Goal: Answer question/provide support

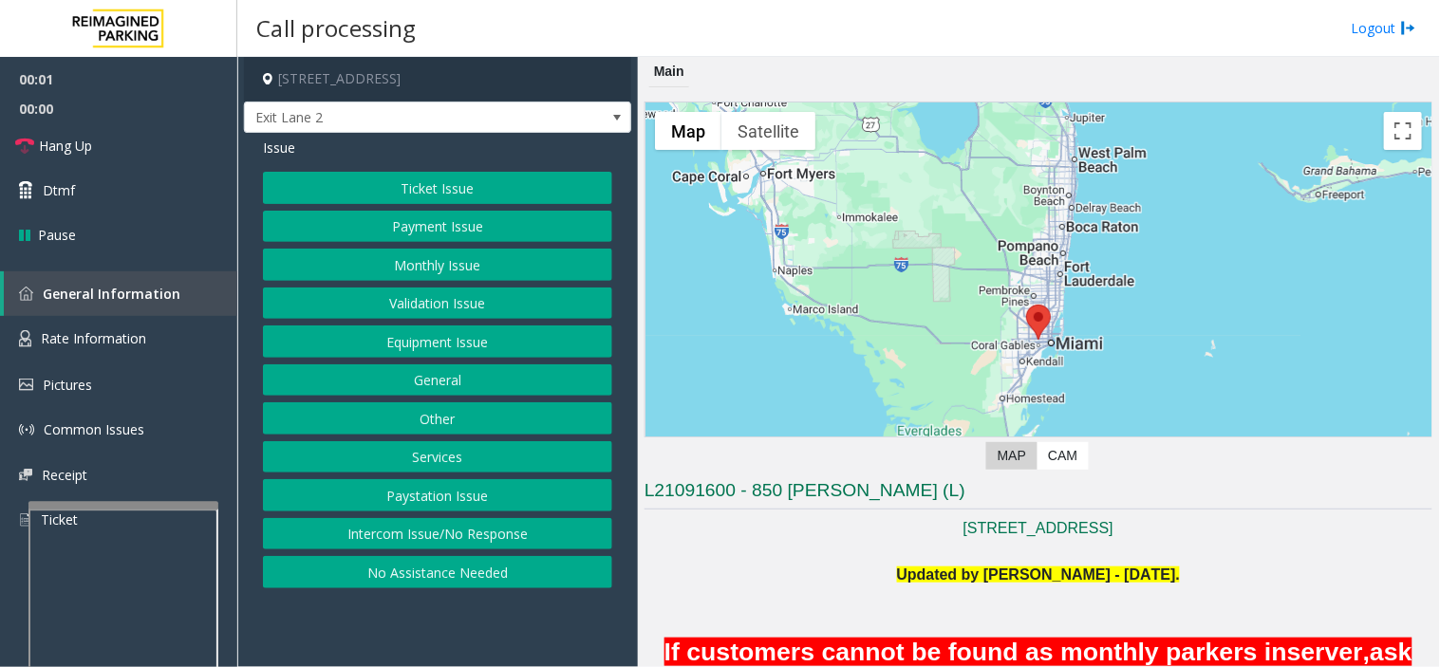
drag, startPoint x: 372, startPoint y: 631, endPoint x: 349, endPoint y: 623, distance: 24.3
click at [349, 623] on app-call-processing-form "[STREET_ADDRESS] Exit Lane 2 Issue Ticket Issue Payment Issue Monthly Issue Val…" at bounding box center [437, 362] width 400 height 610
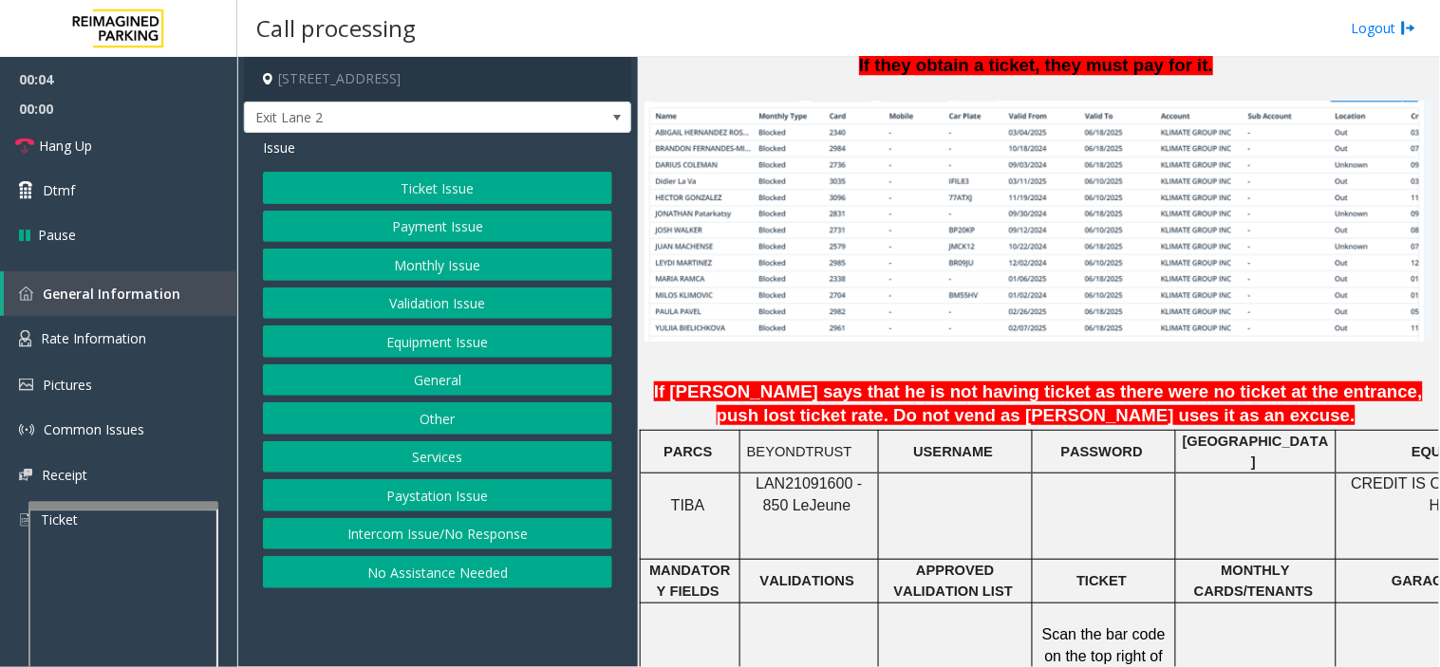
scroll to position [1581, 0]
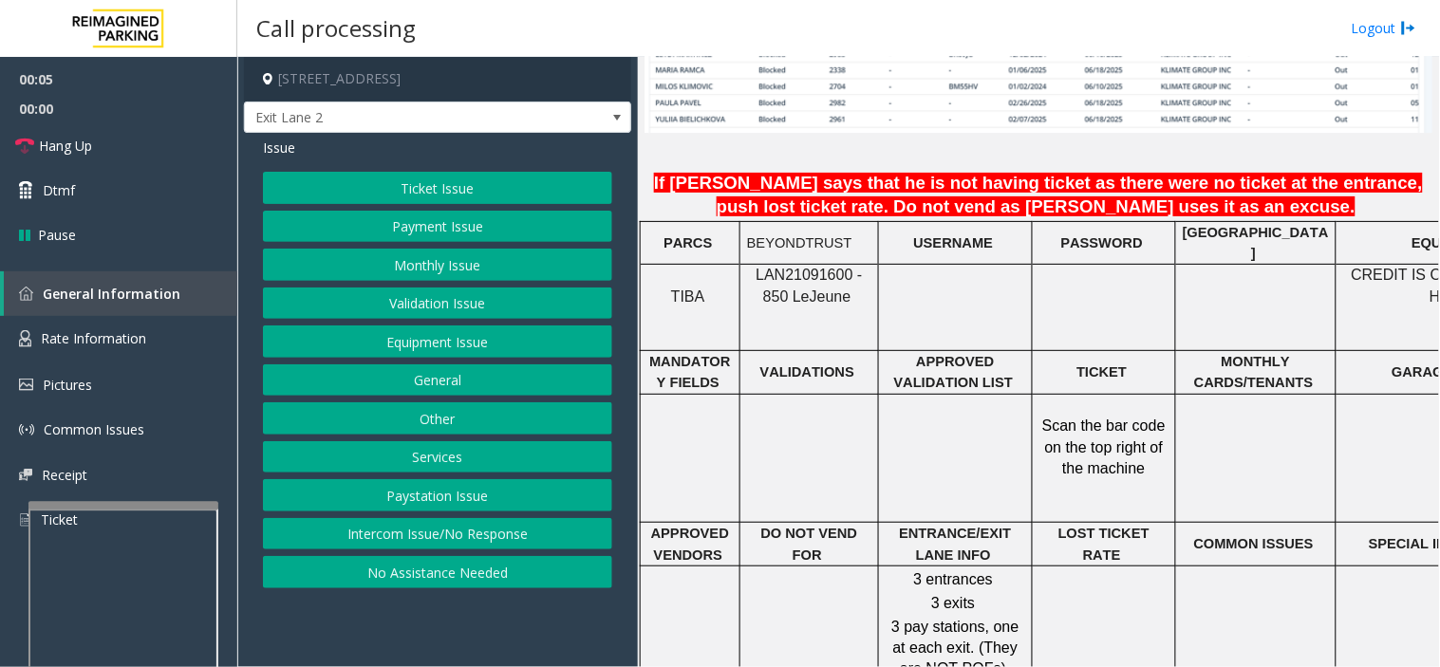
click at [790, 267] on span "LAN21091600 - 850 Le" at bounding box center [808, 285] width 106 height 37
copy p "LAN21091600 - 850 Le Jeune"
click at [363, 276] on button "Monthly Issue" at bounding box center [437, 265] width 349 height 32
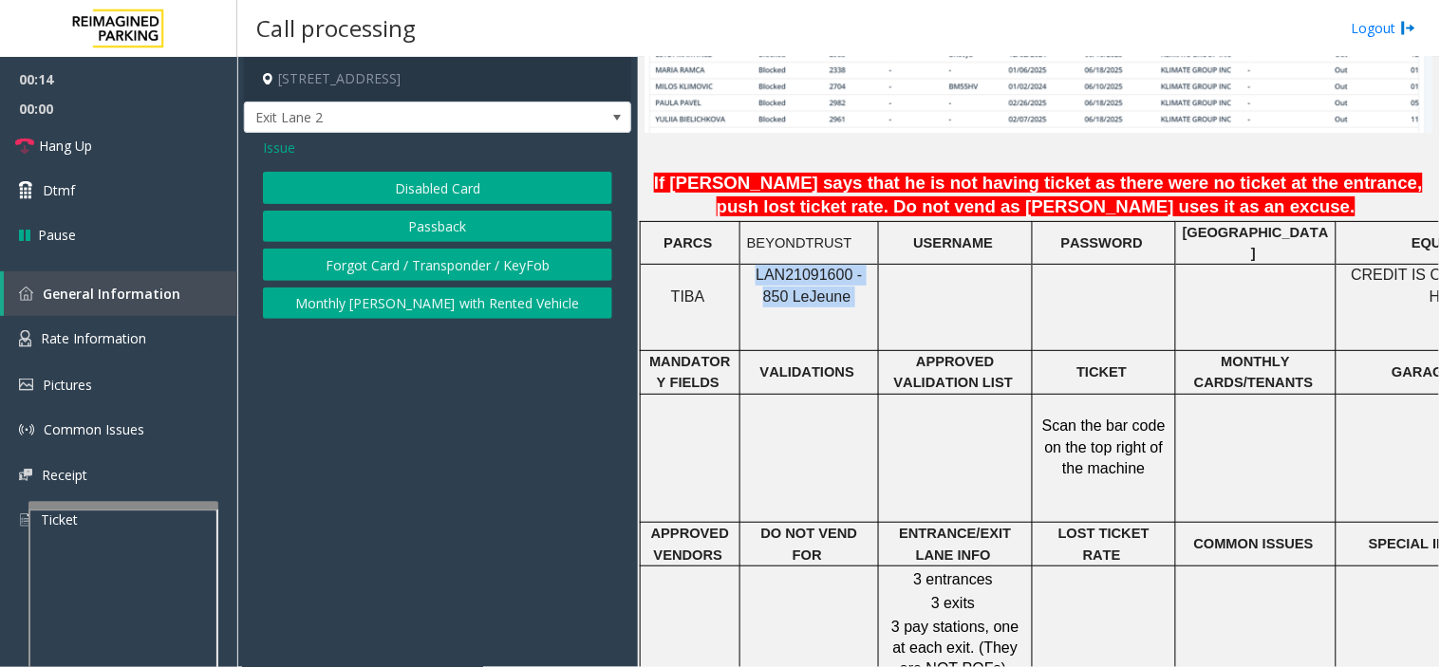
click at [375, 292] on button "Monthly [PERSON_NAME] with Rented Vehicle" at bounding box center [437, 304] width 349 height 32
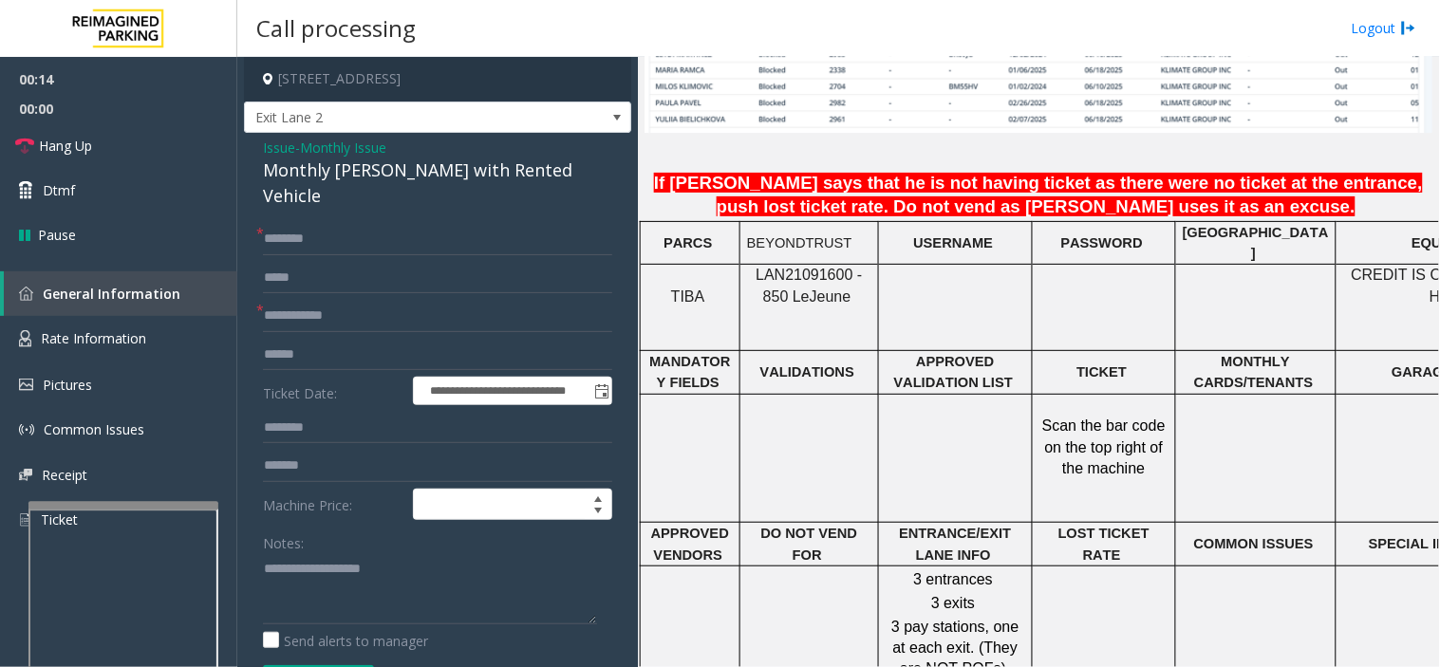
click at [275, 146] on span "Issue" at bounding box center [279, 148] width 32 height 20
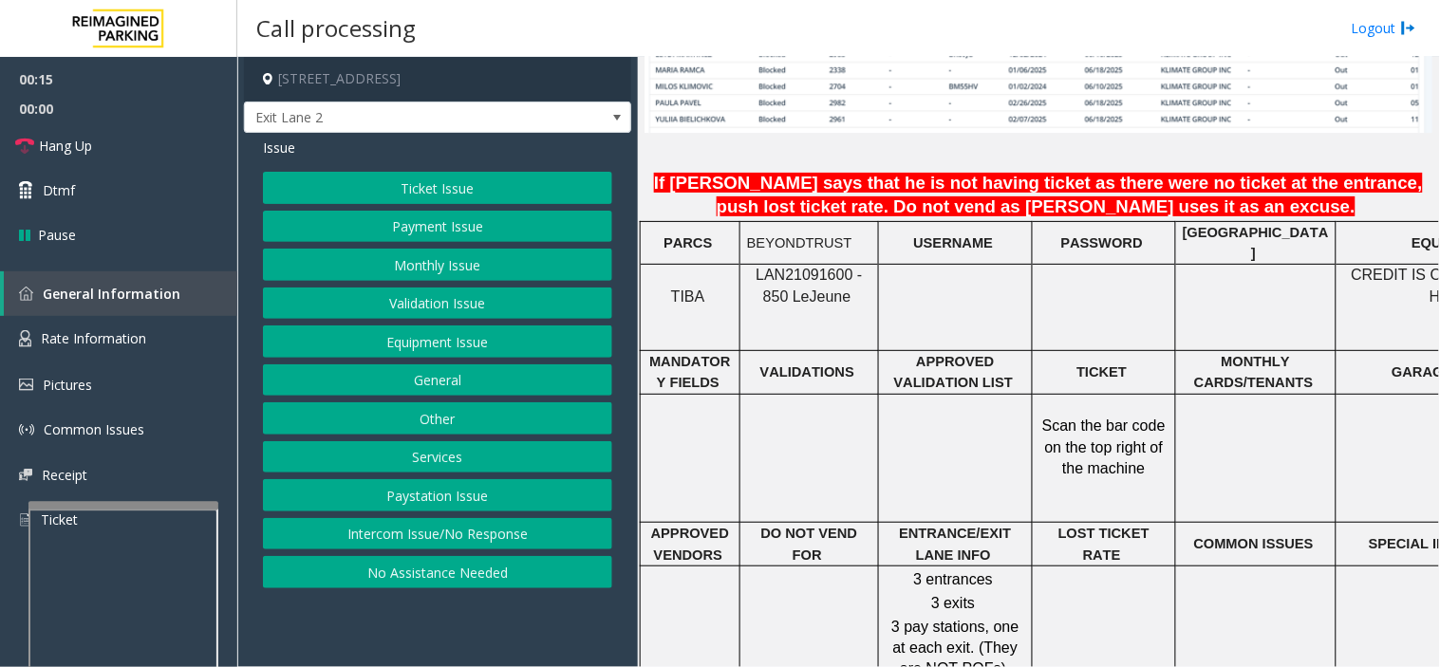
click at [412, 294] on button "Validation Issue" at bounding box center [437, 304] width 349 height 32
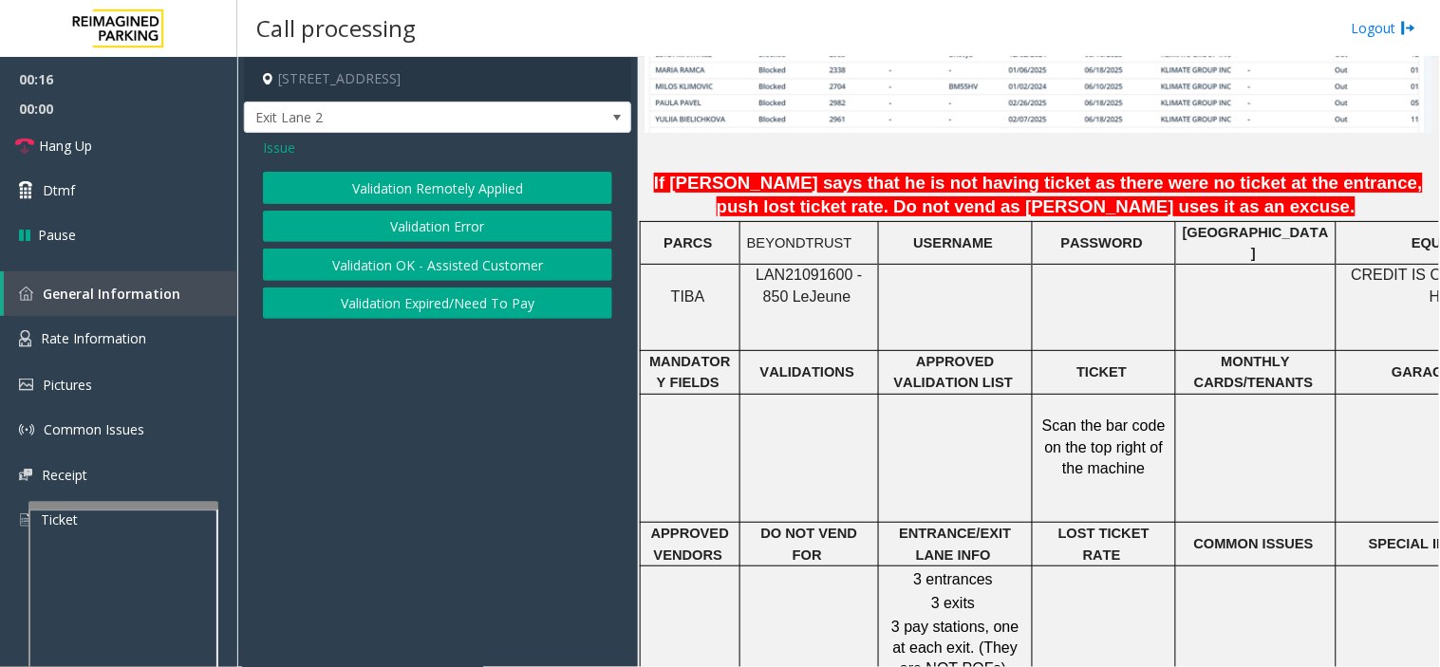
click at [410, 230] on button "Validation Error" at bounding box center [437, 227] width 349 height 32
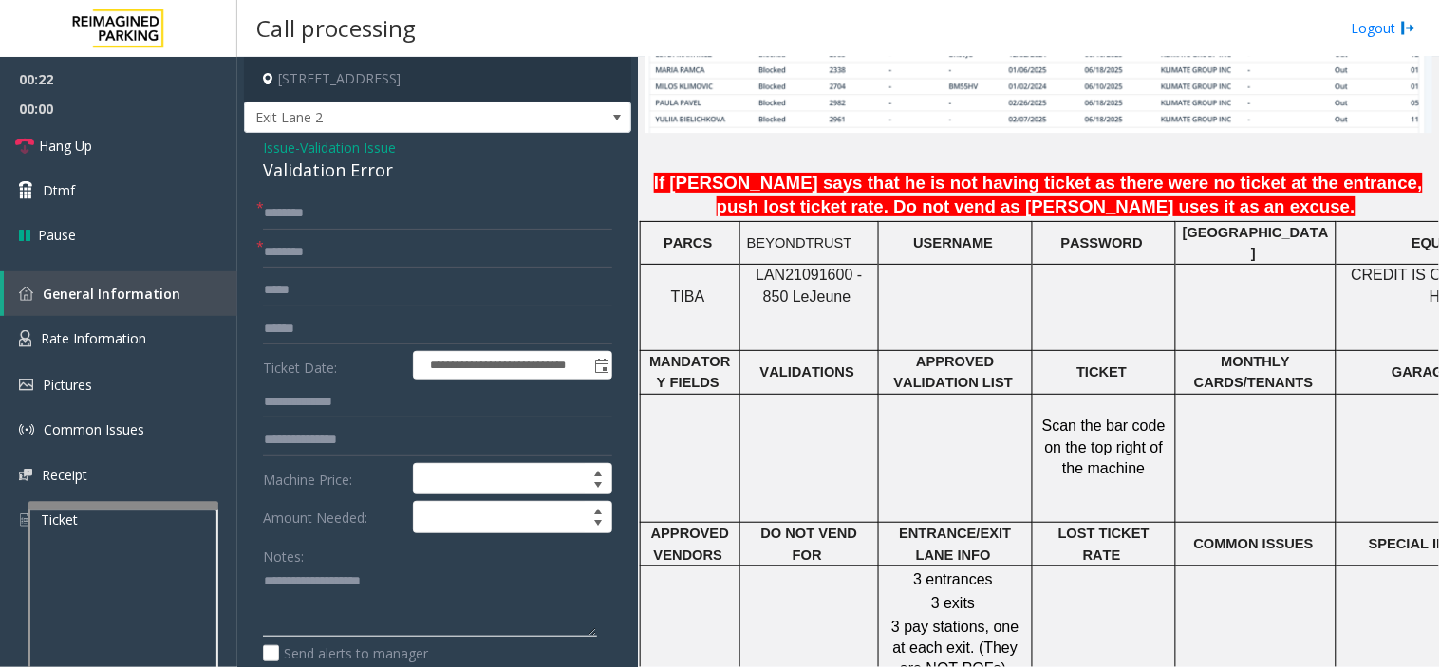
paste textarea "**********"
drag, startPoint x: 352, startPoint y: 603, endPoint x: 325, endPoint y: 545, distance: 64.1
click at [349, 592] on textarea at bounding box center [430, 602] width 334 height 71
type textarea "**********"
click at [319, 332] on input "text" at bounding box center [437, 329] width 349 height 32
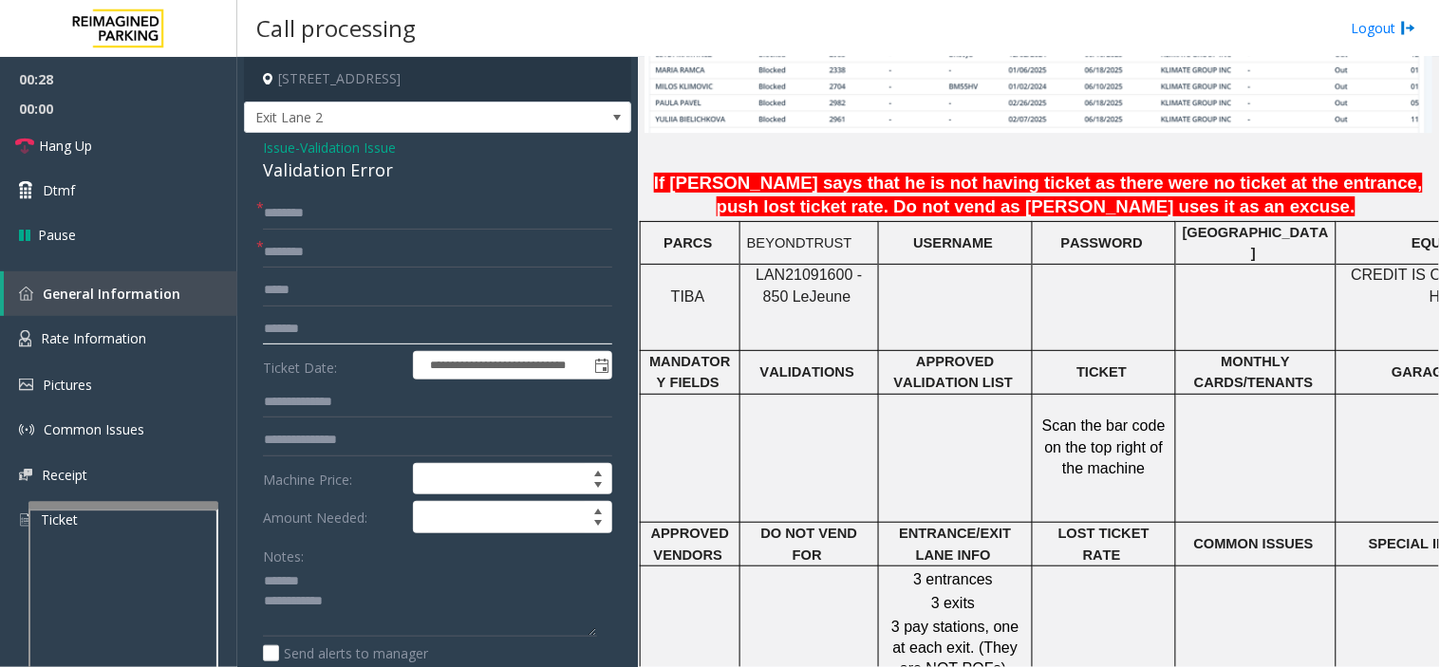
type input "*******"
click at [404, 393] on input "text" at bounding box center [437, 402] width 349 height 32
type input "*****"
click at [302, 168] on div "Validation Error" at bounding box center [437, 171] width 349 height 26
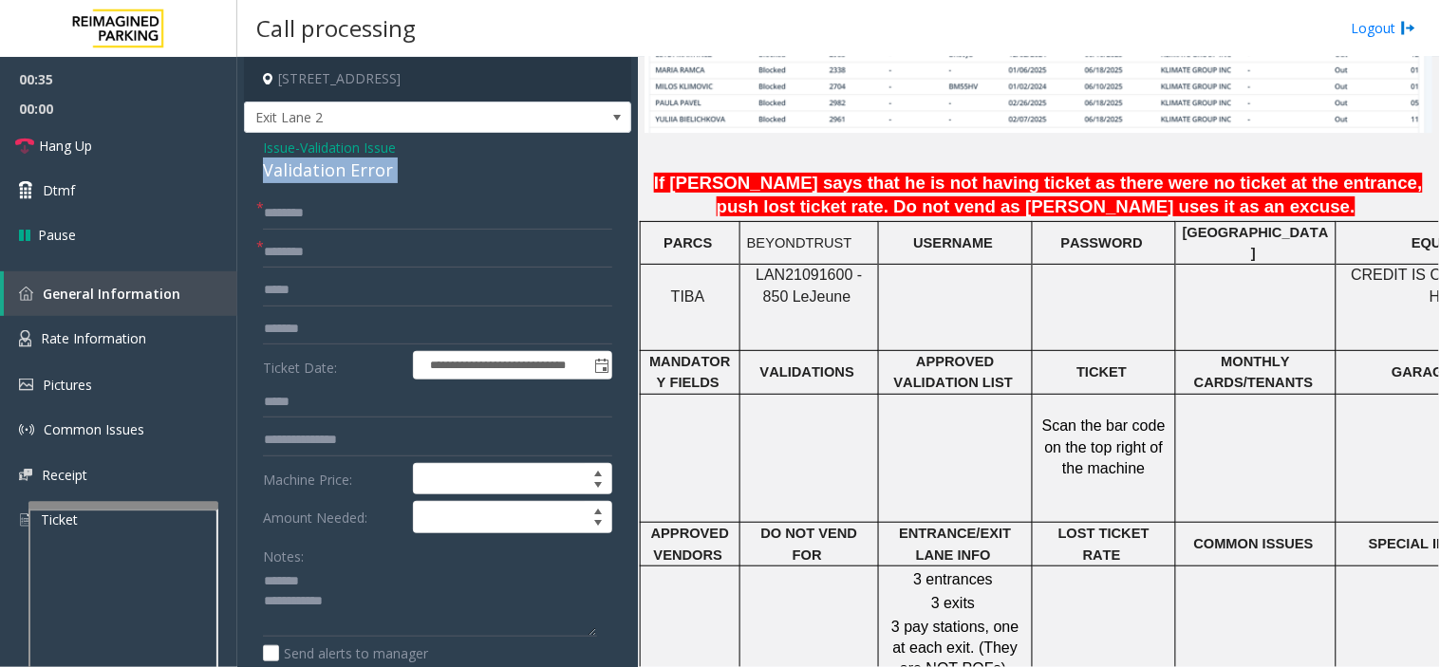
click at [302, 168] on div "Validation Error" at bounding box center [437, 171] width 349 height 26
copy div "Validation Error"
click at [334, 576] on textarea at bounding box center [430, 602] width 334 height 71
paste textarea "**********"
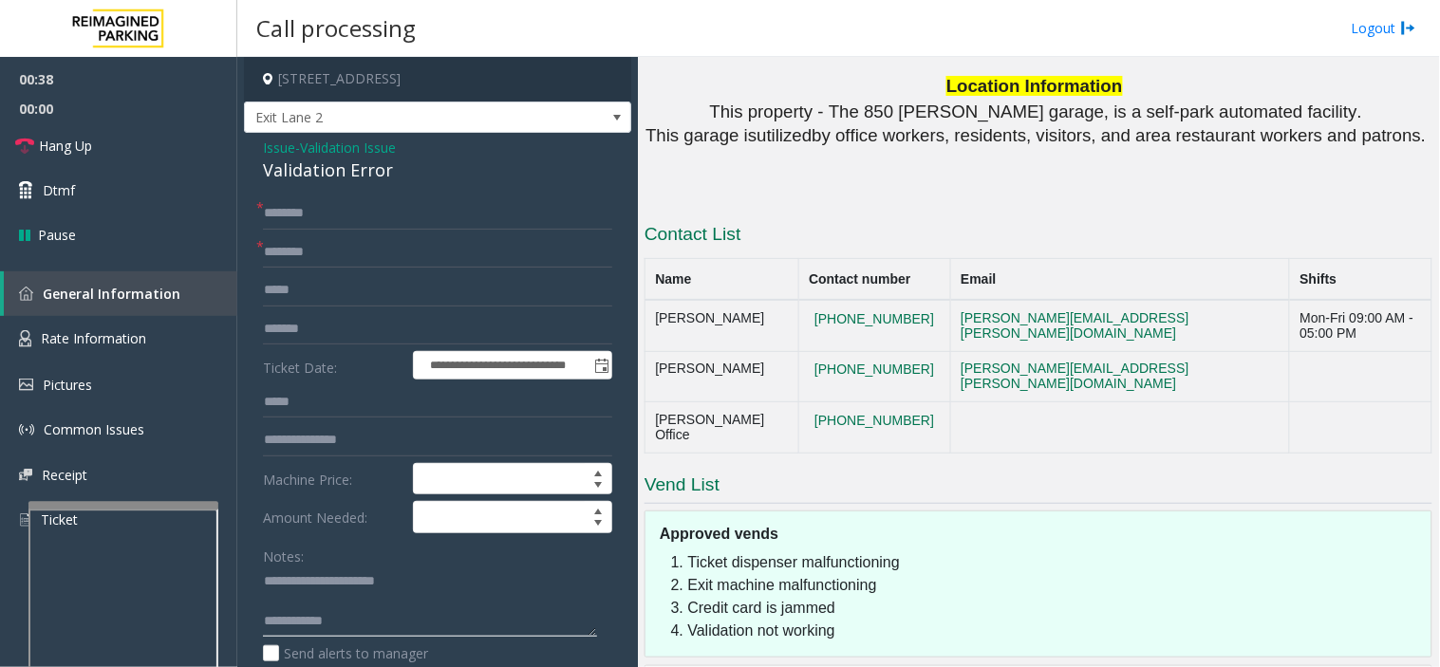
type textarea "**********"
click at [340, 258] on input "text" at bounding box center [437, 252] width 349 height 32
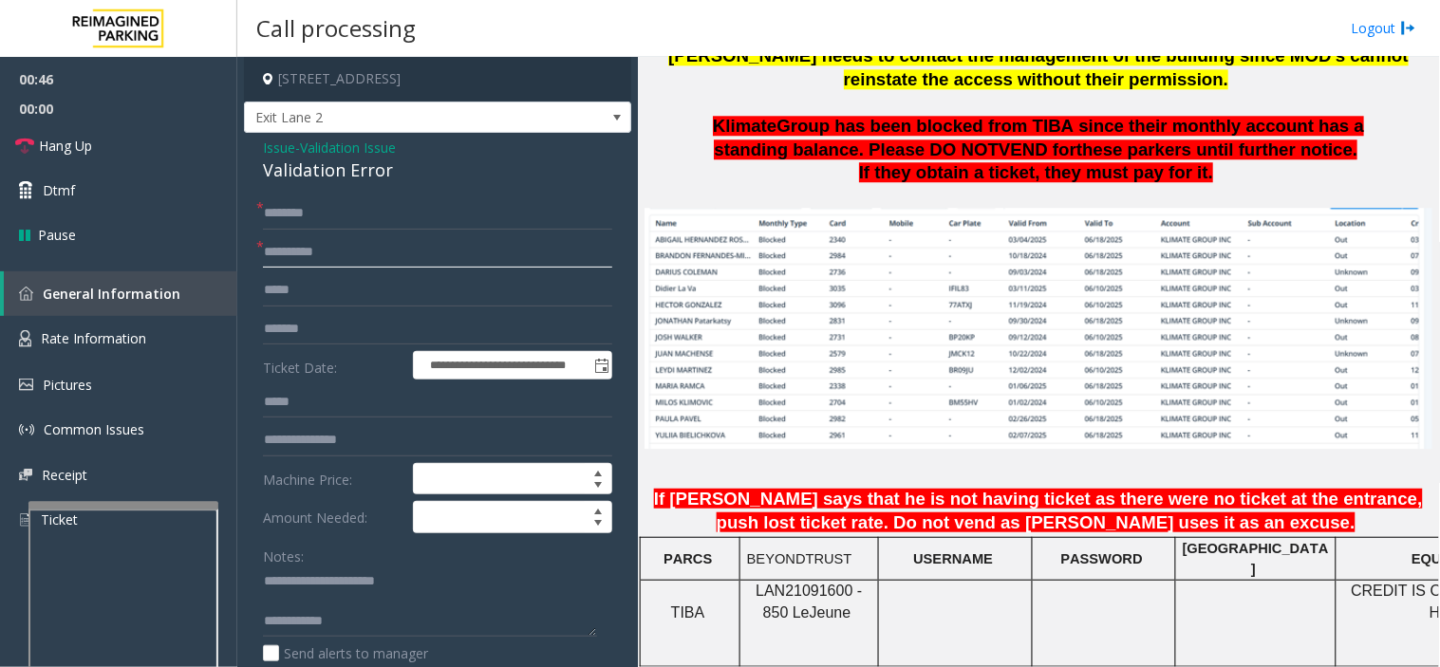
scroll to position [1476, 0]
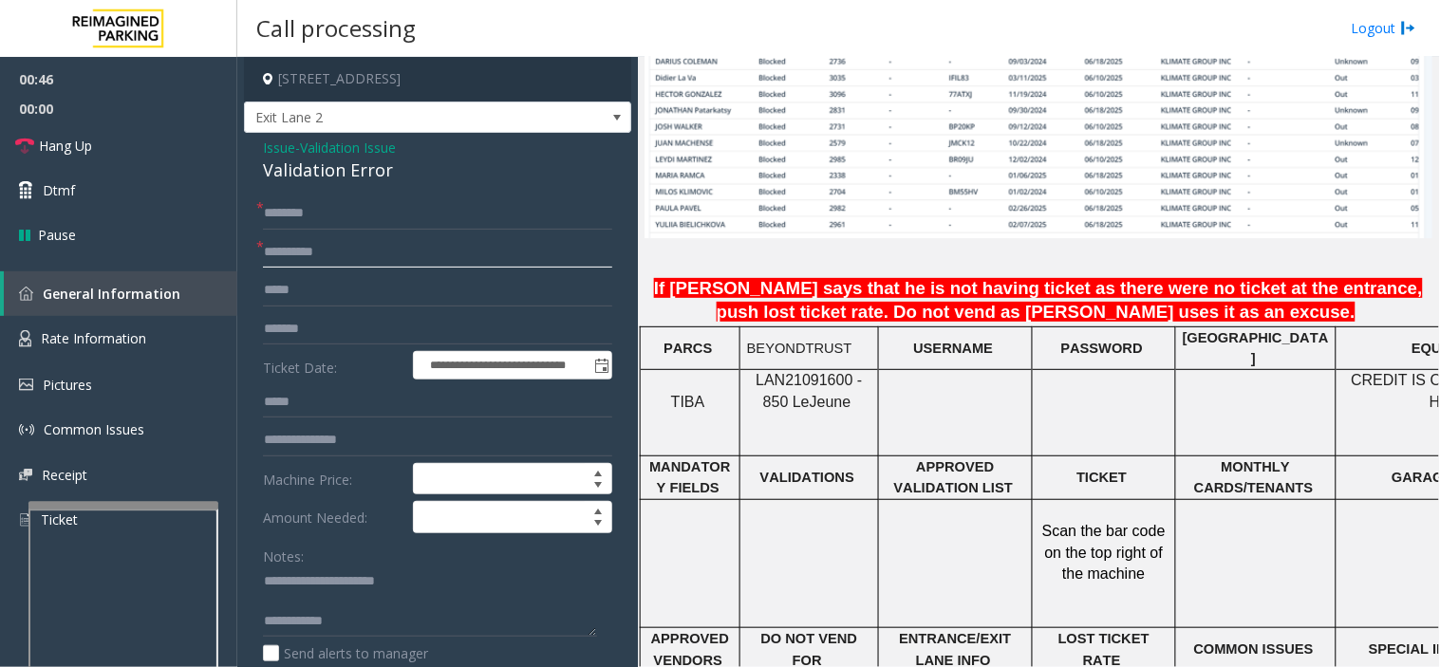
type input "**********"
click at [805, 372] on span "LAN21091600 - 850 Le" at bounding box center [808, 390] width 106 height 37
copy p "LAN21091600 - 850 Le Jeune"
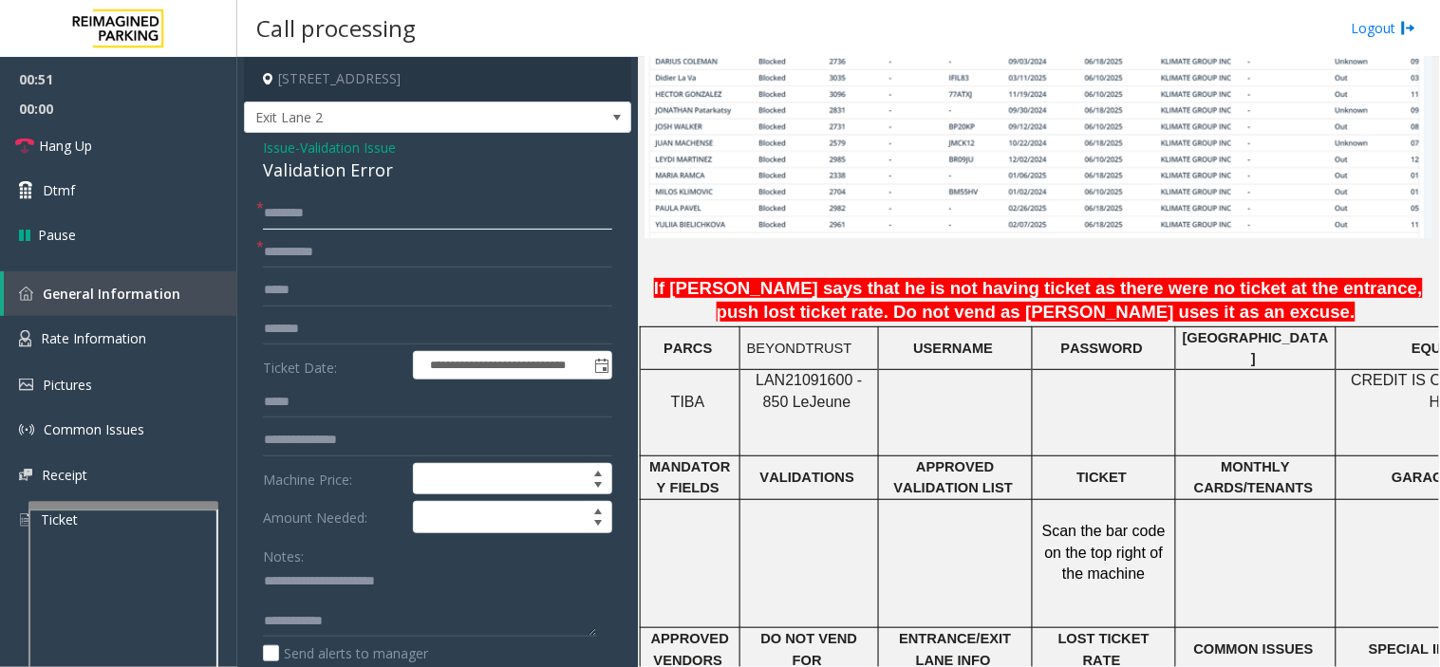
click at [548, 201] on input "text" at bounding box center [437, 213] width 349 height 32
type input "****"
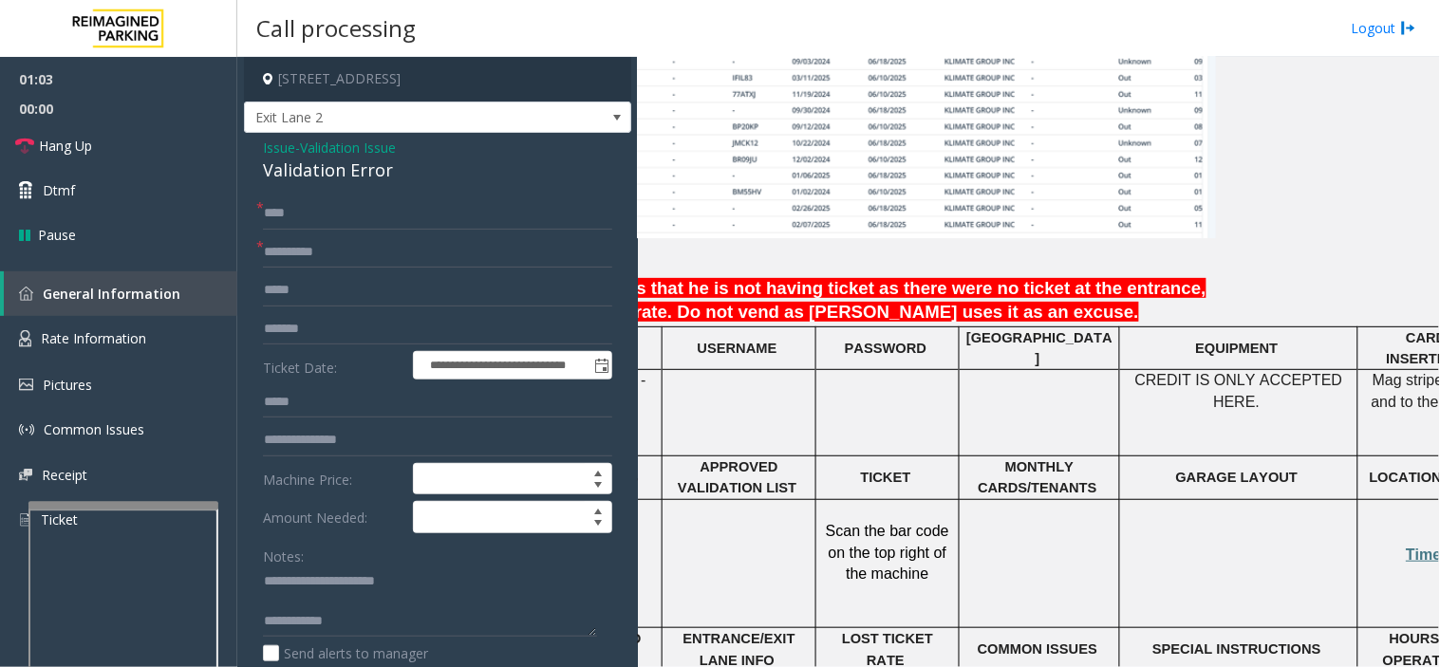
scroll to position [1476, 243]
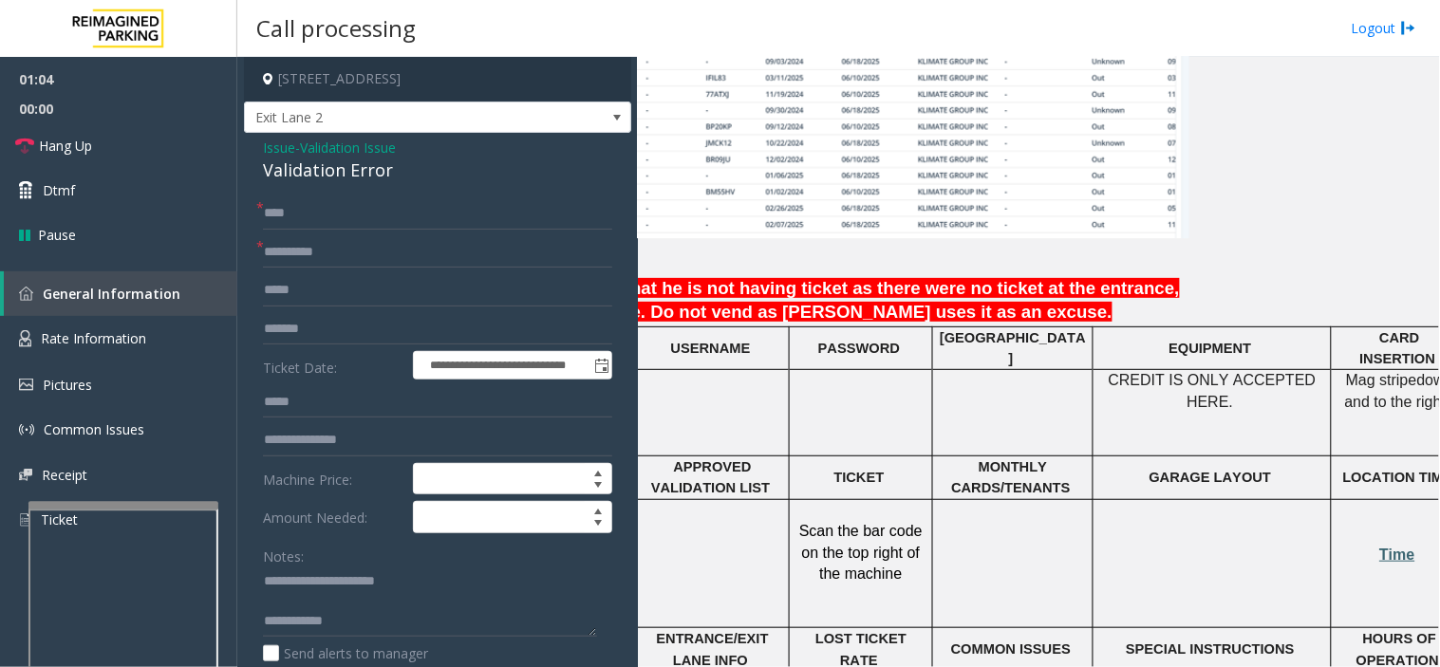
click at [1388, 547] on span "Time" at bounding box center [1397, 555] width 35 height 16
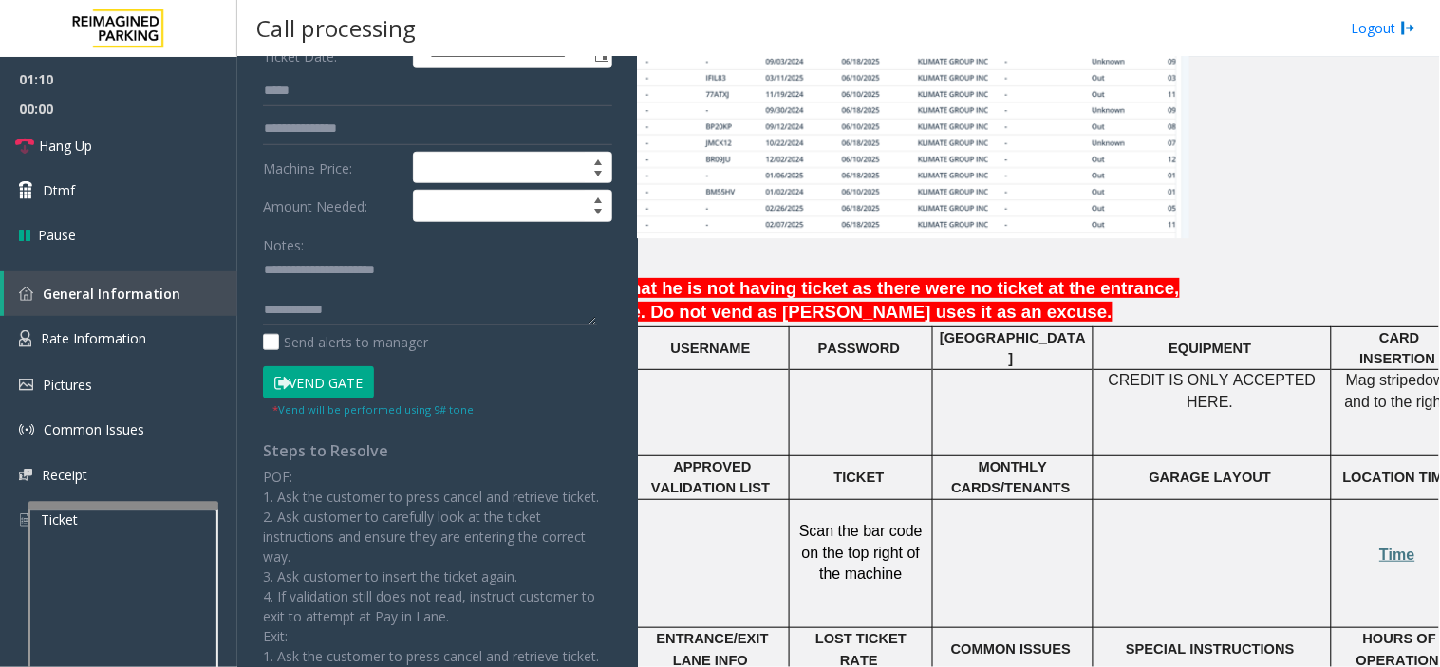
scroll to position [316, 0]
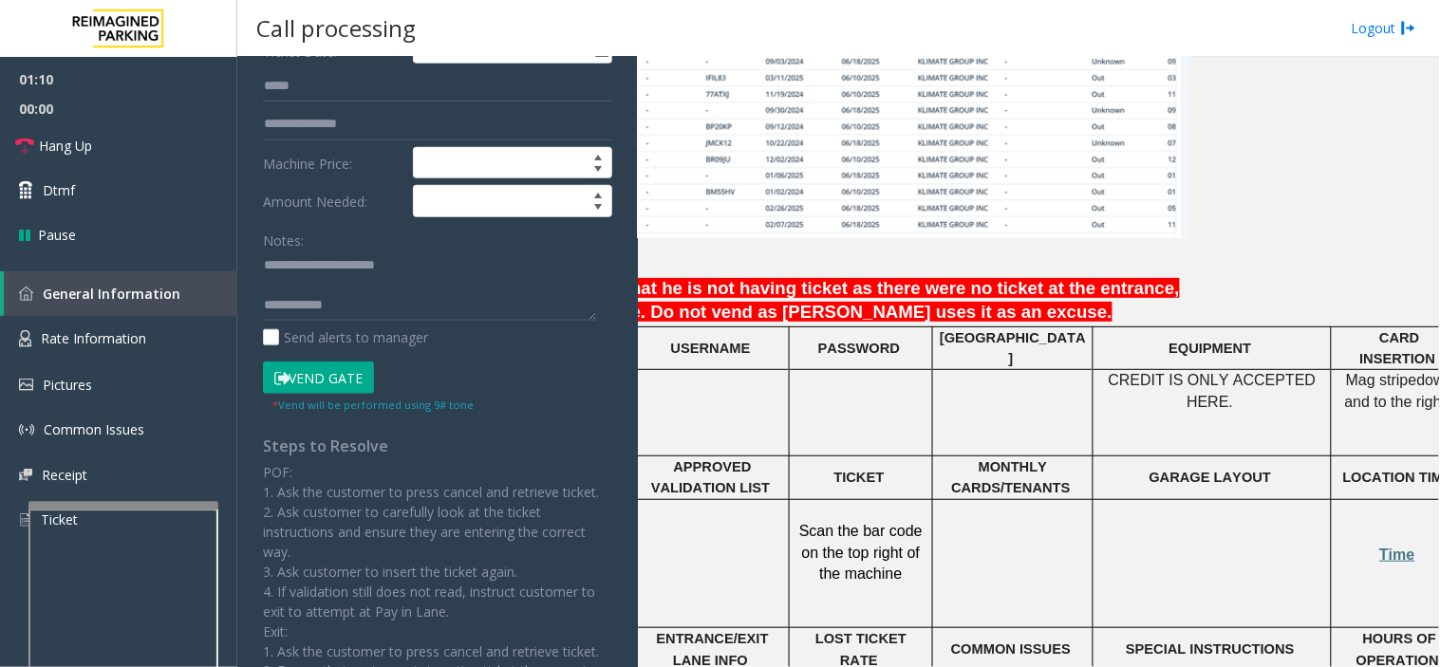
click at [307, 386] on button "Vend Gate" at bounding box center [318, 378] width 111 height 32
click at [395, 309] on textarea at bounding box center [430, 286] width 334 height 71
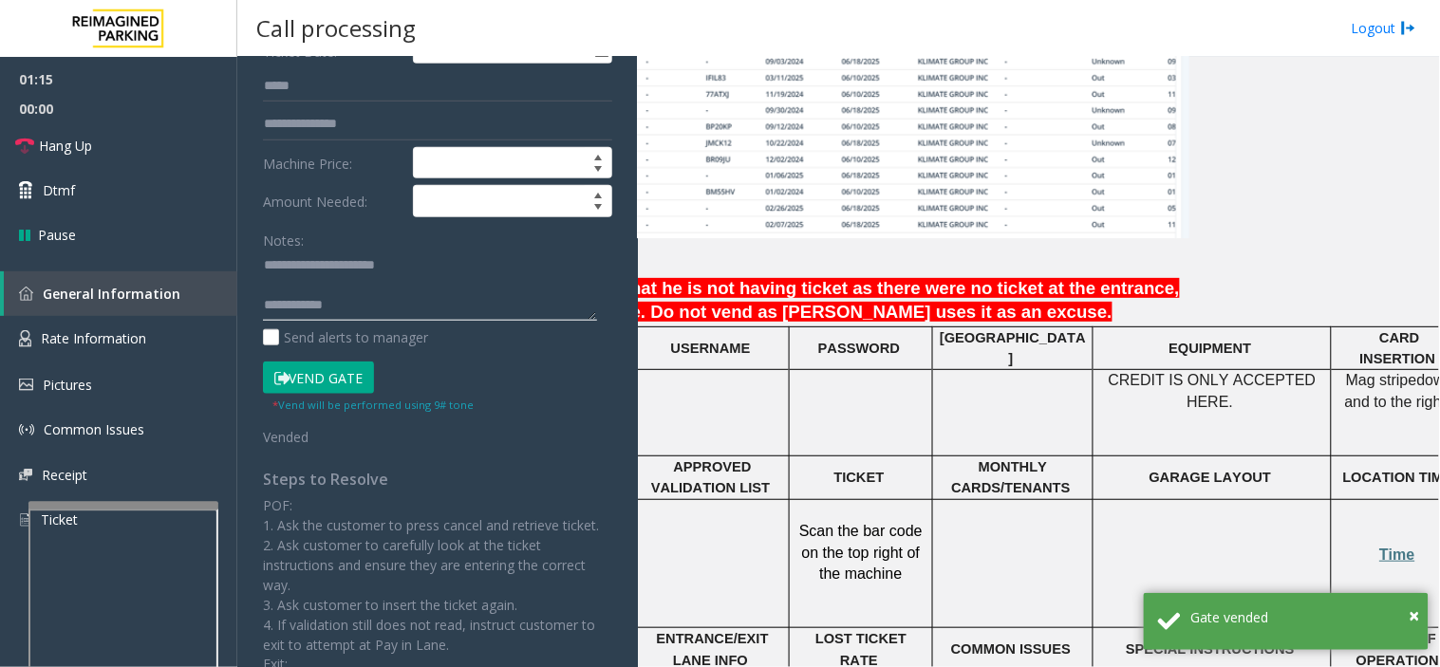
paste textarea "**********"
click at [389, 314] on textarea at bounding box center [430, 286] width 334 height 71
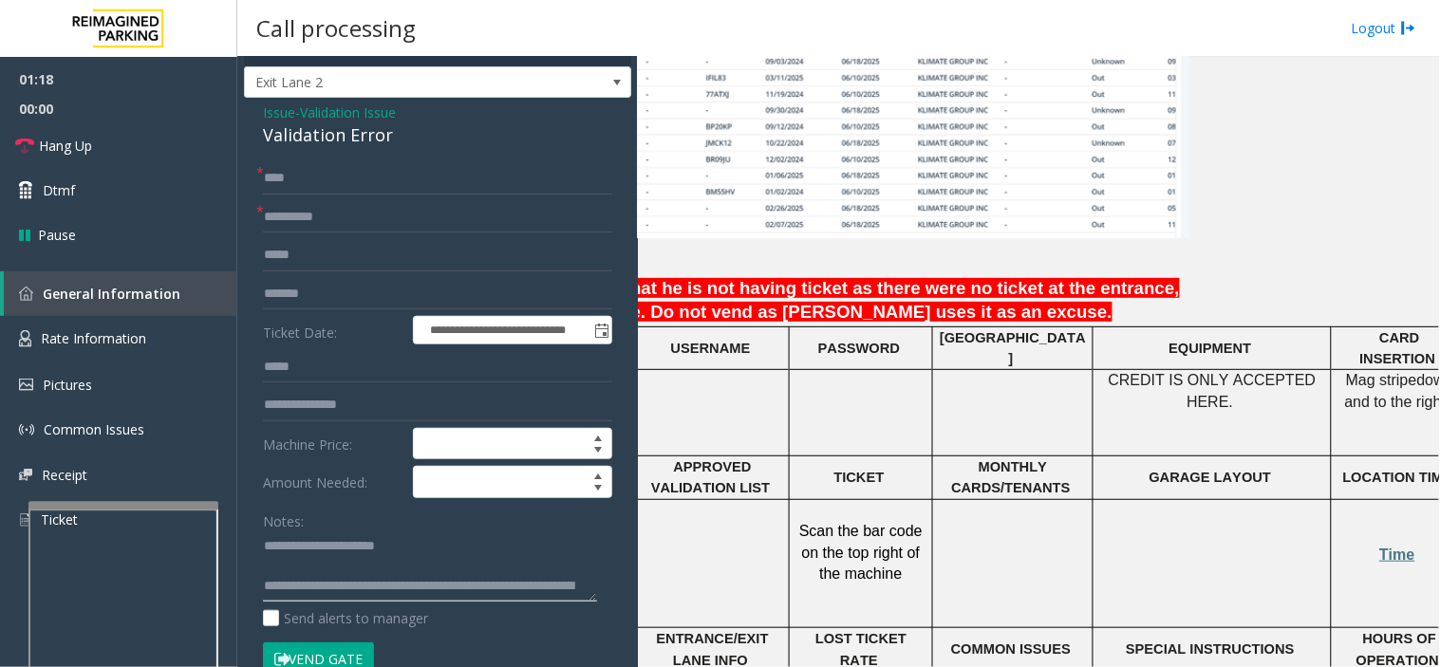
scroll to position [0, 0]
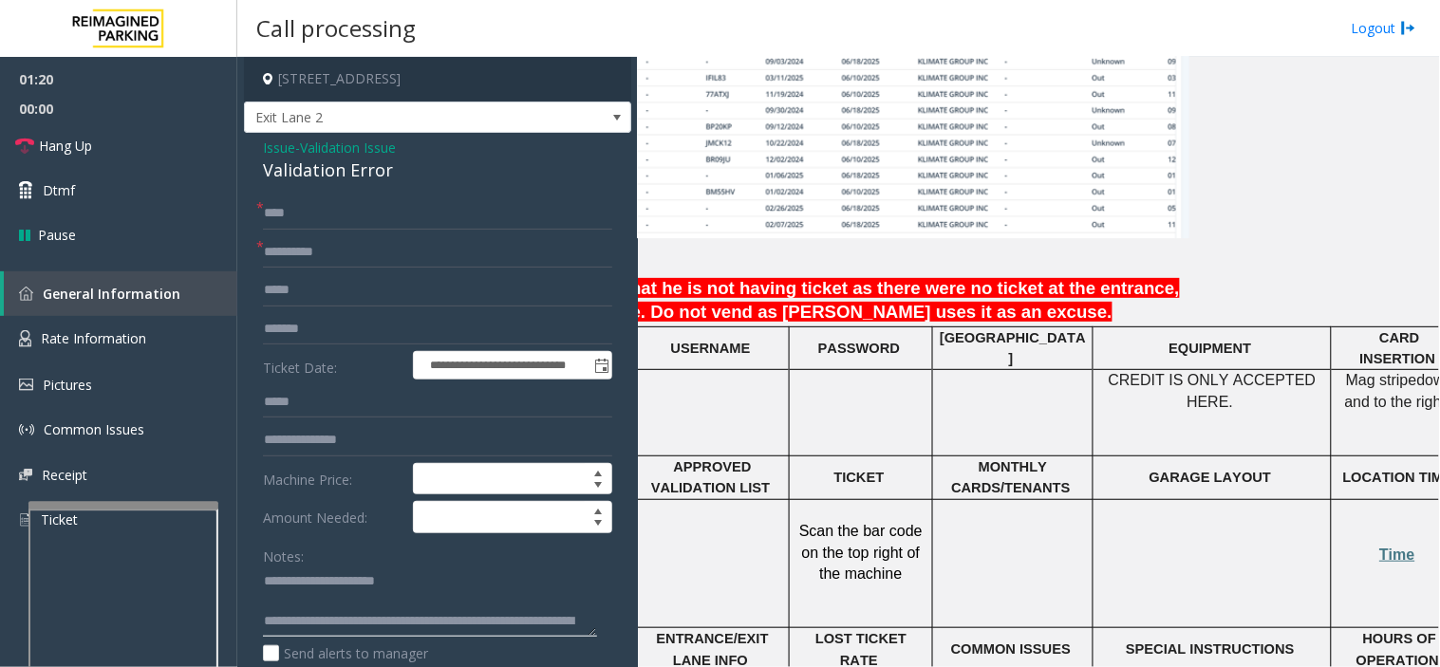
type textarea "**********"
drag, startPoint x: 1010, startPoint y: 354, endPoint x: 956, endPoint y: 377, distance: 58.7
click at [956, 377] on td at bounding box center [1013, 413] width 160 height 86
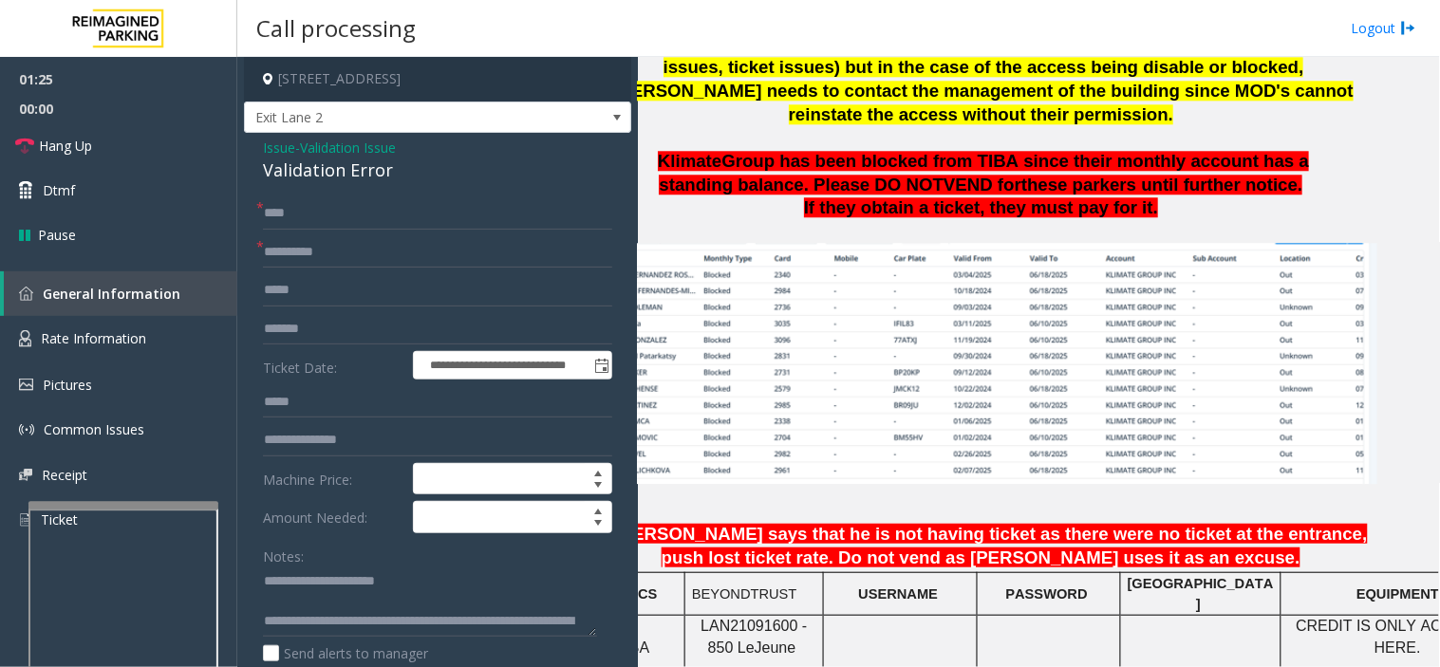
scroll to position [1054, 55]
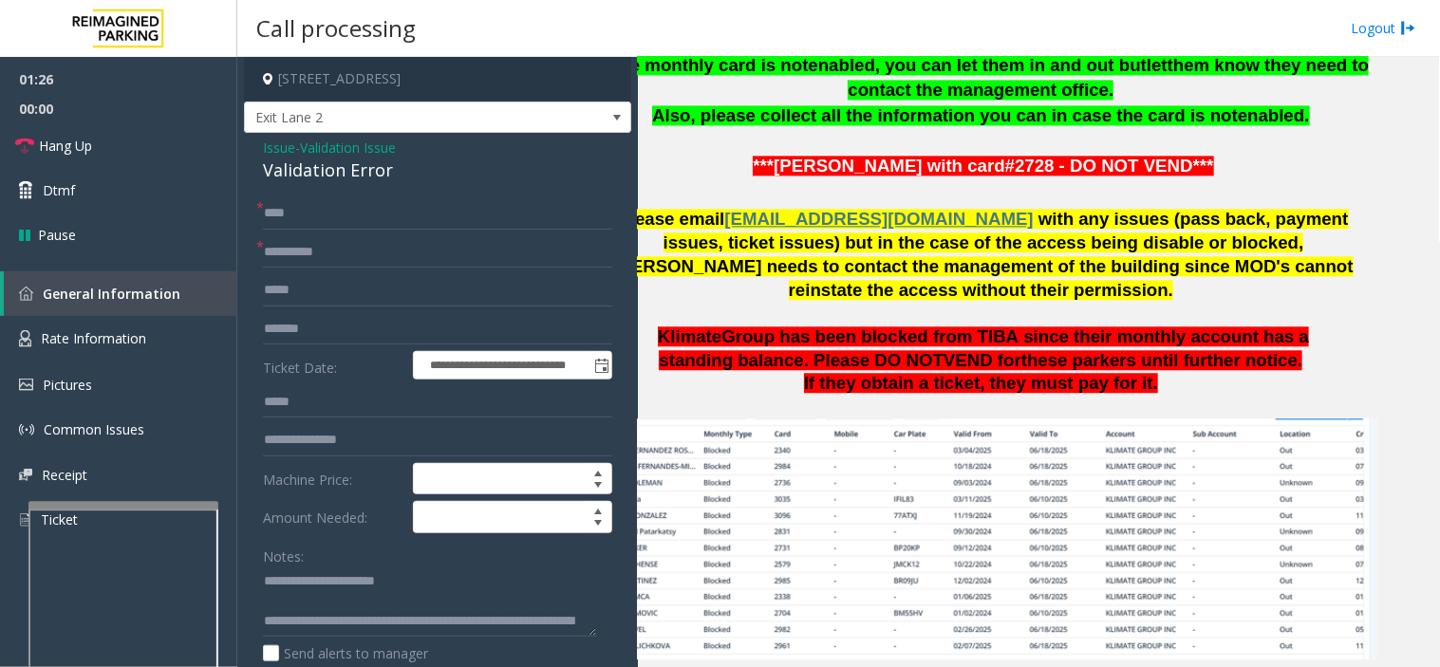
click at [885, 326] on span "Group has been blocked from TIBA since their monthly account has a standing bal…" at bounding box center [984, 347] width 650 height 43
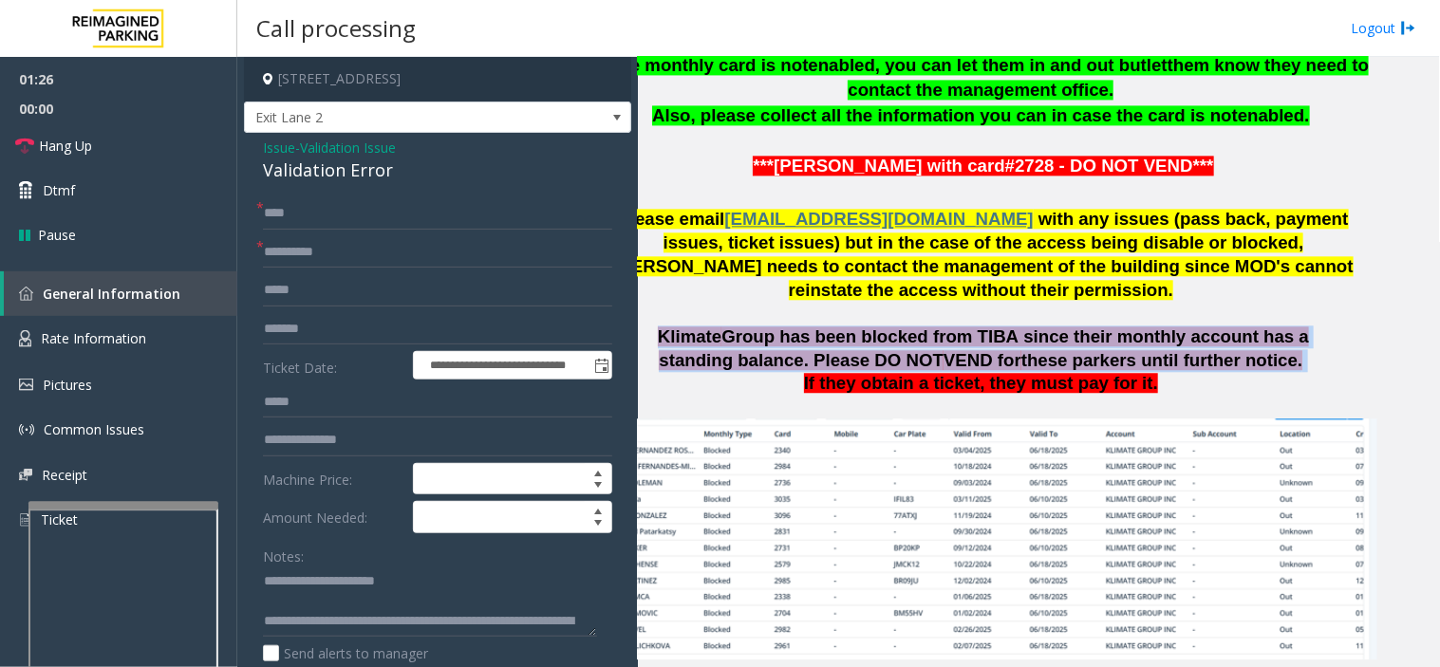
click at [885, 326] on span "Group has been blocked from TIBA since their monthly account has a standing bal…" at bounding box center [984, 347] width 650 height 43
click at [869, 326] on span "Group has been blocked from TIBA since their monthly account has a standing bal…" at bounding box center [984, 347] width 650 height 43
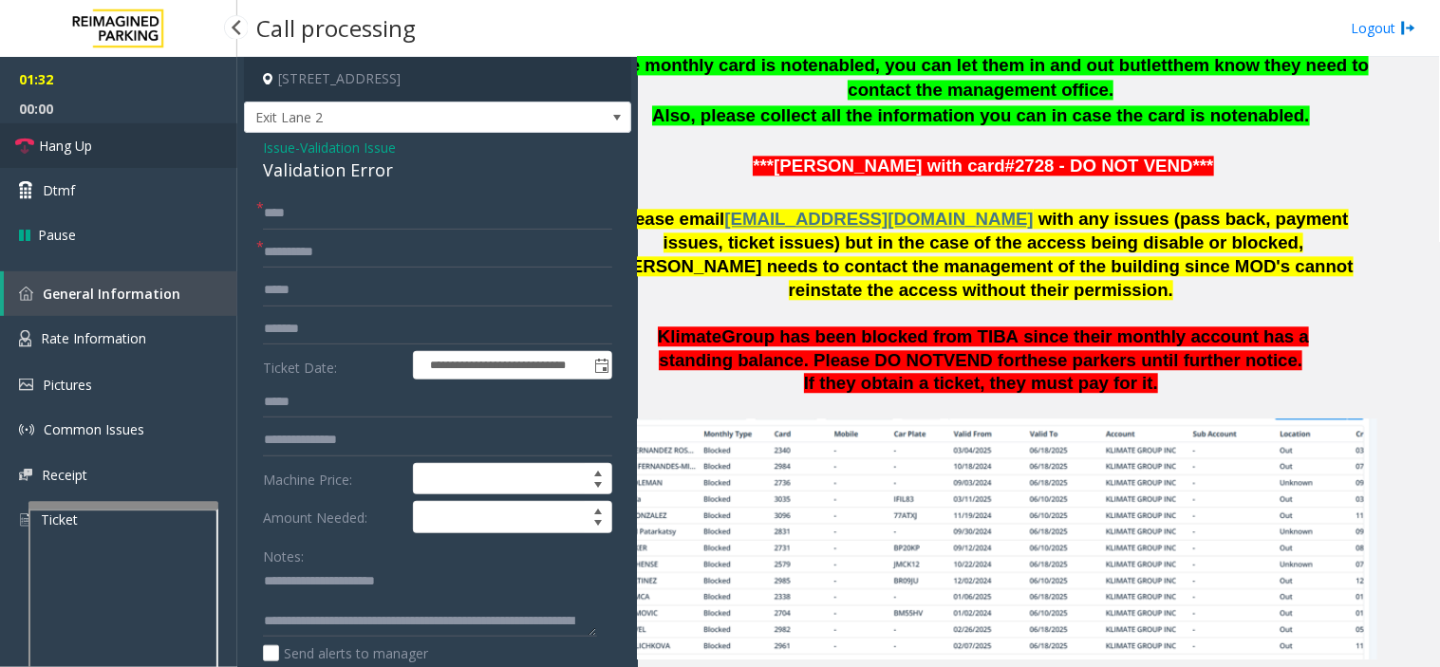
click at [171, 139] on link "Hang Up" at bounding box center [118, 145] width 237 height 45
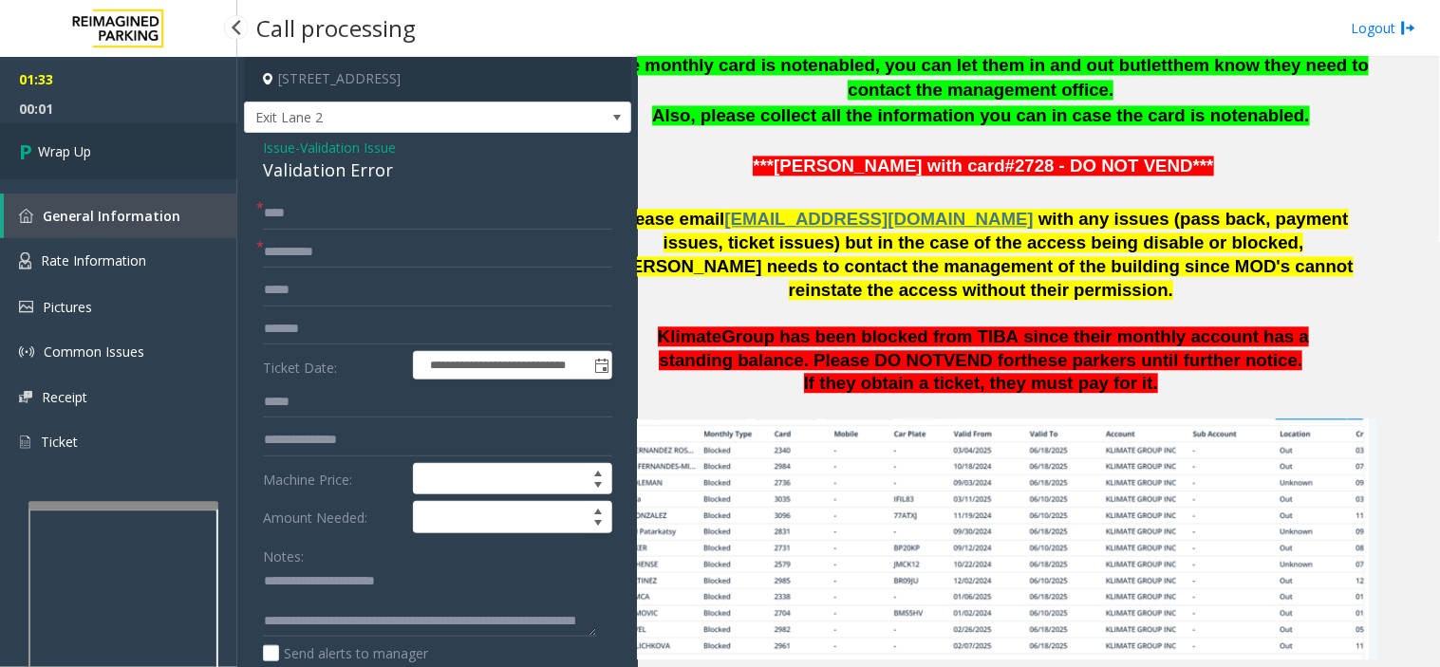
click at [171, 139] on link "Wrap Up" at bounding box center [118, 151] width 237 height 56
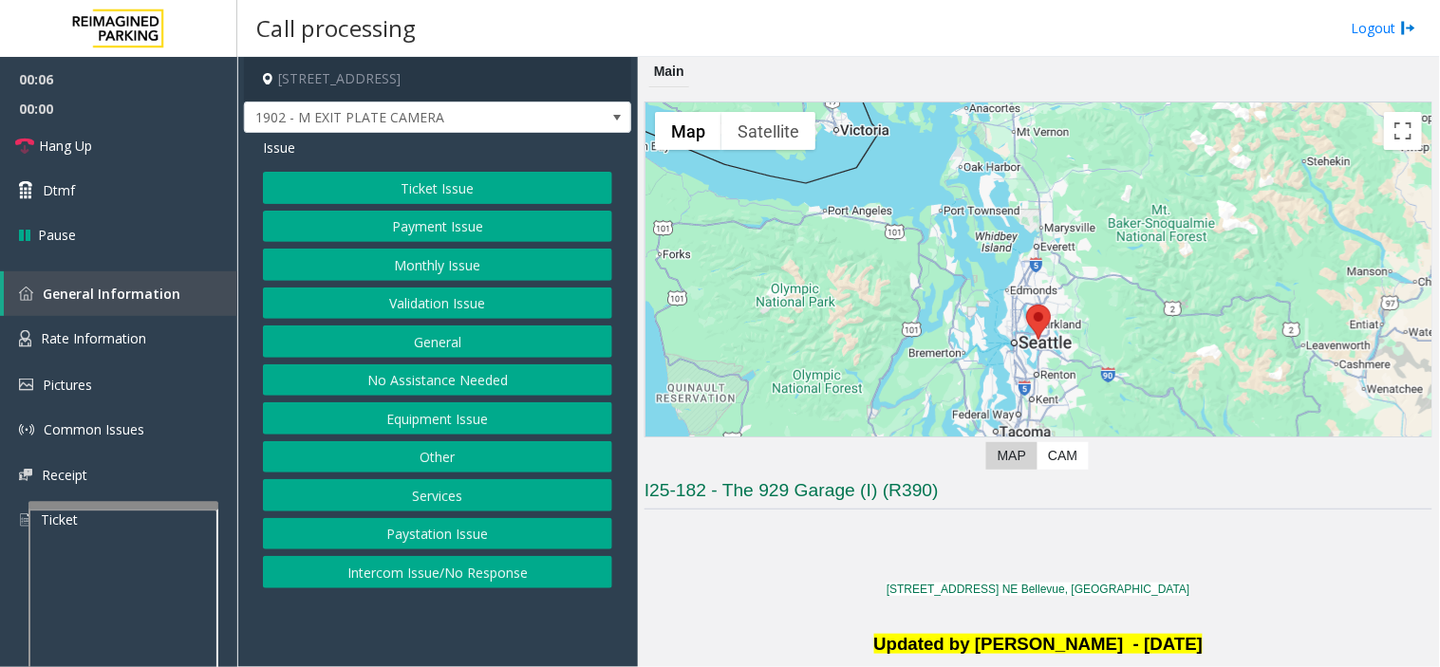
drag, startPoint x: 477, startPoint y: 634, endPoint x: 467, endPoint y: 617, distance: 20.0
click at [468, 631] on app-call-processing-form "[STREET_ADDRESS] 1902 - M EXIT PLATE CAMERA Issue Ticket Issue Payment Issue Mo…" at bounding box center [437, 362] width 400 height 610
drag, startPoint x: 555, startPoint y: 609, endPoint x: 533, endPoint y: 604, distance: 22.6
click at [539, 610] on app-call-processing-form "[STREET_ADDRESS] 1902 - M EXIT PLATE CAMERA Issue Ticket Issue Payment Issue Mo…" at bounding box center [437, 362] width 400 height 610
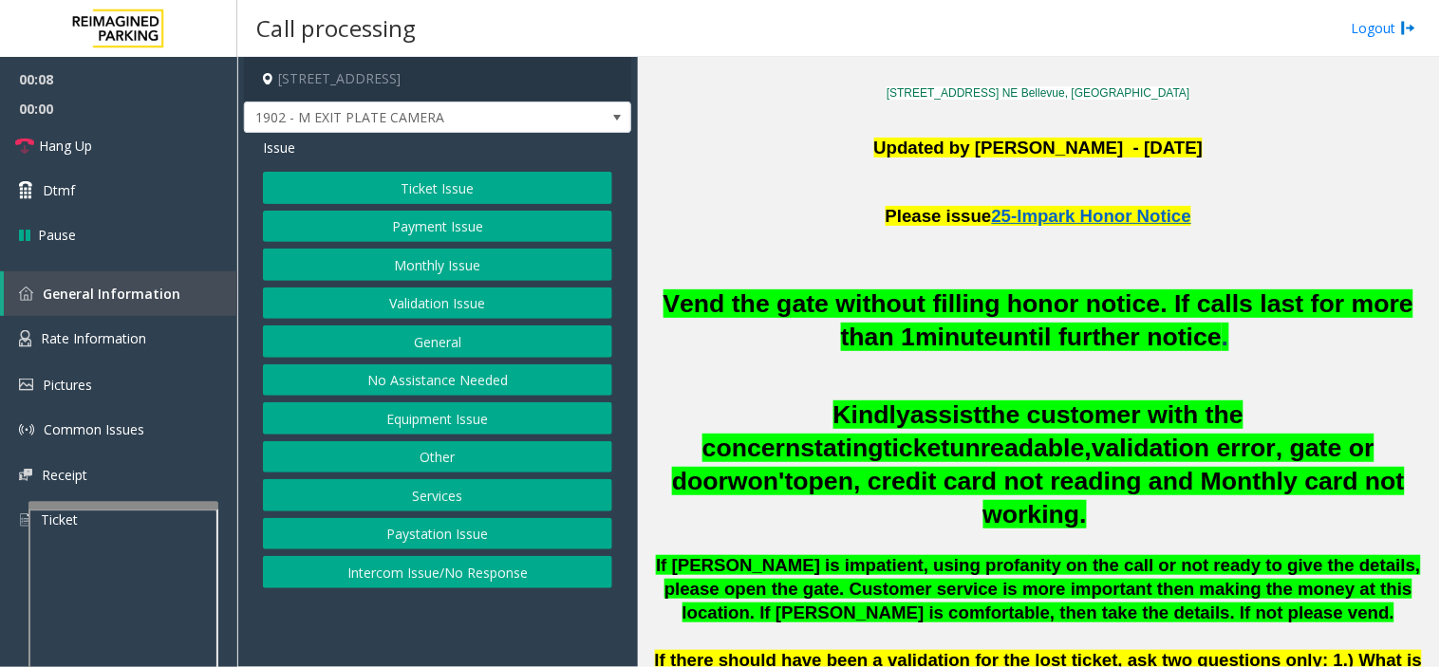
scroll to position [632, 0]
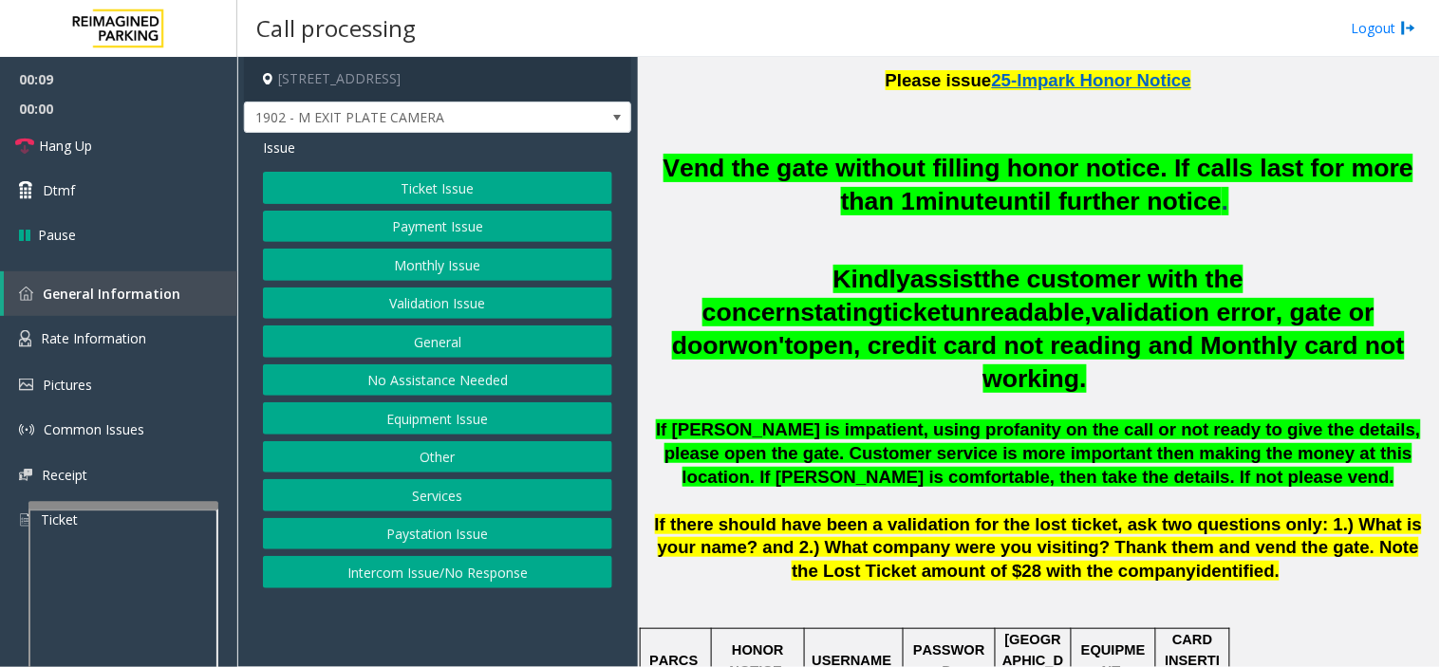
click at [841, 336] on span "open, credit card not reading and Monthly card not working." at bounding box center [1098, 362] width 611 height 62
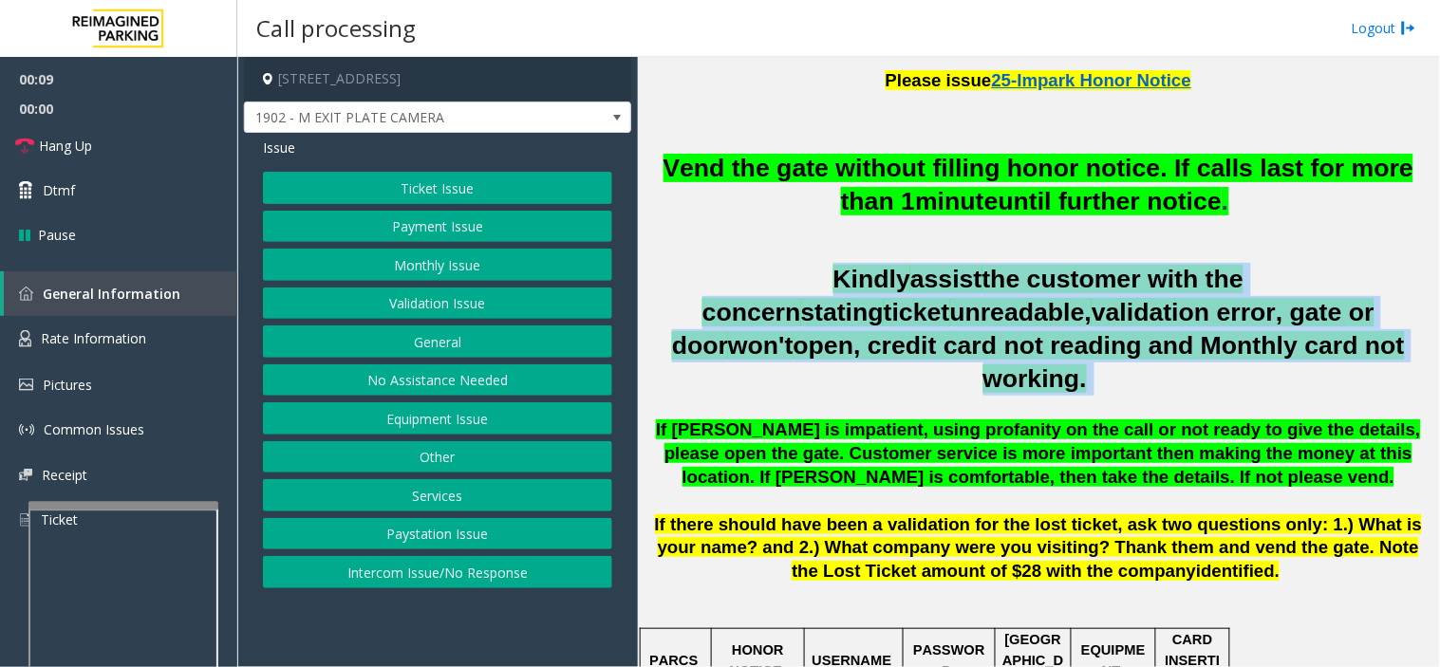
click at [841, 336] on span "open, credit card not reading and Monthly card not working." at bounding box center [1098, 362] width 611 height 62
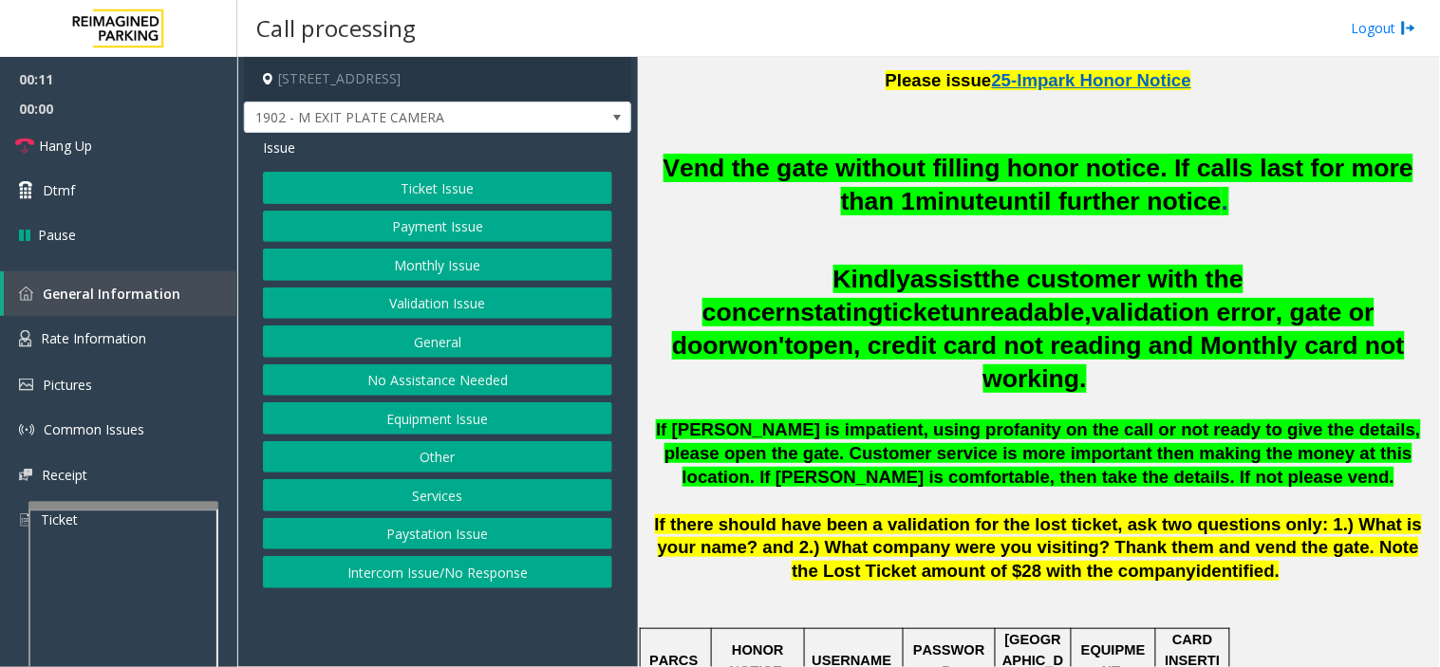
drag, startPoint x: 836, startPoint y: 365, endPoint x: 795, endPoint y: 399, distance: 52.6
click at [795, 419] on span "If [PERSON_NAME] is impatient, using profanity on the call or not ready to give…" at bounding box center [1038, 452] width 764 height 67
click at [389, 124] on span "1902 - M EXIT PLATE CAMERA" at bounding box center [399, 117] width 308 height 30
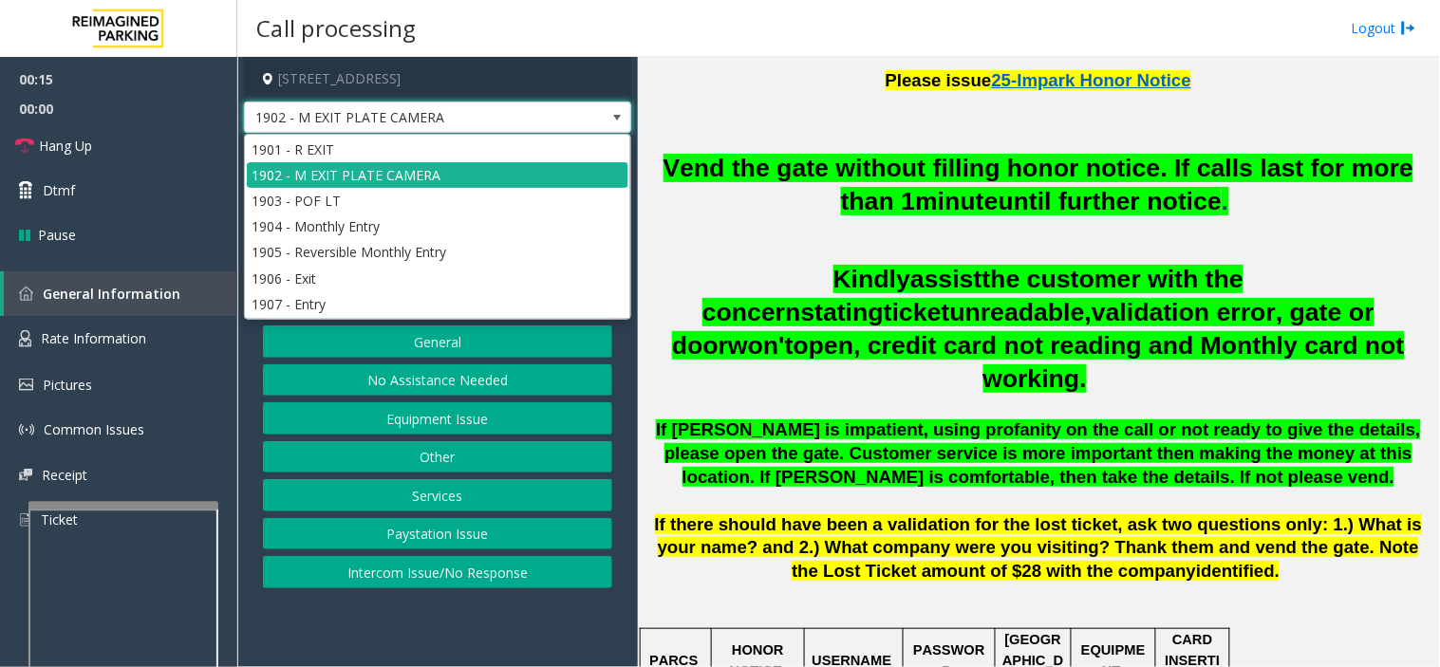
click at [819, 301] on span "validation error, gate or door" at bounding box center [1023, 329] width 702 height 62
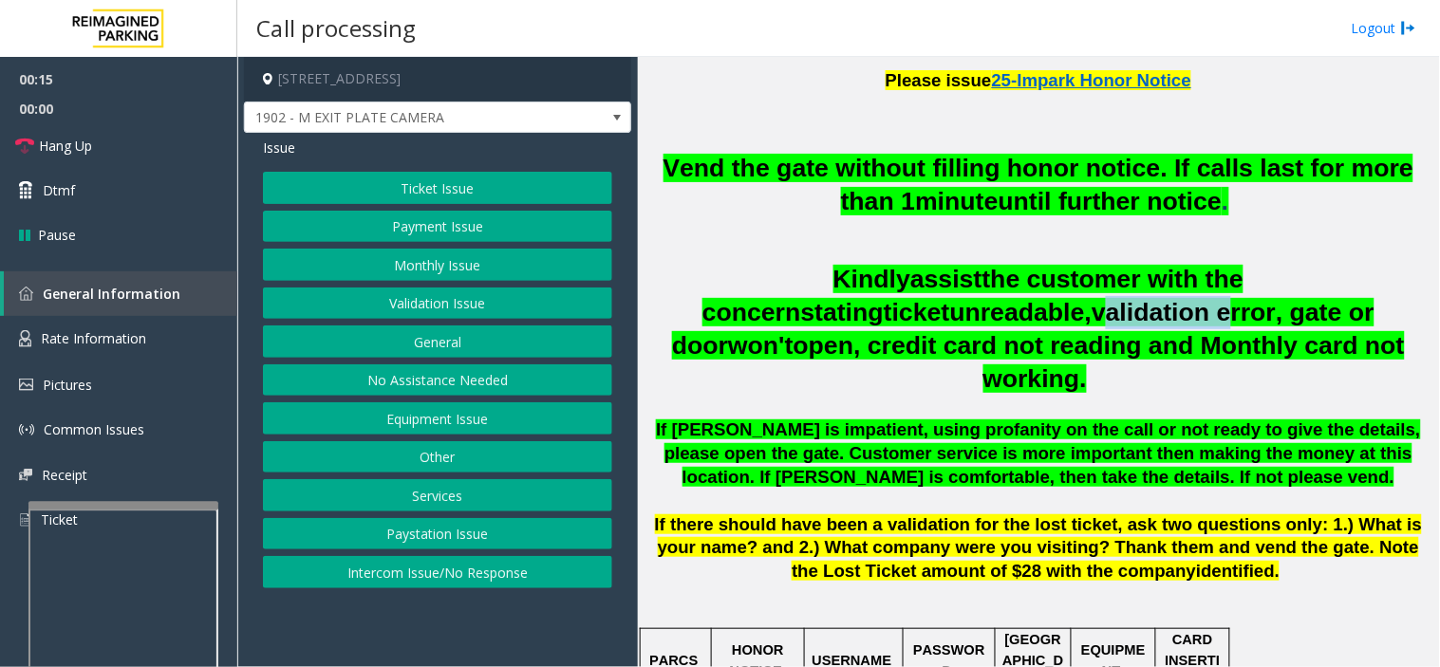
click at [819, 301] on span "validation error, gate or door" at bounding box center [1023, 329] width 702 height 62
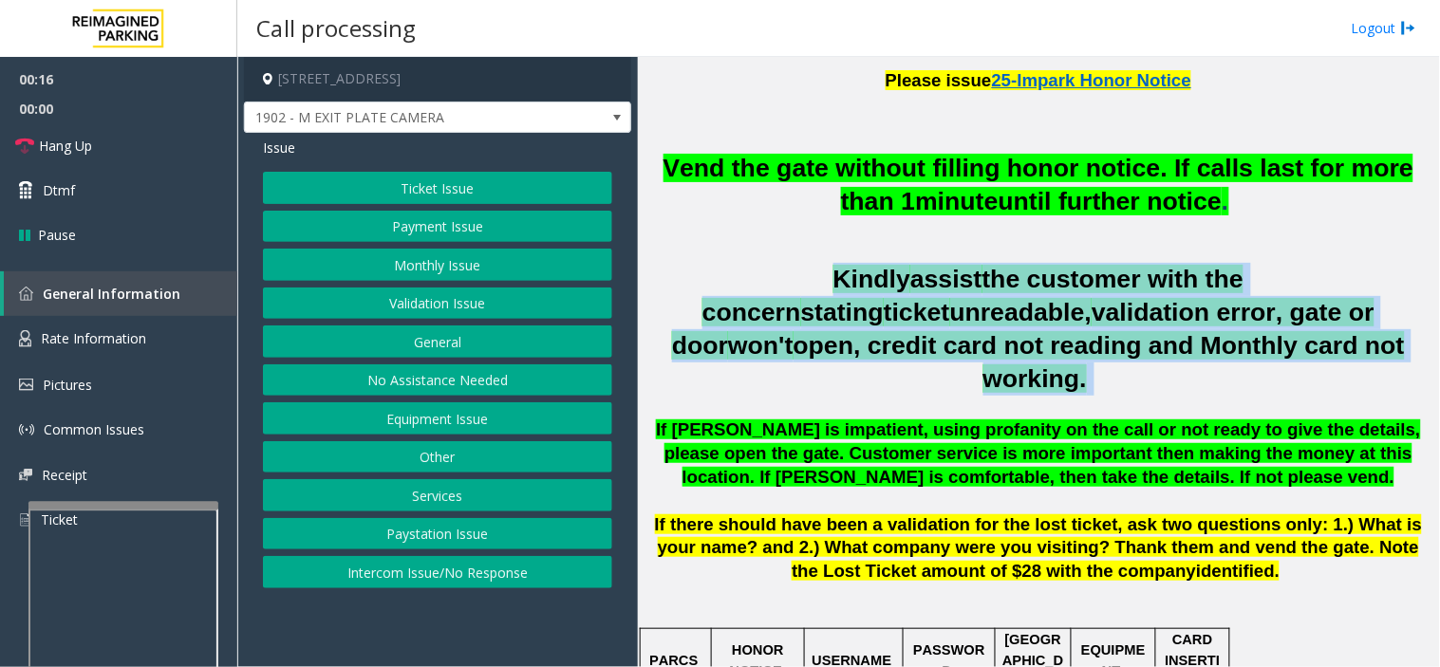
click at [819, 301] on span "validation error, gate or door" at bounding box center [1023, 329] width 702 height 62
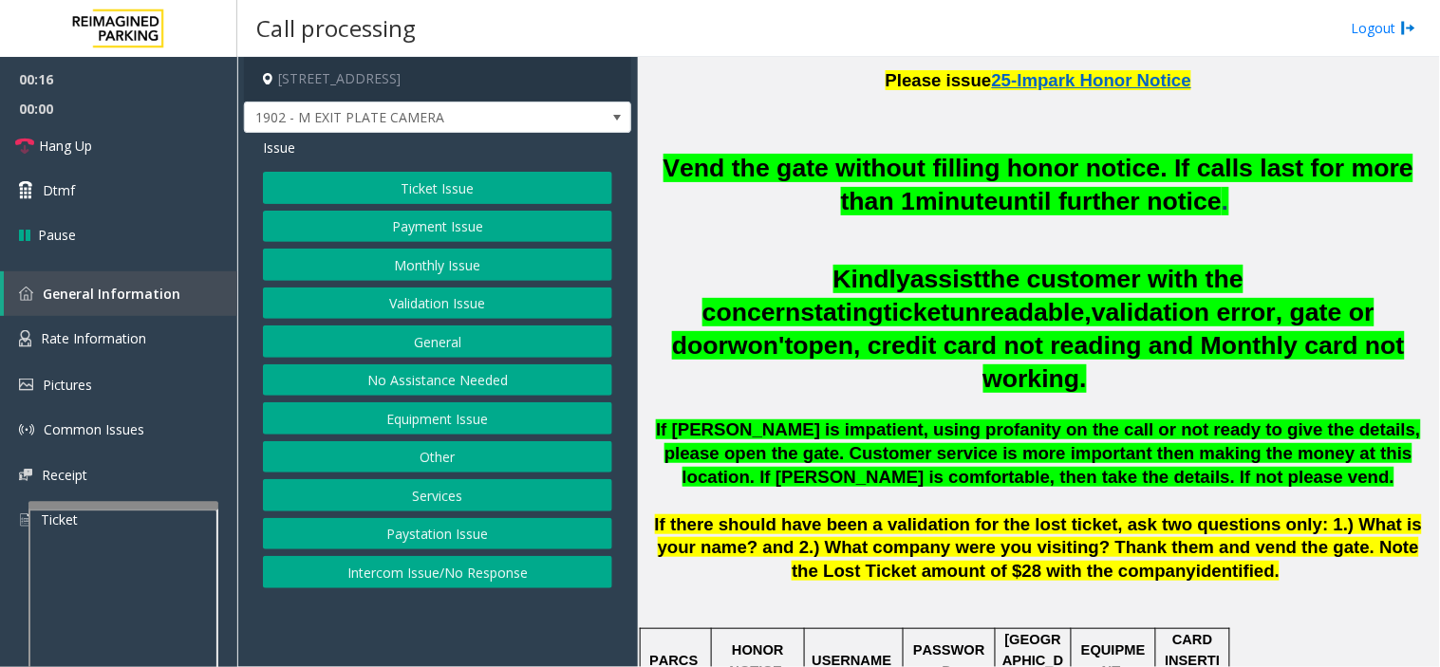
click at [827, 427] on span "If [PERSON_NAME] is impatient, using profanity on the call or not ready to give…" at bounding box center [1038, 452] width 764 height 67
click at [827, 419] on span "If [PERSON_NAME] is impatient, using profanity on the call or not ready to give…" at bounding box center [1038, 452] width 764 height 67
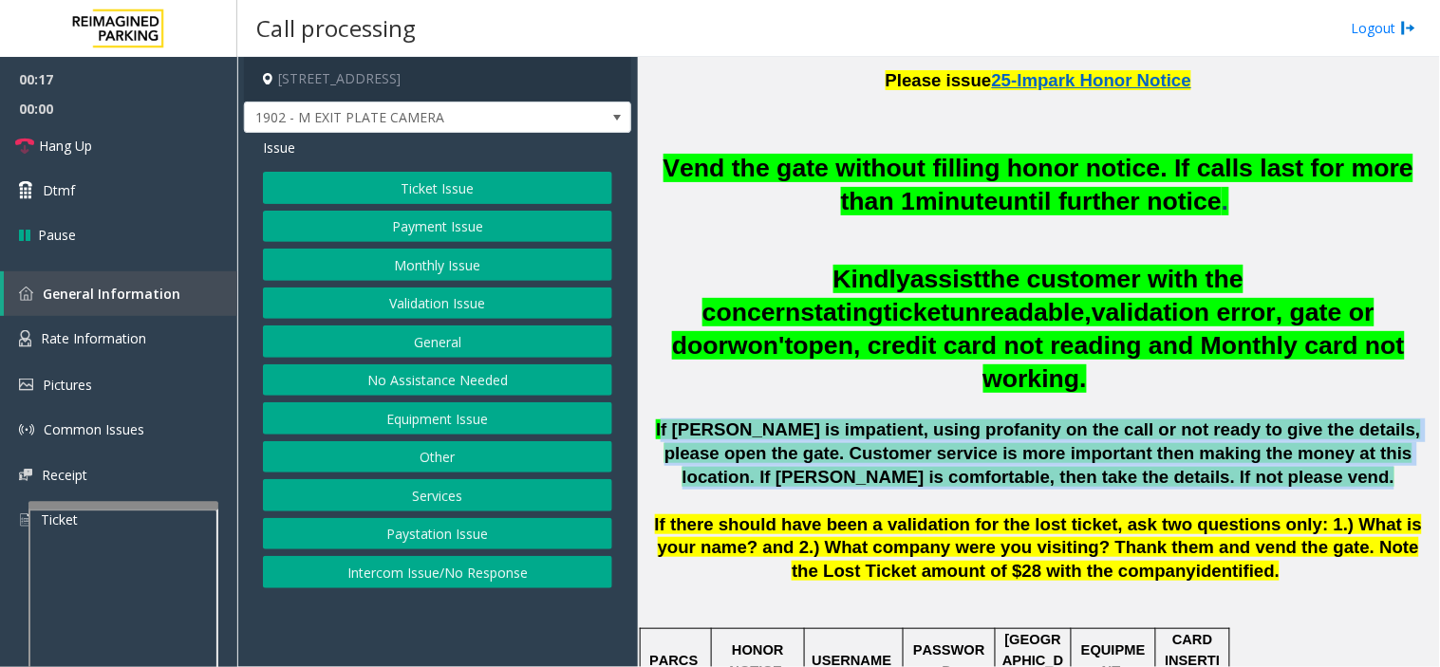
click at [827, 419] on span "If [PERSON_NAME] is impatient, using profanity on the call or not ready to give…" at bounding box center [1038, 452] width 764 height 67
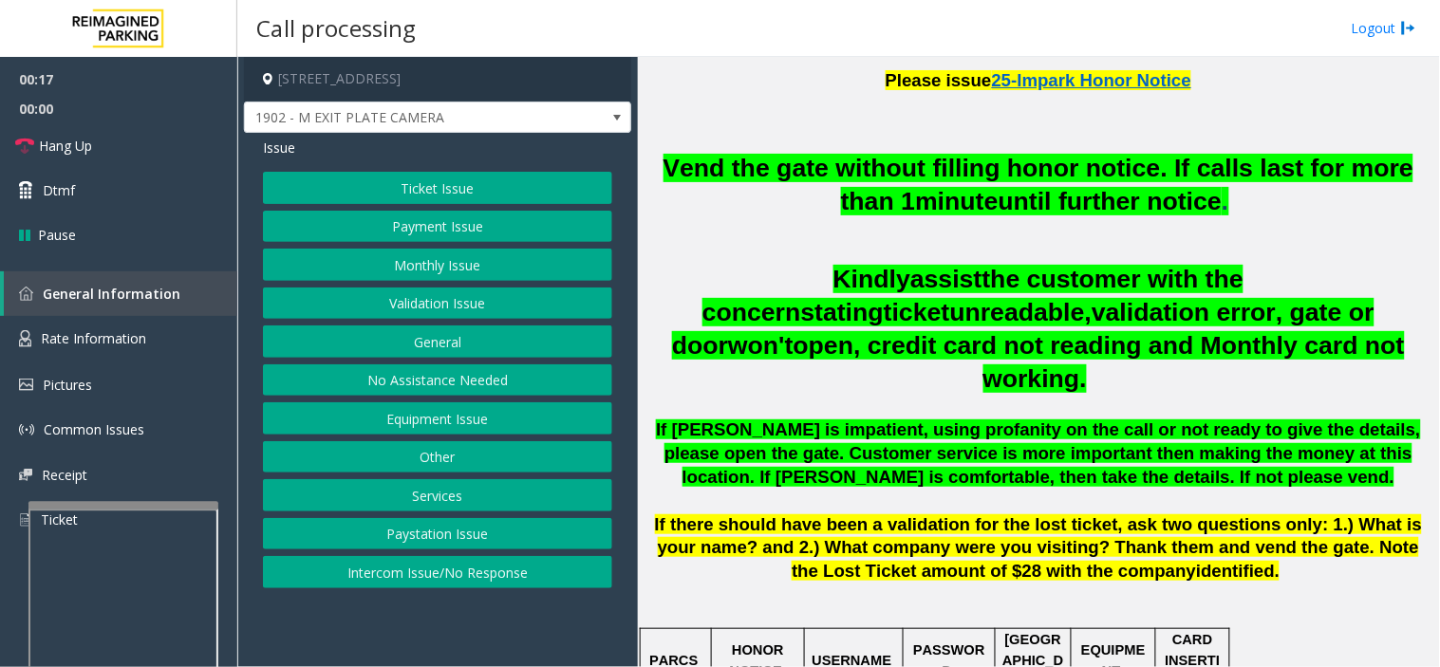
click at [832, 514] on span "If there should have been a validation for the lost ticket, ask two questions o…" at bounding box center [1039, 547] width 768 height 67
click at [422, 275] on button "Monthly Issue" at bounding box center [437, 265] width 349 height 32
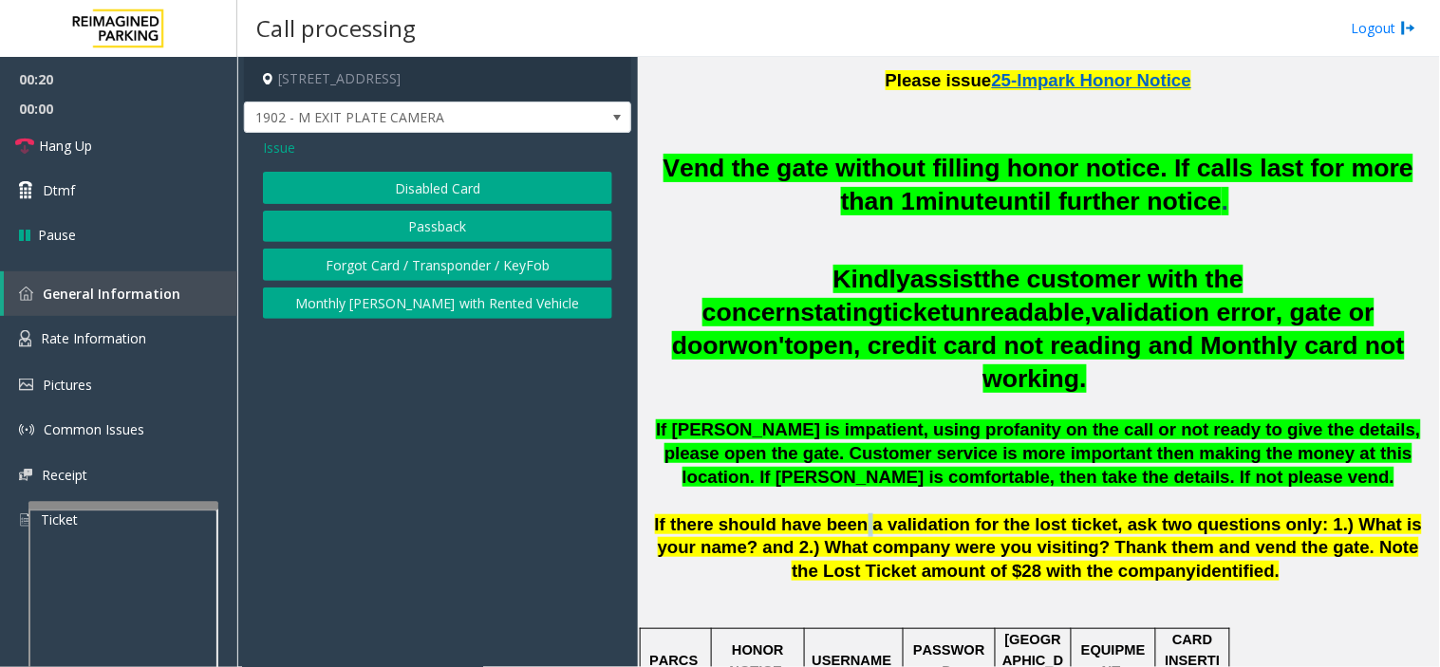
click at [434, 194] on button "Disabled Card" at bounding box center [437, 188] width 349 height 32
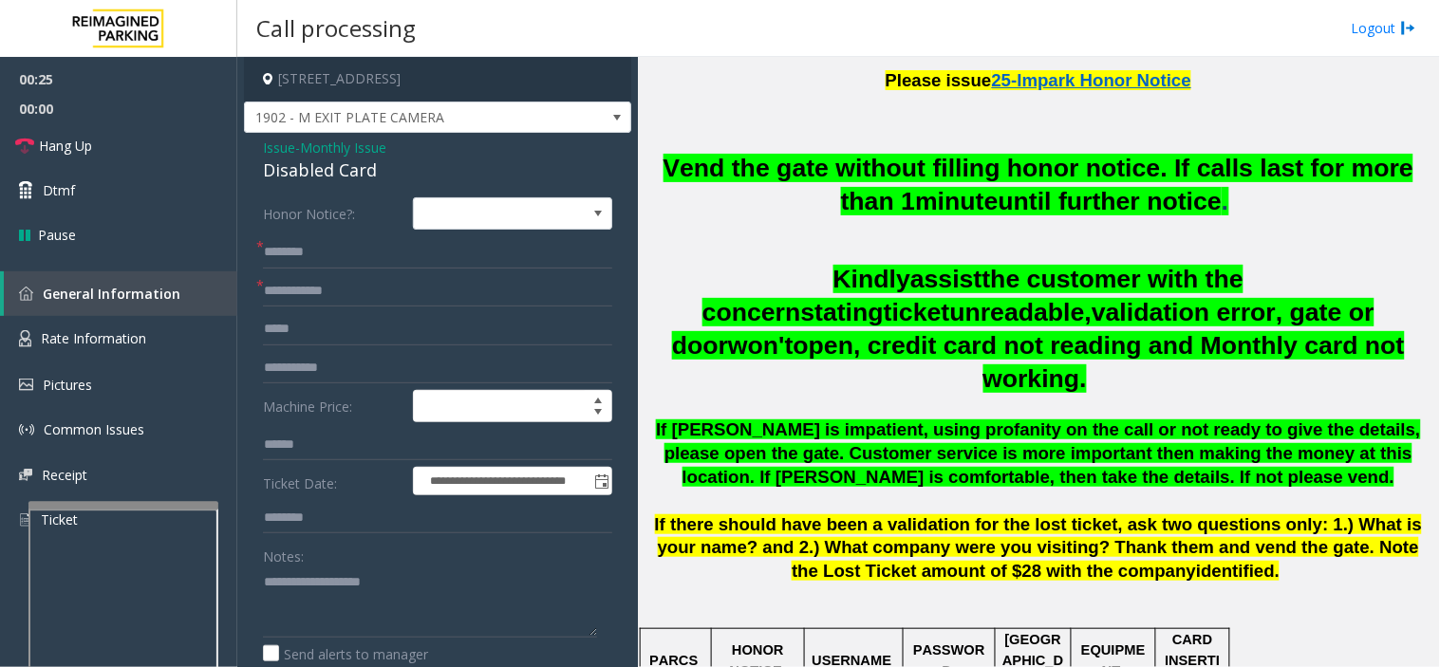
click at [285, 147] on span "Issue" at bounding box center [279, 148] width 32 height 20
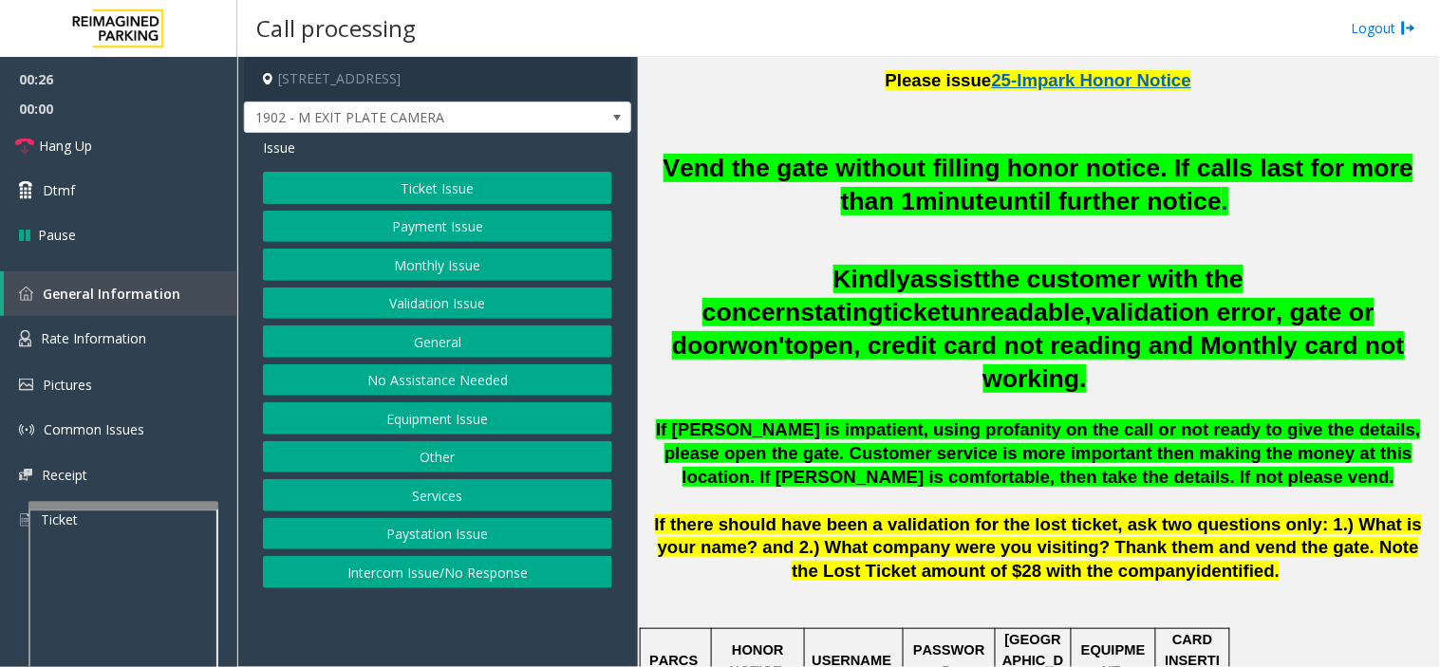
click at [466, 432] on button "Equipment Issue" at bounding box center [437, 418] width 349 height 32
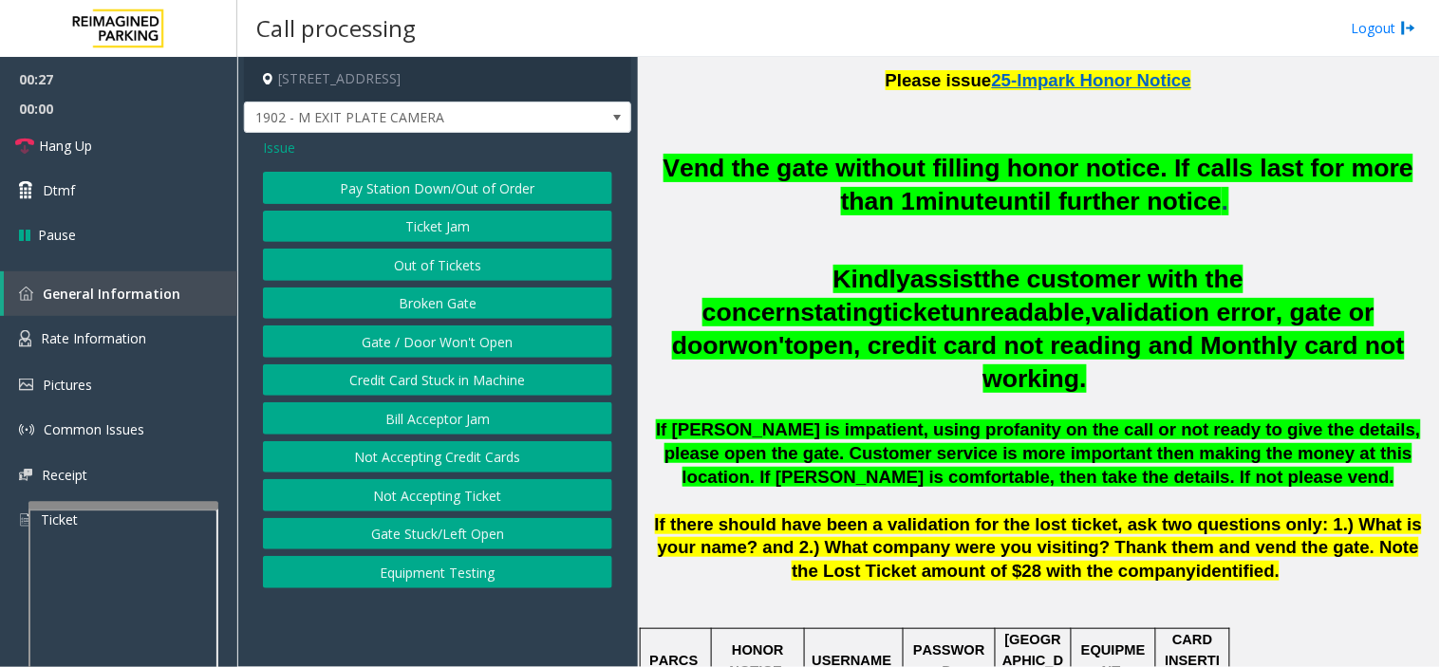
click at [480, 355] on button "Gate / Door Won't Open" at bounding box center [437, 341] width 349 height 32
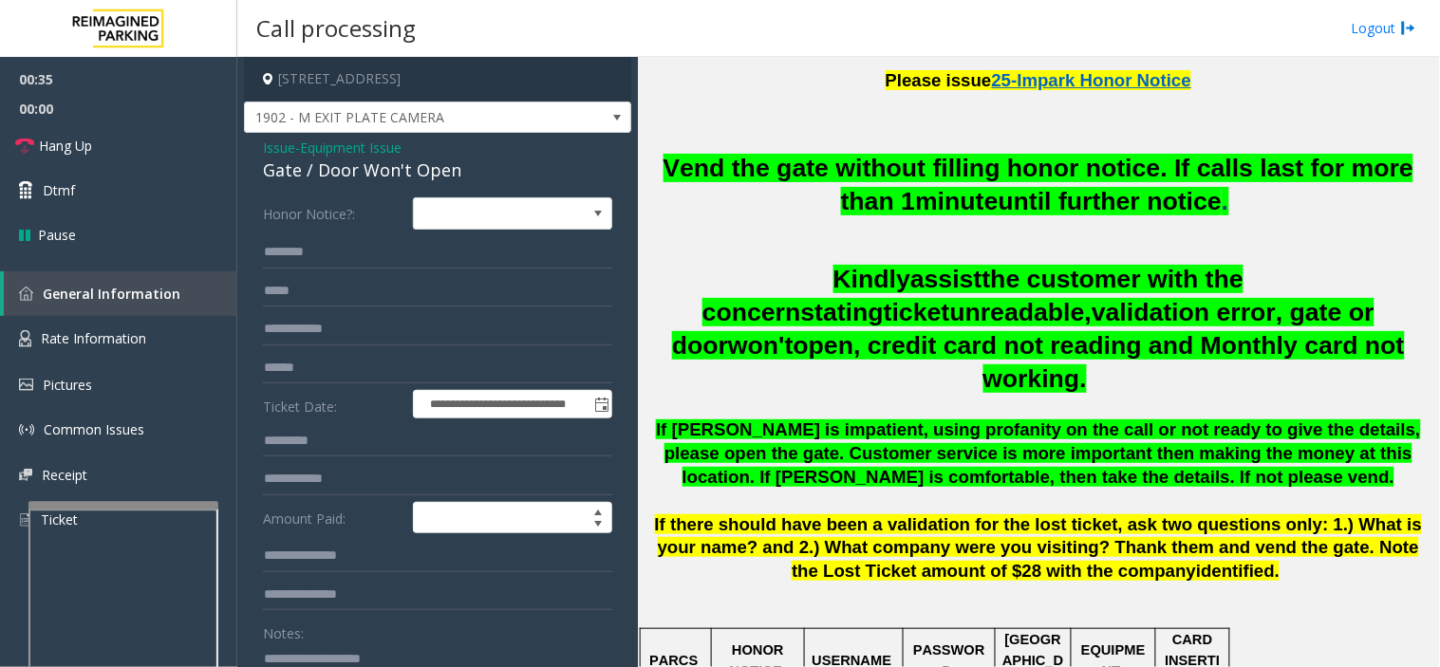
click at [943, 288] on span "the customer with the concern" at bounding box center [972, 296] width 541 height 62
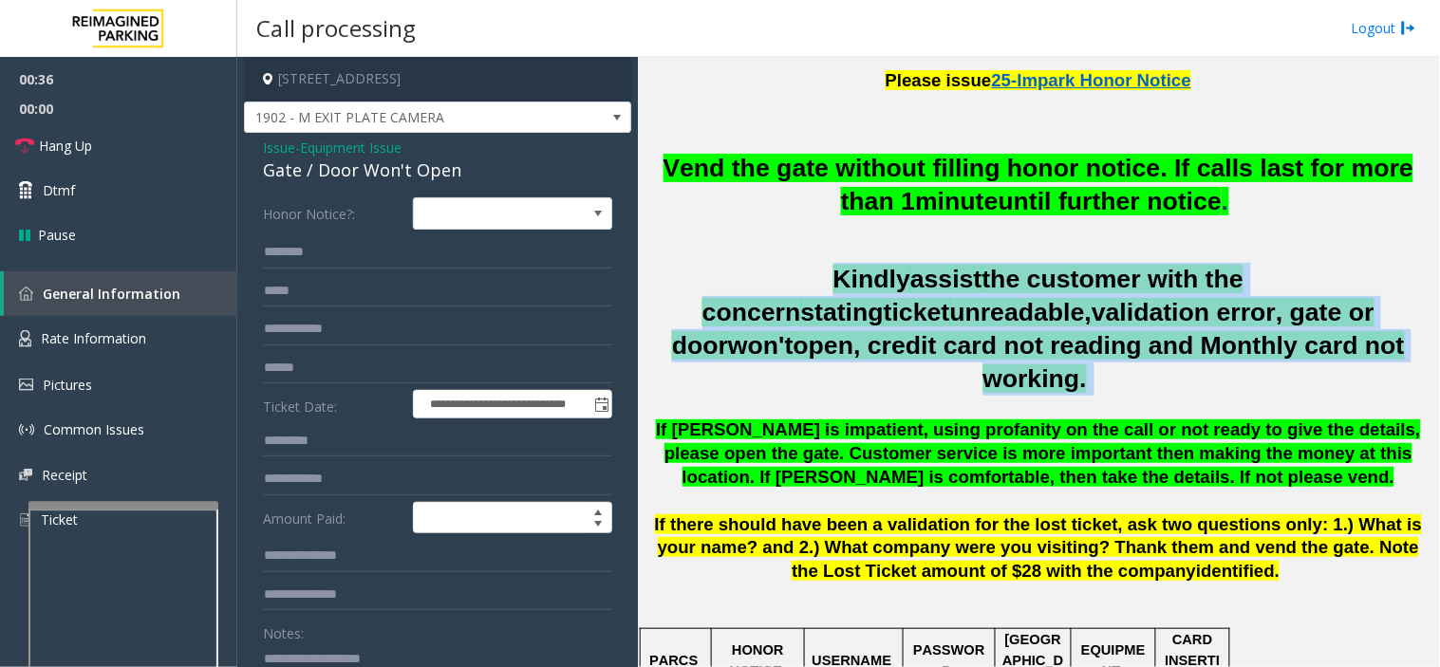
click at [943, 288] on span "the customer with the concern" at bounding box center [972, 296] width 541 height 62
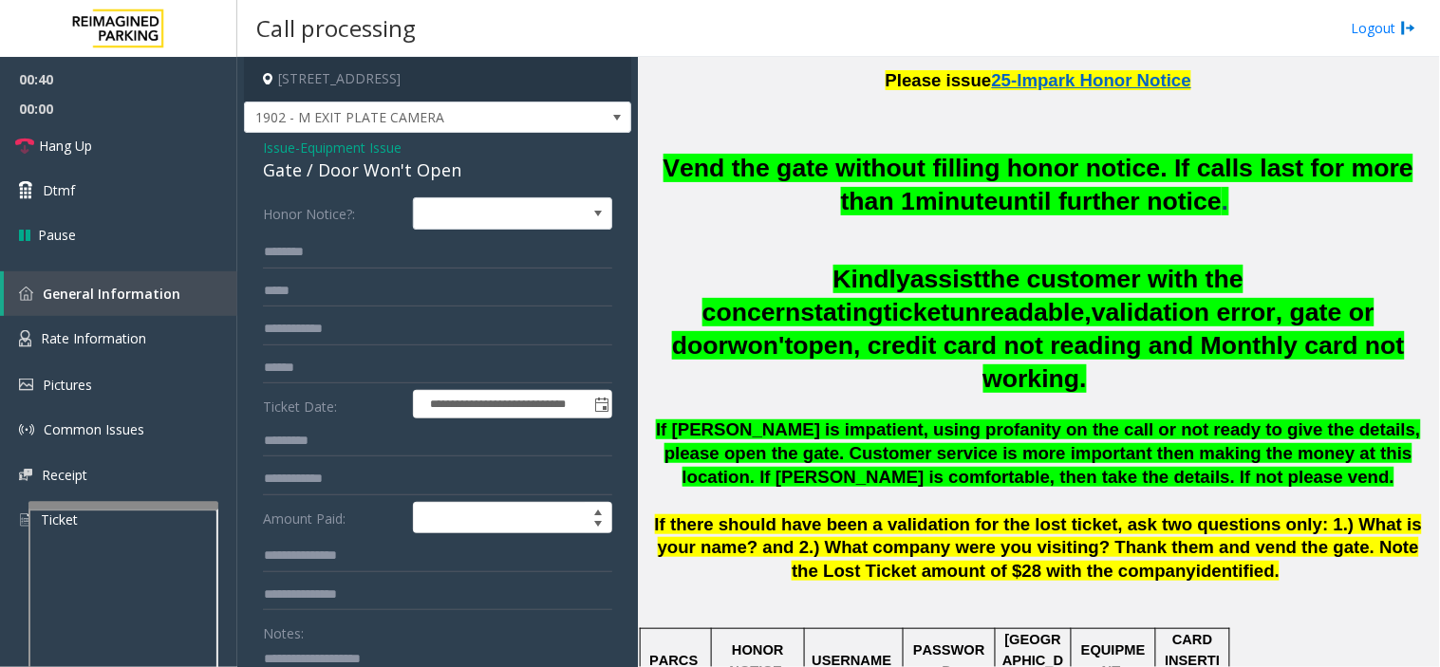
click at [900, 180] on span "Vend the gate without filling honor notice. If calls last for more than 1" at bounding box center [1038, 185] width 751 height 62
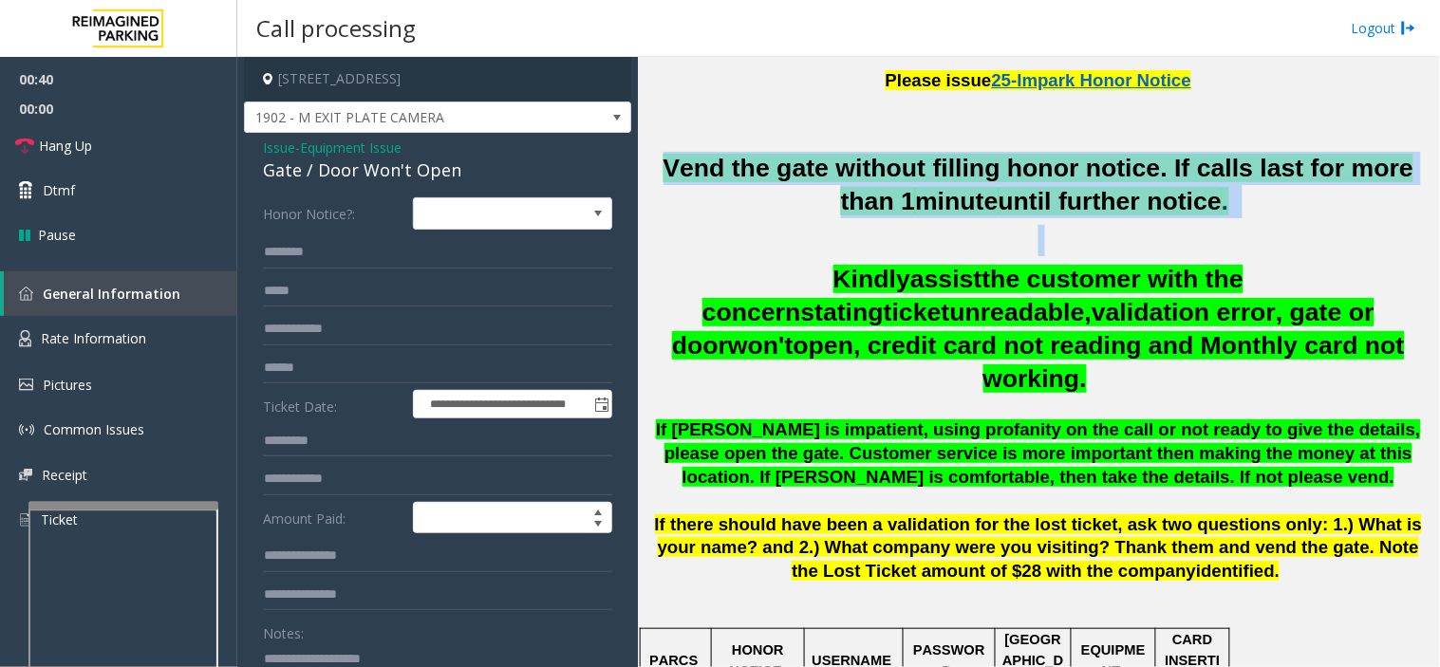
drag, startPoint x: 900, startPoint y: 180, endPoint x: 925, endPoint y: 264, distance: 87.3
click at [901, 191] on span "Vend the gate without filling honor notice. If calls last for more than 1" at bounding box center [1038, 185] width 751 height 62
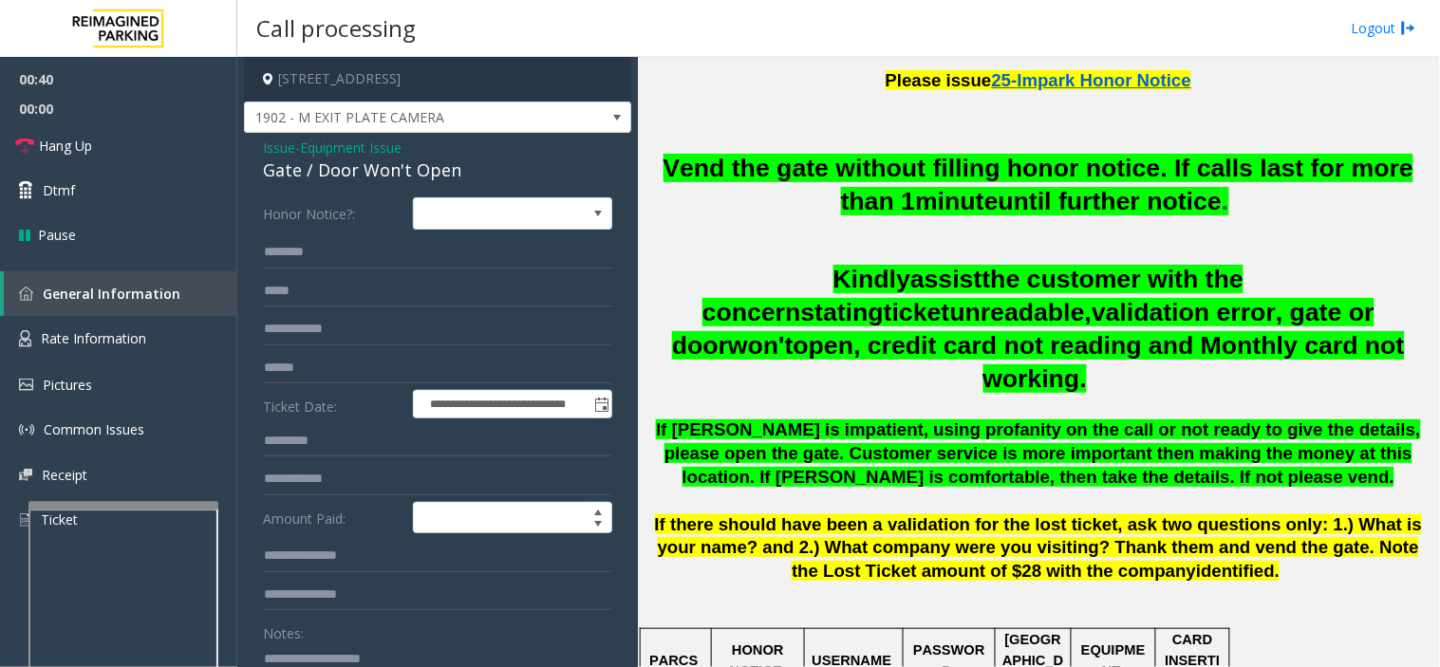
click at [925, 267] on span "the customer with the concern" at bounding box center [972, 296] width 541 height 62
click at [716, 49] on div "Call processing Logout" at bounding box center [838, 28] width 1202 height 57
drag, startPoint x: 716, startPoint y: 62, endPoint x: 703, endPoint y: 80, distance: 21.8
click at [703, 80] on h1 "Please issue 25-Impark Honor Notice" at bounding box center [1038, 77] width 788 height 40
click at [925, 334] on span "open, credit card not reading and Monthly card not working." at bounding box center [1098, 362] width 611 height 62
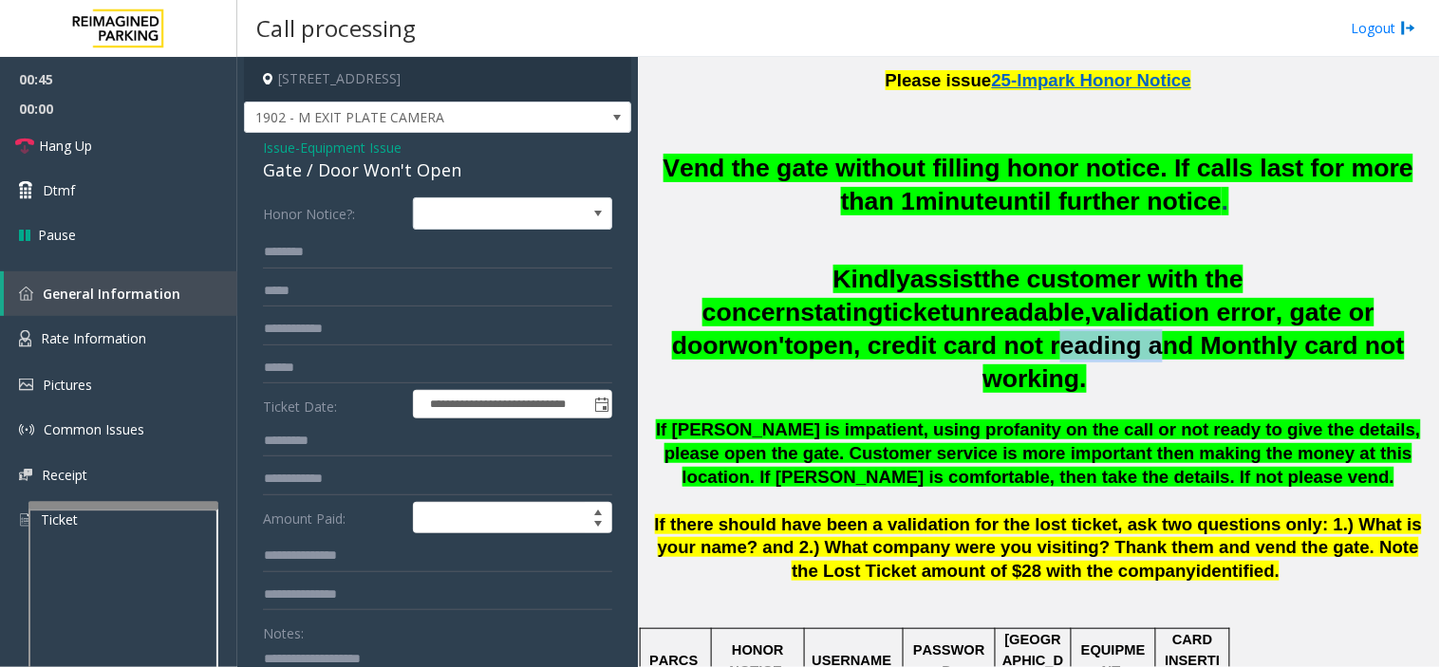
click at [925, 334] on span "open, credit card not reading and Monthly card not working." at bounding box center [1098, 362] width 611 height 62
click at [924, 333] on span "open, credit card not reading and Monthly card not working." at bounding box center [1098, 362] width 611 height 62
click at [895, 419] on span "If [PERSON_NAME] is impatient, using profanity on the call or not ready to give…" at bounding box center [1038, 452] width 764 height 67
click at [337, 643] on textarea at bounding box center [430, 678] width 334 height 71
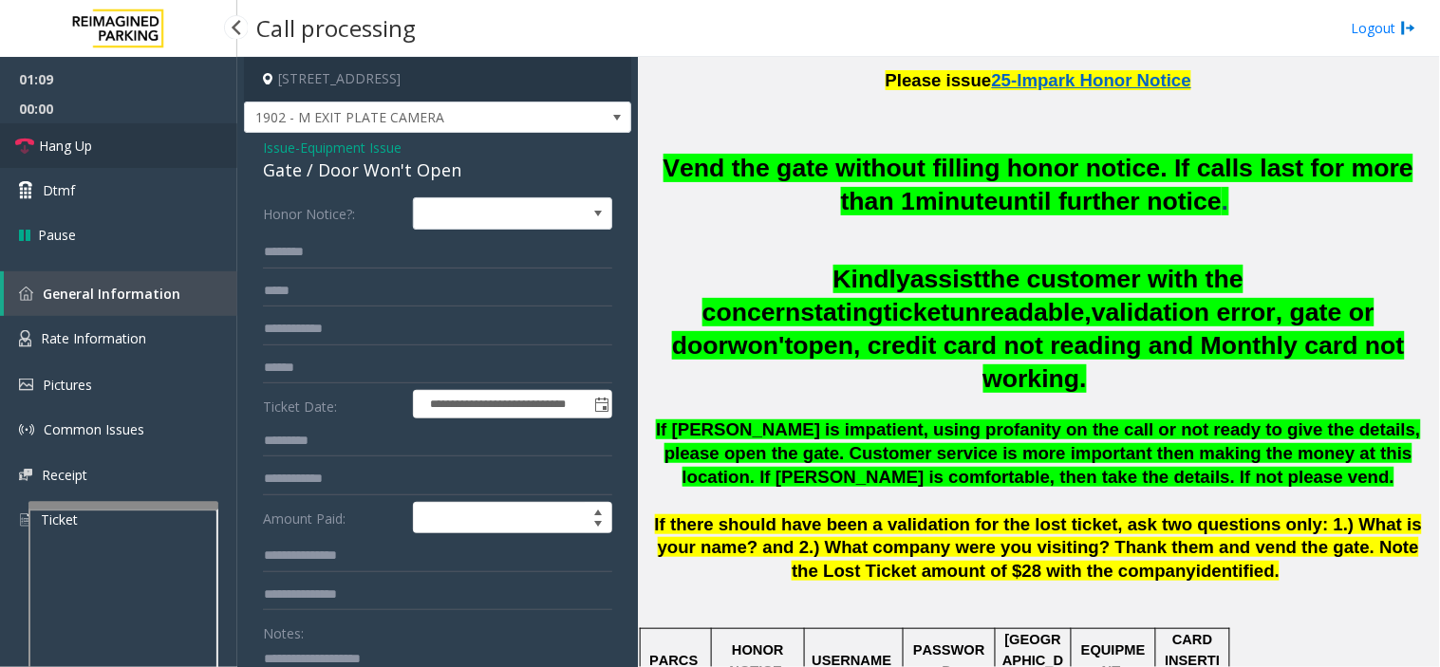
click at [100, 144] on link "Hang Up" at bounding box center [118, 145] width 237 height 45
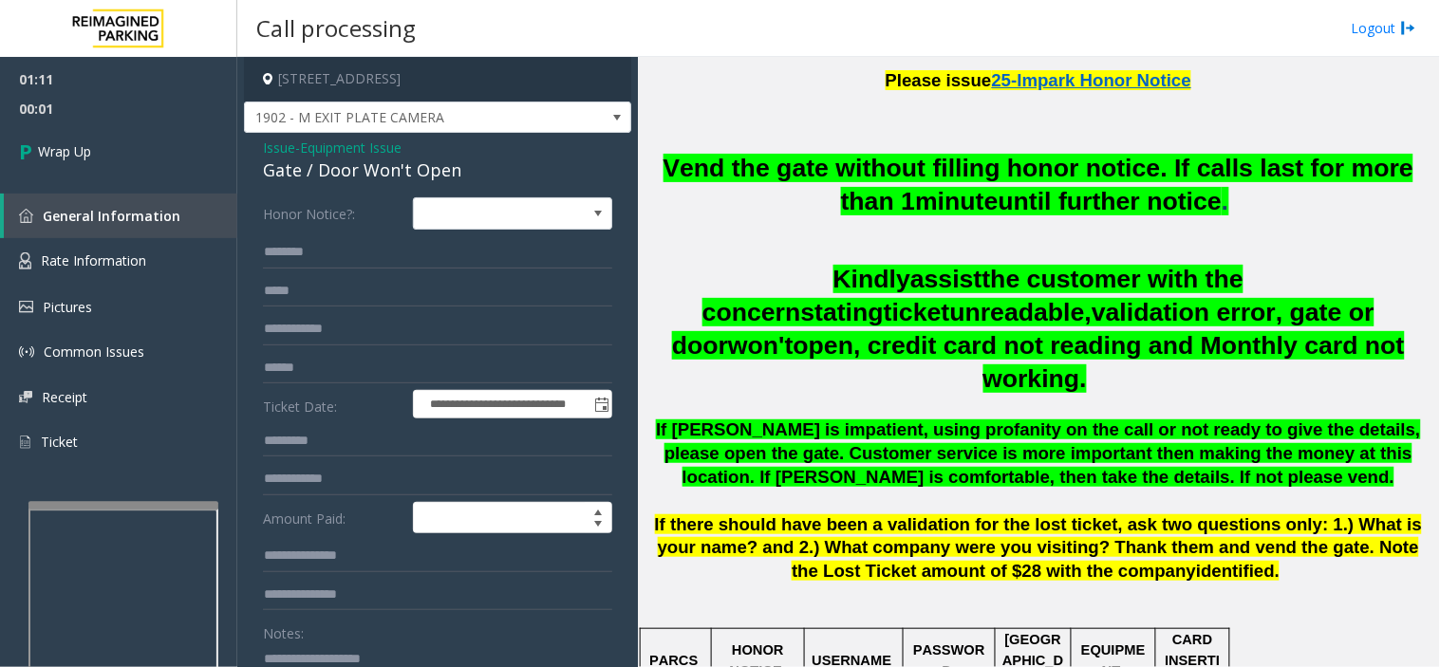
click at [374, 652] on textarea at bounding box center [430, 678] width 334 height 71
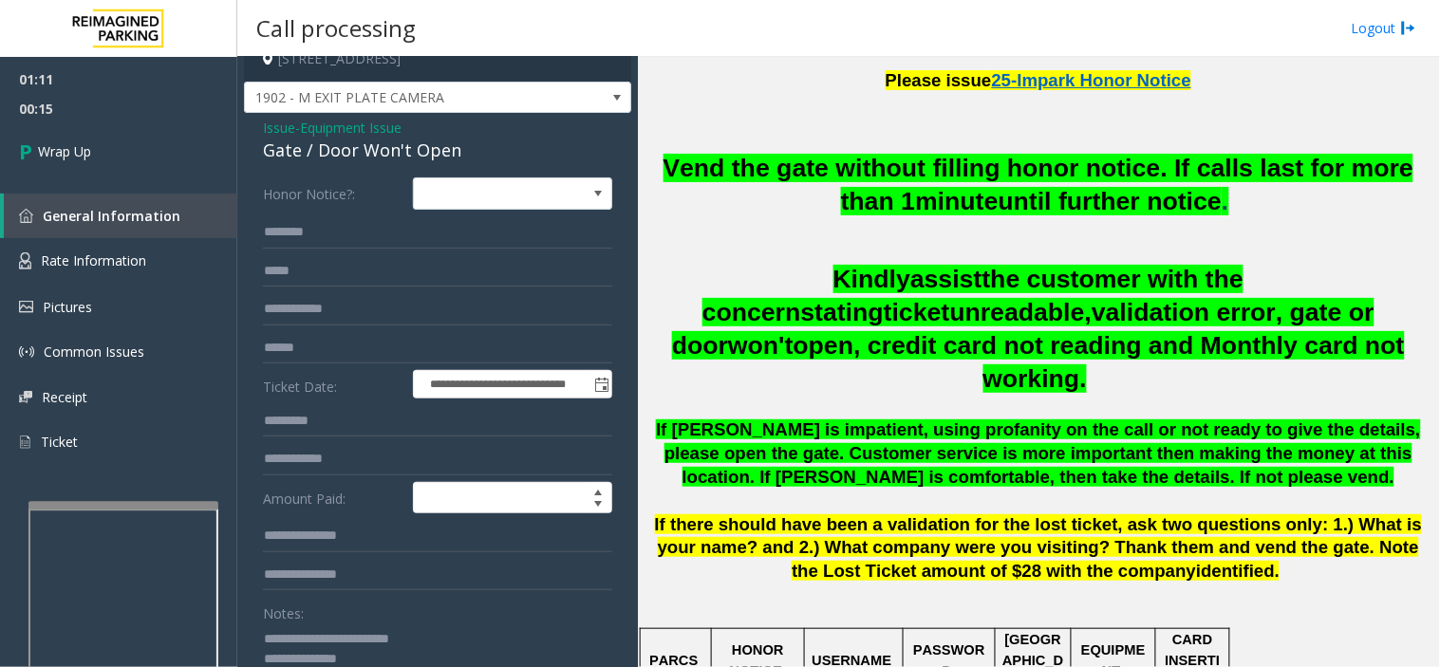
scroll to position [40, 0]
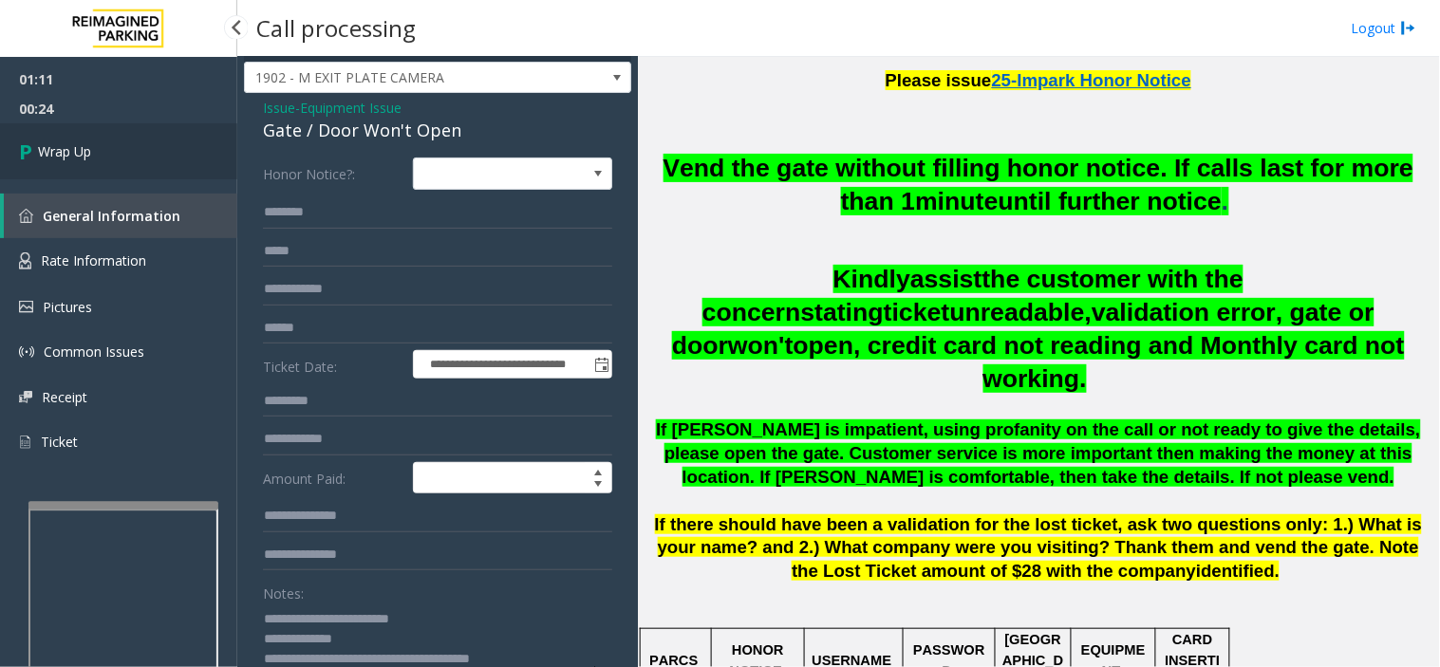
type textarea "**********"
click at [135, 156] on link "Wrap Up" at bounding box center [118, 151] width 237 height 56
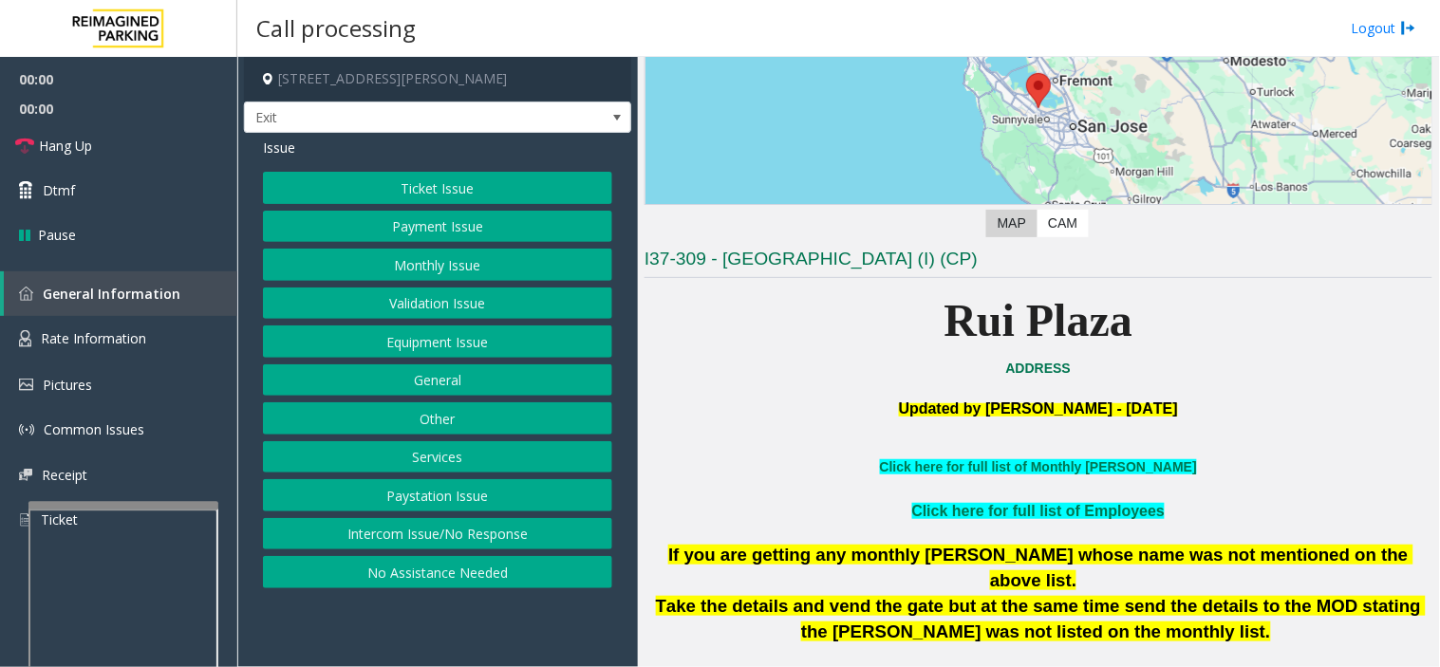
scroll to position [527, 0]
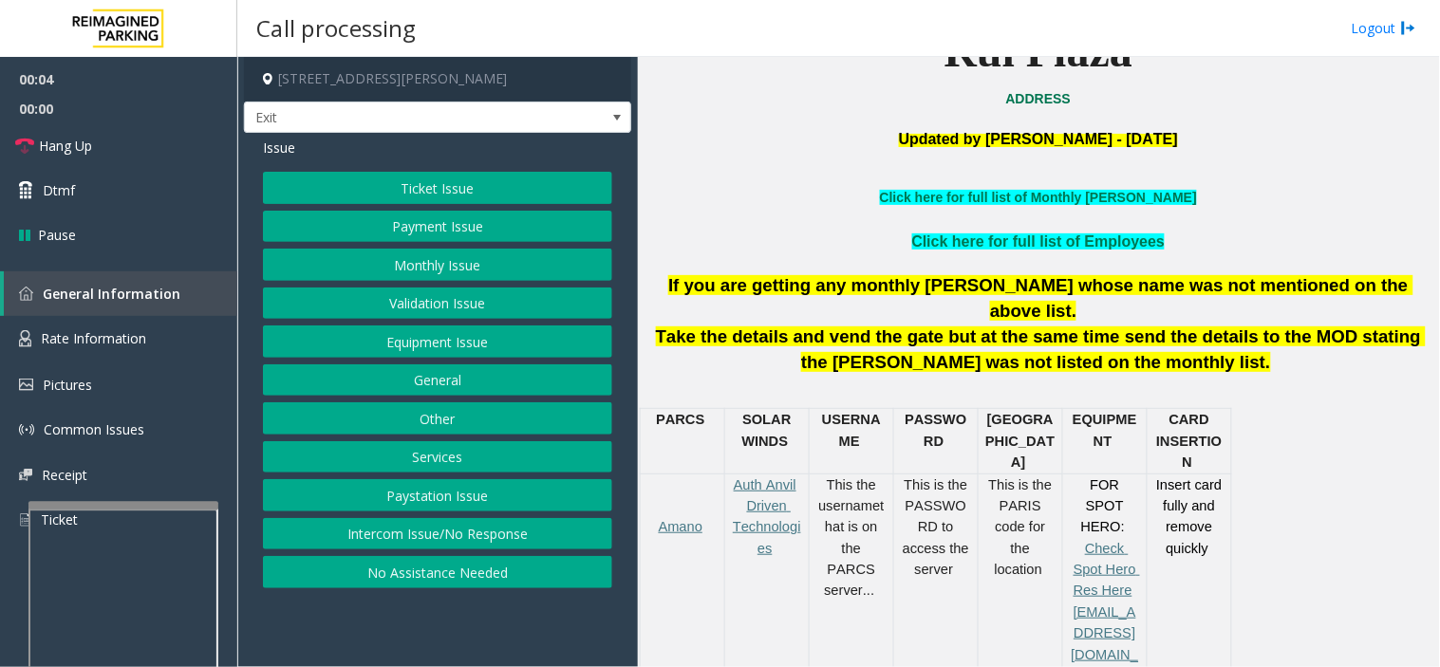
drag, startPoint x: 442, startPoint y: 455, endPoint x: 430, endPoint y: 401, distance: 55.5
click at [440, 444] on button "Services" at bounding box center [437, 457] width 349 height 32
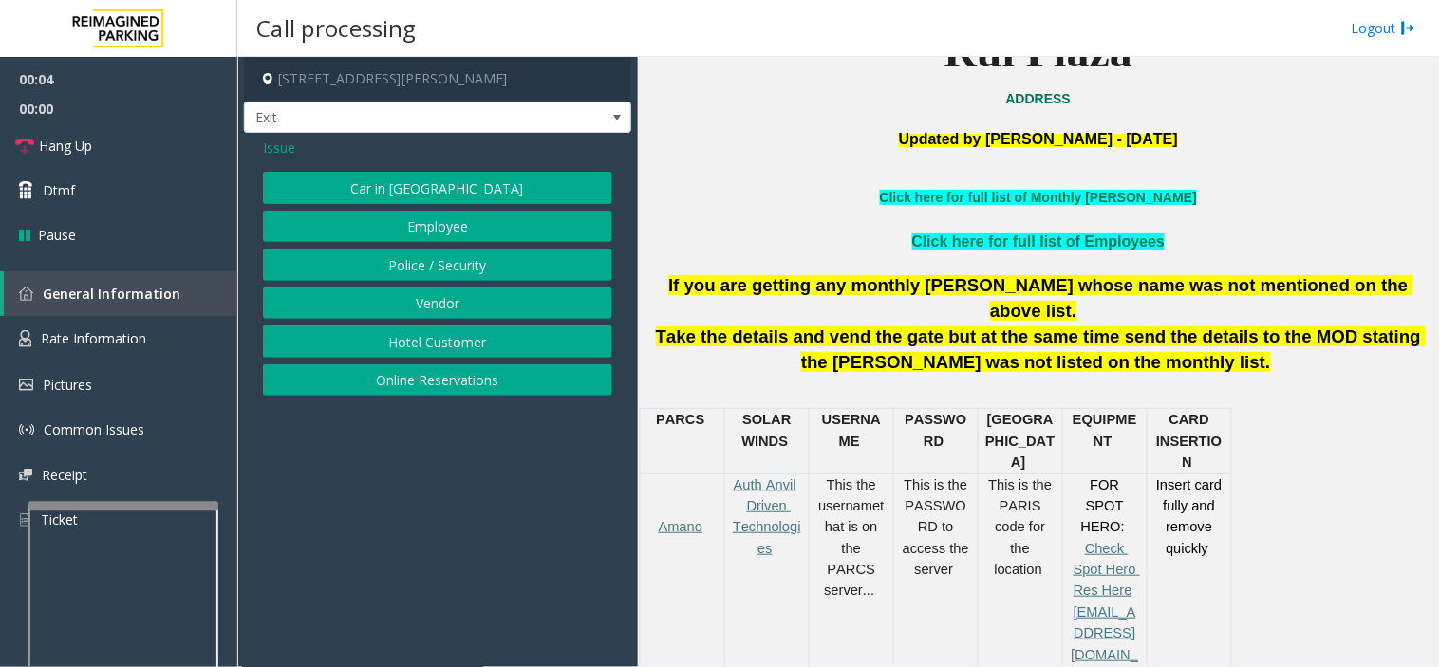
click at [427, 353] on button "Hotel Customer" at bounding box center [437, 341] width 349 height 32
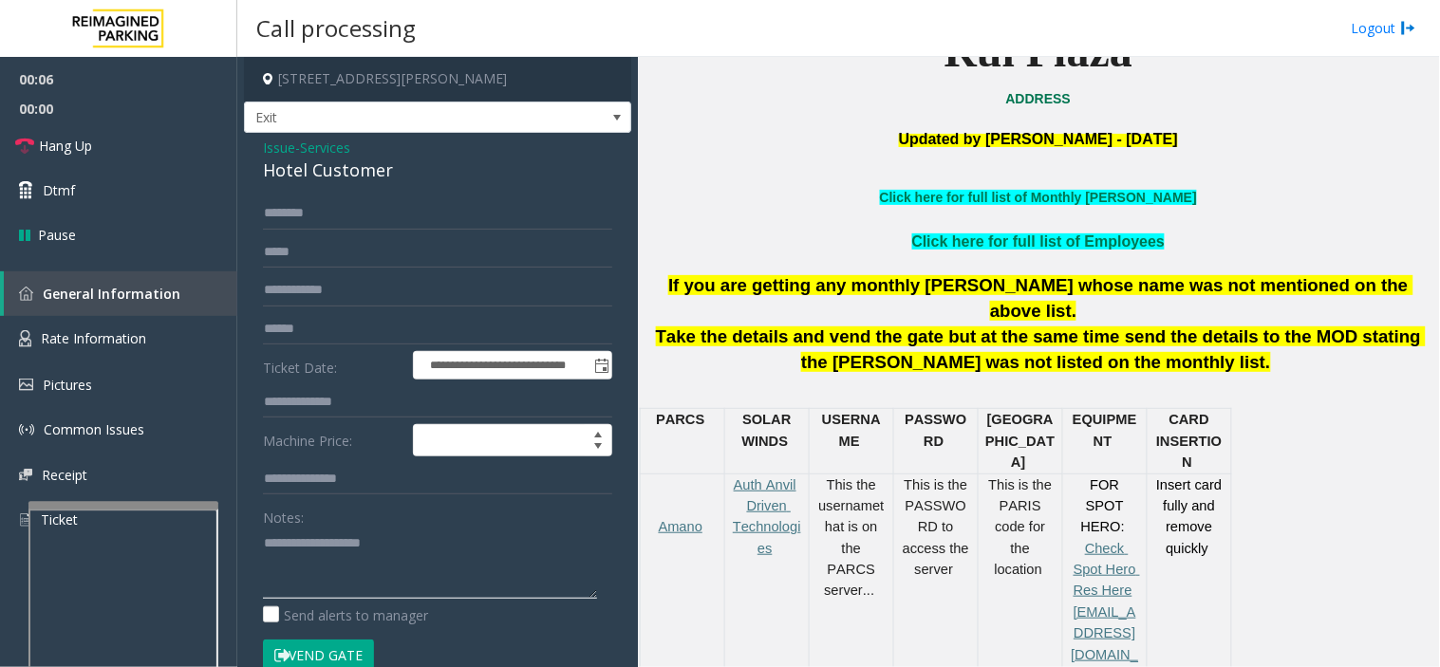
paste textarea "**********"
click at [311, 177] on div "Hotel Customer" at bounding box center [437, 171] width 349 height 26
click at [345, 567] on textarea at bounding box center [430, 563] width 334 height 71
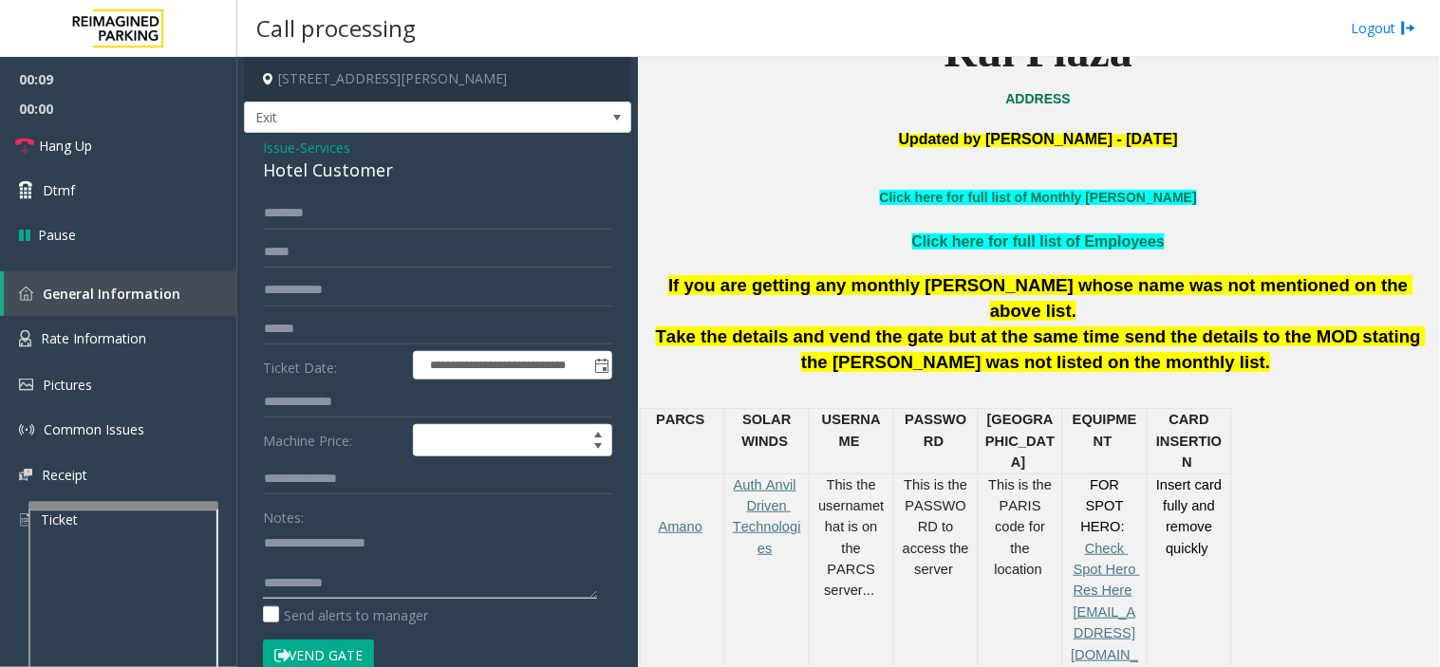
click at [323, 567] on textarea at bounding box center [430, 563] width 334 height 71
click at [394, 586] on textarea at bounding box center [430, 563] width 334 height 71
paste textarea "**********"
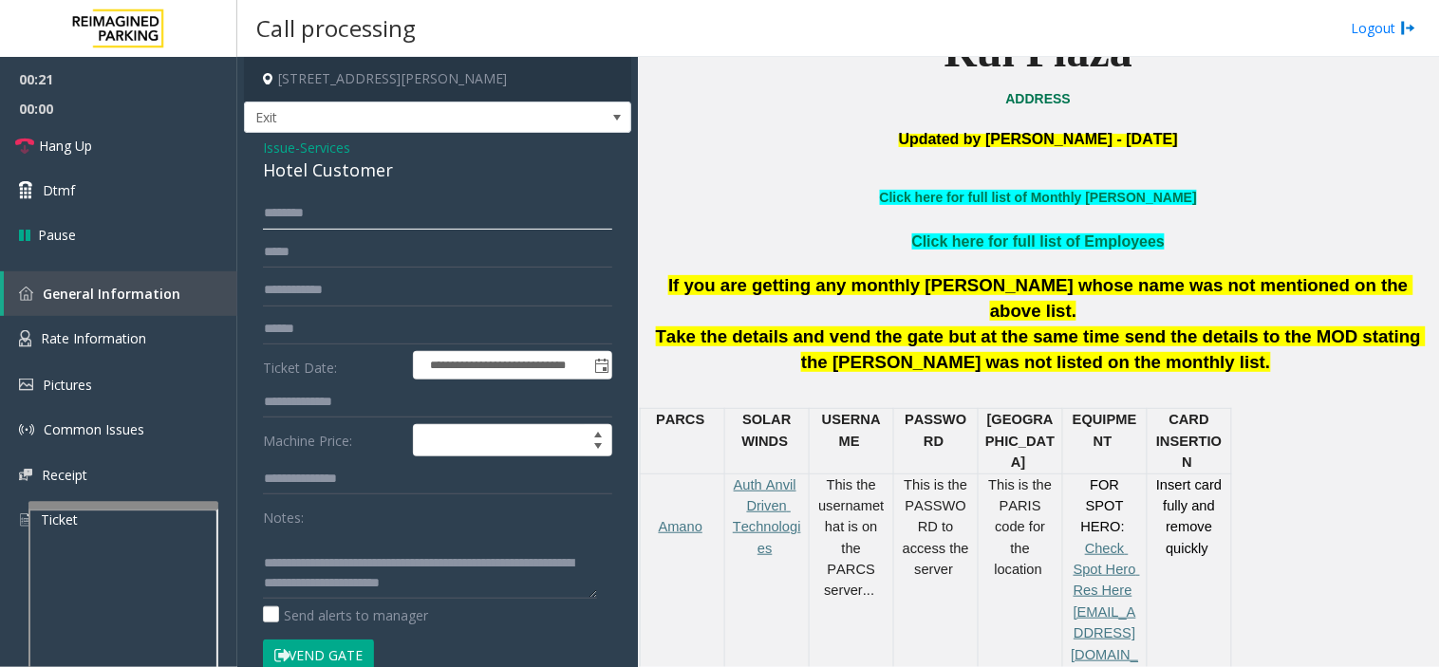
click at [345, 213] on input "text" at bounding box center [437, 213] width 349 height 32
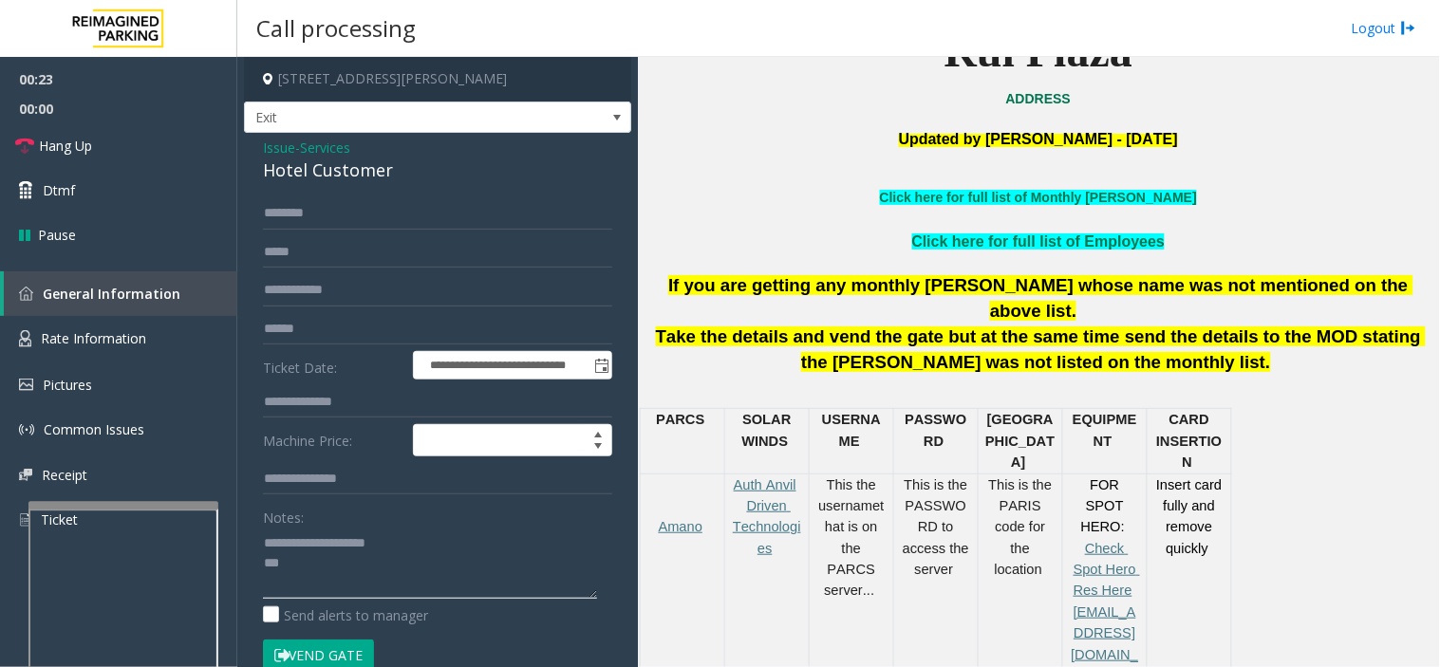
click at [315, 584] on textarea at bounding box center [430, 563] width 334 height 71
click at [401, 214] on input "text" at bounding box center [437, 213] width 349 height 32
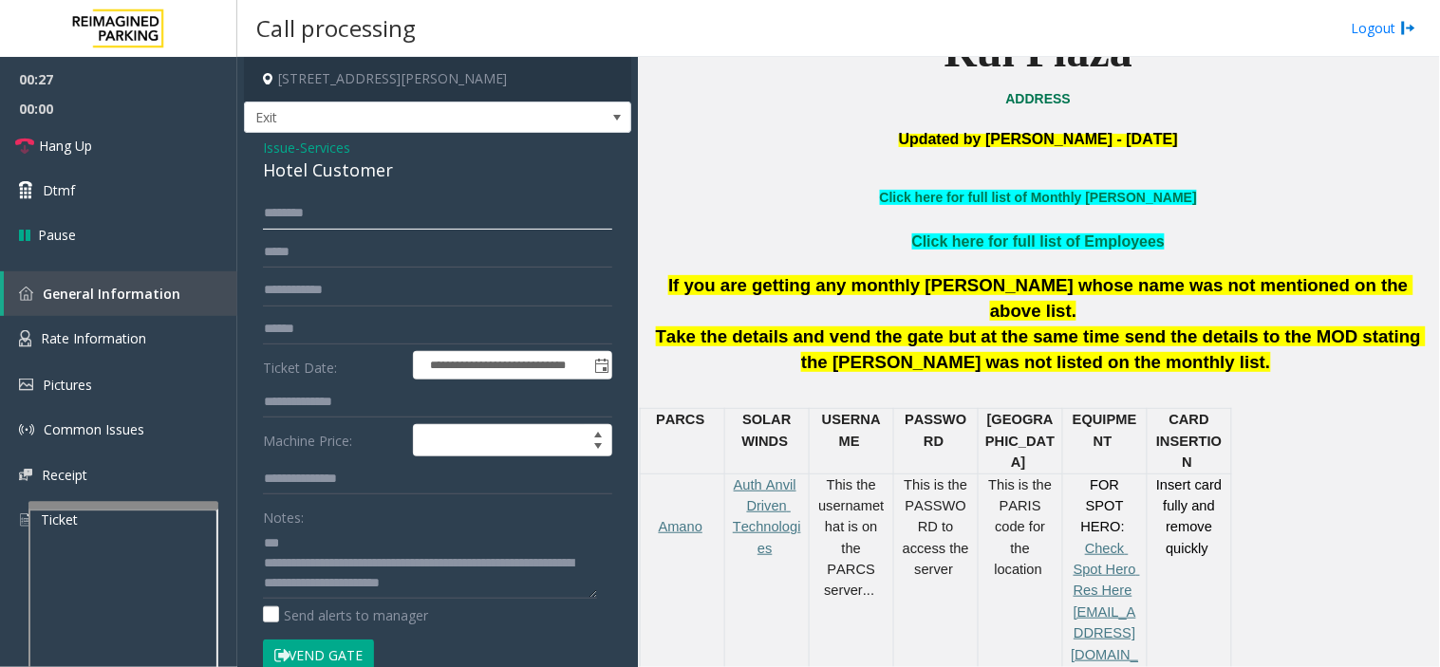
scroll to position [40, 0]
click at [346, 586] on textarea at bounding box center [430, 563] width 334 height 71
type textarea "**********"
click at [327, 642] on button "Vend Gate" at bounding box center [318, 656] width 111 height 32
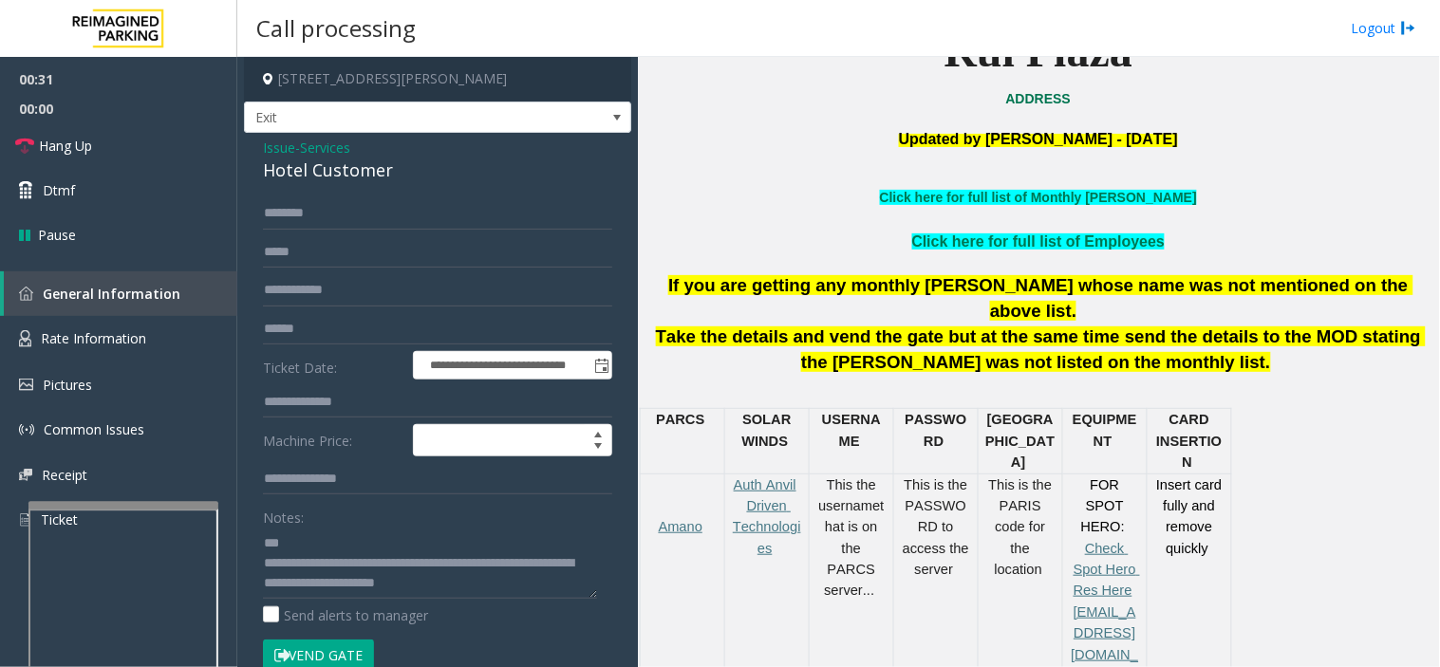
click at [835, 275] on span "If you are getting any monthly [PERSON_NAME] whose name was not mentioned on th…" at bounding box center [1040, 298] width 745 height 46
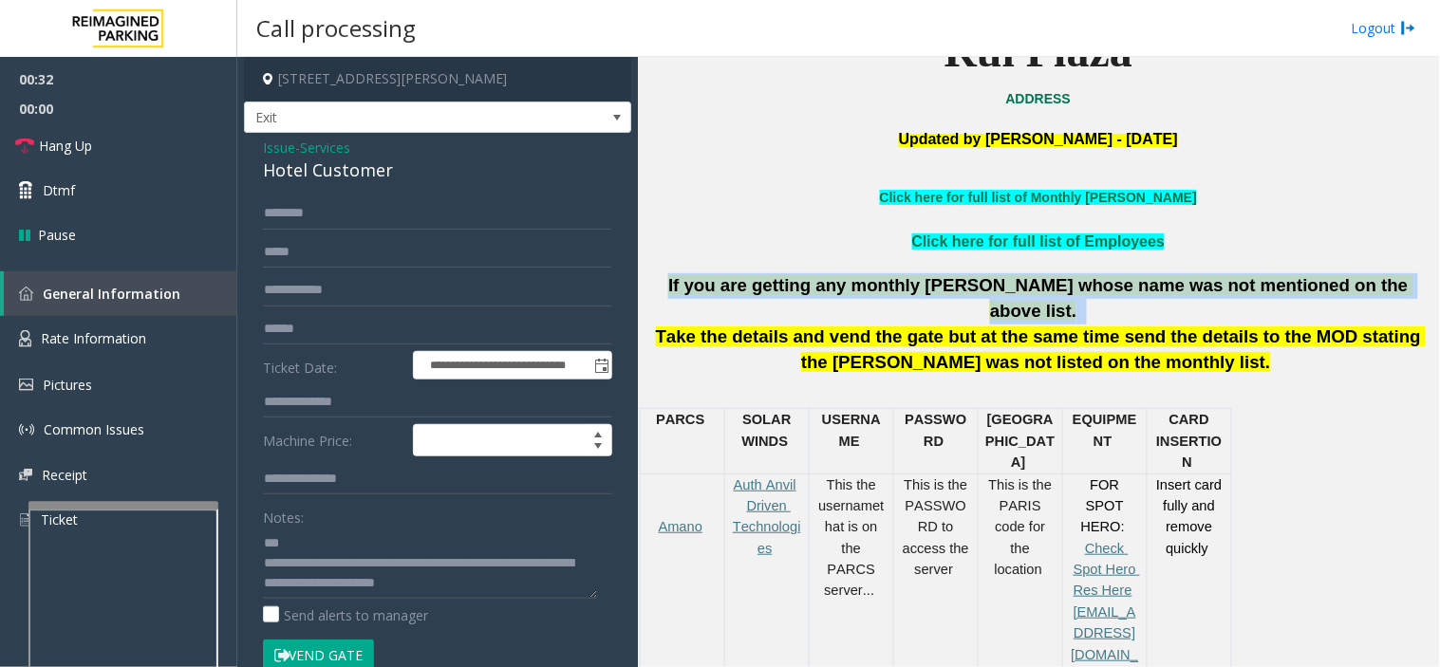
click at [835, 275] on span "If you are getting any monthly [PERSON_NAME] whose name was not mentioned on th…" at bounding box center [1040, 298] width 745 height 46
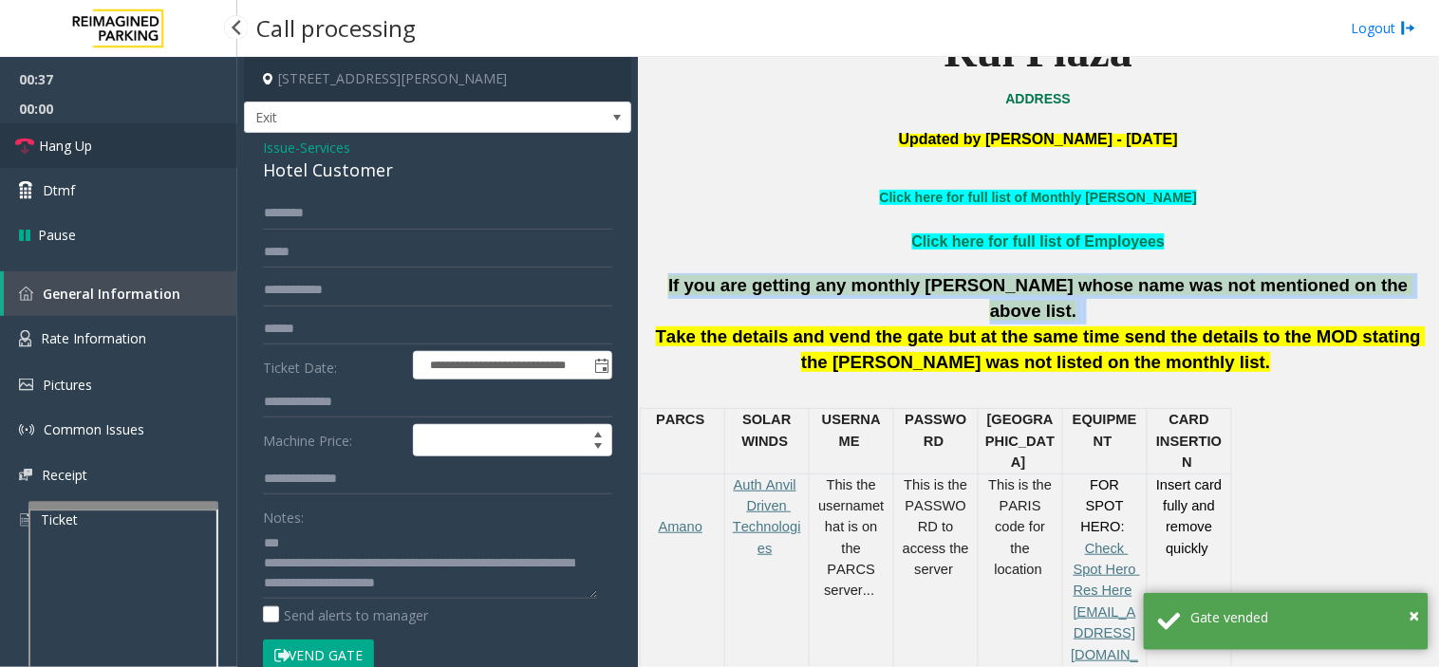
click at [177, 137] on link "Hang Up" at bounding box center [118, 145] width 237 height 45
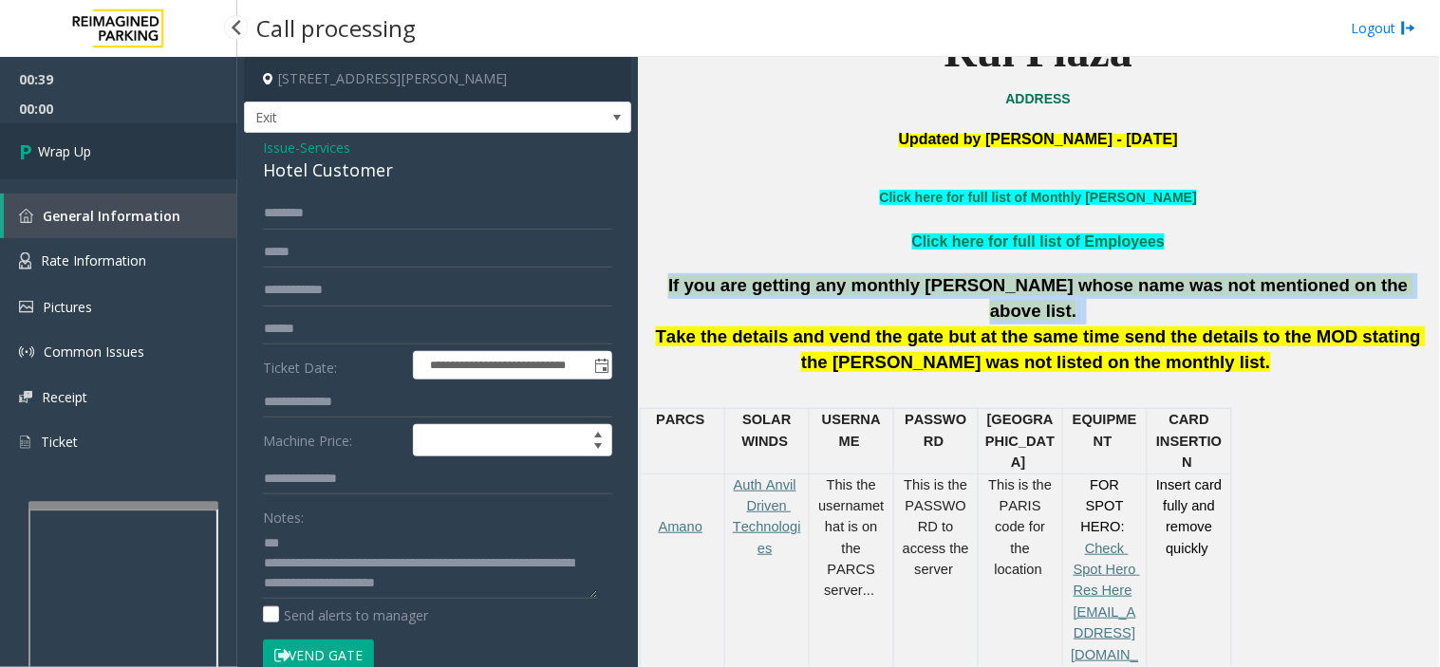
click at [77, 139] on link "Wrap Up" at bounding box center [118, 151] width 237 height 56
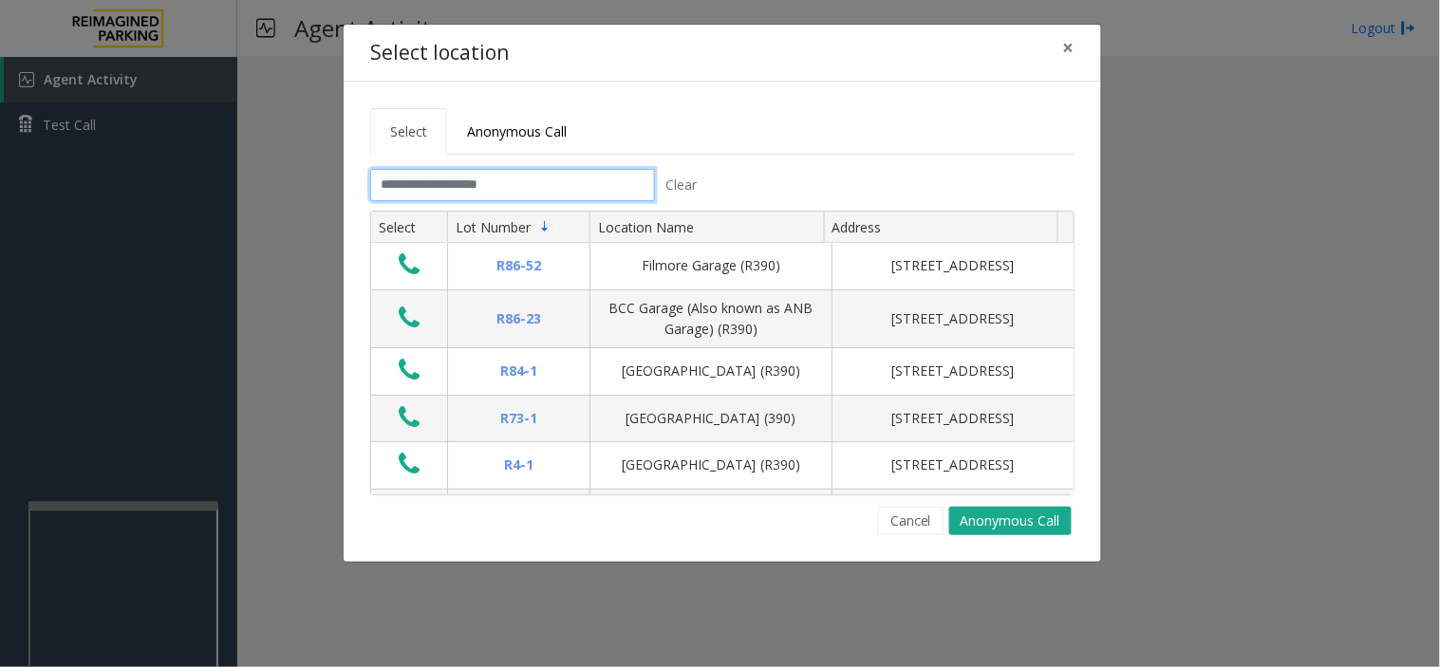
click at [586, 186] on input "text" at bounding box center [512, 185] width 285 height 32
drag, startPoint x: 585, startPoint y: 184, endPoint x: 558, endPoint y: 186, distance: 27.6
click at [558, 186] on input "text" at bounding box center [512, 185] width 285 height 32
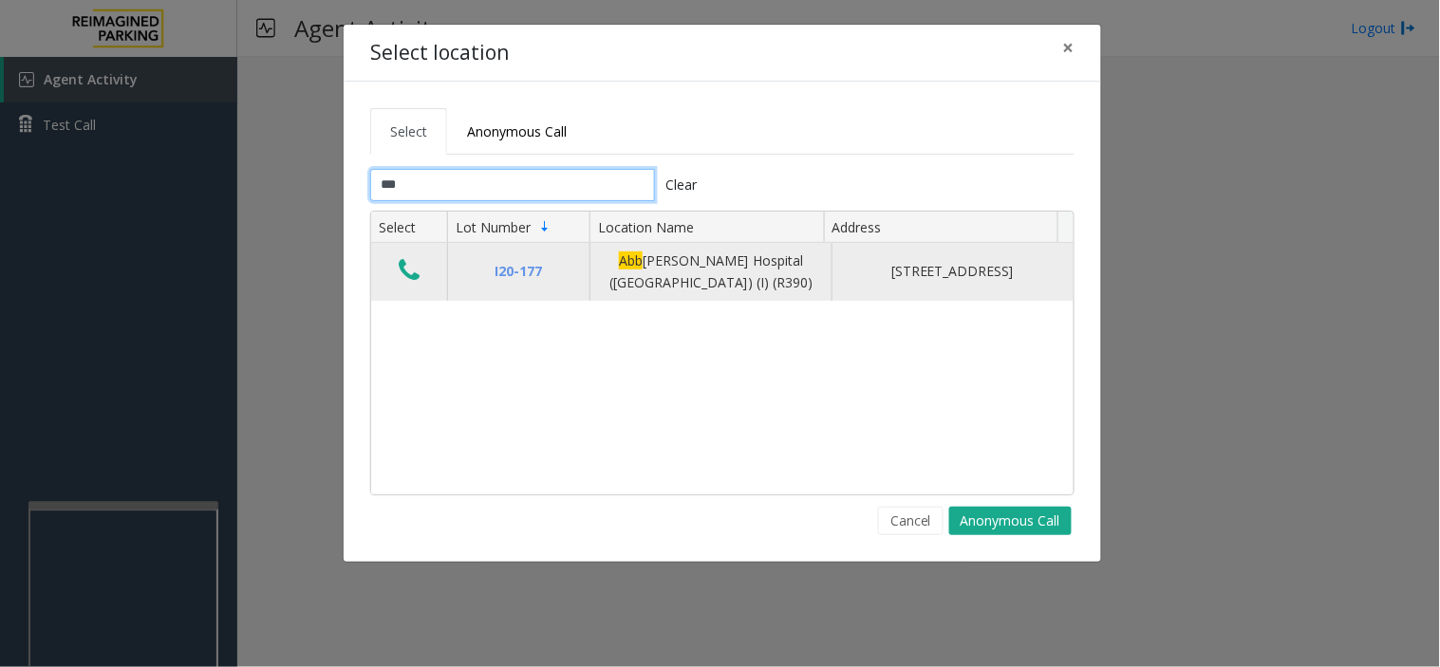
type input "***"
click at [423, 260] on button "Data table" at bounding box center [409, 271] width 32 height 30
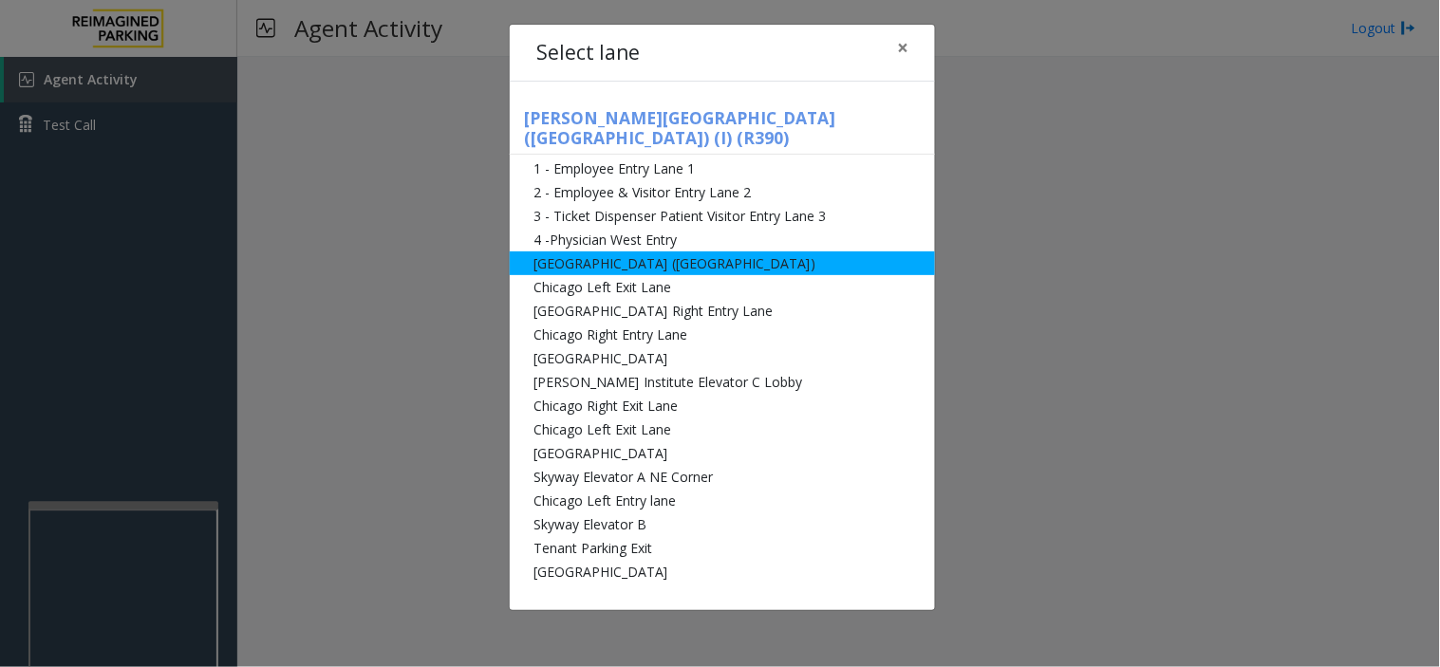
click at [628, 251] on li "[GEOGRAPHIC_DATA] ([GEOGRAPHIC_DATA])" at bounding box center [722, 263] width 425 height 24
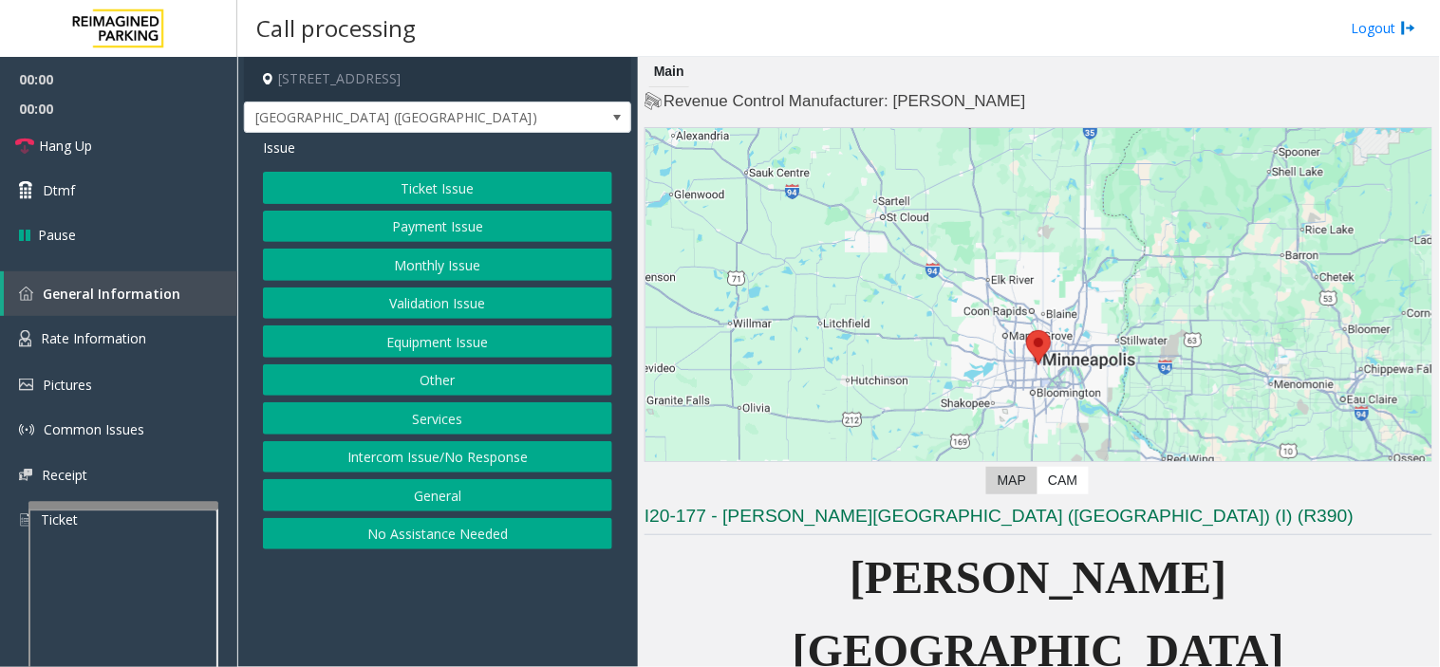
click at [415, 180] on button "Ticket Issue" at bounding box center [437, 188] width 349 height 32
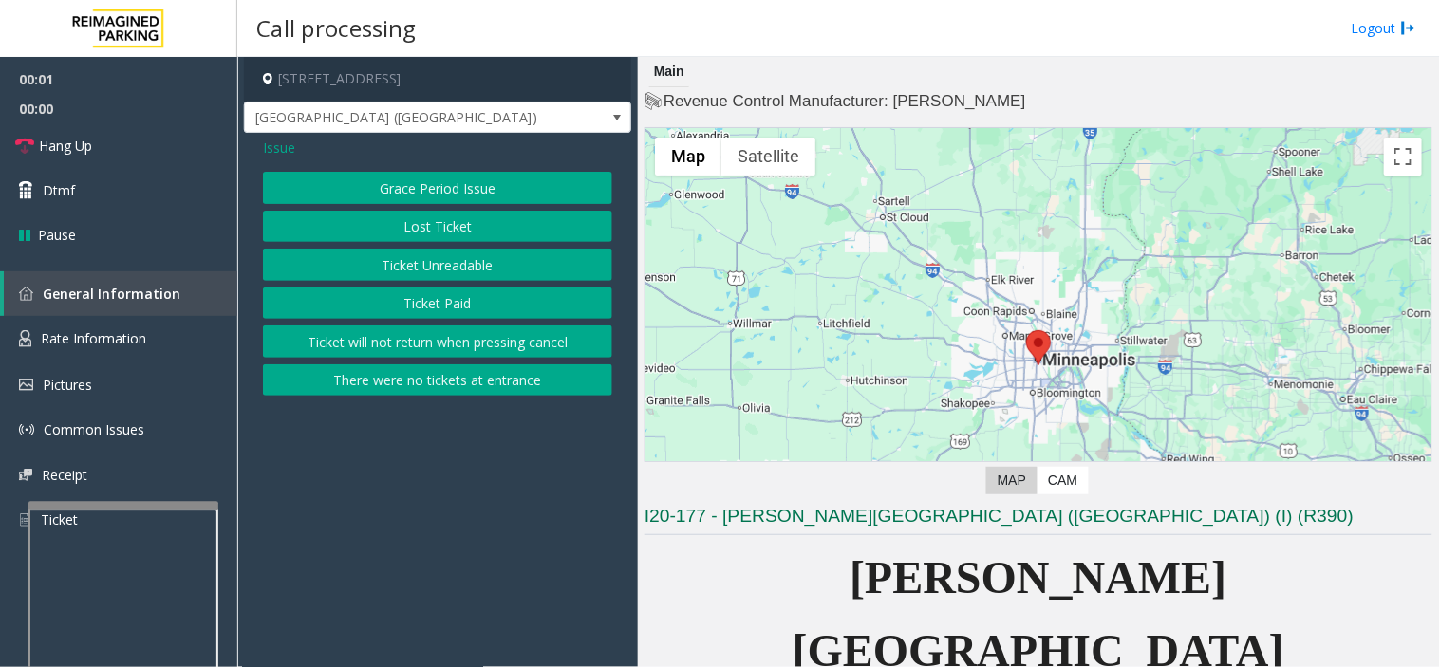
click at [409, 254] on button "Ticket Unreadable" at bounding box center [437, 265] width 349 height 32
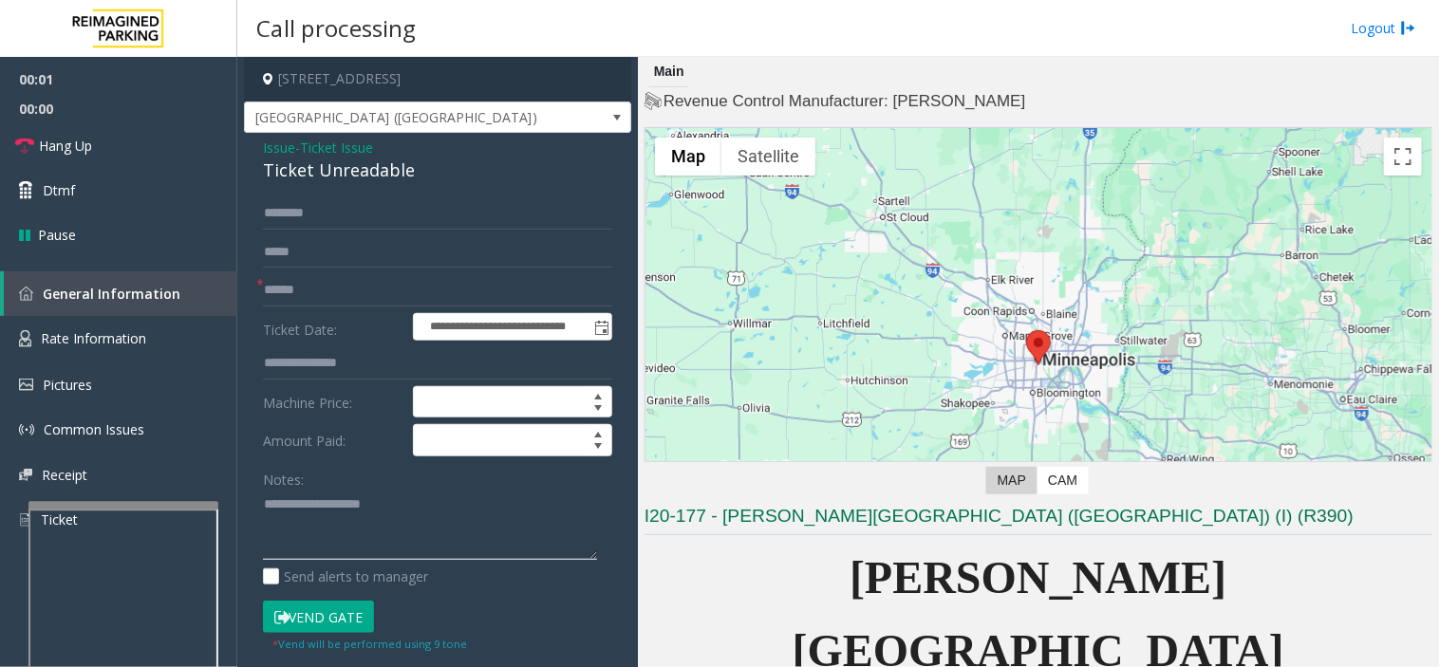
click at [389, 558] on textarea at bounding box center [430, 525] width 334 height 71
paste textarea "**********"
click at [347, 180] on div "Ticket Unreadable" at bounding box center [437, 171] width 349 height 26
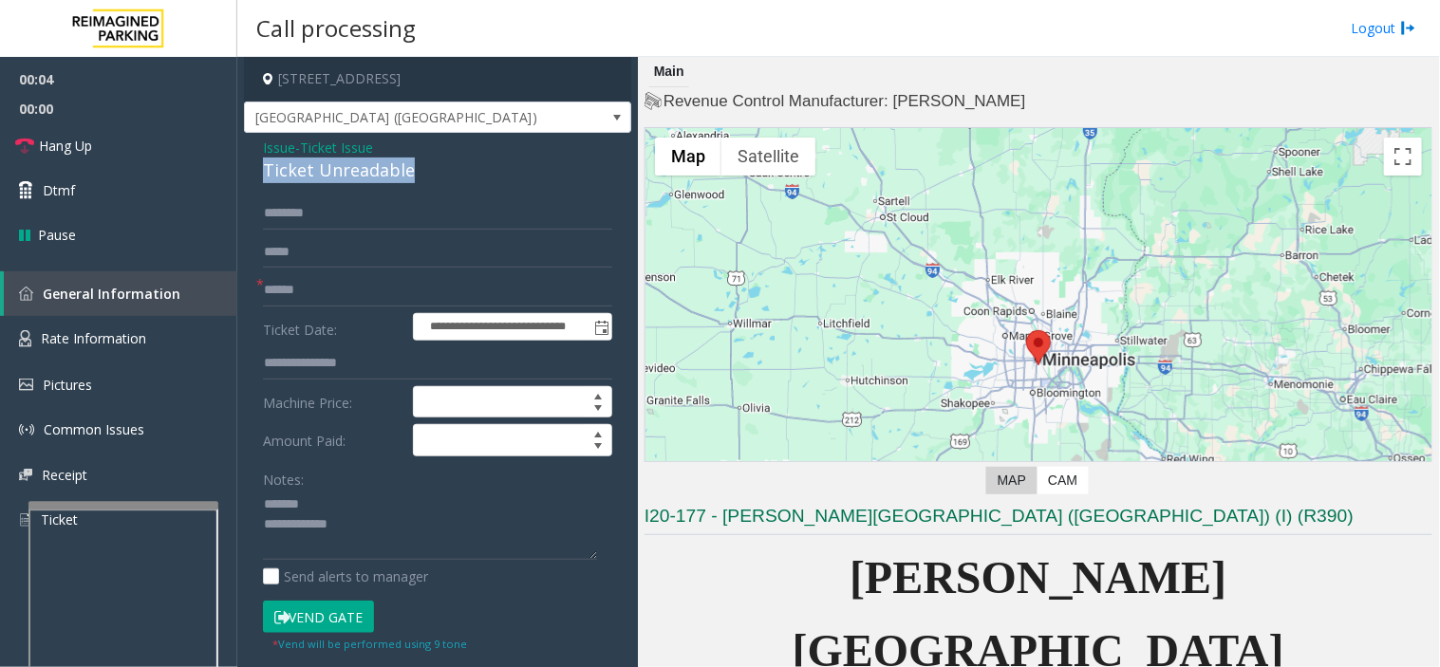
copy div "Ticket Unreadable"
paste textarea "**********"
click at [359, 513] on textarea at bounding box center [430, 525] width 334 height 71
paste textarea "**********"
click at [380, 541] on textarea at bounding box center [430, 525] width 334 height 71
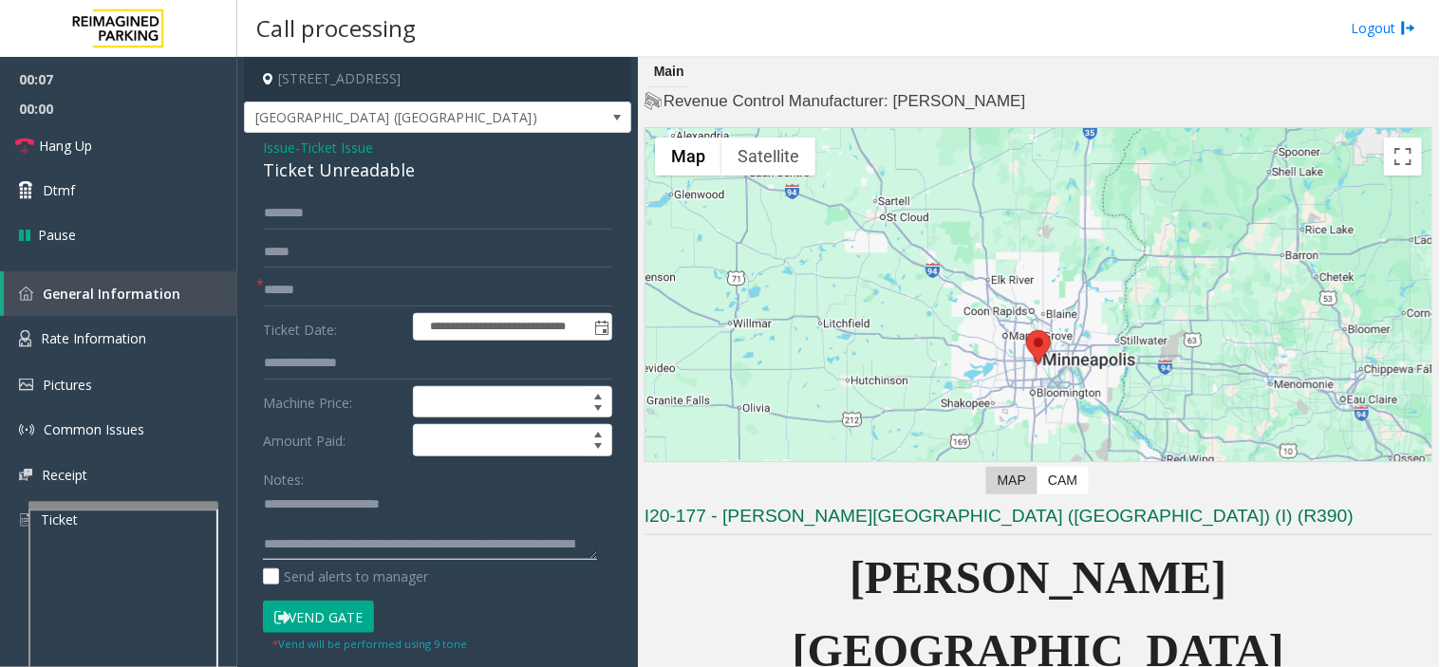
scroll to position [33, 0]
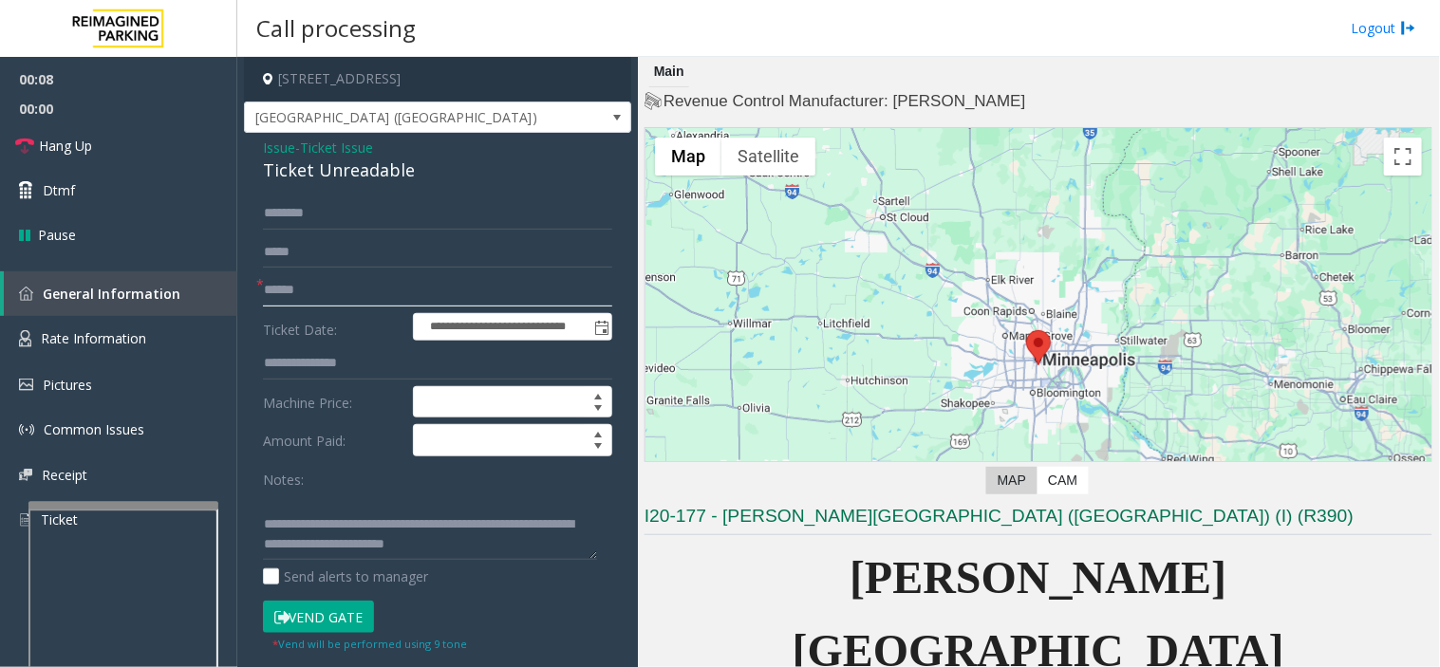
click at [315, 283] on input "text" at bounding box center [437, 290] width 349 height 32
click at [336, 613] on button "Vend Gate" at bounding box center [318, 617] width 111 height 32
drag, startPoint x: 343, startPoint y: 511, endPoint x: 646, endPoint y: 584, distance: 312.3
click at [646, 584] on div "**********" at bounding box center [837, 362] width 1201 height 610
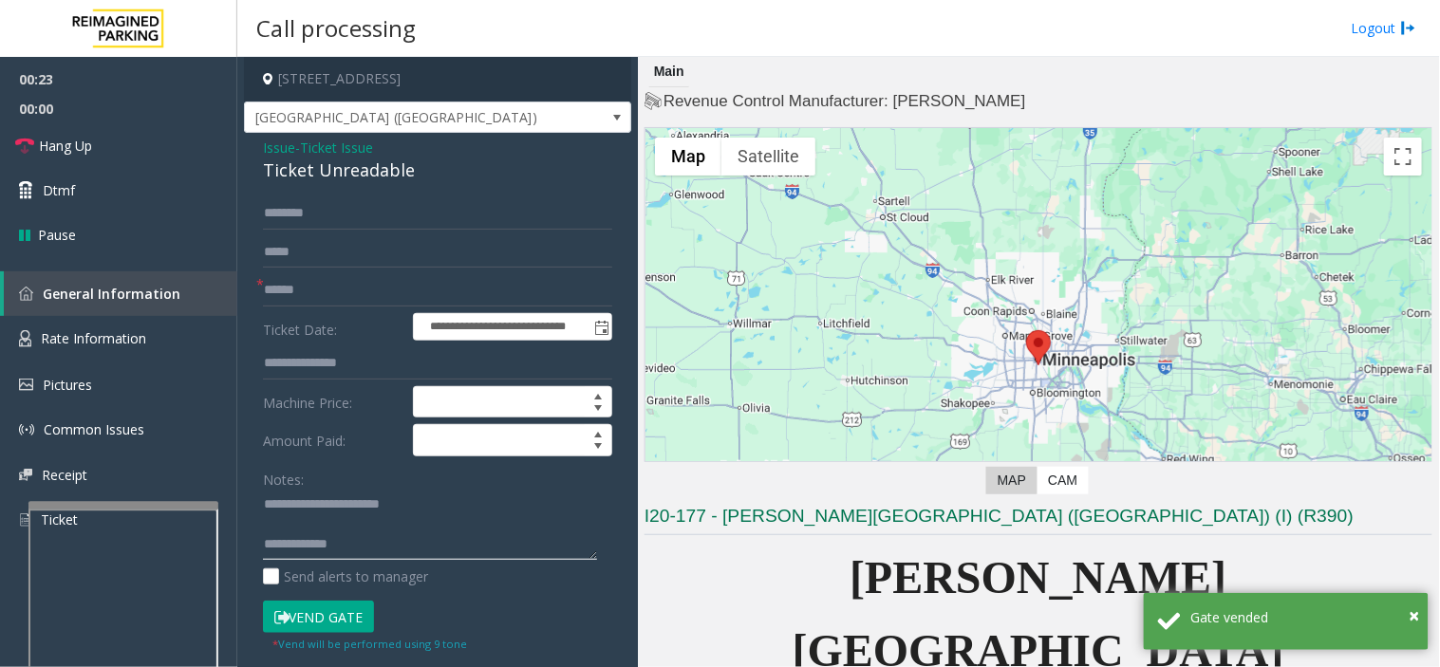
scroll to position [0, 0]
type textarea "**********"
click at [409, 275] on form "**********" at bounding box center [437, 441] width 349 height 489
click at [394, 279] on input "text" at bounding box center [437, 290] width 349 height 32
click at [397, 297] on input "text" at bounding box center [437, 290] width 349 height 32
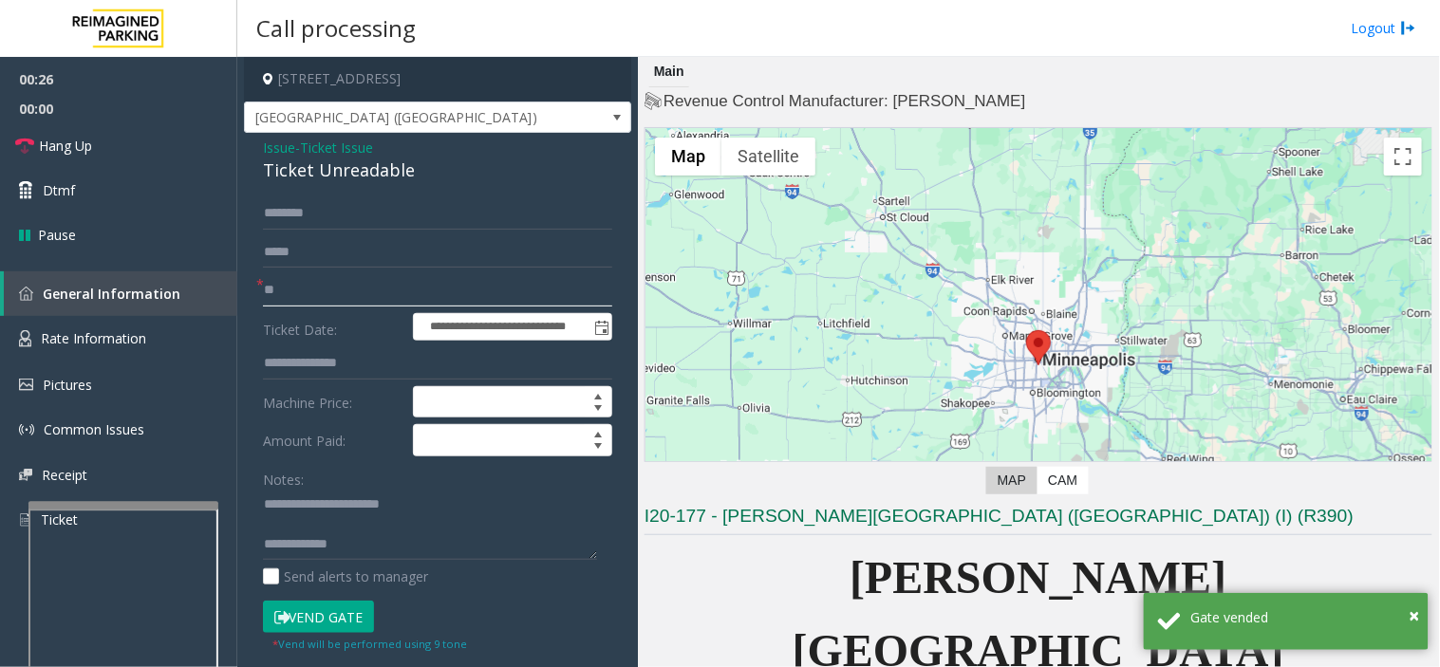
type input "**"
click at [443, 551] on textarea at bounding box center [430, 525] width 334 height 71
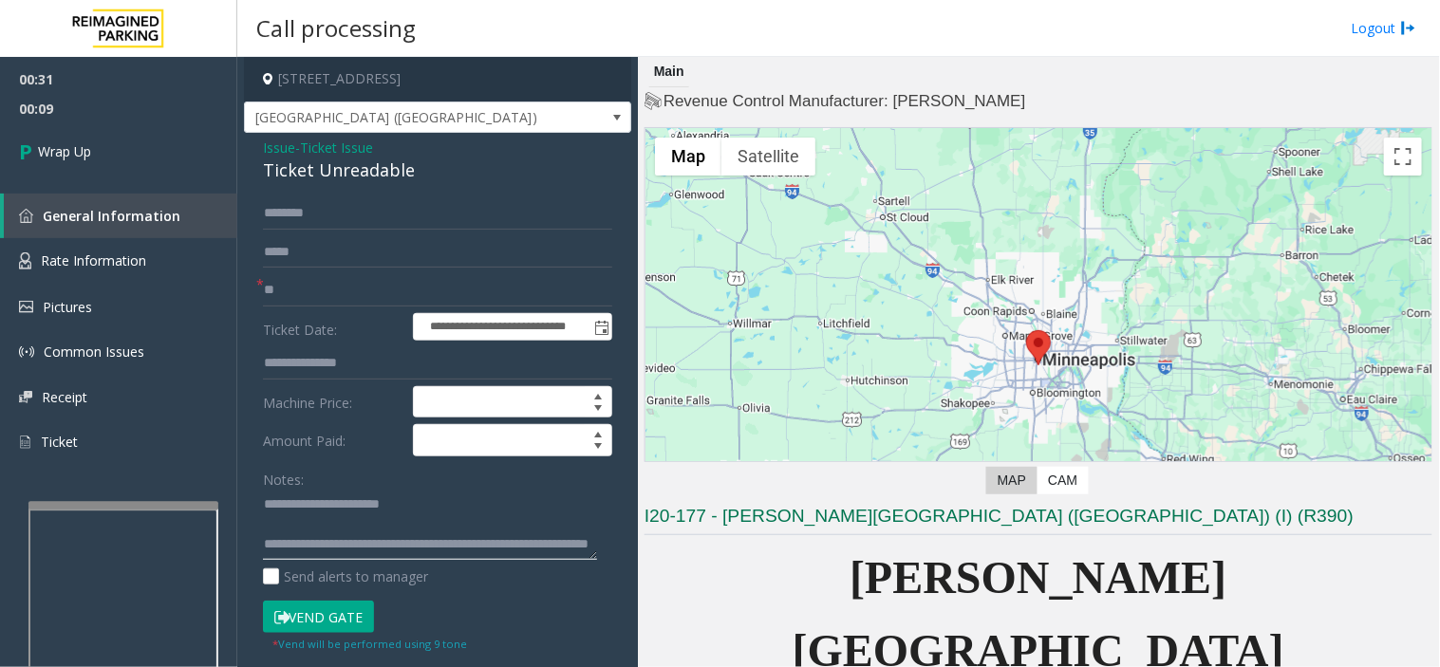
scroll to position [33, 0]
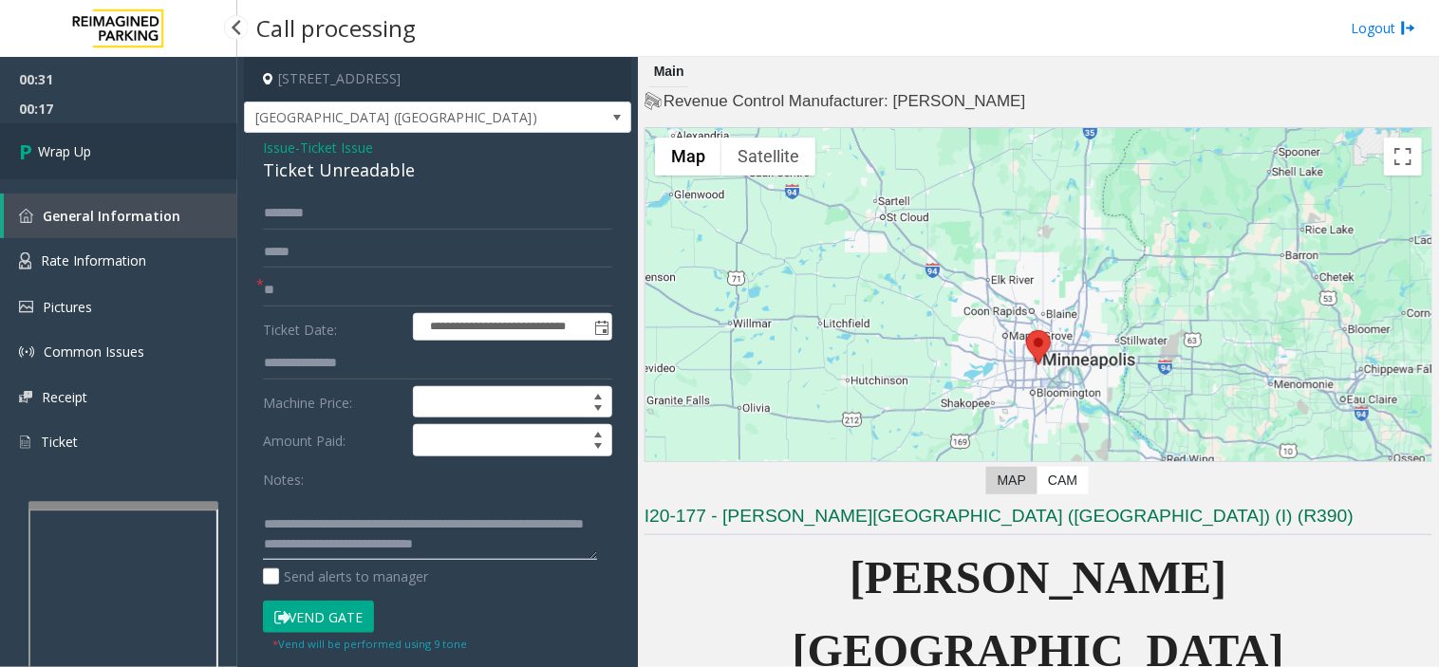
type textarea "**********"
click at [80, 158] on span "Wrap Up" at bounding box center [64, 151] width 53 height 20
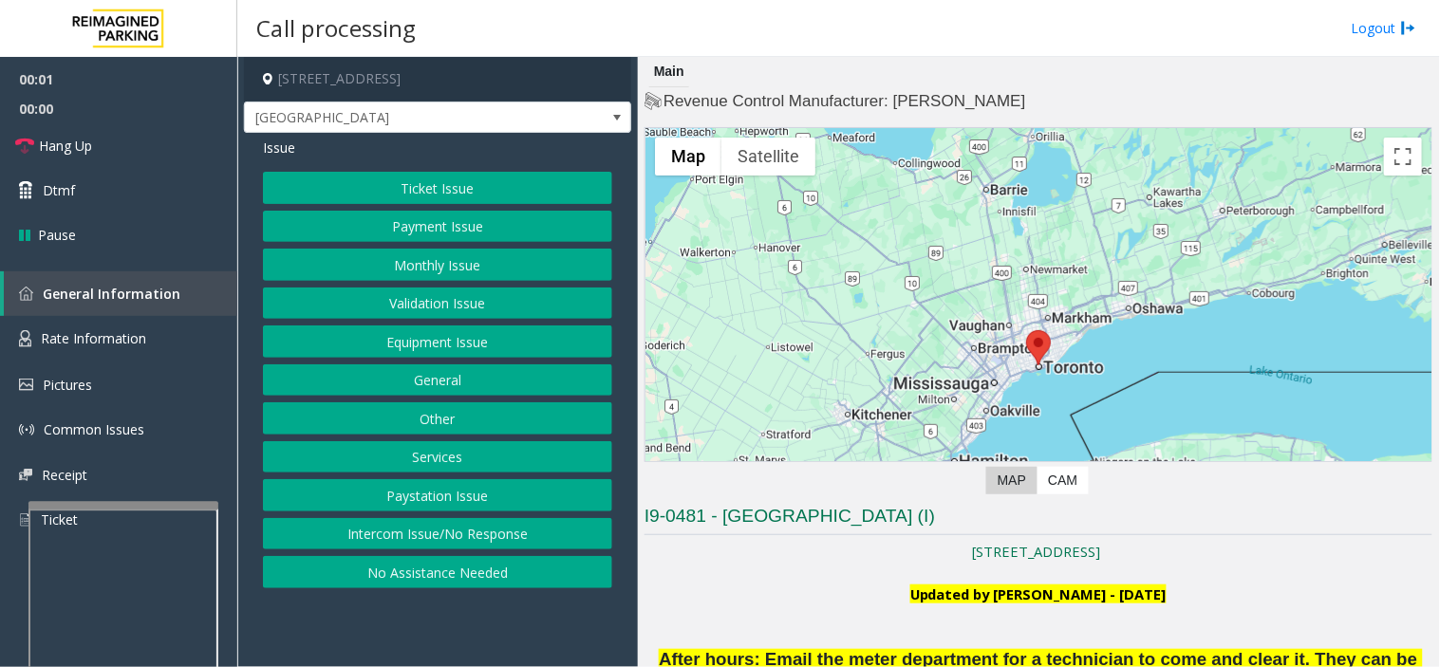
drag, startPoint x: 830, startPoint y: 594, endPoint x: 814, endPoint y: 605, distance: 19.7
click at [814, 605] on p "Updated by [PERSON_NAME] - [DATE]" at bounding box center [1038, 606] width 788 height 43
click at [394, 630] on app-call-processing-form "[STREET_ADDRESS] Women's College Hospital Issue Ticket Issue Payment Issue Mont…" at bounding box center [437, 362] width 400 height 610
click at [420, 529] on button "Intercom Issue/No Response" at bounding box center [437, 534] width 349 height 32
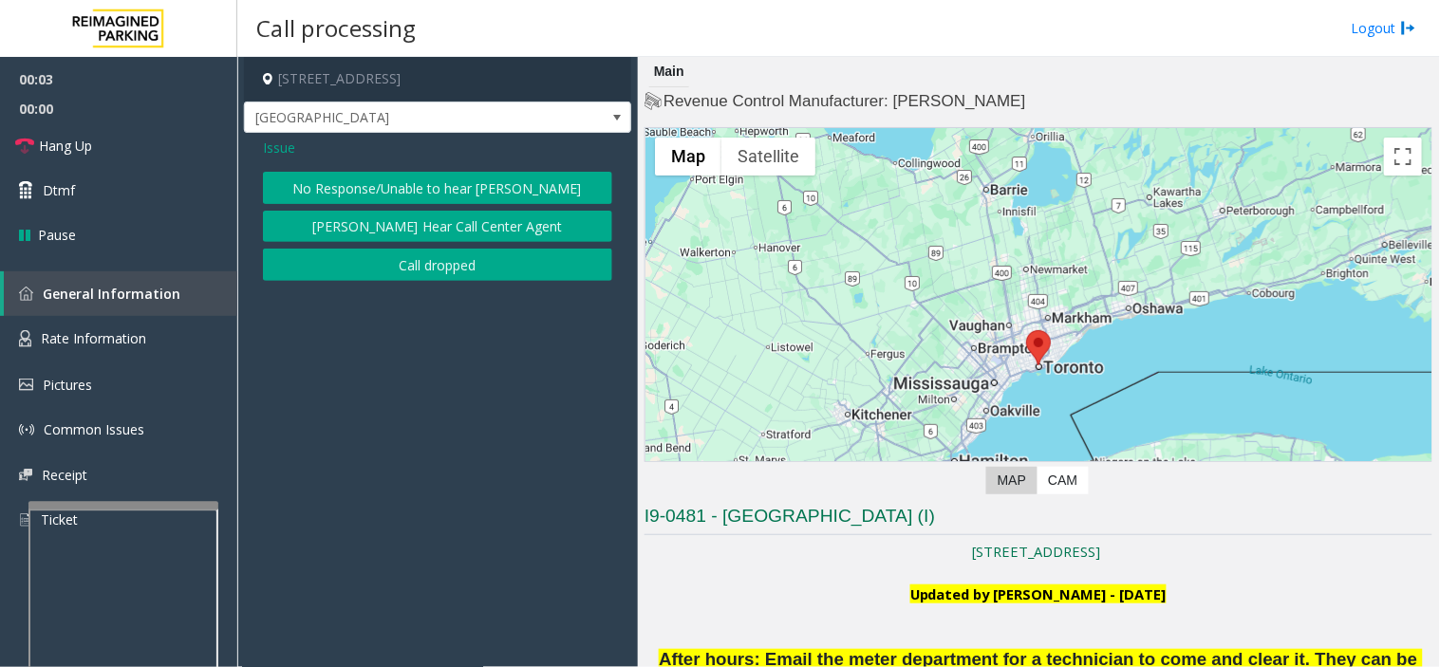
click at [419, 190] on button "No Response/Unable to hear [PERSON_NAME]" at bounding box center [437, 188] width 349 height 32
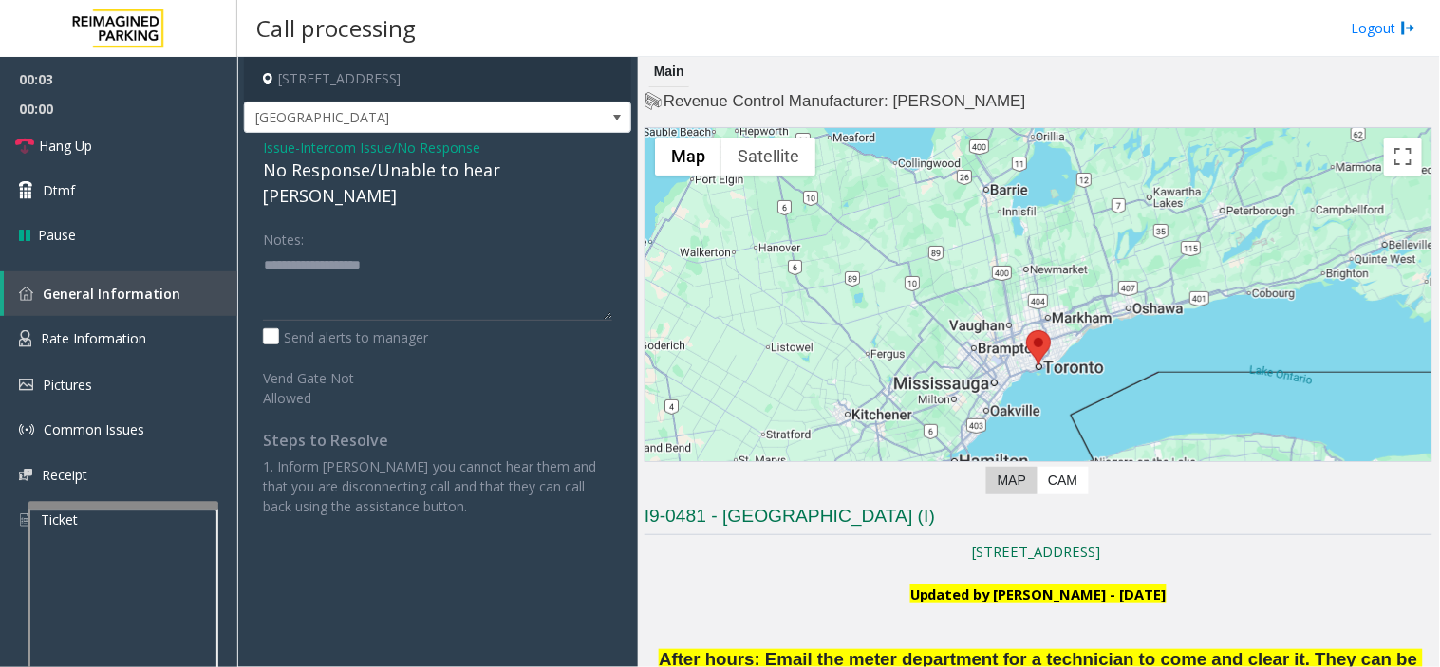
click at [412, 181] on div "No Response/Unable to hear [PERSON_NAME]" at bounding box center [437, 183] width 349 height 51
click at [408, 181] on div "No Response/Unable to hear [PERSON_NAME]" at bounding box center [437, 183] width 349 height 51
click at [408, 180] on div "No Response/Unable to hear [PERSON_NAME]" at bounding box center [437, 183] width 349 height 51
drag, startPoint x: 273, startPoint y: 147, endPoint x: 753, endPoint y: 346, distance: 519.0
click at [294, 147] on span "Issue" at bounding box center [279, 148] width 32 height 20
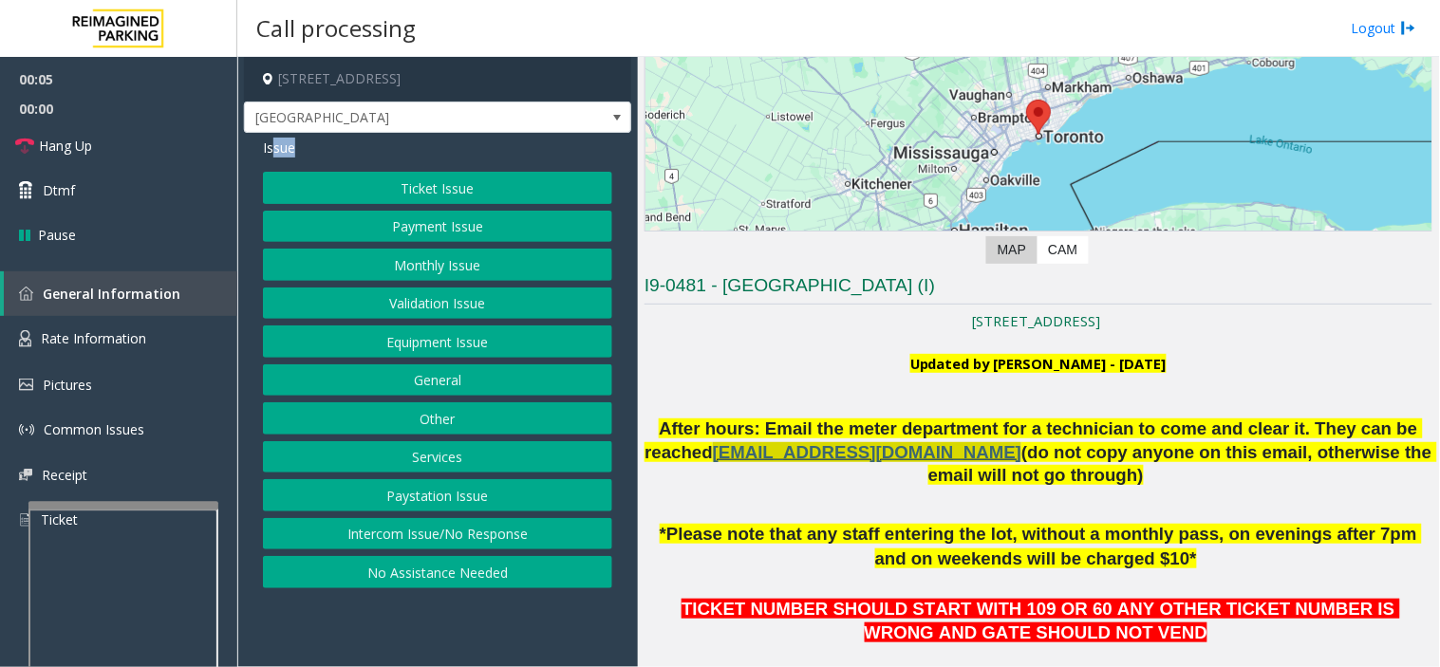
scroll to position [316, 0]
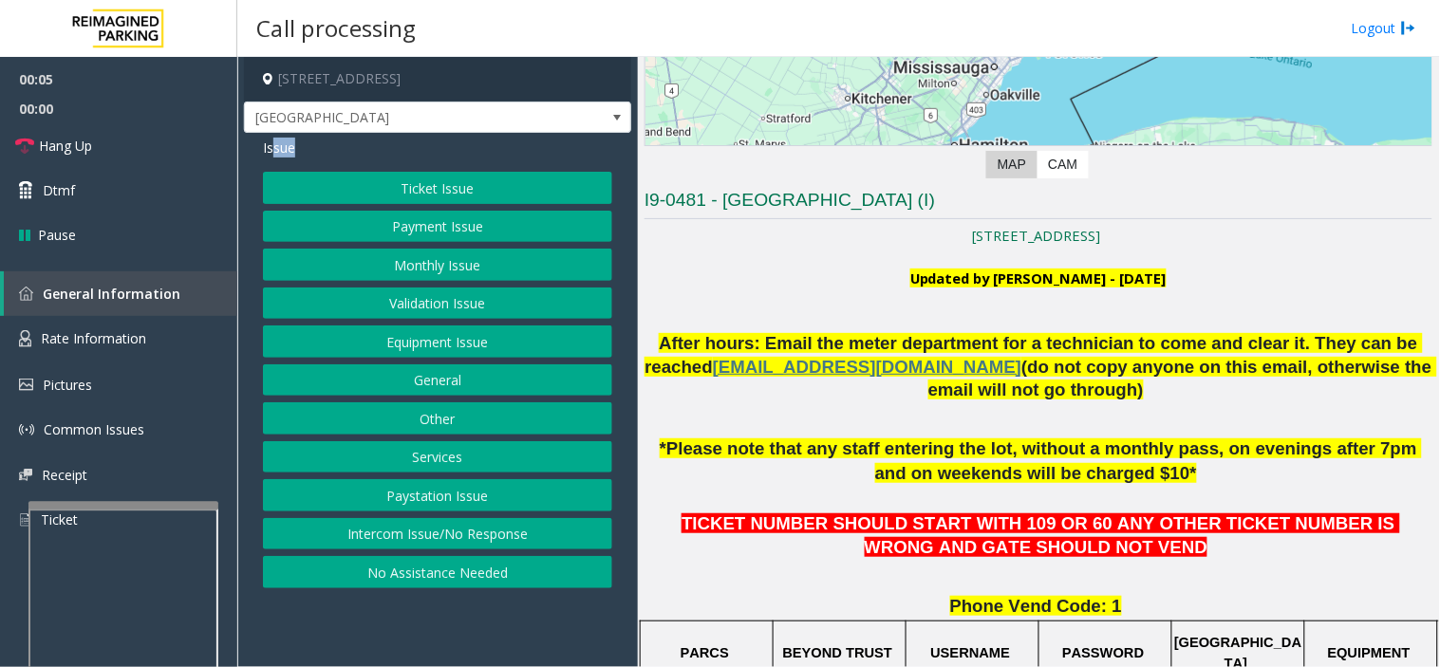
click at [453, 192] on button "Ticket Issue" at bounding box center [437, 188] width 349 height 32
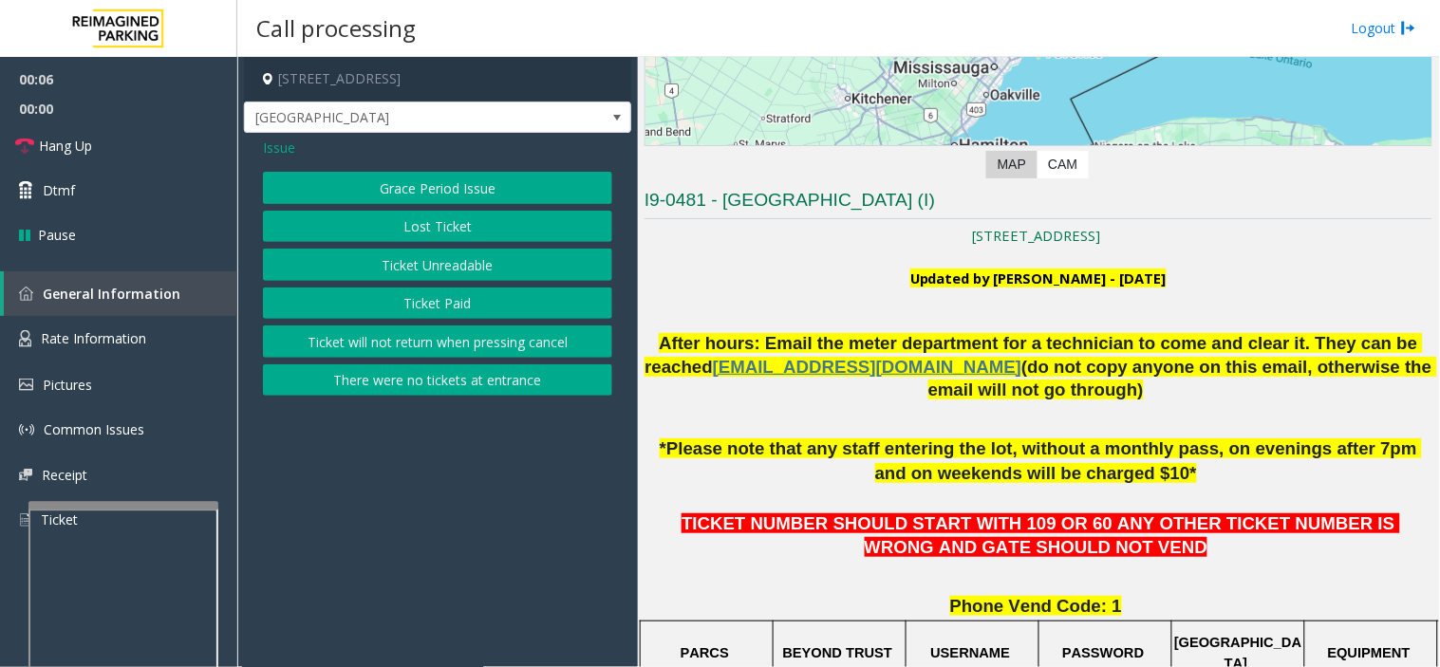
click at [448, 248] on div "Grace Period Issue Lost Ticket Ticket Unreadable Ticket Paid Ticket will not re…" at bounding box center [437, 284] width 349 height 224
click at [451, 253] on button "Ticket Unreadable" at bounding box center [437, 265] width 349 height 32
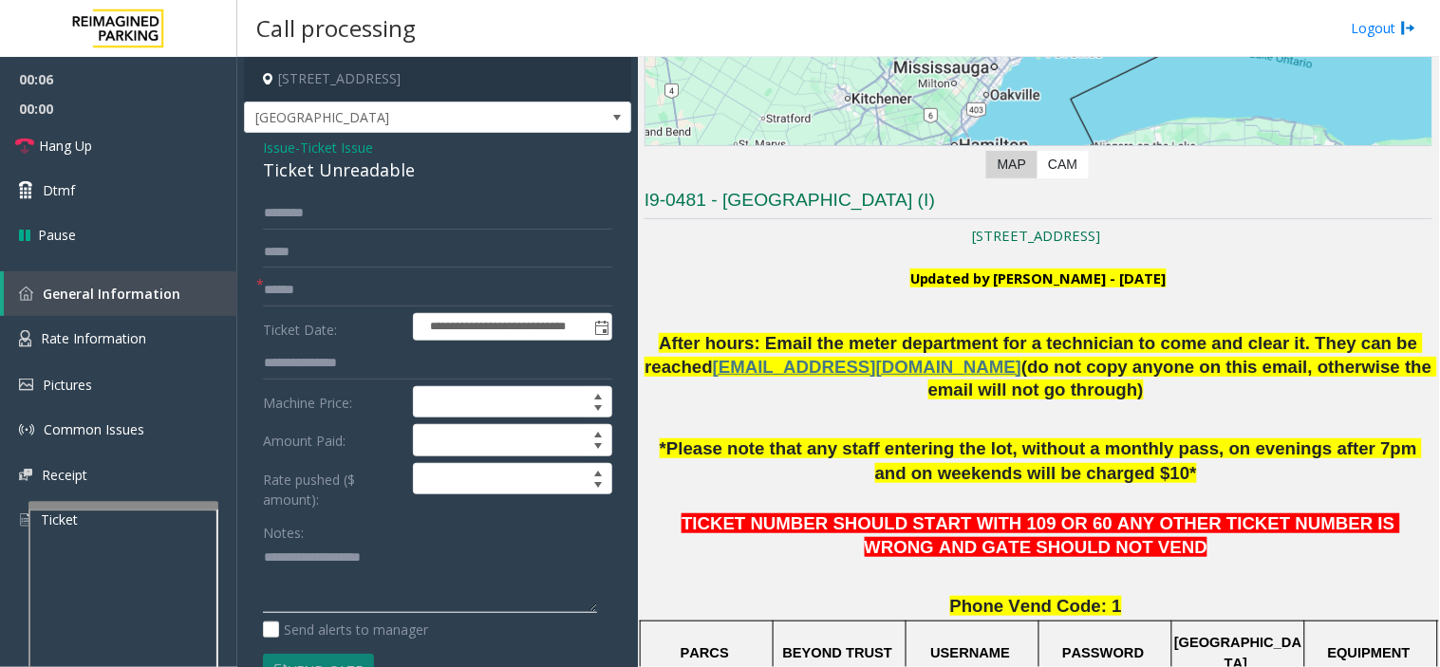
click at [448, 561] on textarea at bounding box center [430, 578] width 334 height 71
paste textarea "**********"
click at [321, 164] on div "Ticket Unreadable" at bounding box center [437, 171] width 349 height 26
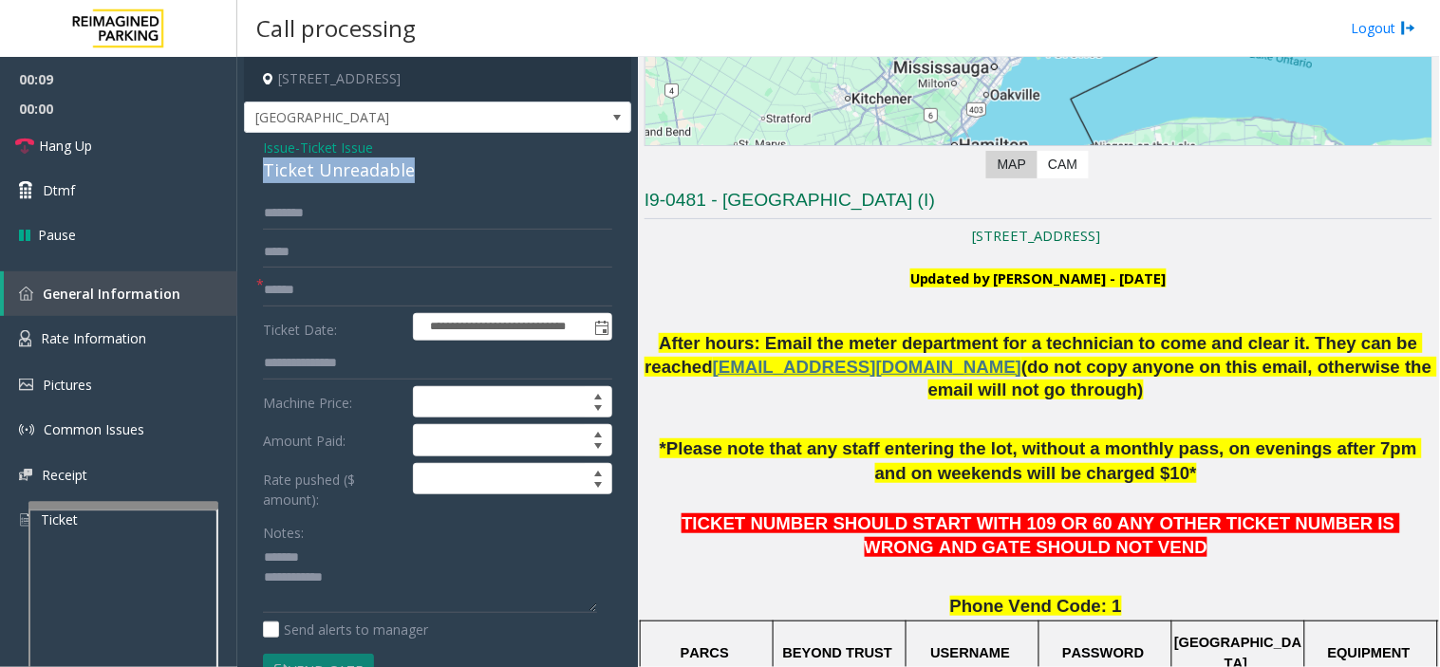
click at [321, 164] on div "Ticket Unreadable" at bounding box center [437, 171] width 349 height 26
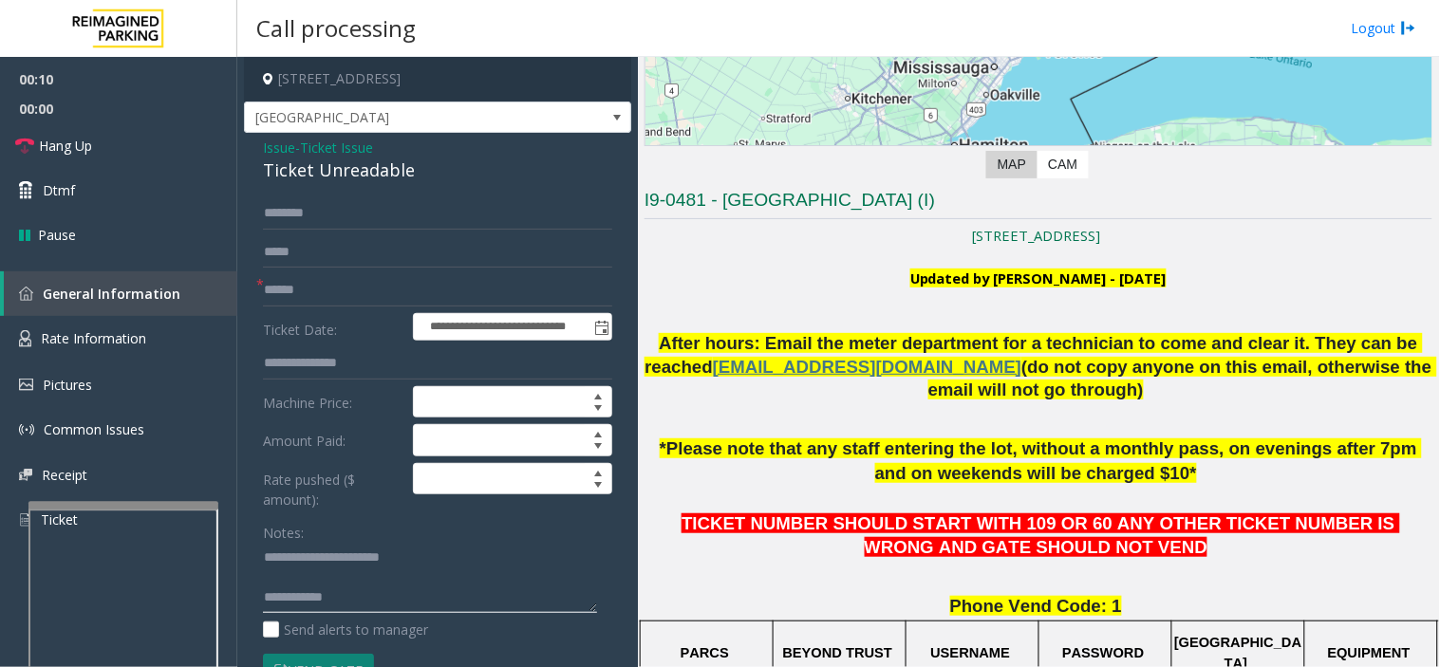
click at [414, 592] on textarea at bounding box center [430, 578] width 334 height 71
type textarea "**********"
click at [343, 289] on input "text" at bounding box center [437, 290] width 349 height 32
drag, startPoint x: 356, startPoint y: 287, endPoint x: 319, endPoint y: 297, distance: 38.5
click at [318, 297] on input "text" at bounding box center [437, 290] width 349 height 32
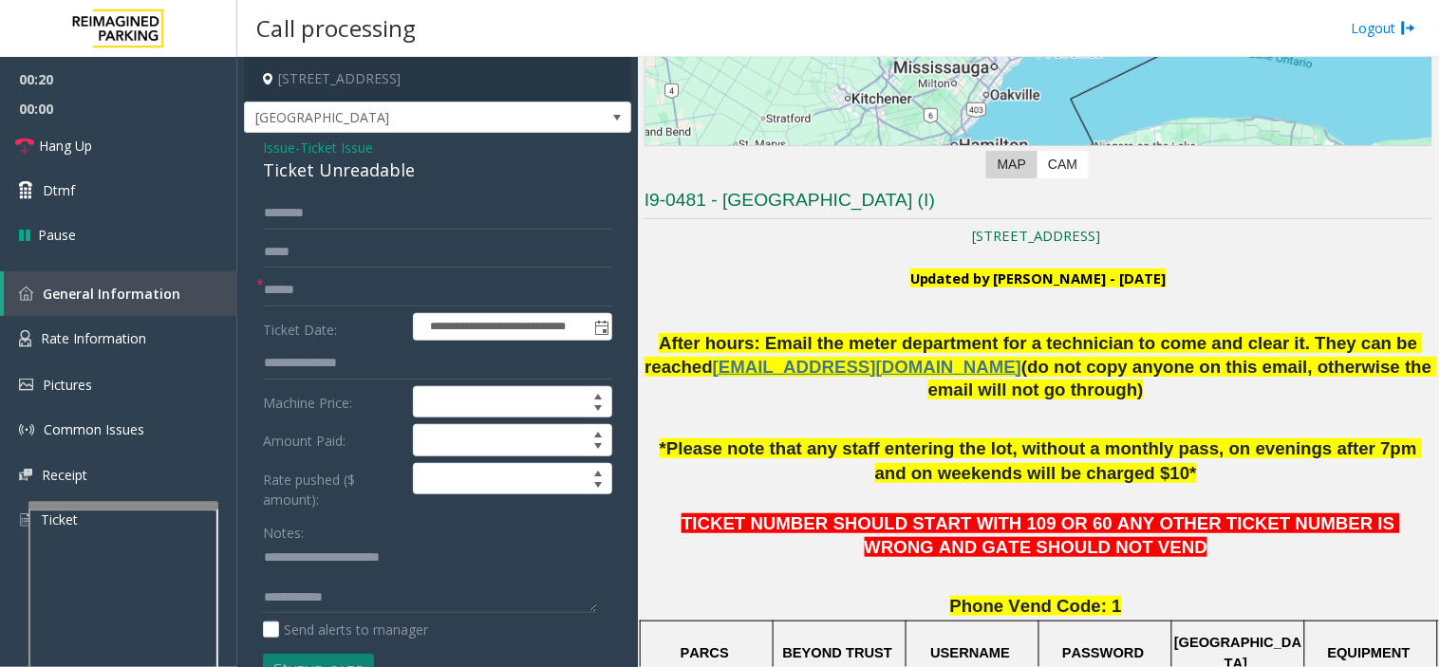
click at [281, 154] on span "Issue" at bounding box center [279, 148] width 32 height 20
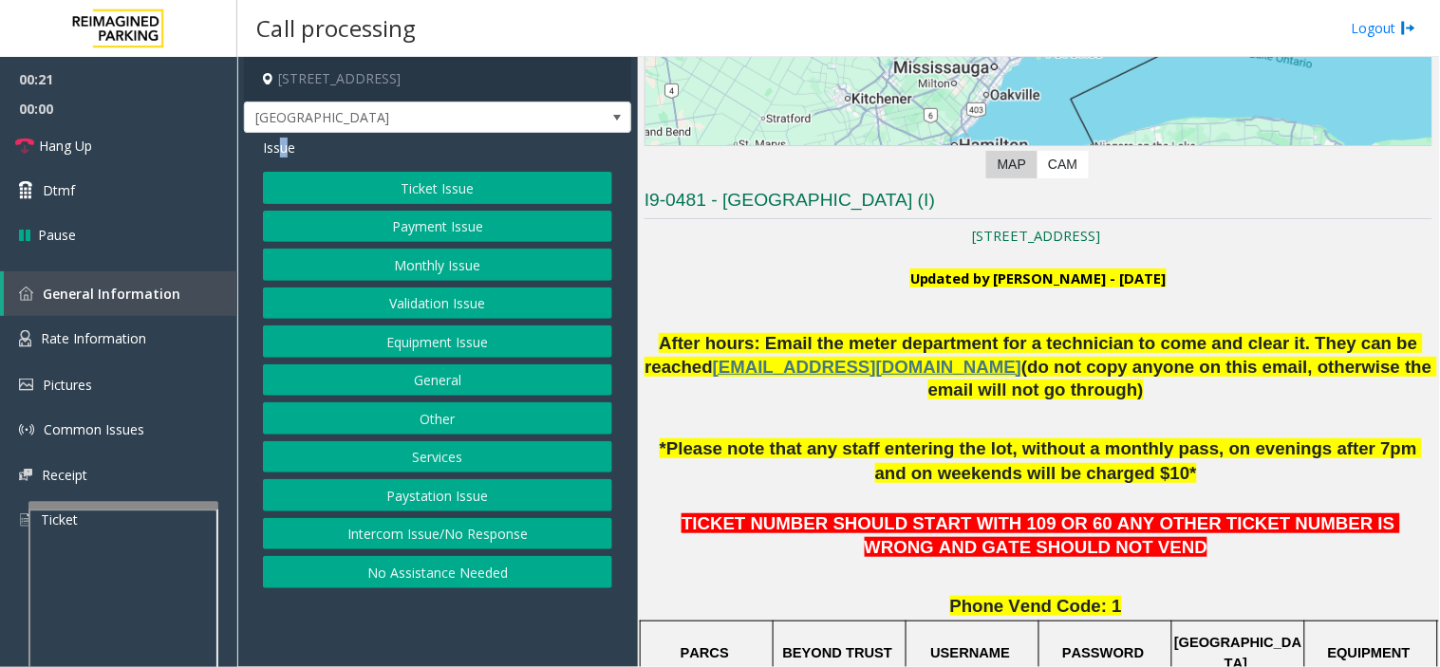
click at [390, 340] on button "Equipment Issue" at bounding box center [437, 341] width 349 height 32
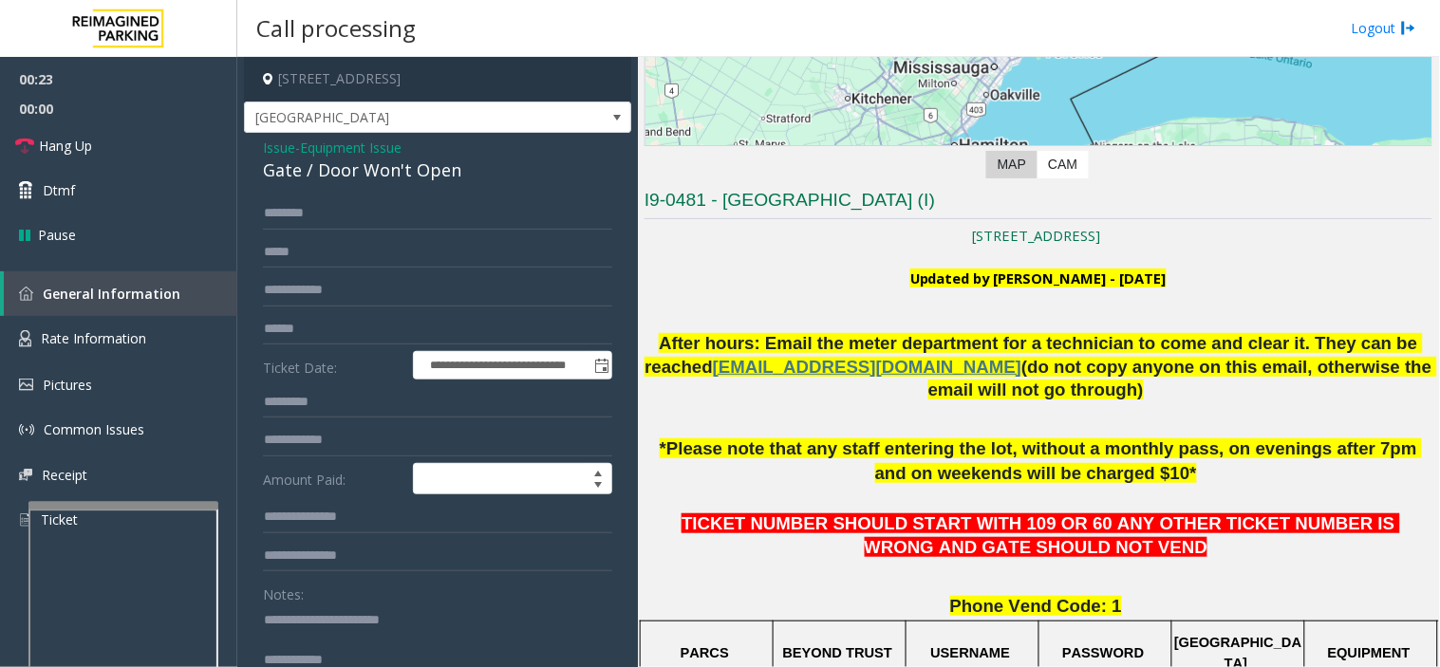
drag, startPoint x: 323, startPoint y: 627, endPoint x: 453, endPoint y: 643, distance: 131.0
click at [453, 643] on textarea at bounding box center [430, 639] width 334 height 71
drag, startPoint x: 923, startPoint y: 321, endPoint x: 869, endPoint y: 324, distance: 54.2
drag, startPoint x: 869, startPoint y: 324, endPoint x: 824, endPoint y: 325, distance: 45.6
click at [824, 325] on p at bounding box center [1038, 320] width 788 height 21
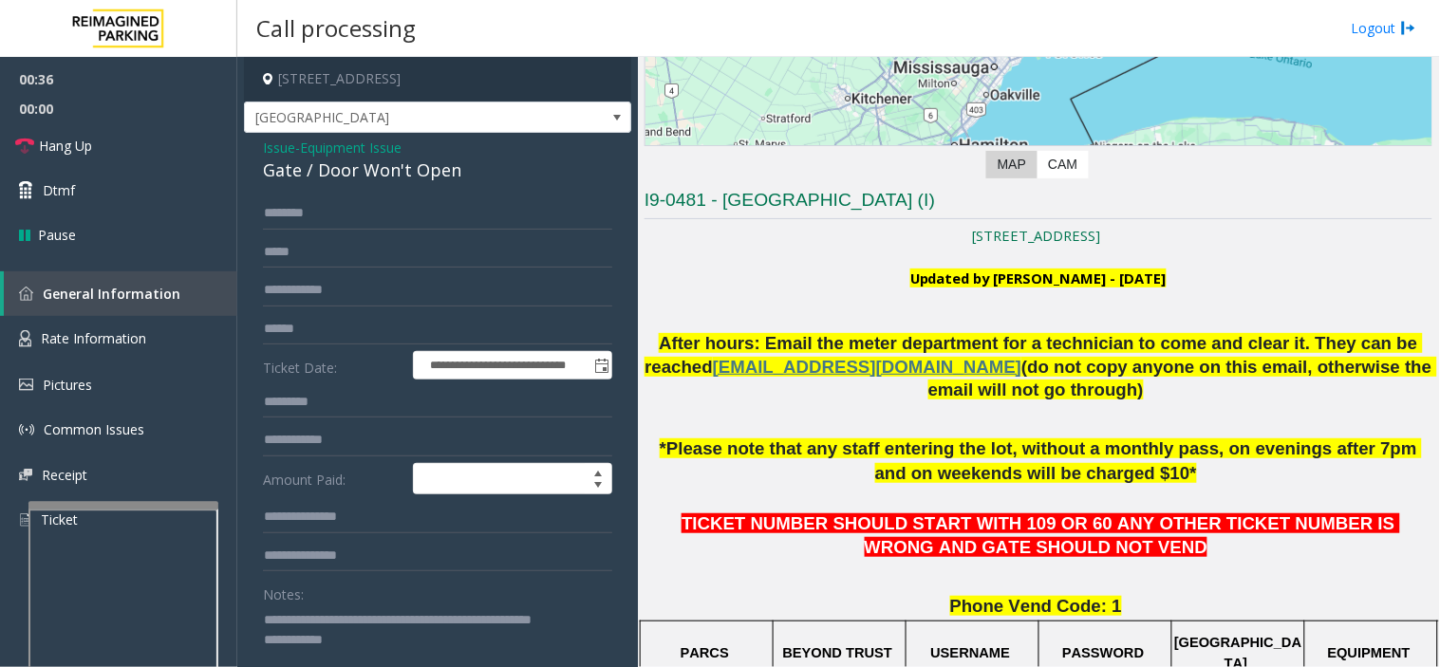
click at [368, 666] on textarea at bounding box center [430, 639] width 334 height 71
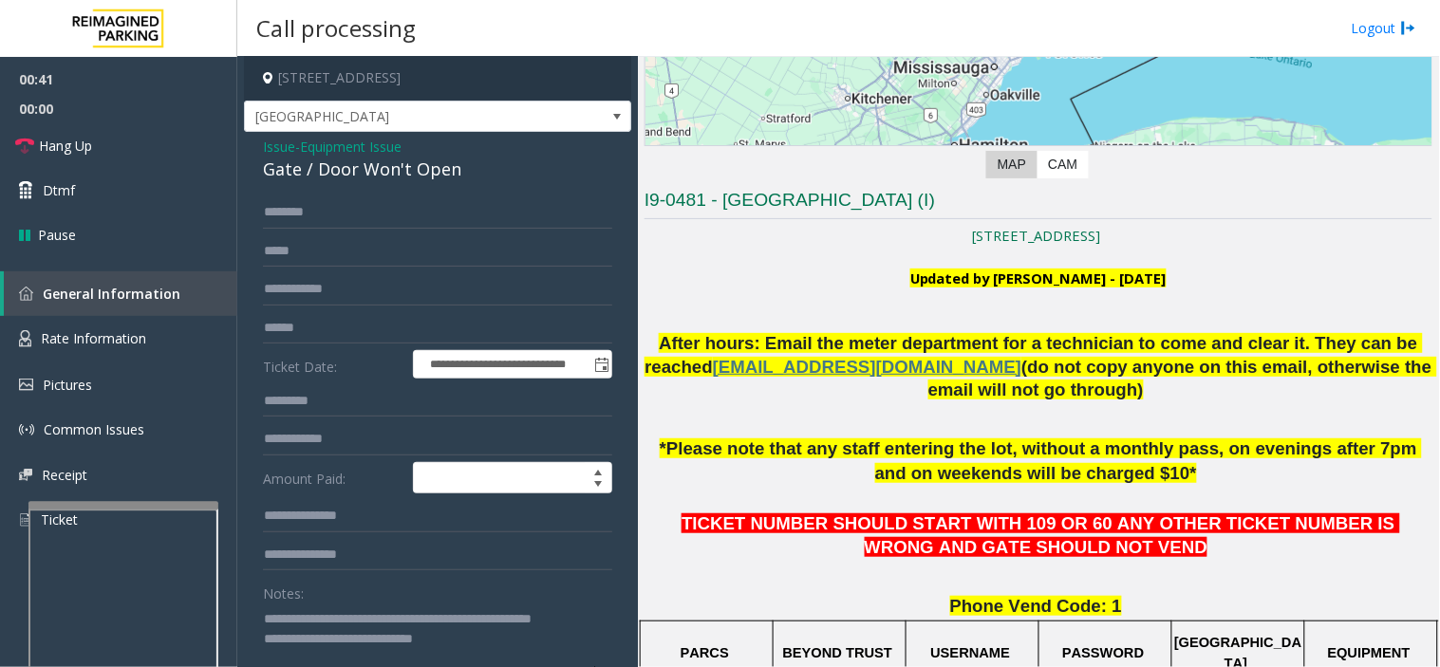
drag, startPoint x: 444, startPoint y: 636, endPoint x: 425, endPoint y: 620, distance: 24.9
type textarea "**********"
click at [358, 214] on input "text" at bounding box center [437, 212] width 349 height 32
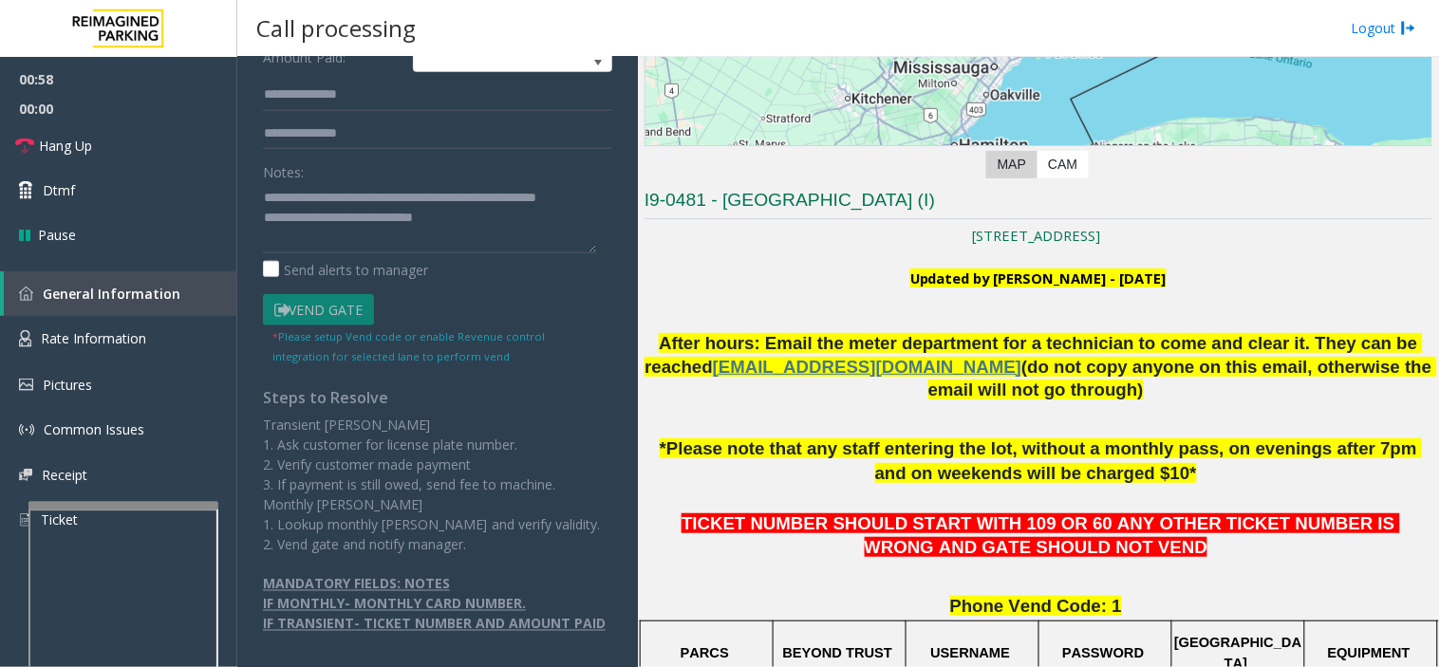
scroll to position [737, 0]
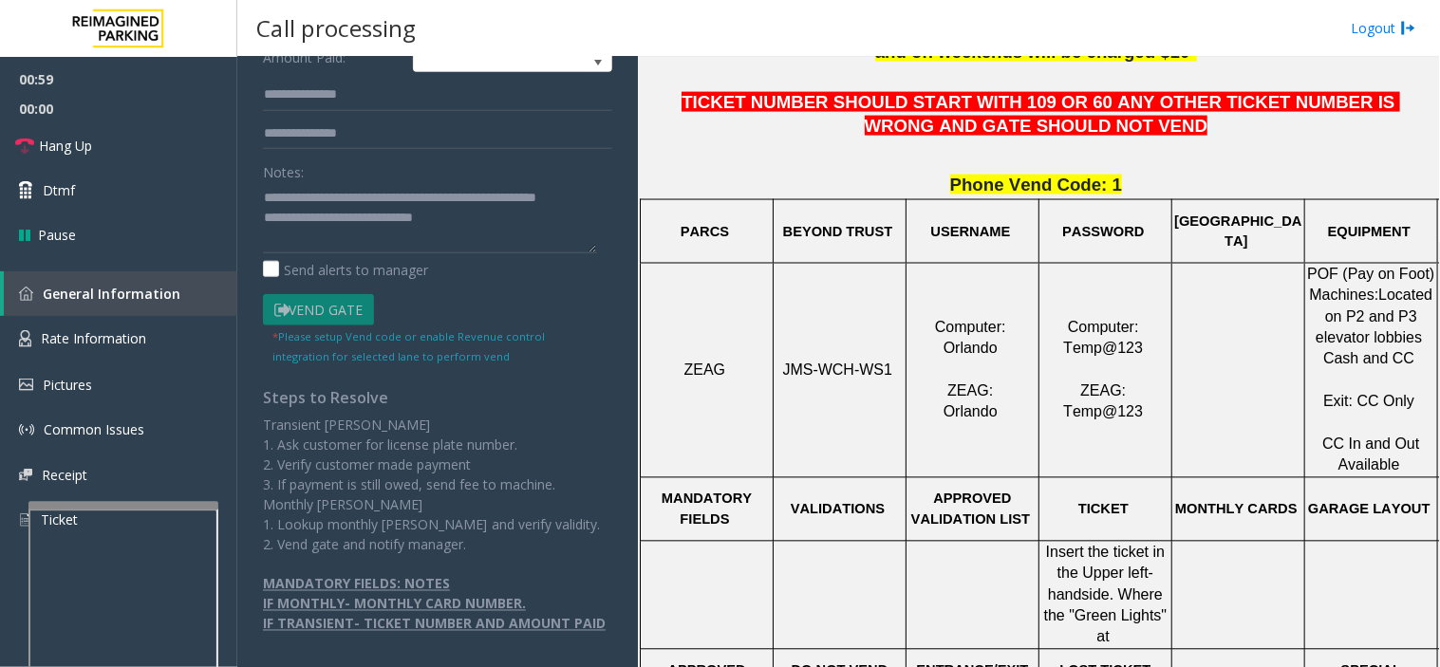
type input "*****"
drag, startPoint x: 884, startPoint y: 408, endPoint x: 830, endPoint y: 414, distance: 54.4
click at [862, 419] on td "JMS-WCH-WS1" at bounding box center [839, 370] width 133 height 214
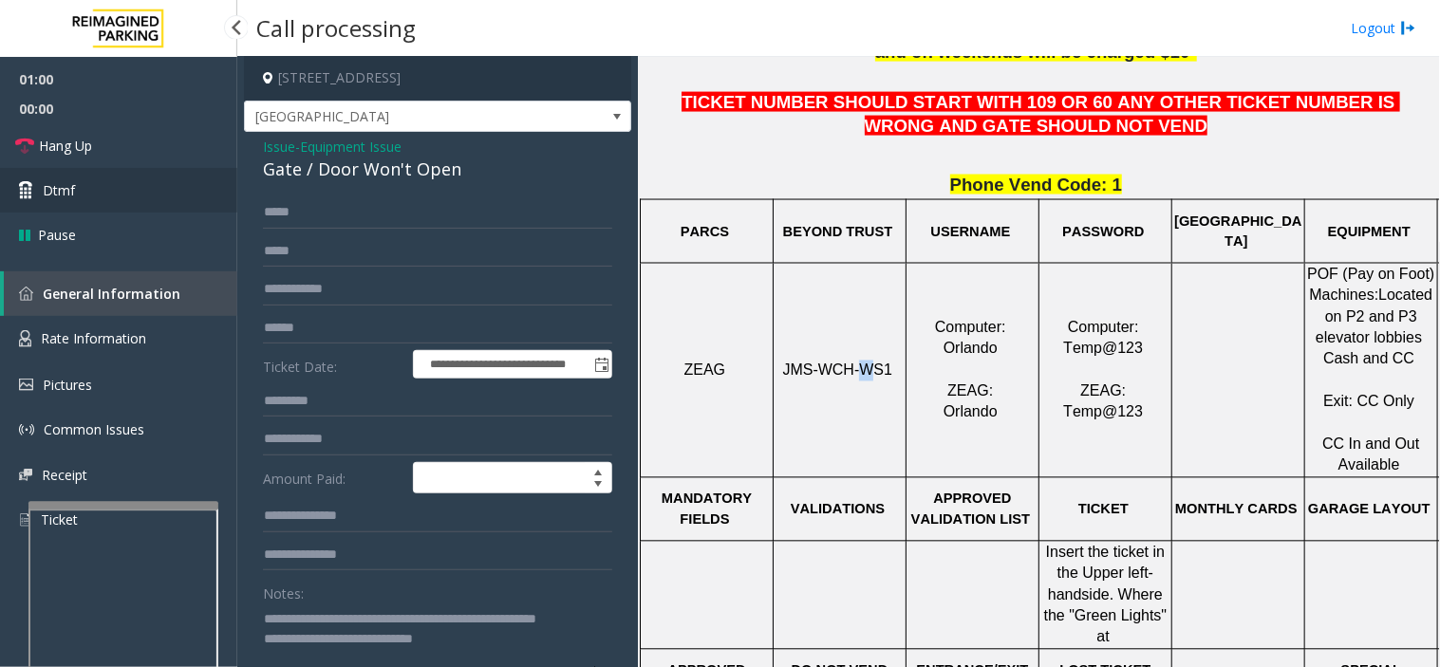
scroll to position [0, 0]
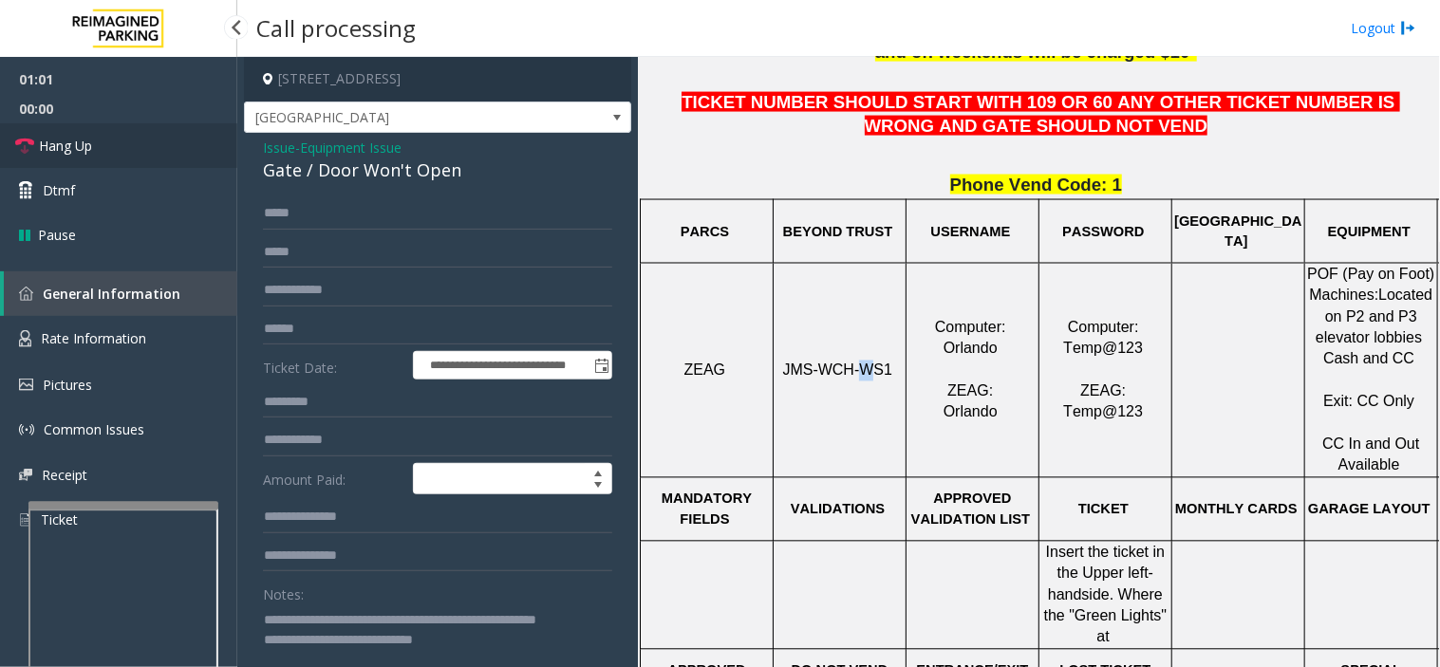
click at [112, 127] on link "Hang Up" at bounding box center [118, 145] width 237 height 45
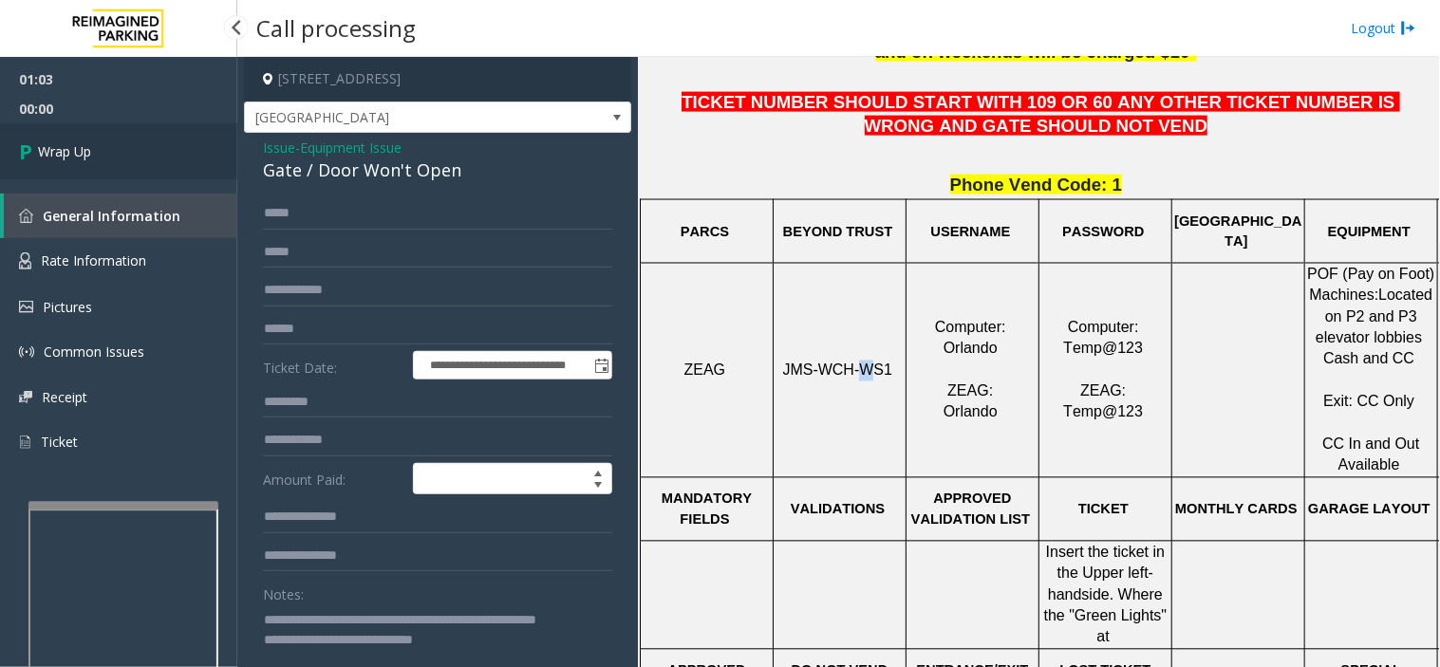
click at [136, 162] on link "Wrap Up" at bounding box center [118, 151] width 237 height 56
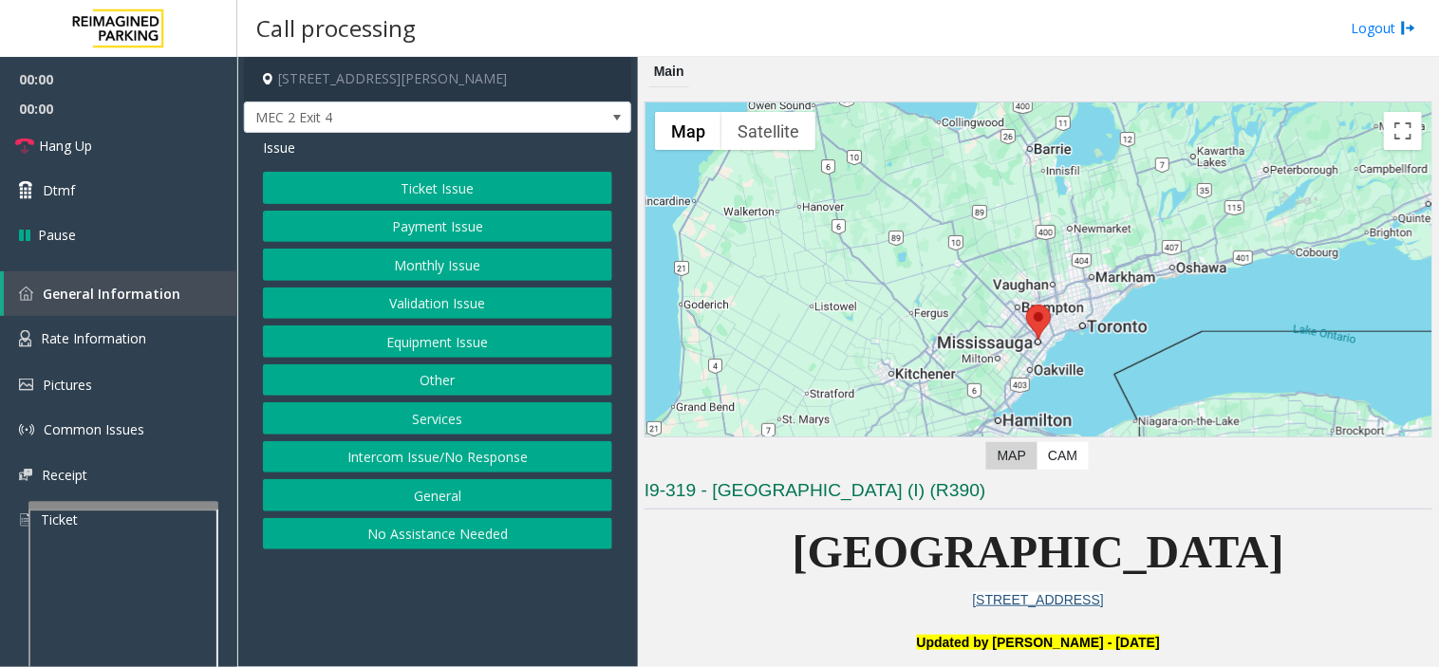
scroll to position [421, 0]
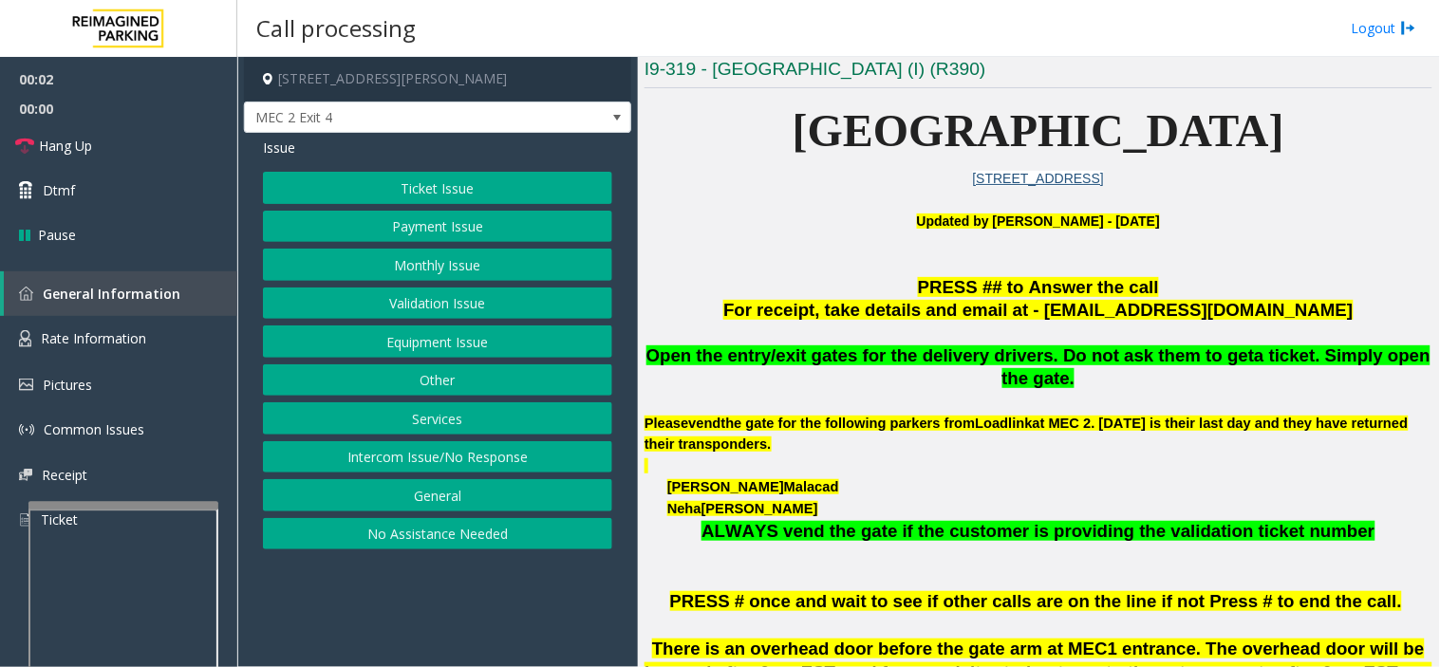
drag, startPoint x: 485, startPoint y: 576, endPoint x: 454, endPoint y: 591, distance: 34.8
click at [454, 591] on app-call-processing-form "1 [PERSON_NAME][GEOGRAPHIC_DATA], [GEOGRAPHIC_DATA], [GEOGRAPHIC_DATA] MEC 2 Ex…" at bounding box center [437, 362] width 400 height 610
click at [439, 195] on button "Ticket Issue" at bounding box center [437, 188] width 349 height 32
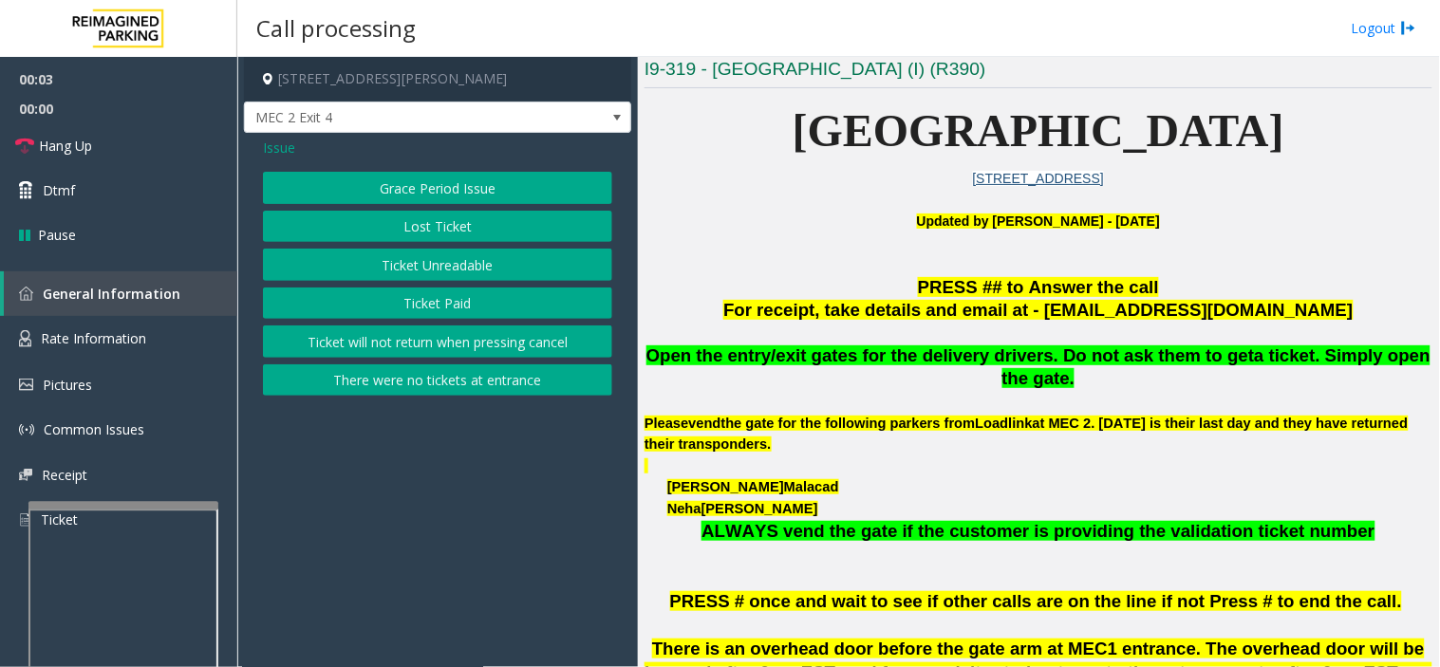
click at [435, 262] on button "Ticket Unreadable" at bounding box center [437, 265] width 349 height 32
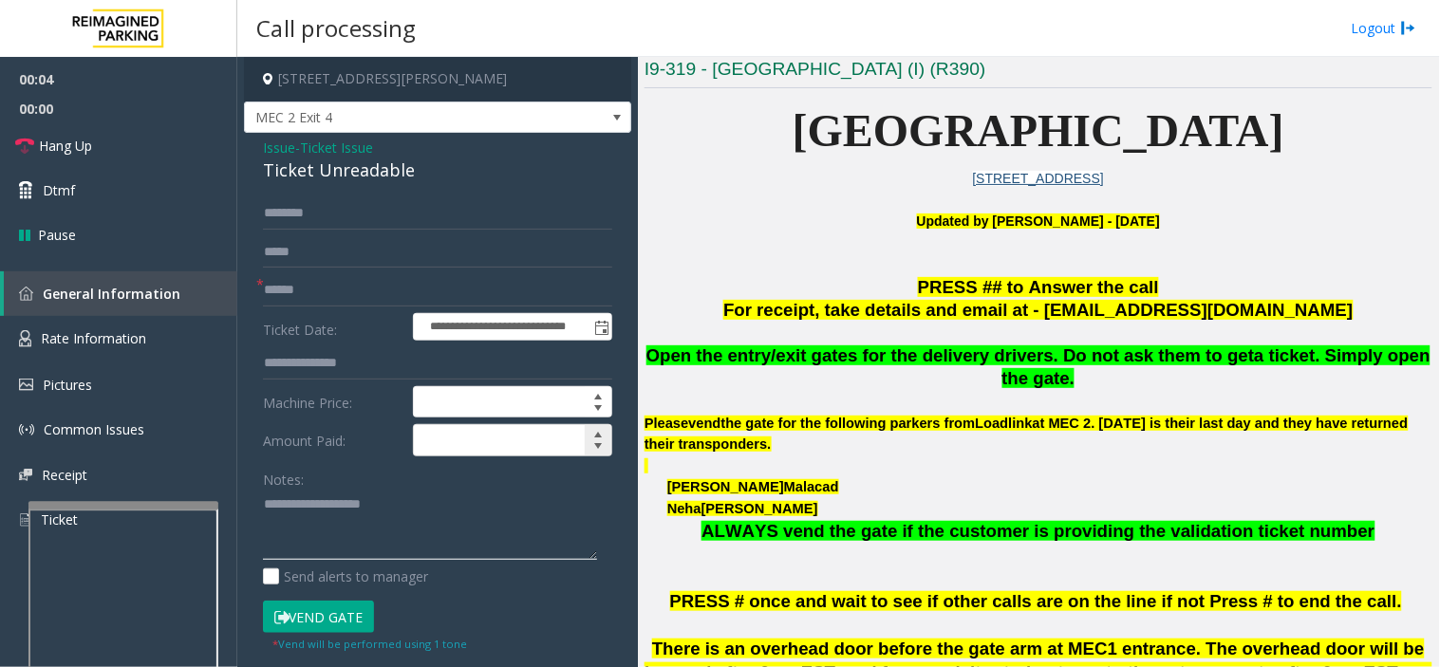
drag, startPoint x: 433, startPoint y: 501, endPoint x: 432, endPoint y: 443, distance: 57.9
drag, startPoint x: 432, startPoint y: 443, endPoint x: 345, endPoint y: 520, distance: 115.6
paste textarea "**********"
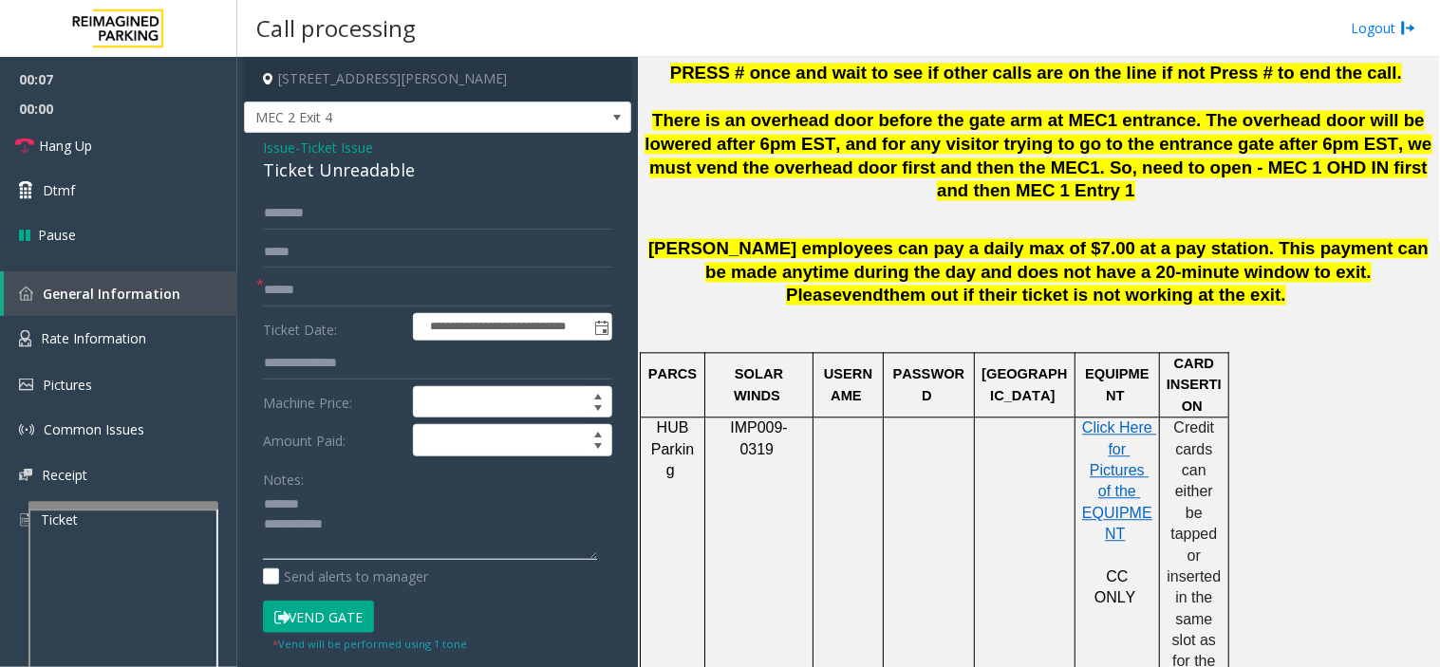
type textarea "**********"
click at [364, 153] on span "Ticket Issue" at bounding box center [336, 148] width 73 height 20
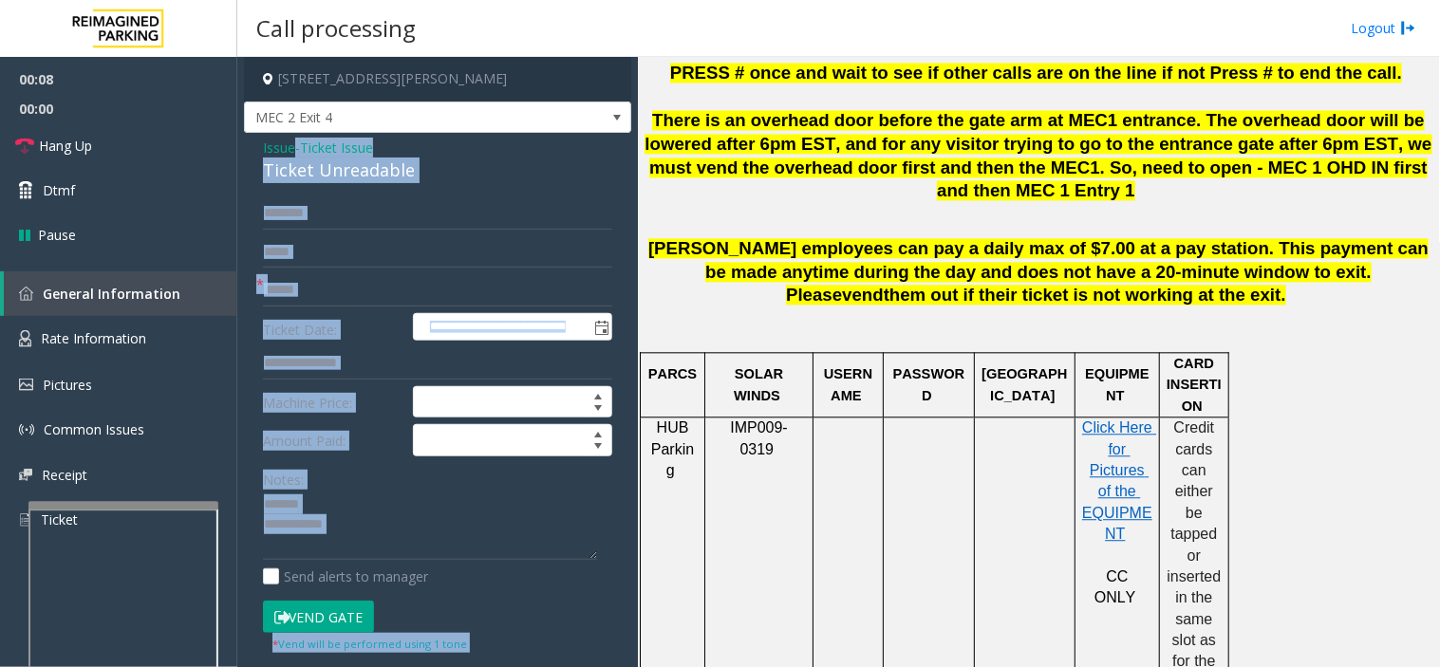
click at [364, 153] on div "Issue - Ticket Issue Ticket Unreadable" at bounding box center [437, 161] width 349 height 46
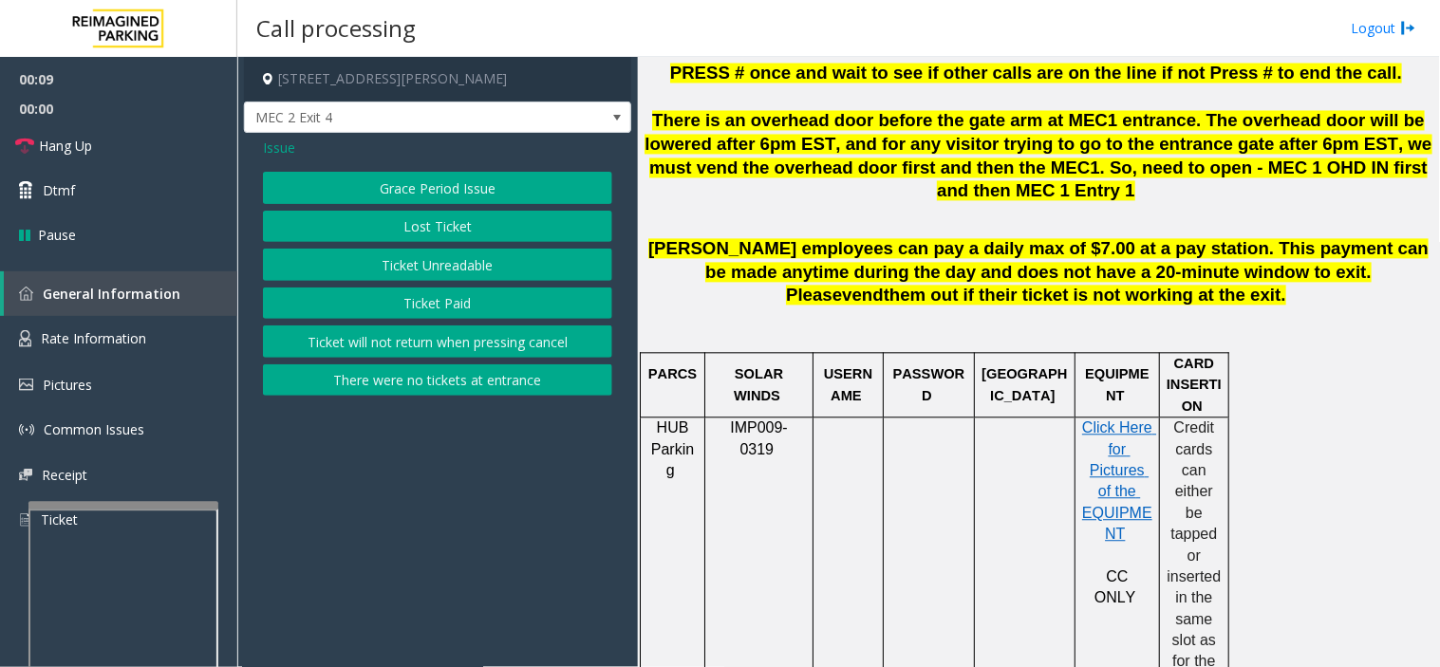
click at [367, 245] on div "Grace Period Issue Lost Ticket Ticket Unreadable Ticket Paid Ticket will not re…" at bounding box center [437, 284] width 349 height 224
click at [371, 258] on button "Ticket Unreadable" at bounding box center [437, 265] width 349 height 32
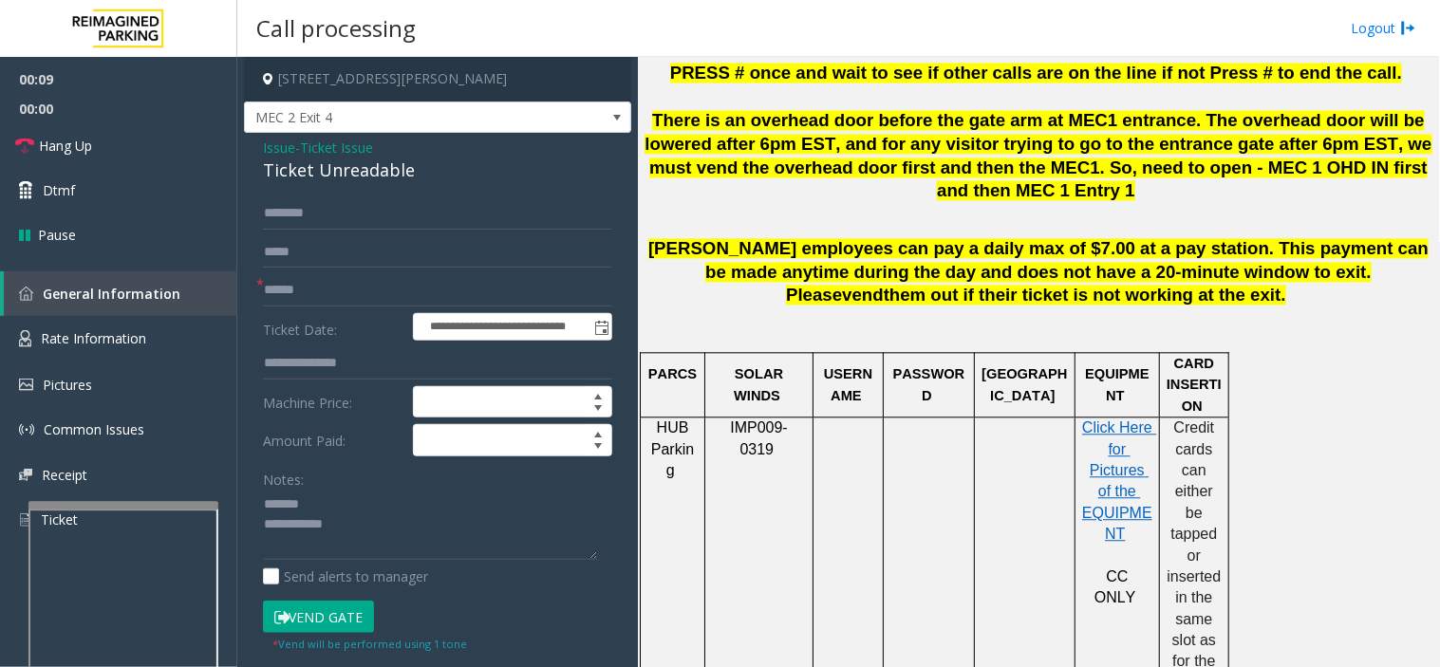
click at [319, 163] on div "Ticket Unreadable" at bounding box center [437, 171] width 349 height 26
click at [320, 164] on div "Ticket Unreadable" at bounding box center [437, 171] width 349 height 26
drag, startPoint x: 449, startPoint y: 543, endPoint x: 609, endPoint y: 548, distance: 160.4
click at [449, 544] on textarea at bounding box center [430, 525] width 334 height 71
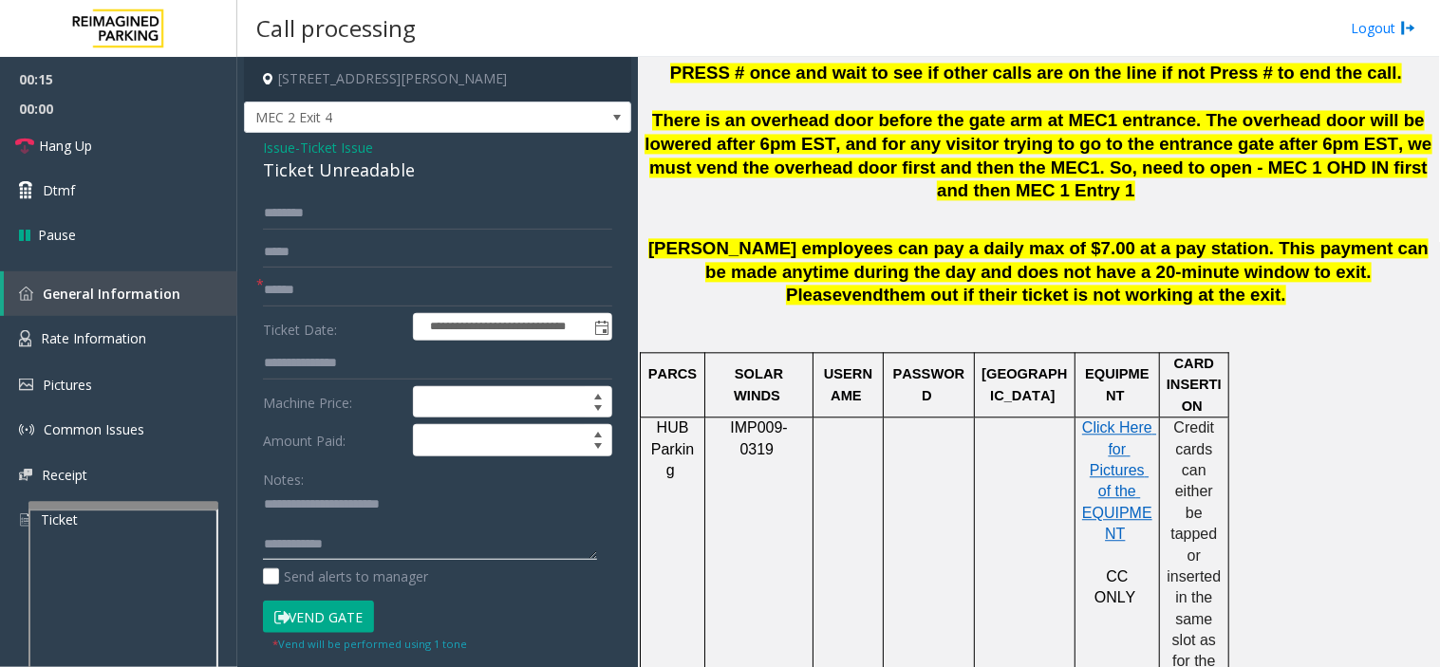
paste textarea "**********"
type textarea "**********"
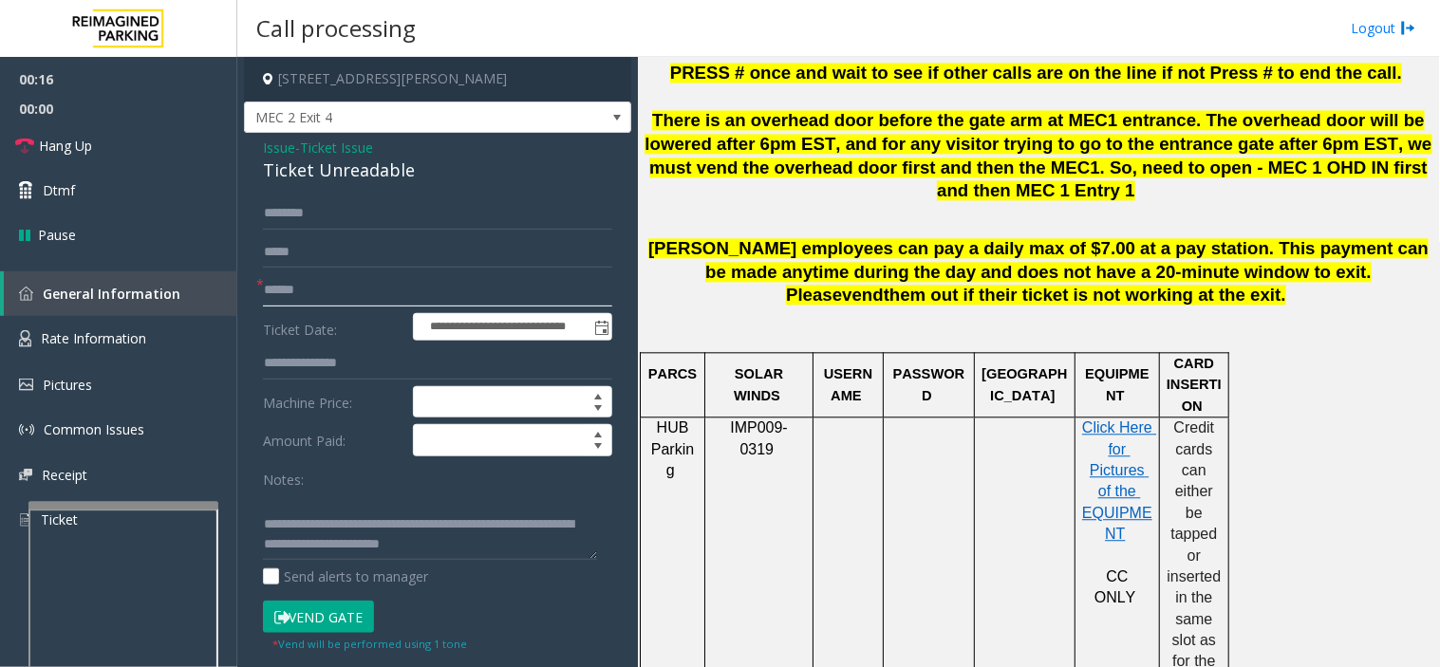
click at [392, 287] on input "text" at bounding box center [437, 290] width 349 height 32
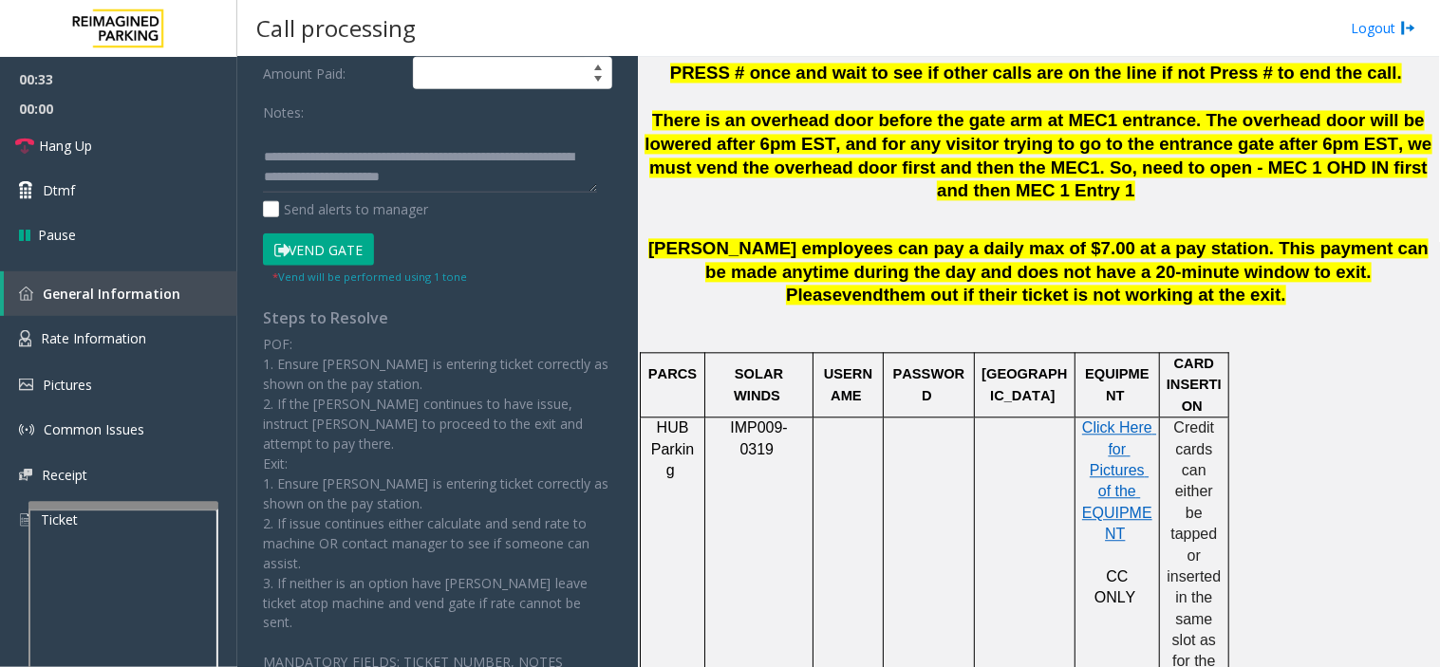
scroll to position [372, 0]
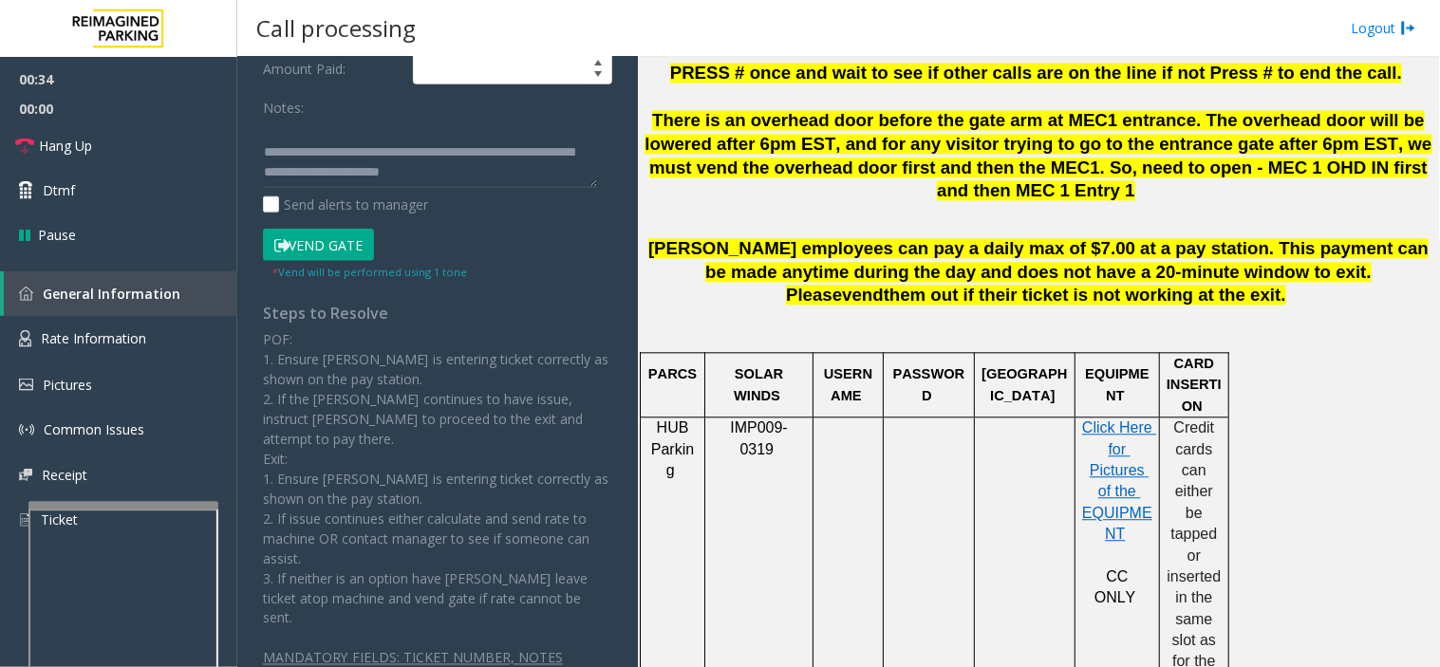
type input "**********"
click at [333, 242] on button "Vend Gate" at bounding box center [318, 245] width 111 height 32
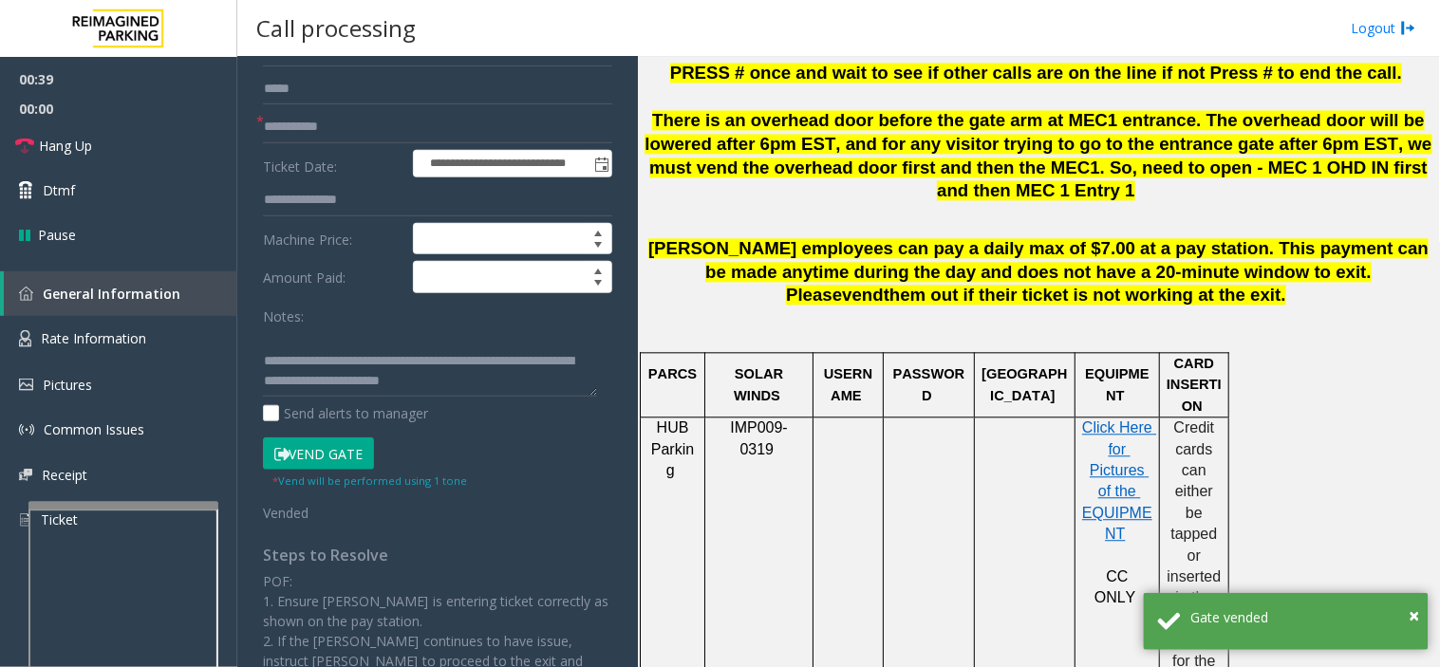
scroll to position [0, 0]
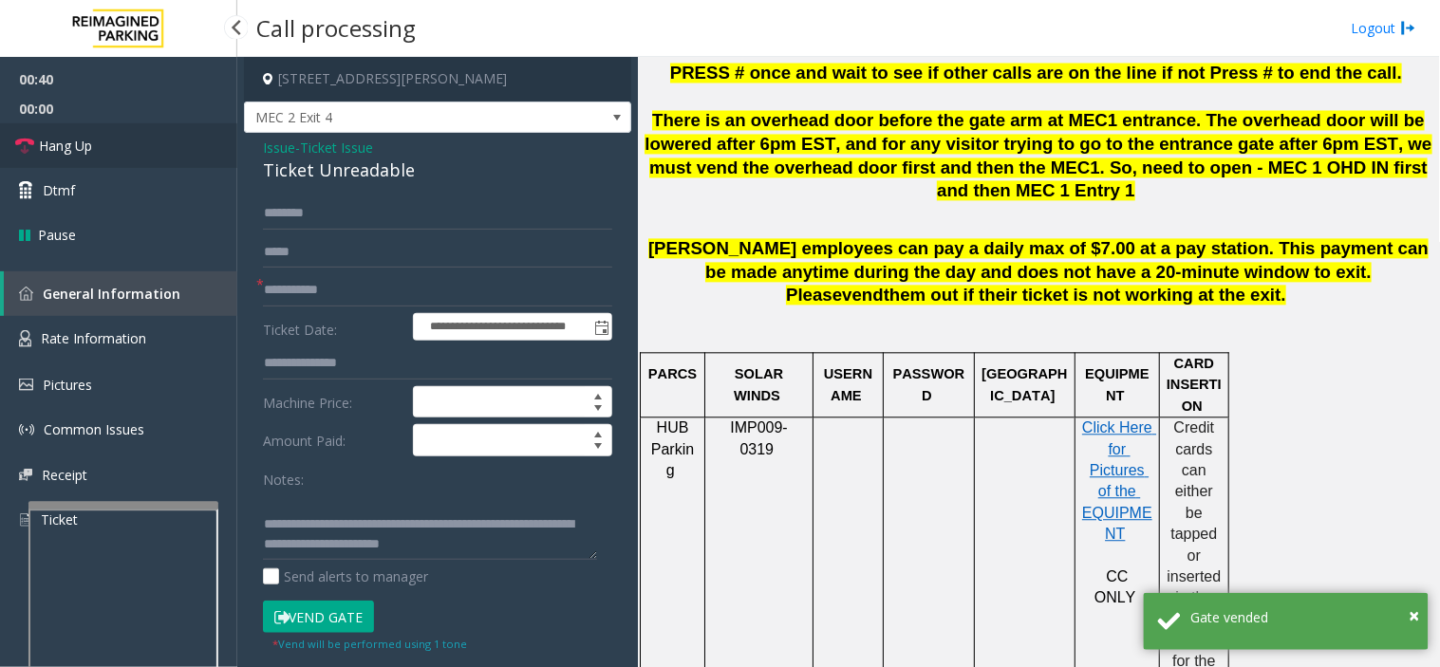
click at [99, 127] on link "Hang Up" at bounding box center [118, 145] width 237 height 45
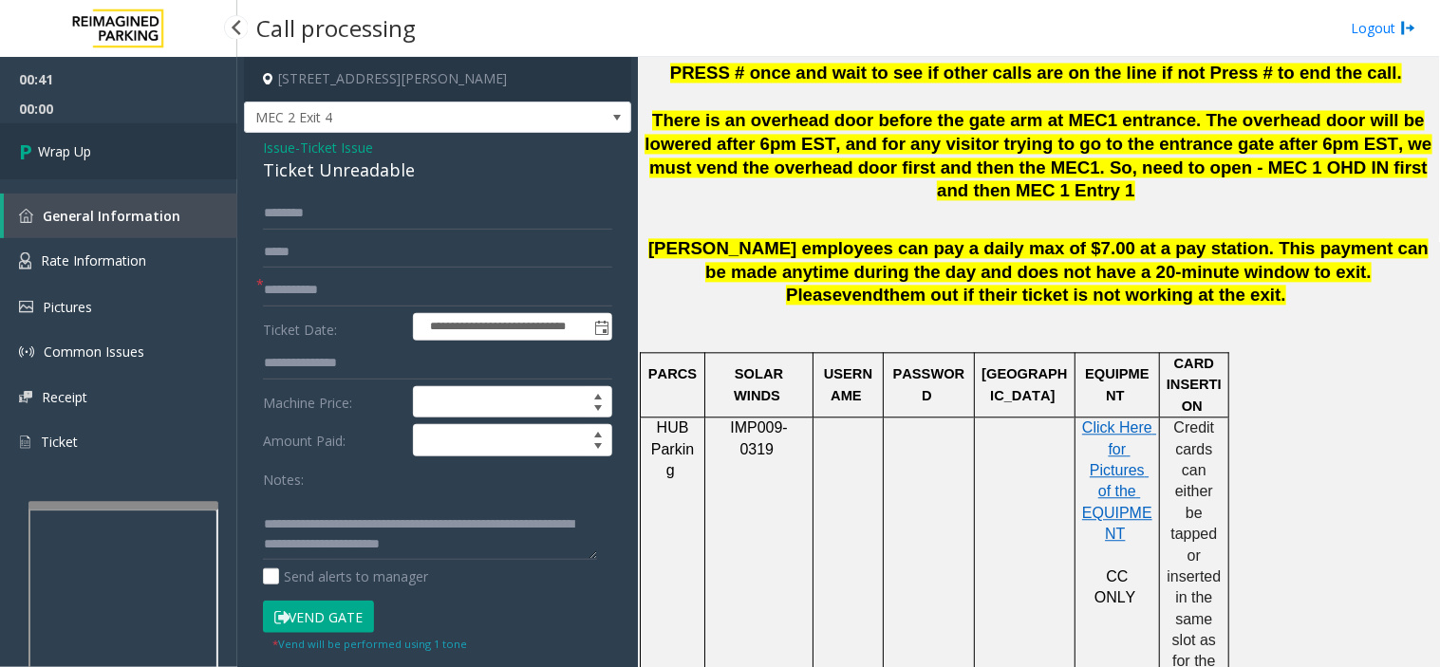
click at [127, 164] on link "Wrap Up" at bounding box center [118, 151] width 237 height 56
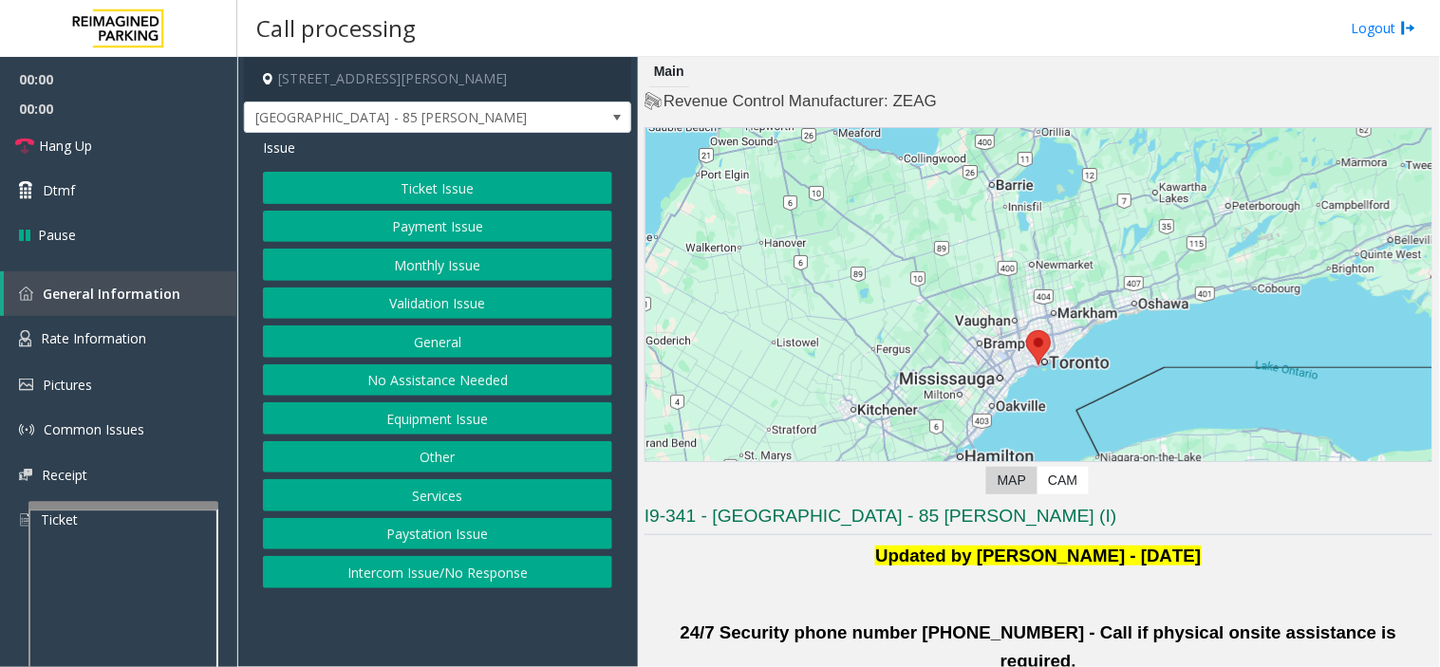
click at [448, 292] on button "Validation Issue" at bounding box center [437, 304] width 349 height 32
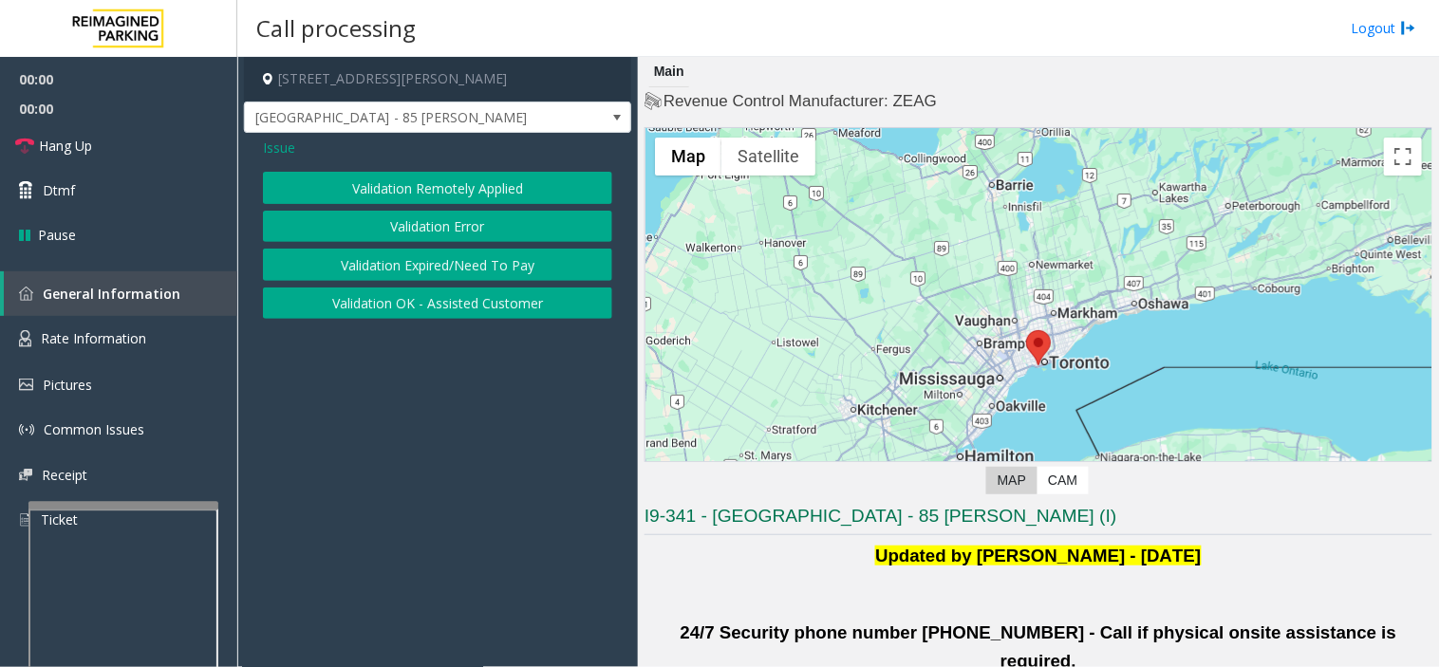
click at [433, 229] on button "Validation Error" at bounding box center [437, 227] width 349 height 32
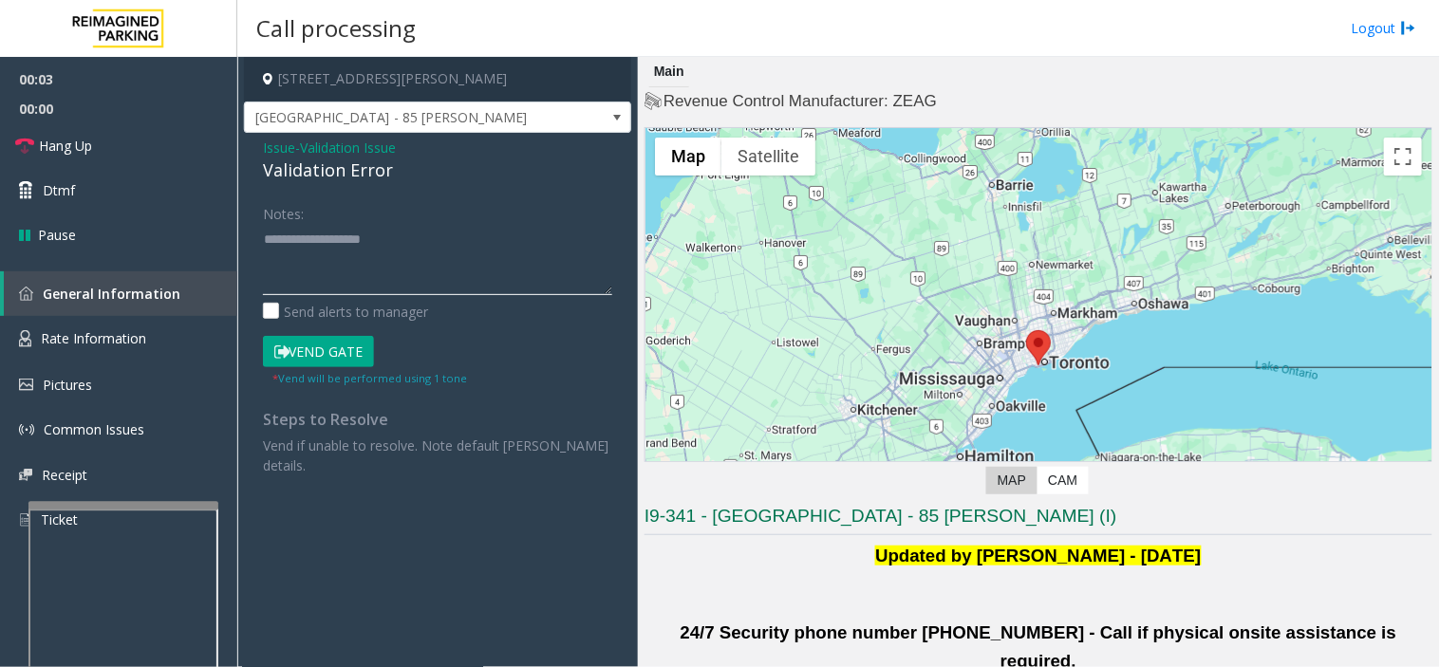
paste textarea "**********"
drag, startPoint x: 309, startPoint y: 263, endPoint x: 307, endPoint y: 251, distance: 12.5
click at [309, 256] on textarea at bounding box center [437, 259] width 349 height 71
click at [330, 161] on div "Validation Error" at bounding box center [437, 171] width 349 height 26
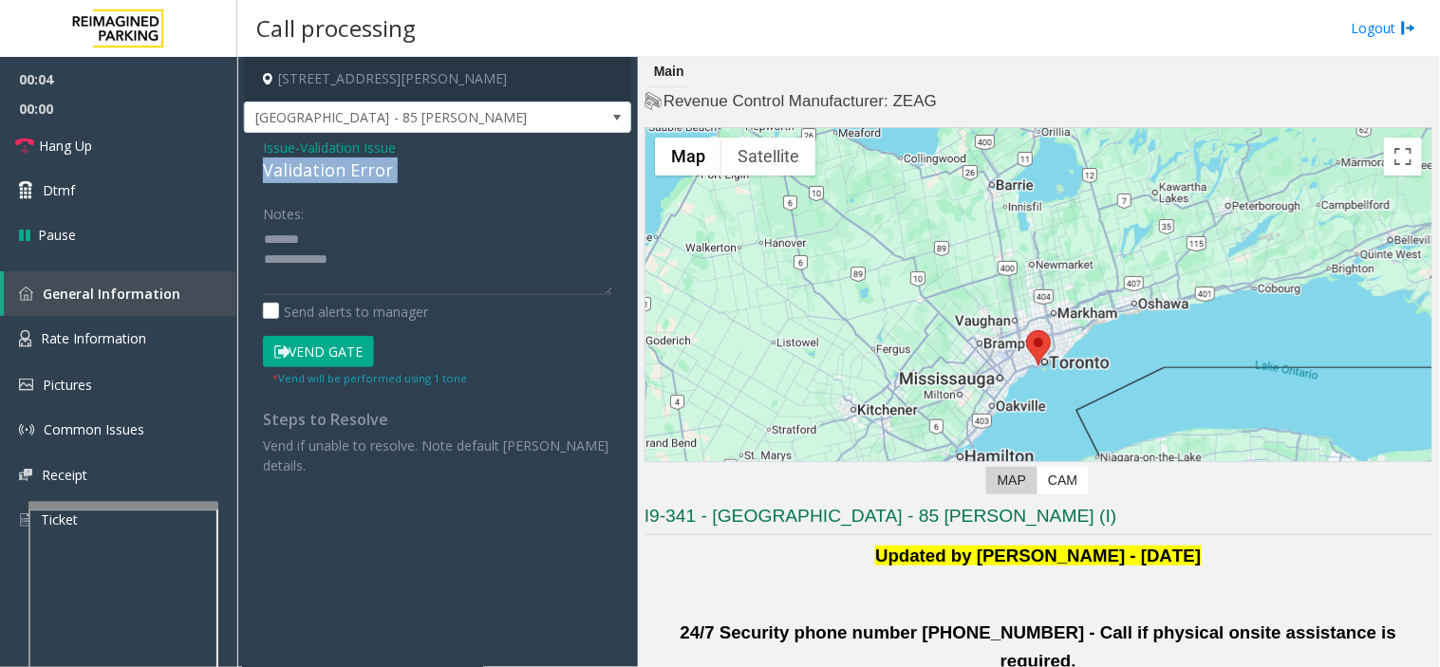
click at [330, 161] on div "Validation Error" at bounding box center [437, 171] width 349 height 26
copy div "Validation Error"
paste textarea "**********"
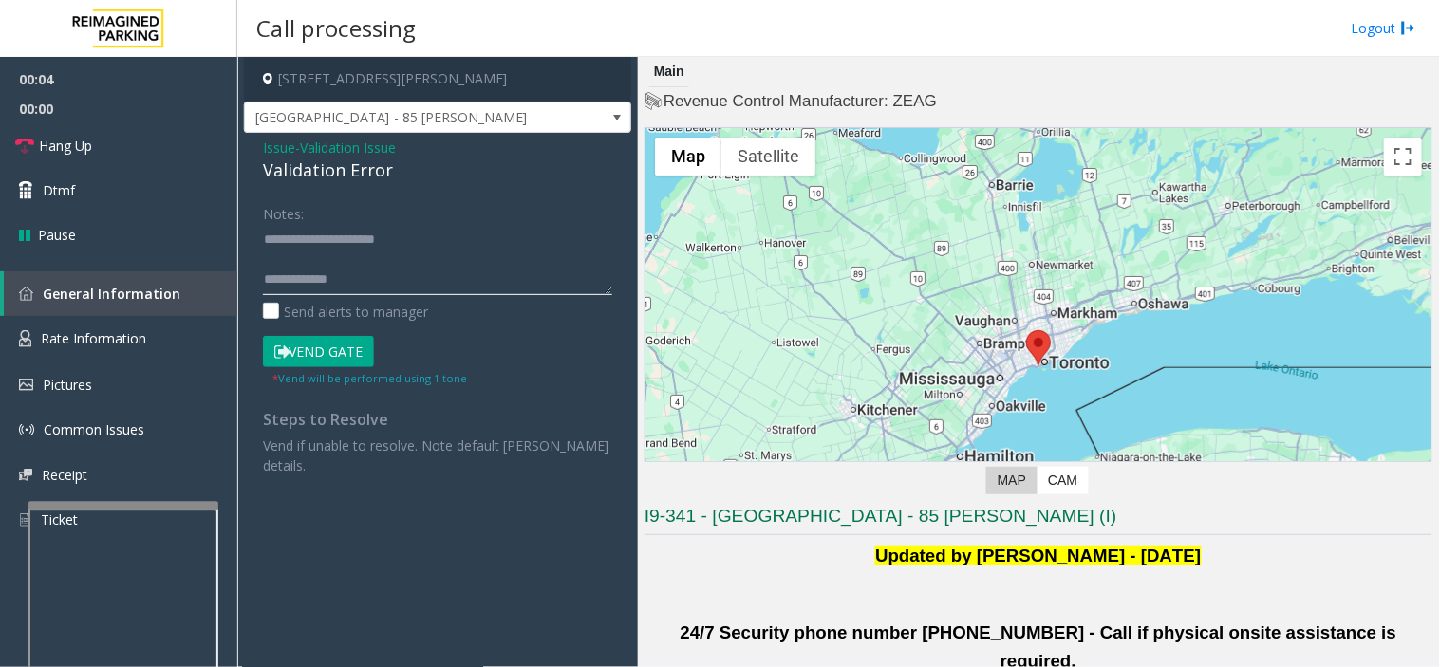
click at [364, 232] on textarea at bounding box center [437, 259] width 349 height 71
click at [314, 275] on textarea at bounding box center [437, 259] width 349 height 71
click at [345, 351] on button "Vend Gate" at bounding box center [318, 352] width 111 height 32
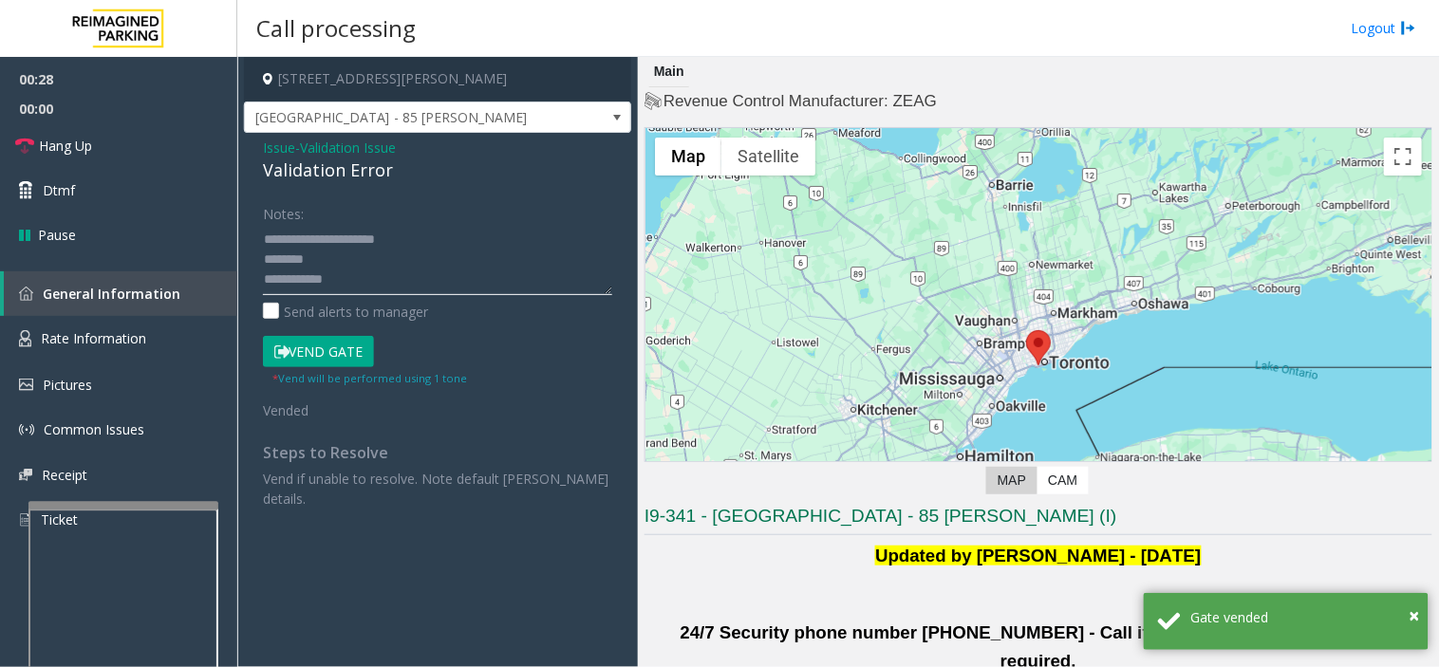
click at [363, 289] on textarea at bounding box center [437, 259] width 349 height 71
paste textarea "**********"
click at [375, 279] on textarea at bounding box center [437, 259] width 349 height 71
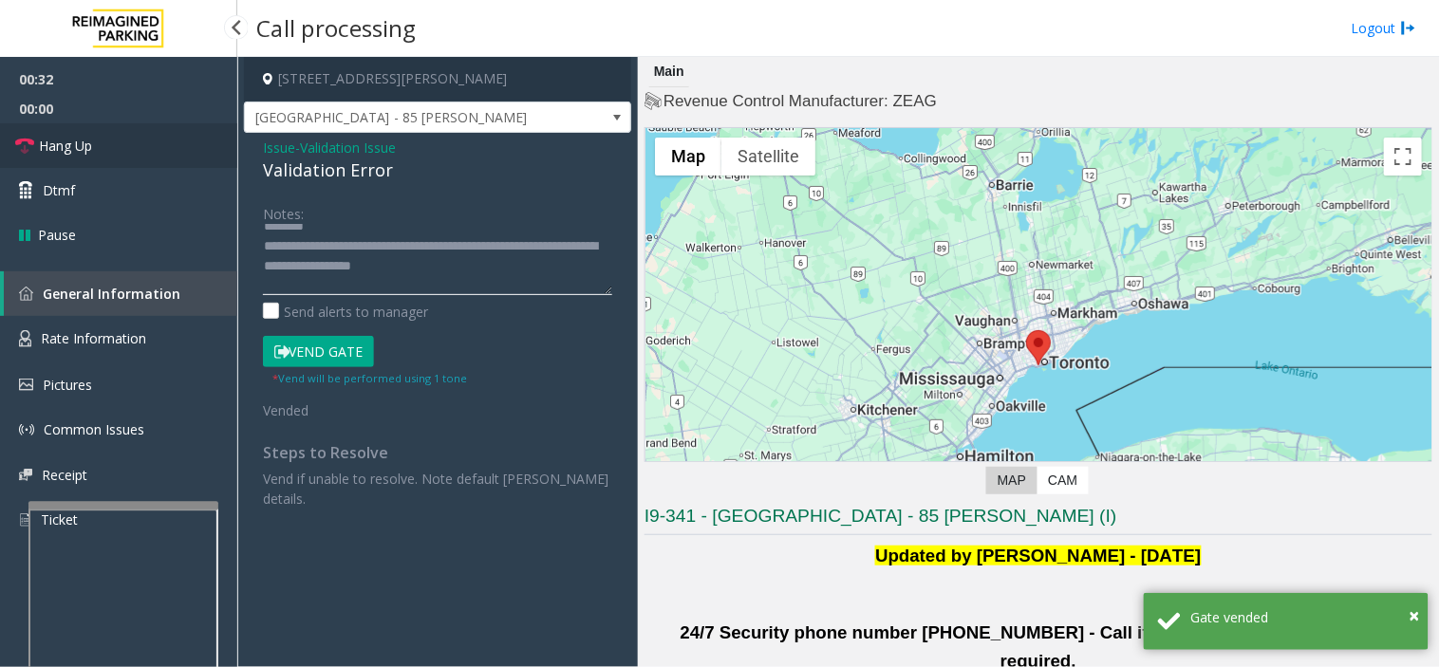
type textarea "**********"
click at [188, 159] on link "Hang Up" at bounding box center [118, 145] width 237 height 45
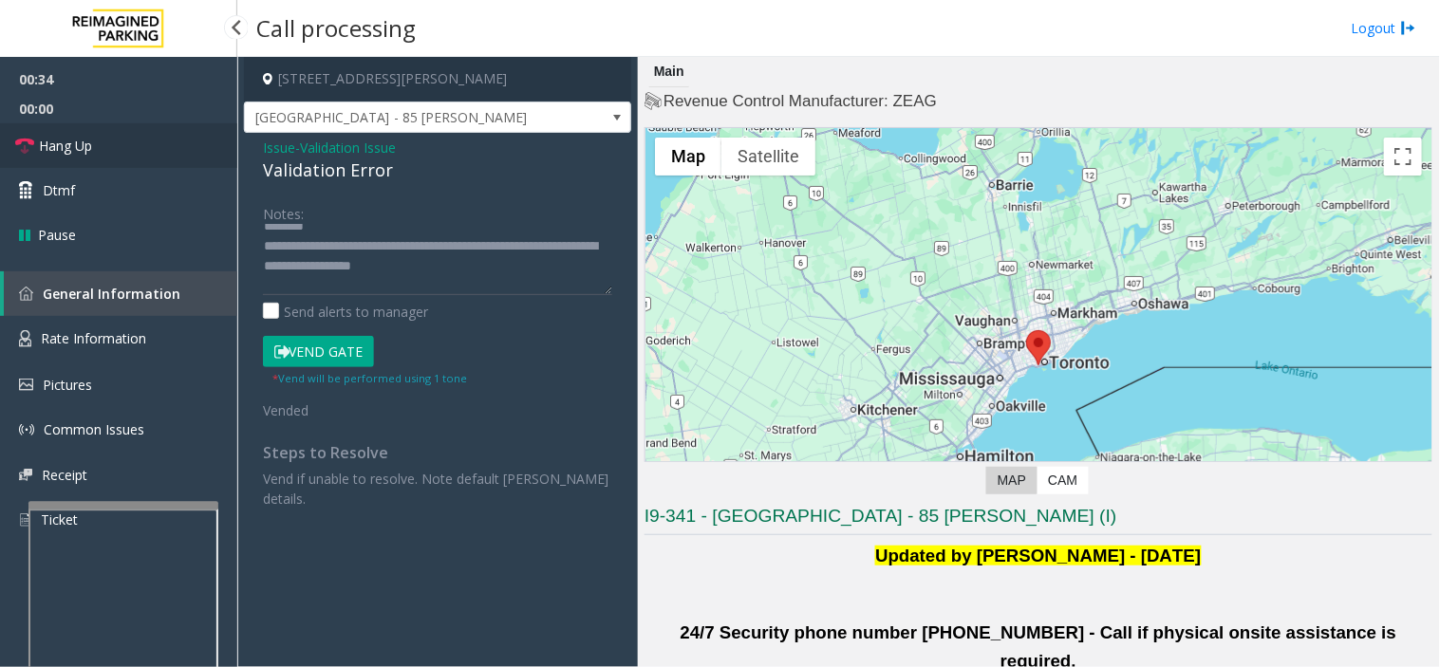
click at [167, 142] on link "Hang Up" at bounding box center [118, 145] width 237 height 45
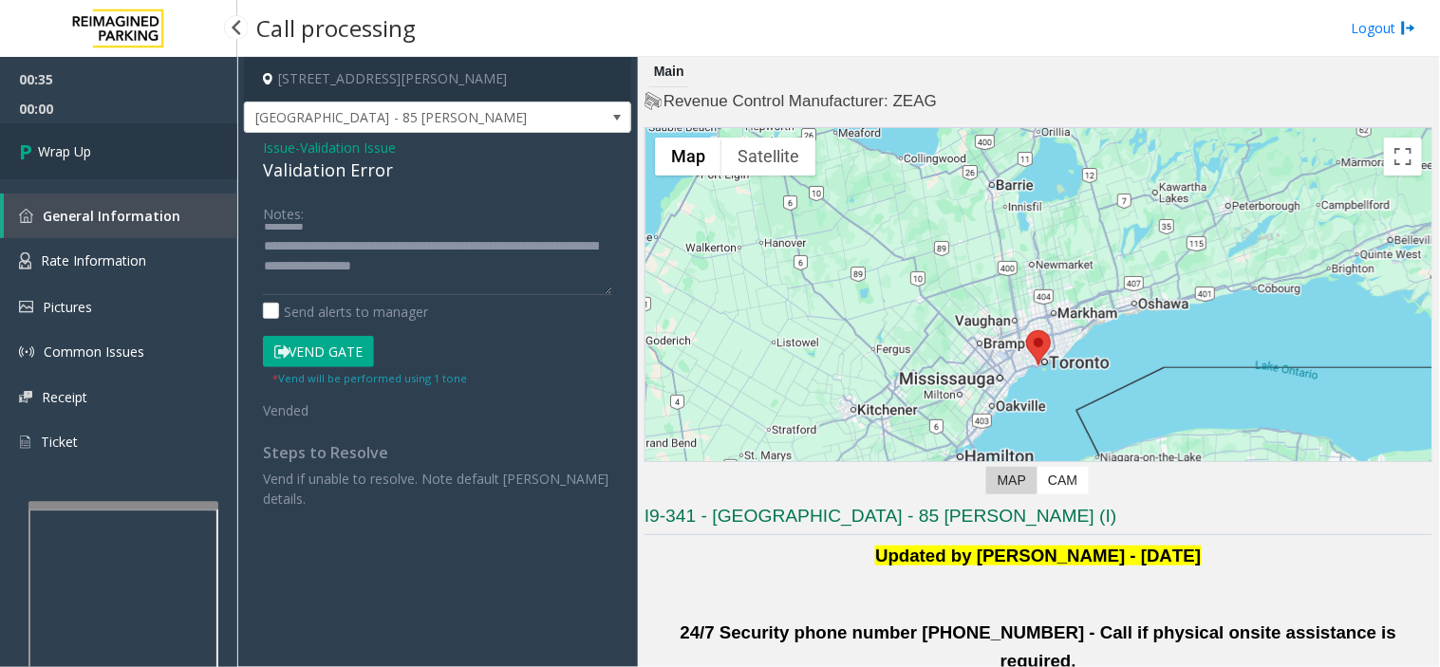
click at [173, 146] on link "Wrap Up" at bounding box center [118, 151] width 237 height 56
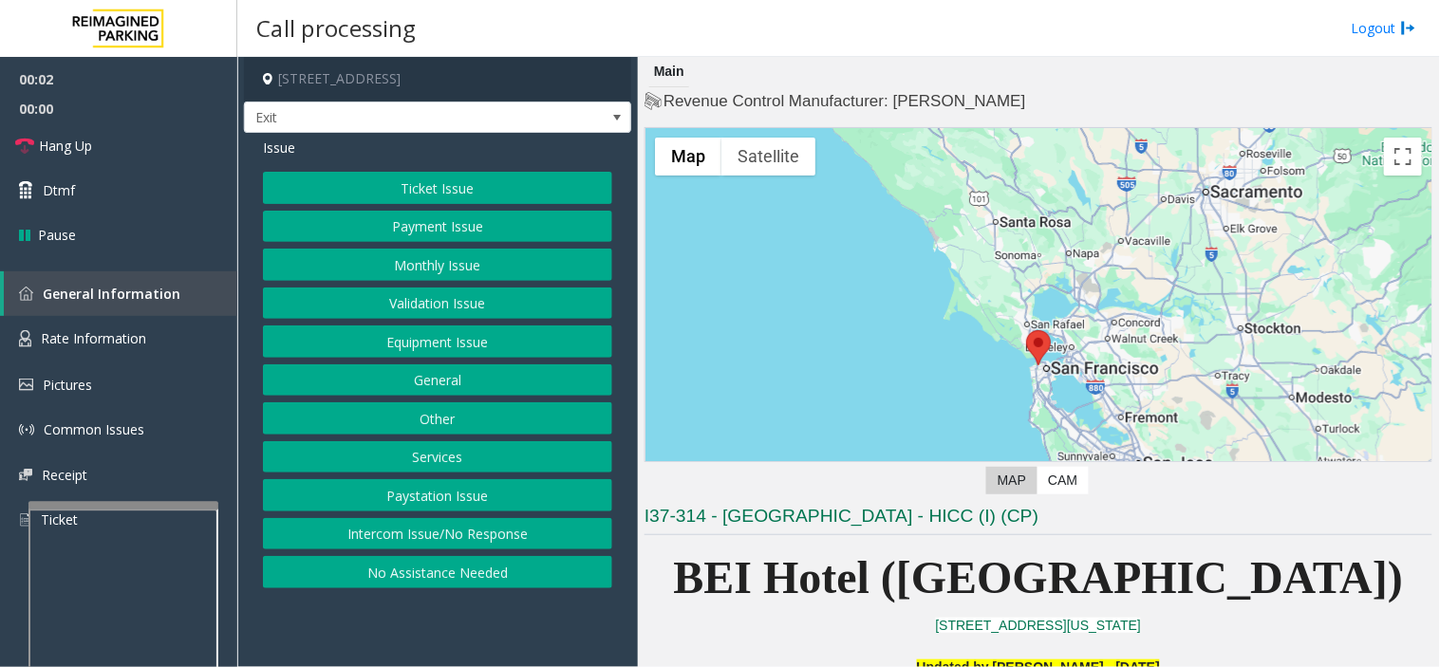
click at [410, 462] on button "Services" at bounding box center [437, 457] width 349 height 32
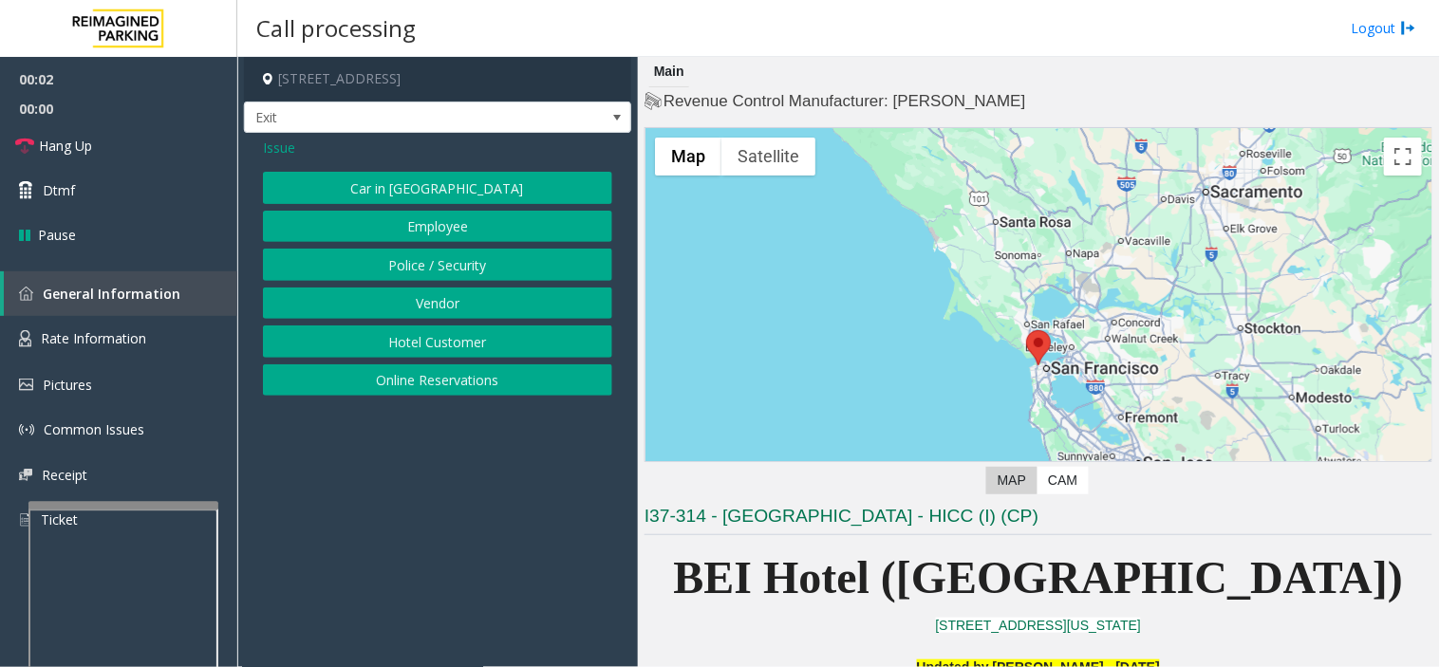
click at [403, 383] on button "Online Reservations" at bounding box center [437, 380] width 349 height 32
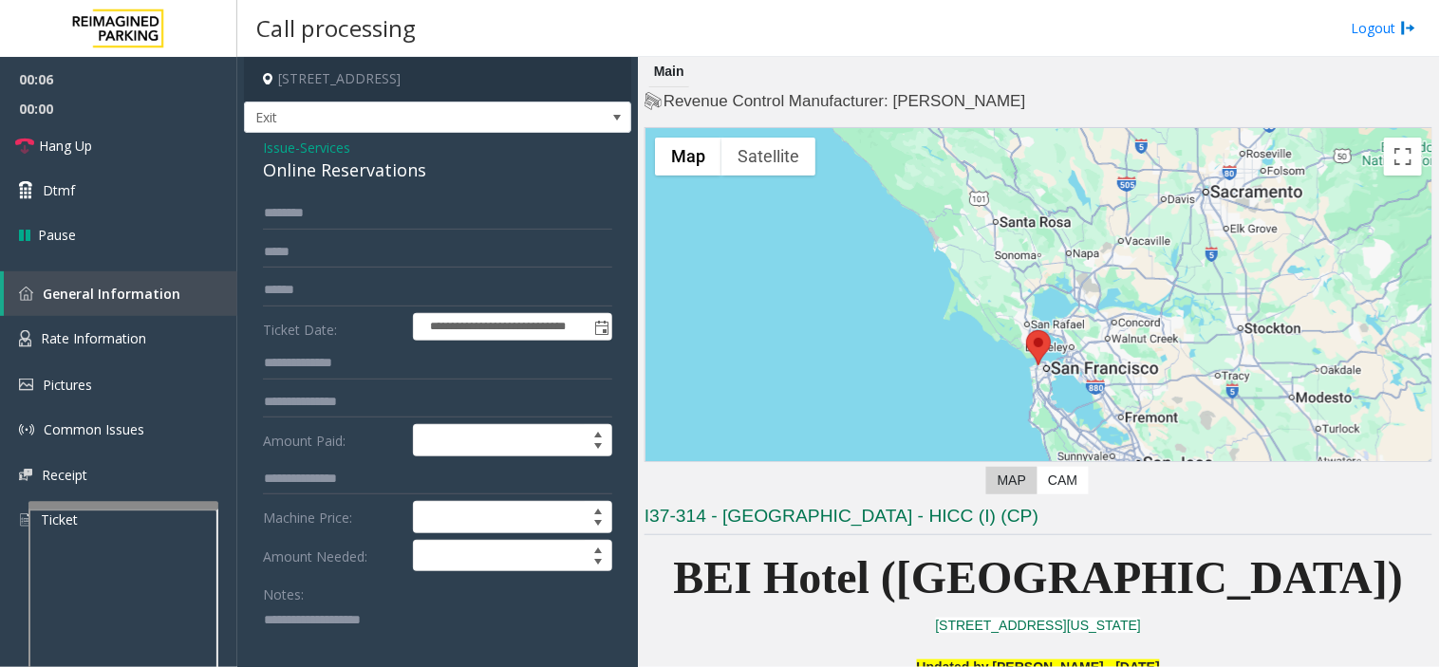
paste textarea "**********"
click at [362, 633] on textarea at bounding box center [430, 639] width 334 height 71
click at [307, 173] on div "Online Reservations" at bounding box center [437, 171] width 349 height 26
copy div "Online Reservations"
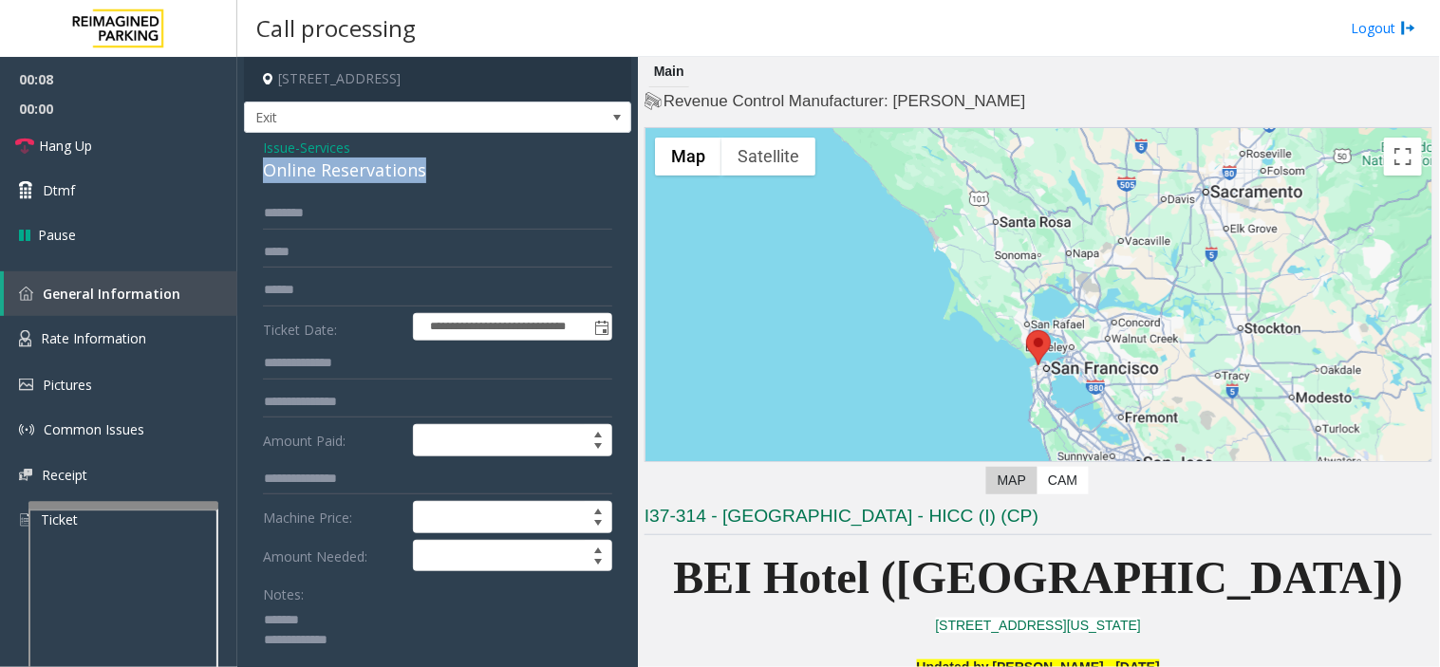
click at [307, 173] on div "Online Reservations" at bounding box center [437, 171] width 349 height 26
click at [356, 624] on textarea at bounding box center [430, 639] width 334 height 71
paste textarea "**********"
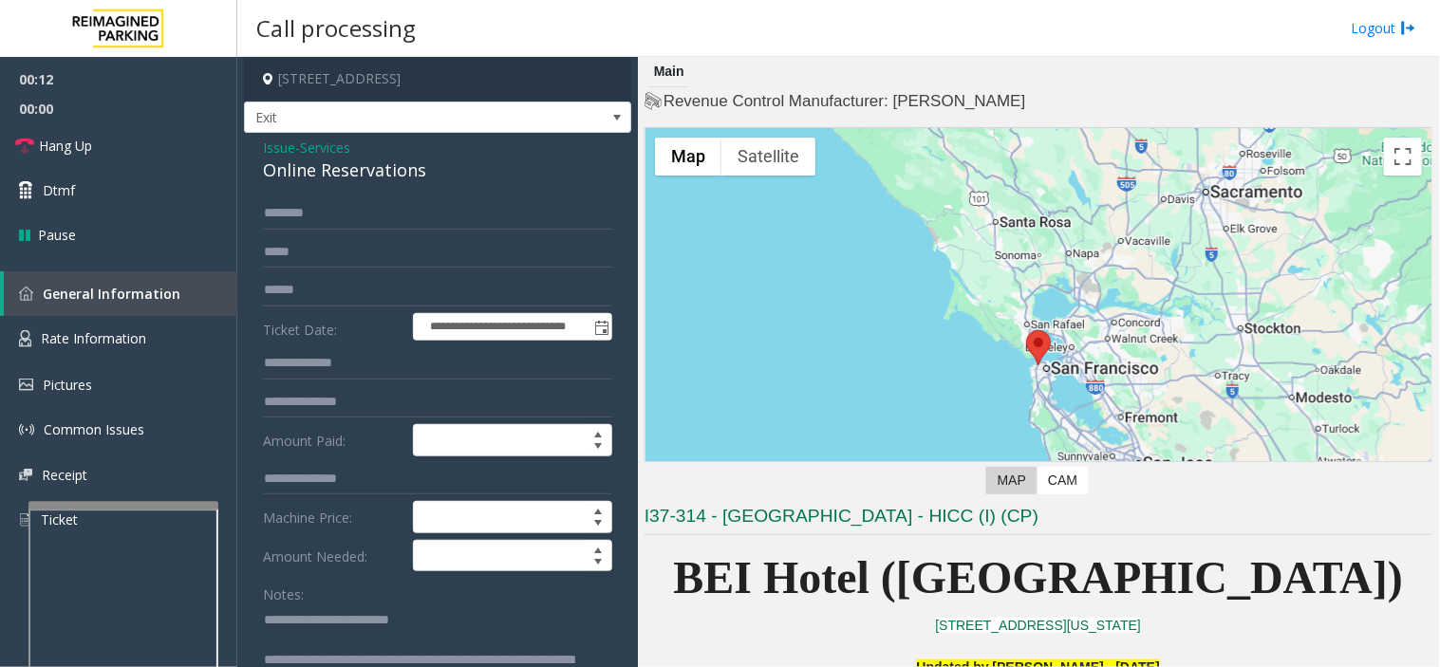
click at [389, 661] on textarea at bounding box center [430, 639] width 334 height 71
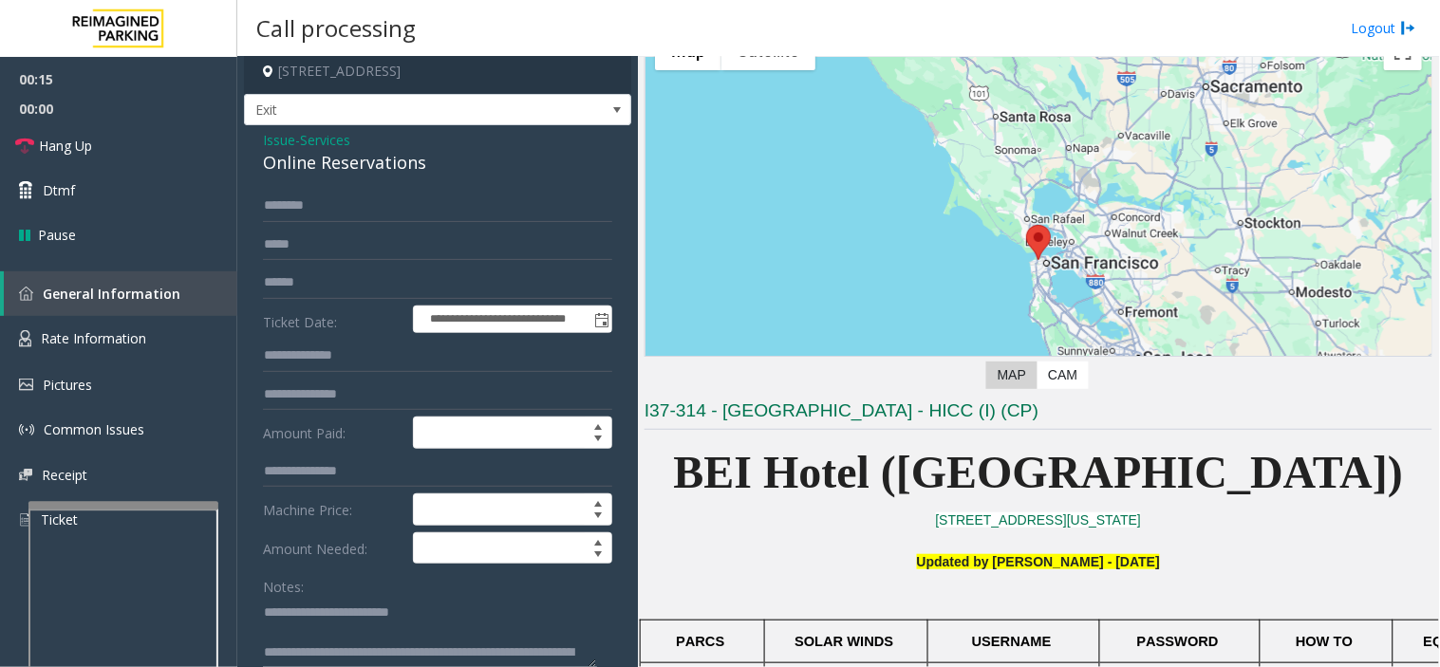
scroll to position [421, 0]
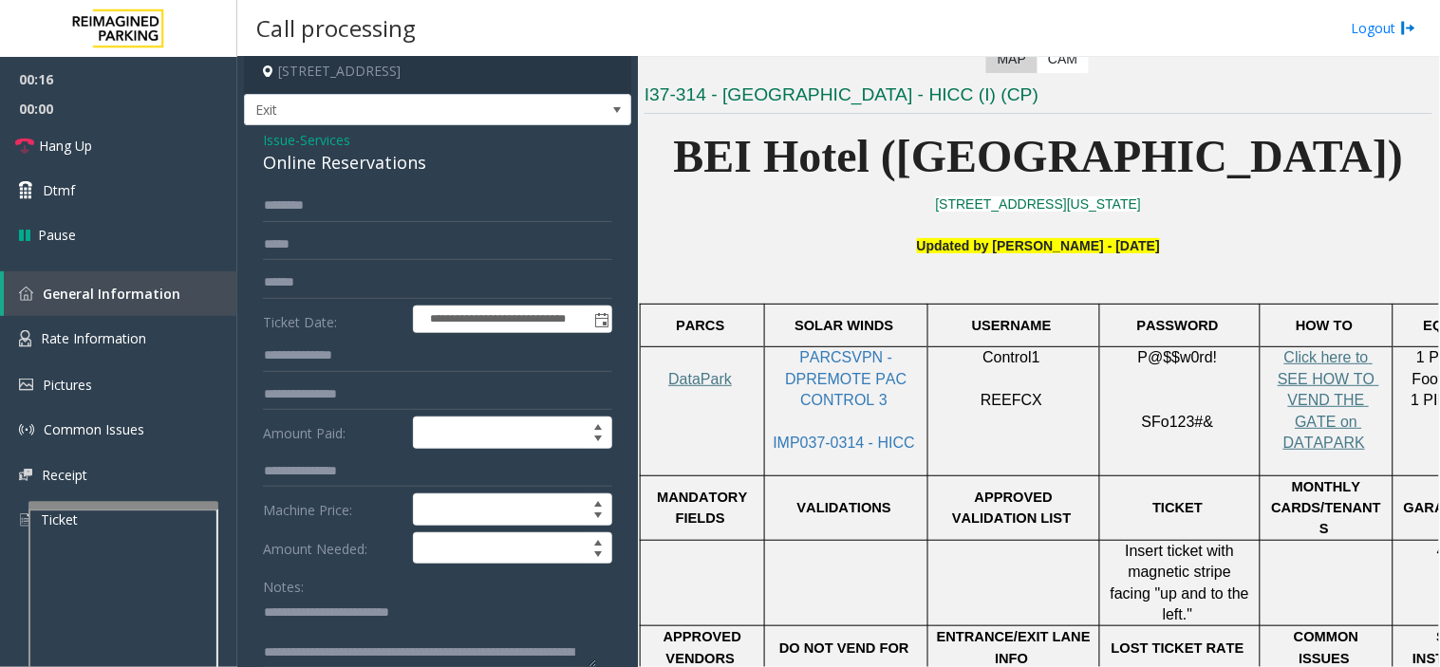
drag, startPoint x: 965, startPoint y: 501, endPoint x: 906, endPoint y: 519, distance: 61.5
drag, startPoint x: 906, startPoint y: 519, endPoint x: 881, endPoint y: 528, distance: 27.0
click at [881, 540] on td at bounding box center [846, 583] width 163 height 86
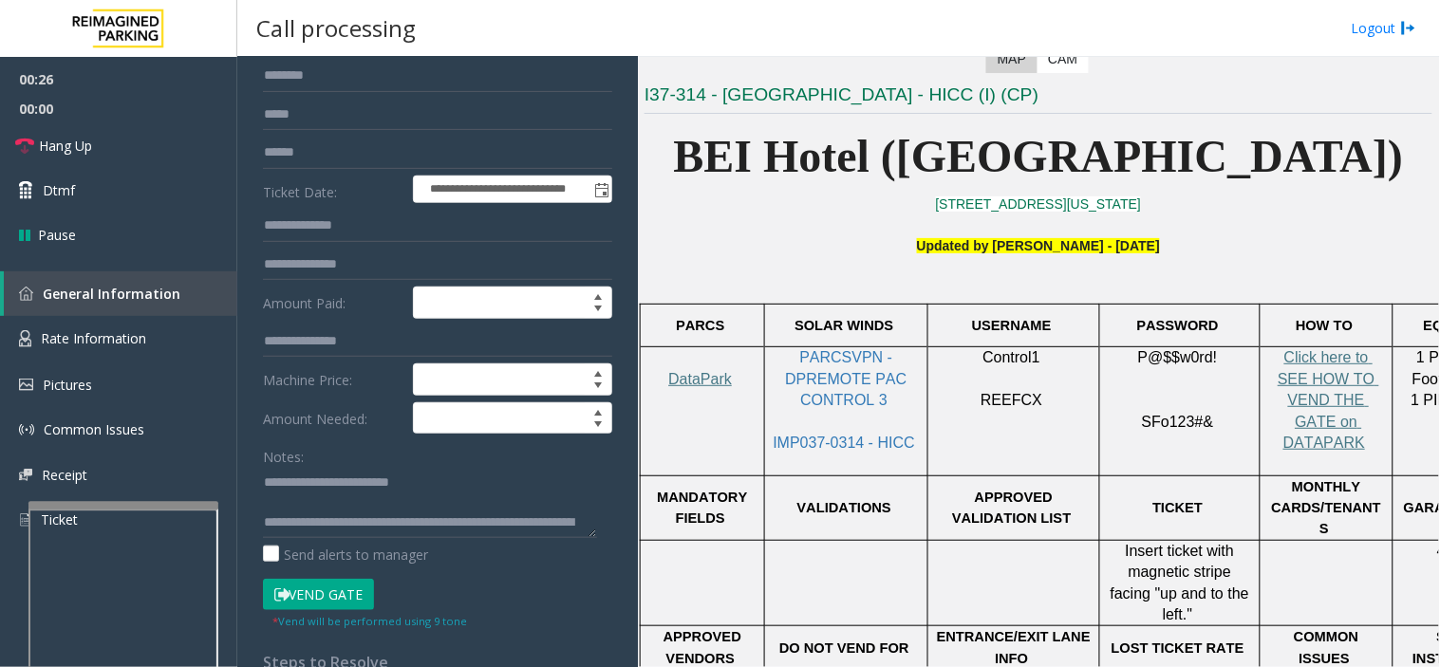
scroll to position [325, 0]
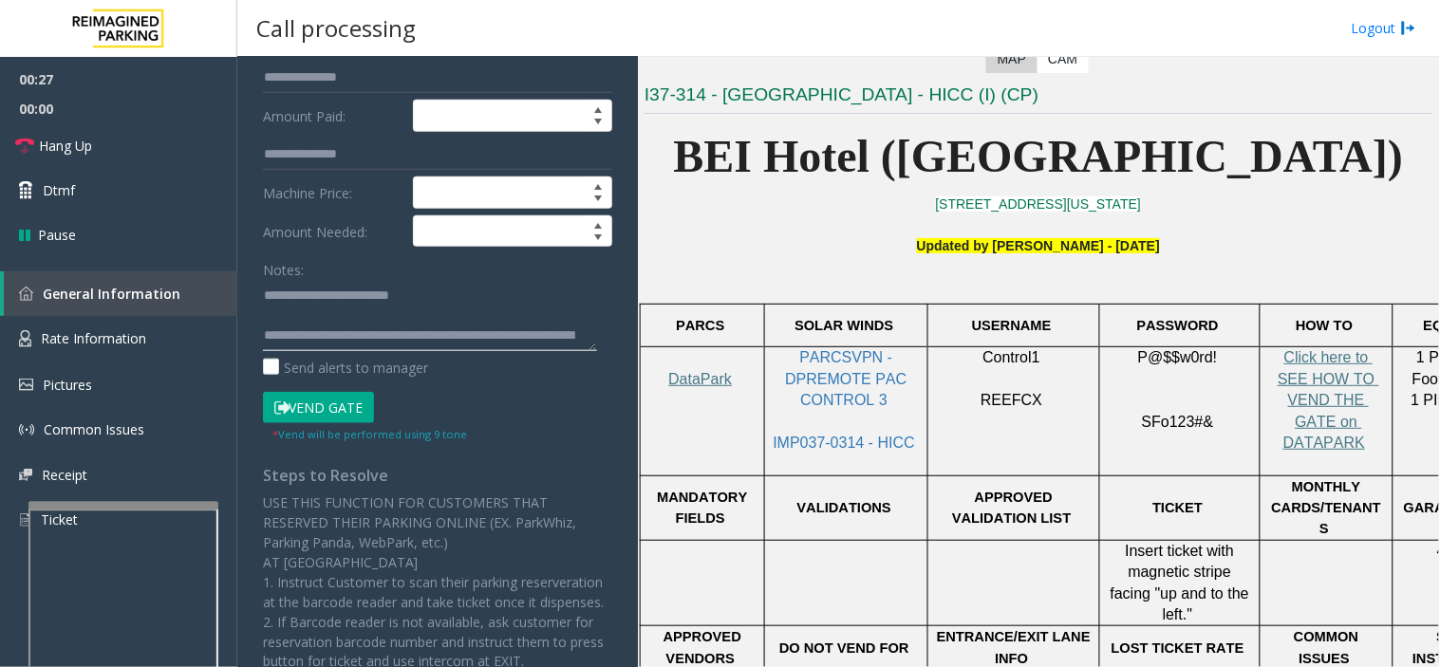
click at [368, 311] on textarea at bounding box center [430, 315] width 334 height 71
type textarea "**********"
click at [302, 401] on button "Vend Gate" at bounding box center [318, 408] width 111 height 32
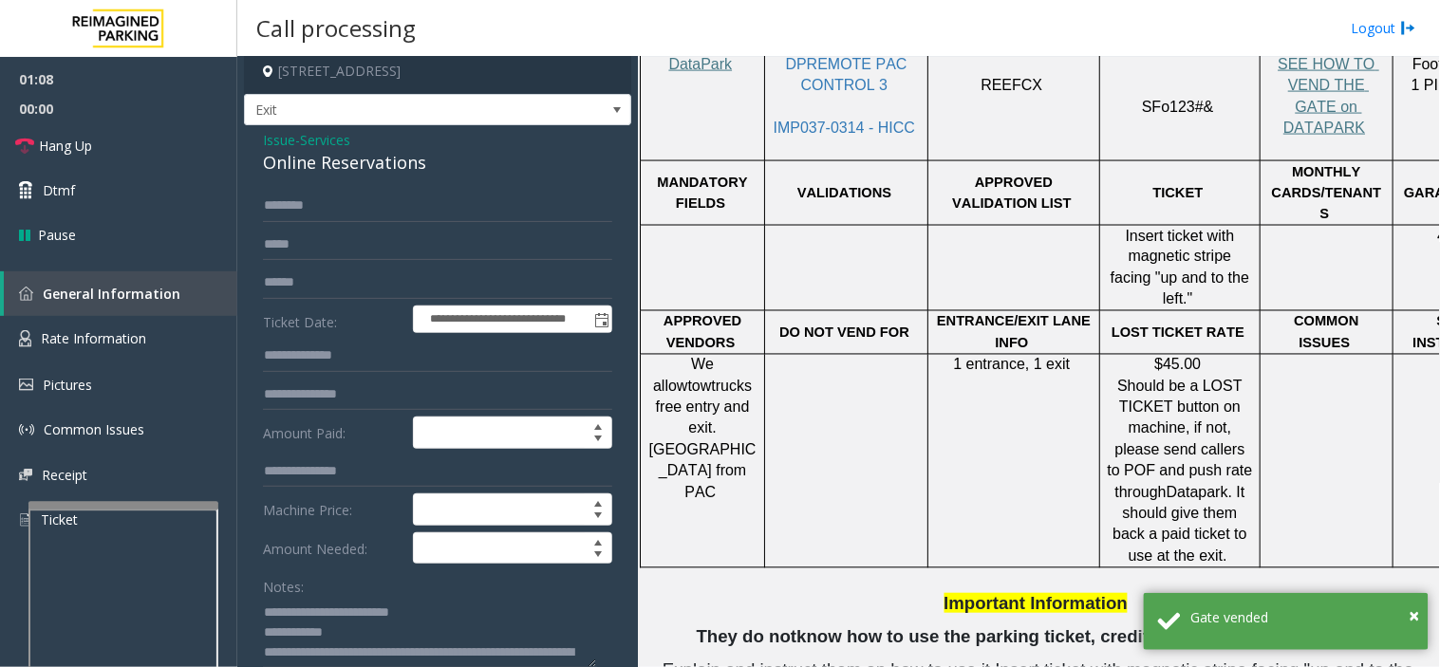
scroll to position [737, 0]
drag, startPoint x: 883, startPoint y: 395, endPoint x: 855, endPoint y: 412, distance: 33.2
drag, startPoint x: 855, startPoint y: 412, endPoint x: 638, endPoint y: 411, distance: 217.3
click at [846, 428] on td at bounding box center [846, 461] width 163 height 214
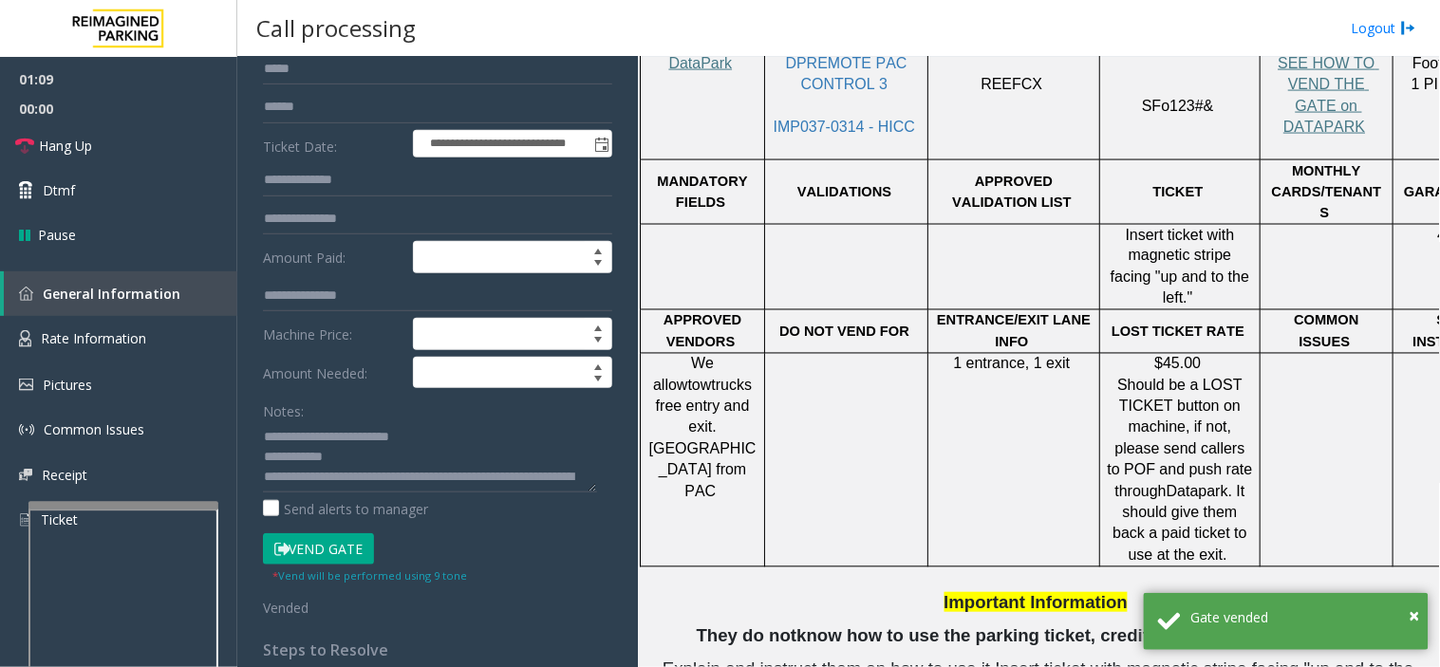
scroll to position [535, 0]
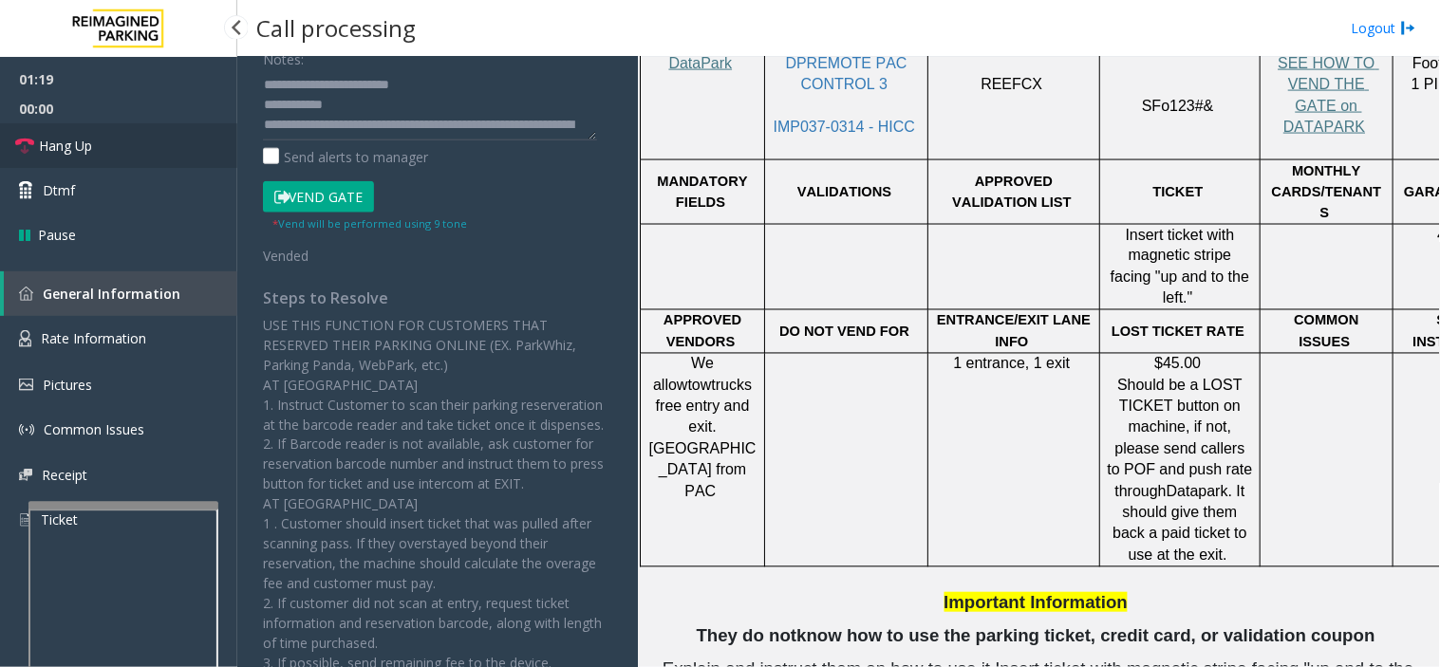
click at [145, 128] on link "Hang Up" at bounding box center [118, 145] width 237 height 45
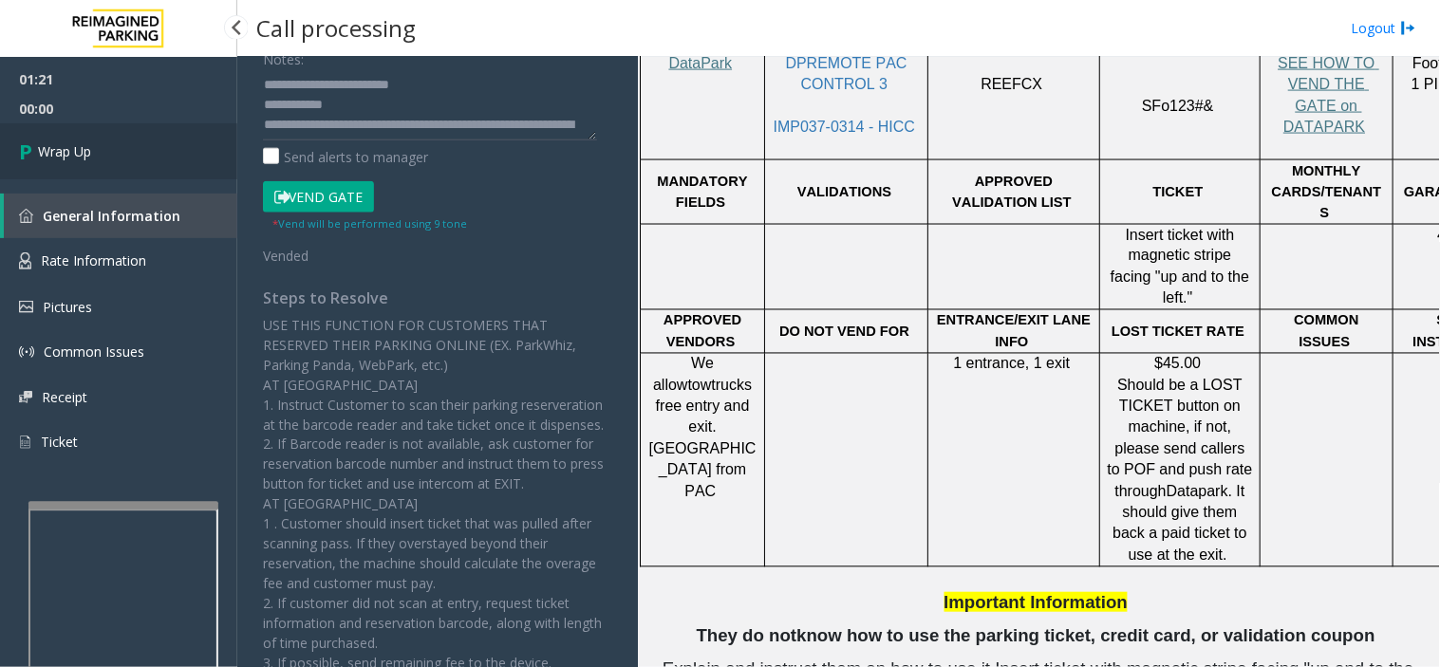
click at [153, 144] on link "Wrap Up" at bounding box center [118, 151] width 237 height 56
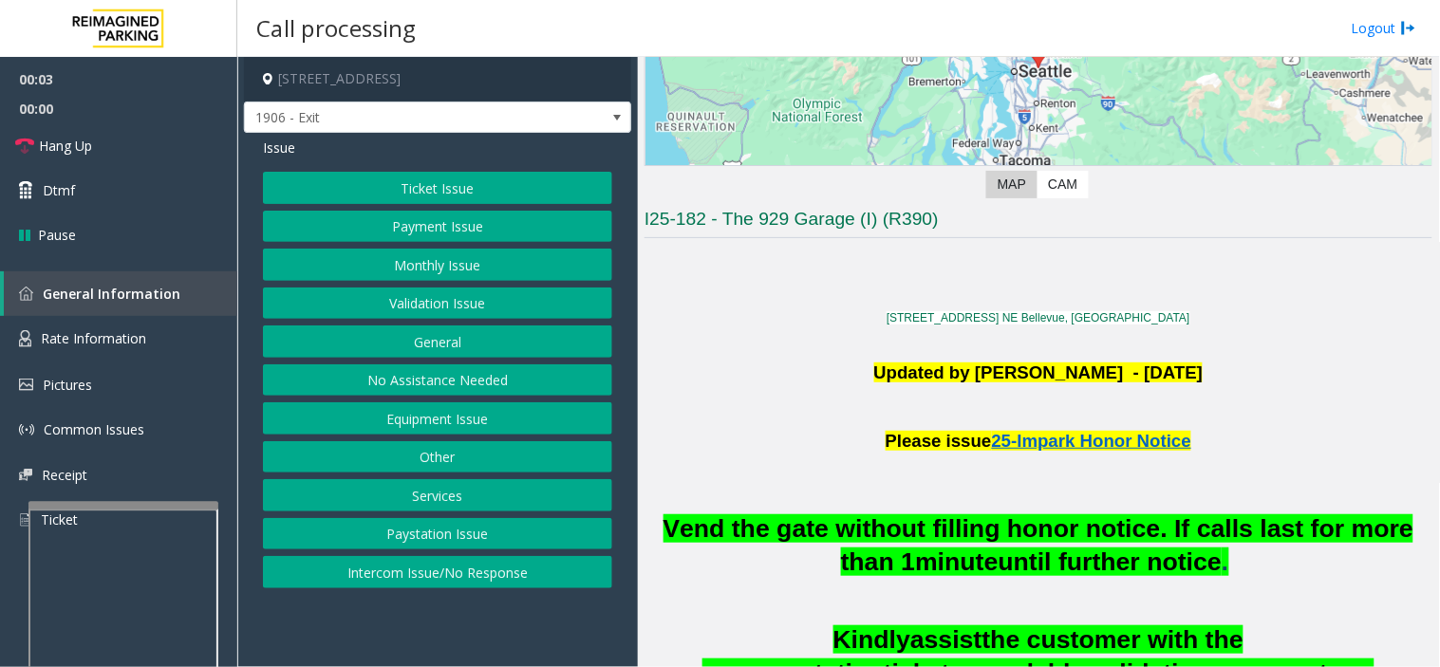
scroll to position [421, 0]
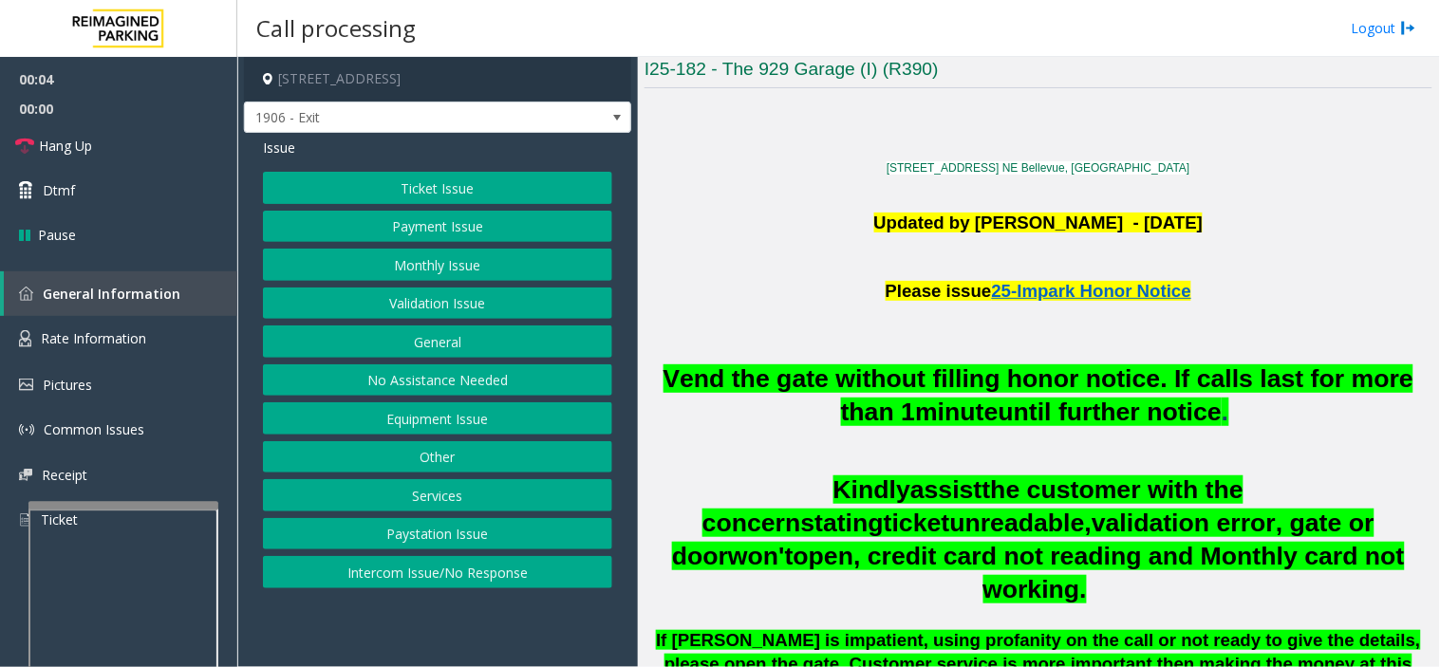
drag, startPoint x: 400, startPoint y: 496, endPoint x: 409, endPoint y: 472, distance: 26.4
click at [409, 472] on div "Ticket Issue Payment Issue Monthly Issue Validation Issue General No Assistance…" at bounding box center [437, 380] width 349 height 417
click at [397, 503] on button "Services" at bounding box center [437, 495] width 349 height 32
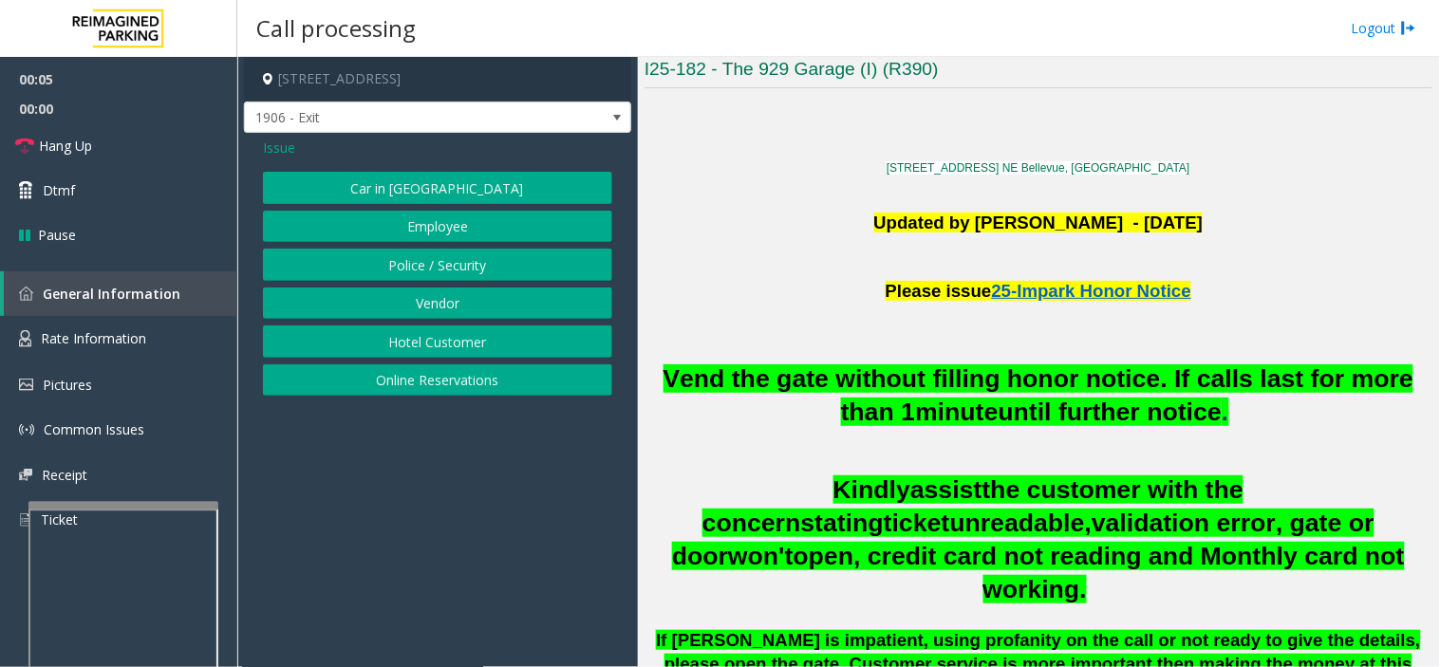
click at [392, 381] on button "Online Reservations" at bounding box center [437, 380] width 349 height 32
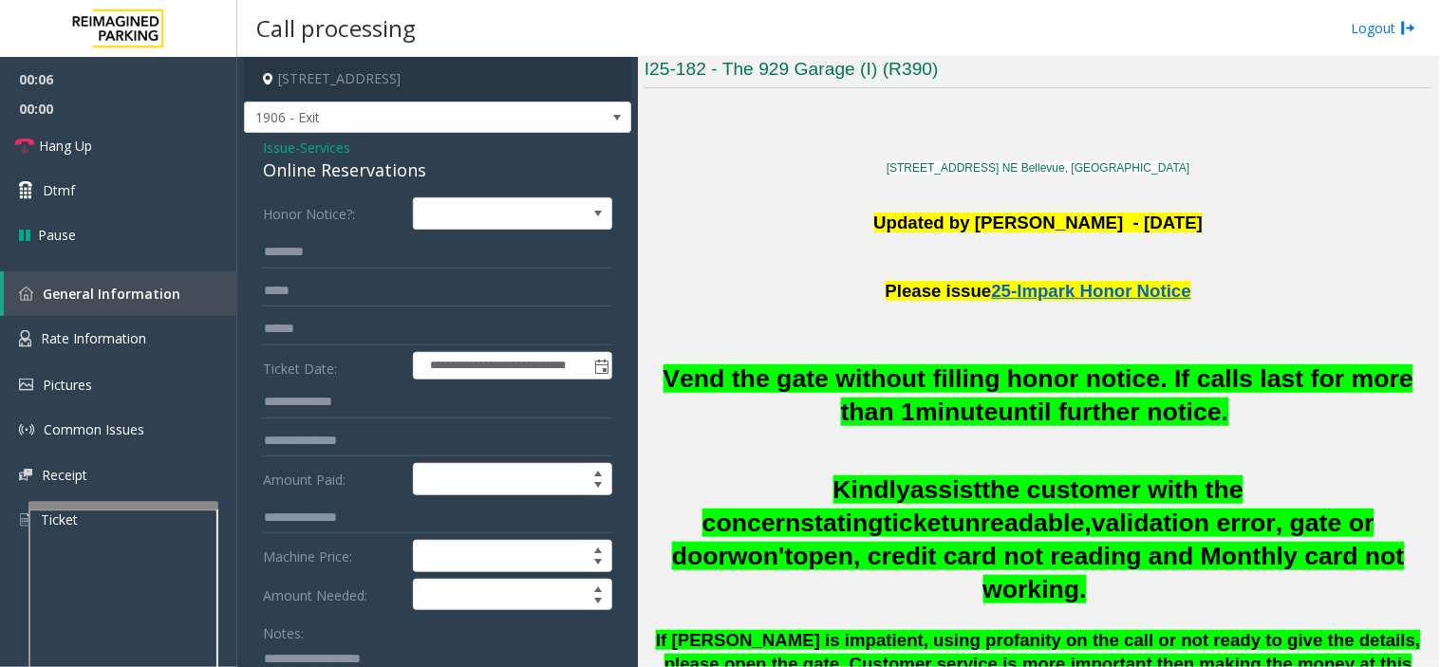
paste textarea "**********"
click at [355, 656] on textarea at bounding box center [430, 678] width 334 height 71
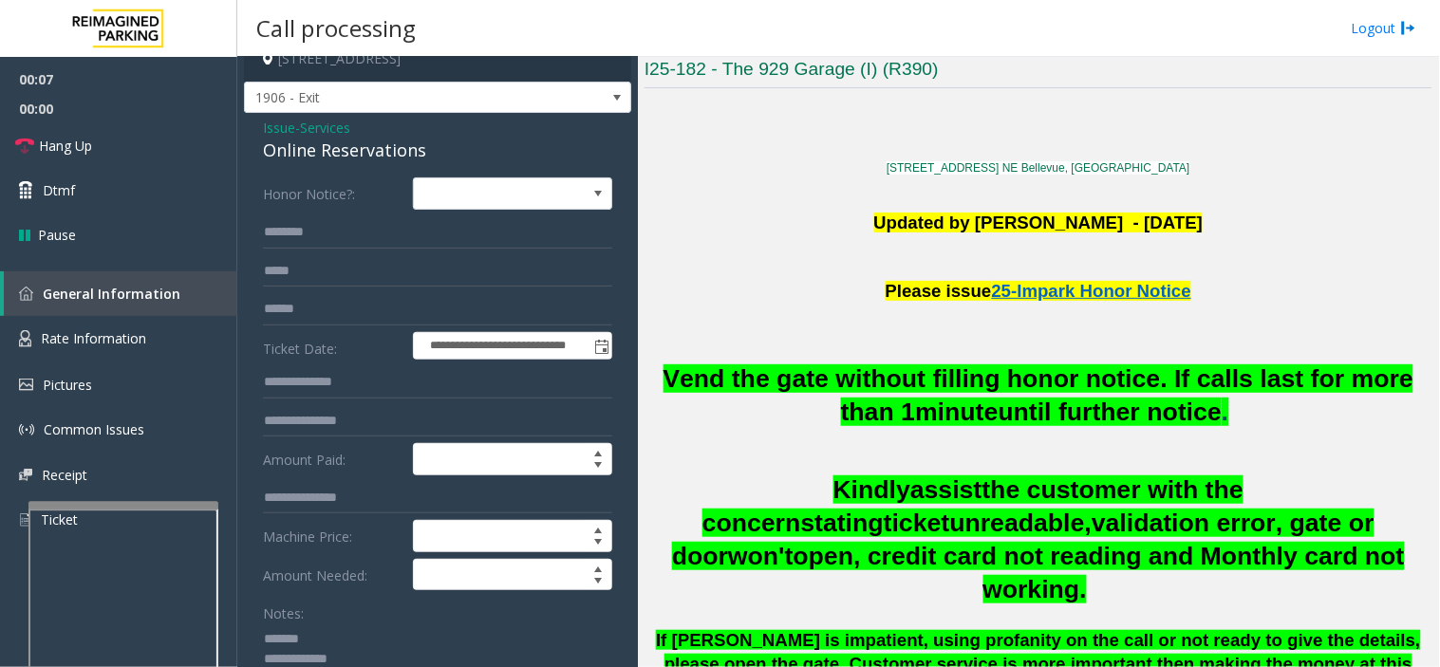
click at [338, 153] on div "Online Reservations" at bounding box center [437, 151] width 349 height 26
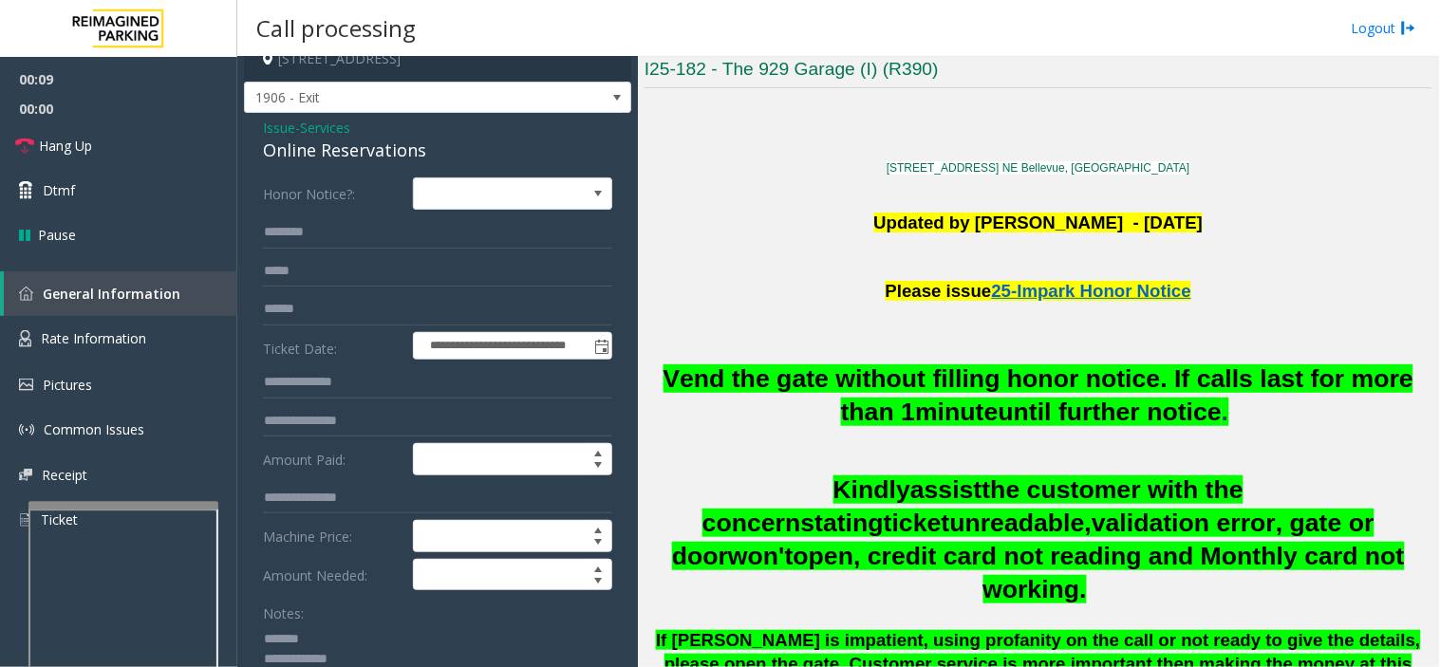
paste textarea "**********"
click at [354, 634] on textarea at bounding box center [430, 658] width 334 height 71
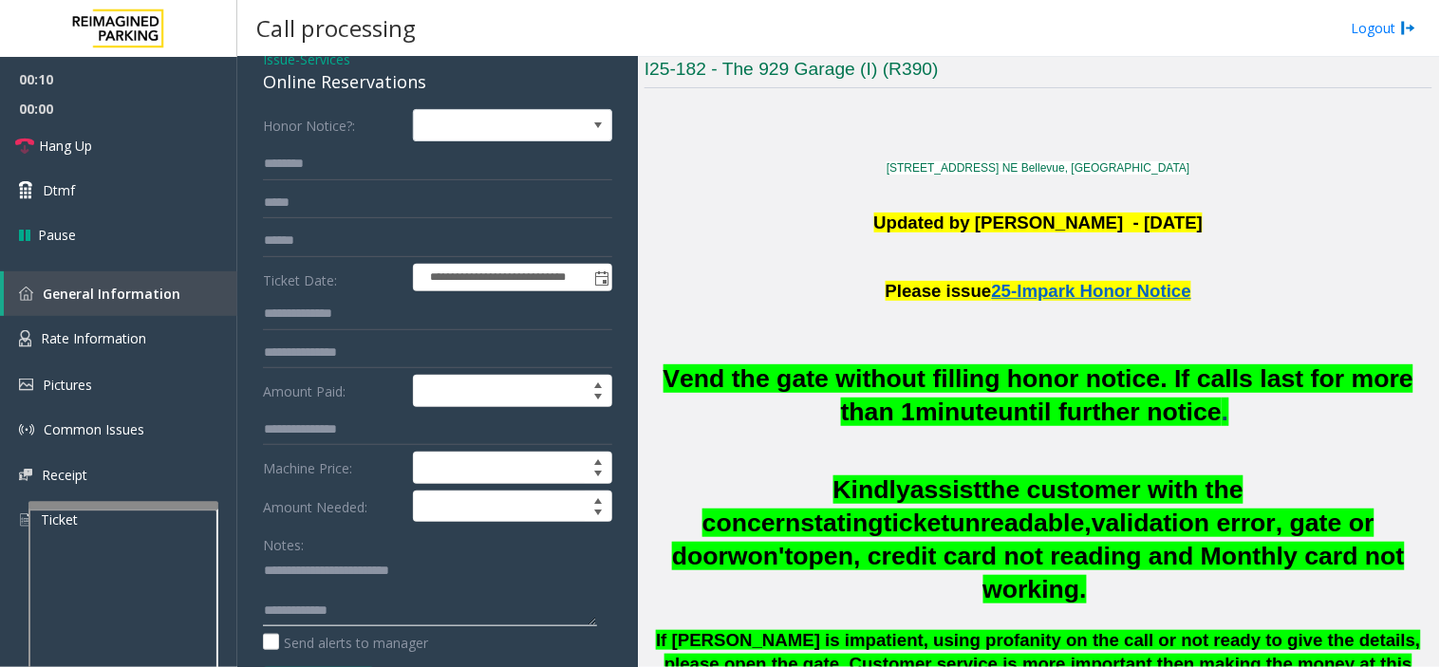
scroll to position [125, 0]
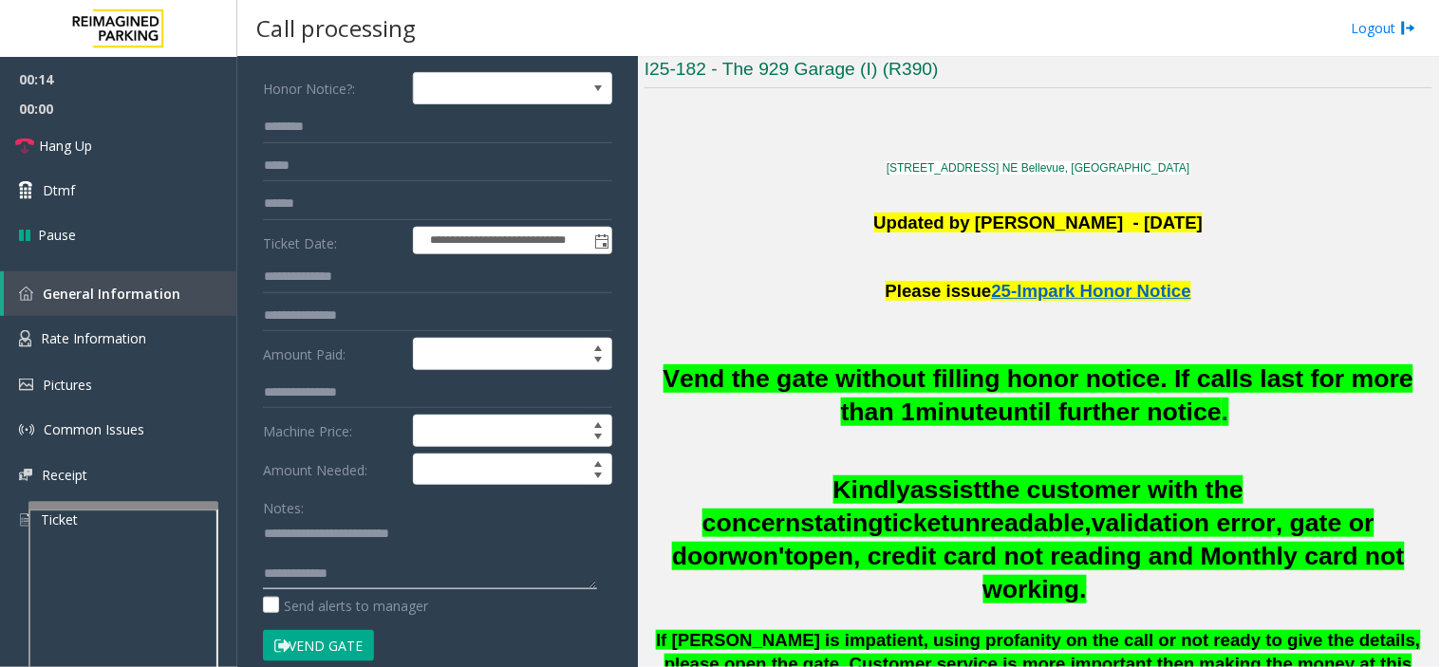
click at [353, 553] on textarea at bounding box center [430, 553] width 334 height 71
click at [517, 569] on textarea at bounding box center [430, 553] width 334 height 71
paste textarea "**********"
type textarea "**********"
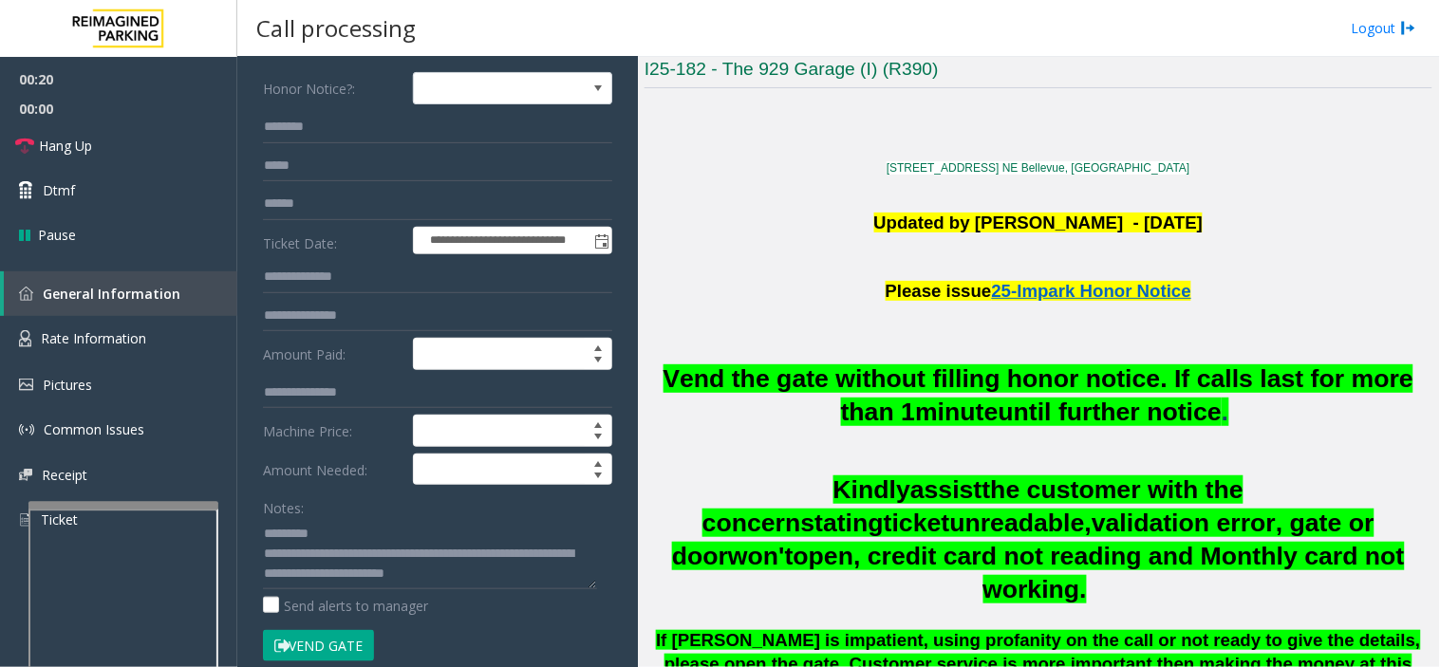
click at [316, 645] on button "Vend Gate" at bounding box center [318, 646] width 111 height 32
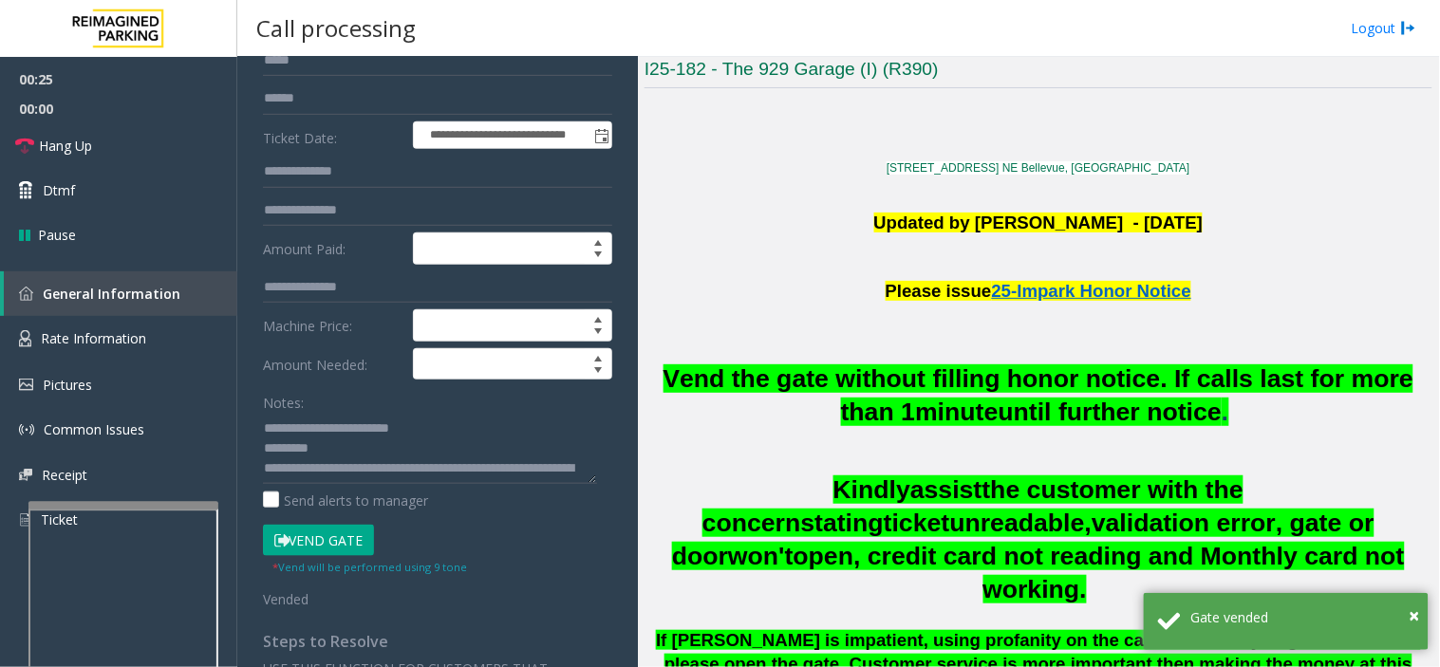
scroll to position [0, 0]
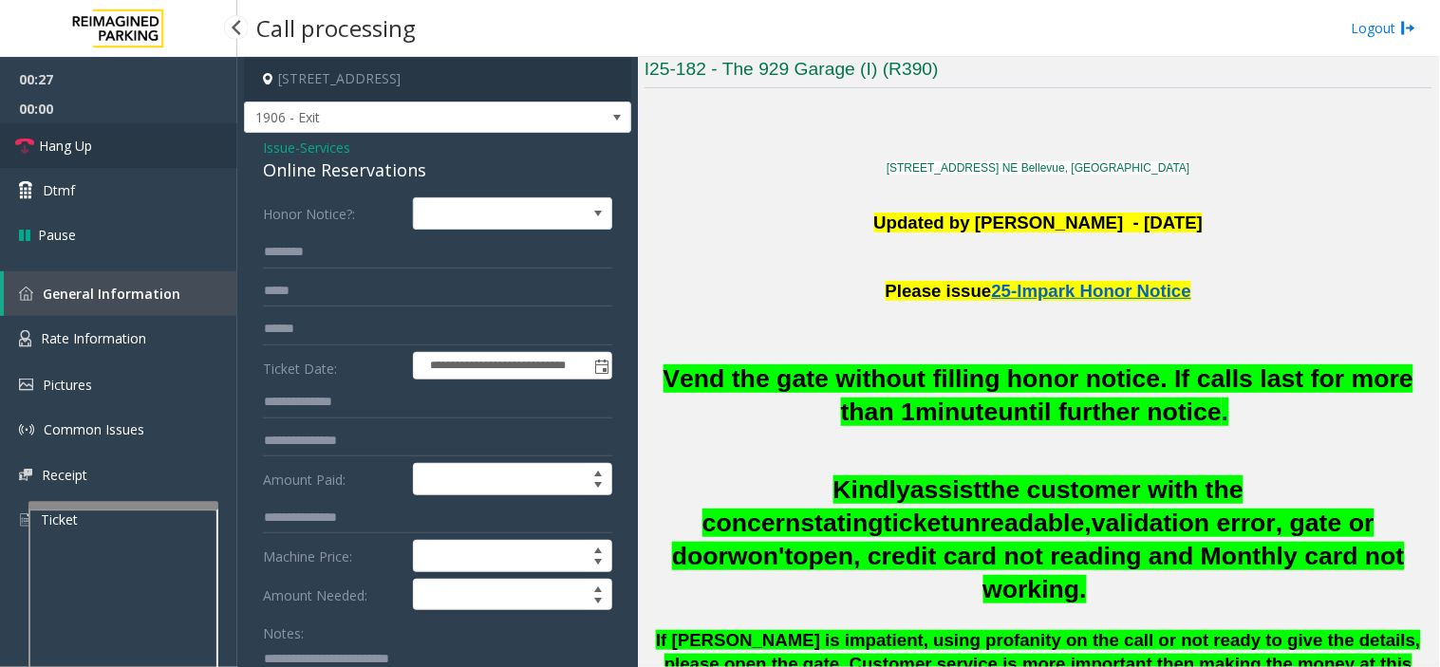
click at [188, 127] on link "Hang Up" at bounding box center [118, 145] width 237 height 45
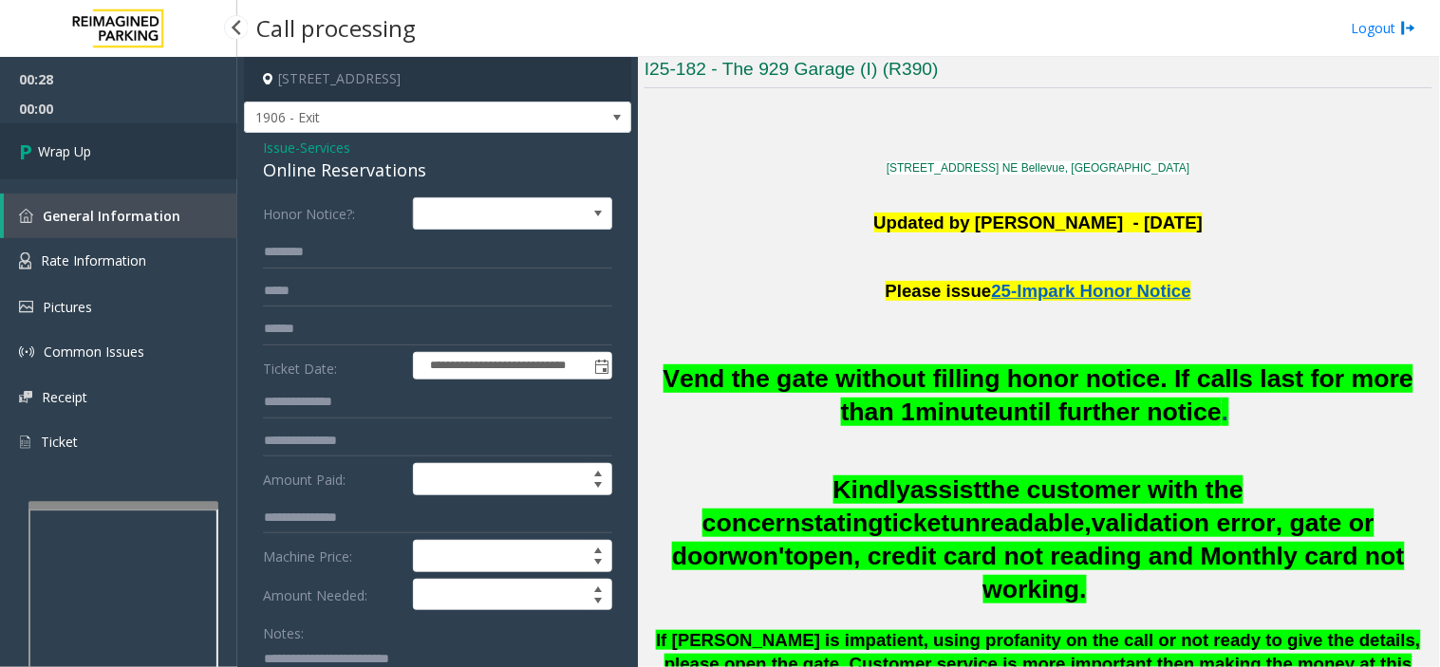
click at [177, 146] on link "Wrap Up" at bounding box center [118, 151] width 237 height 56
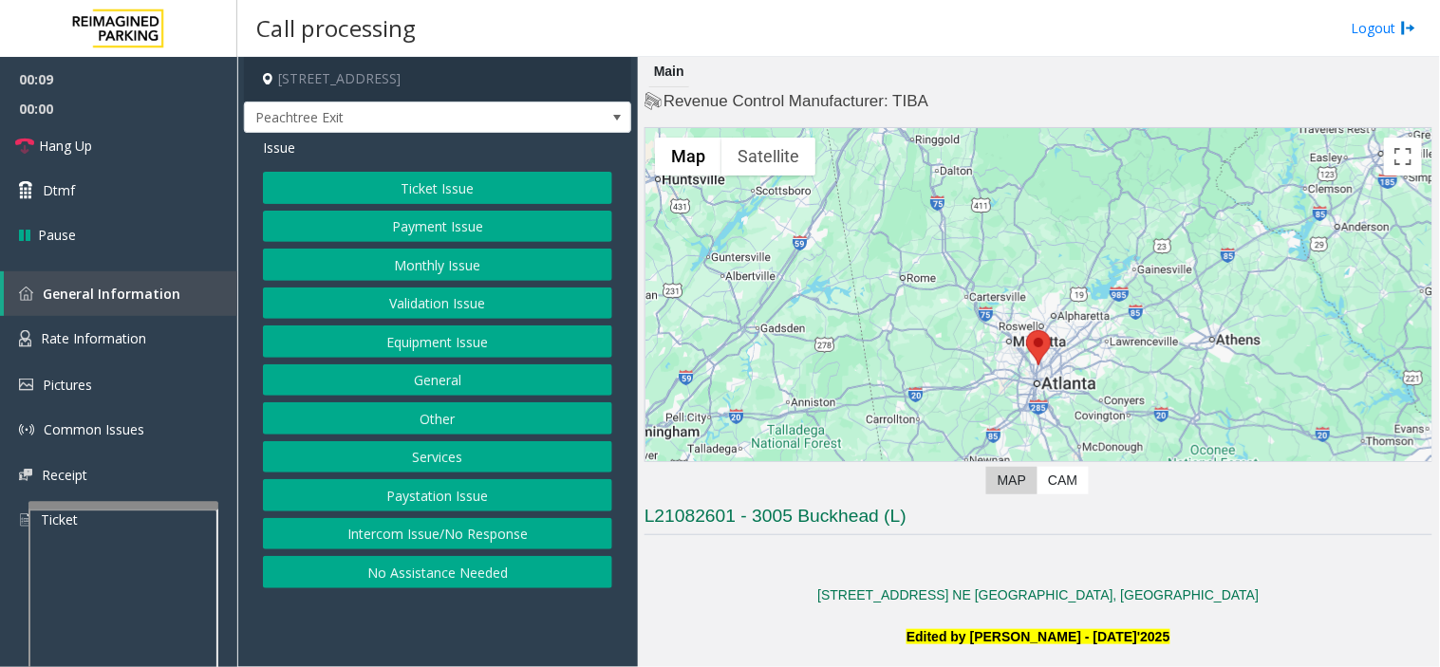
scroll to position [527, 0]
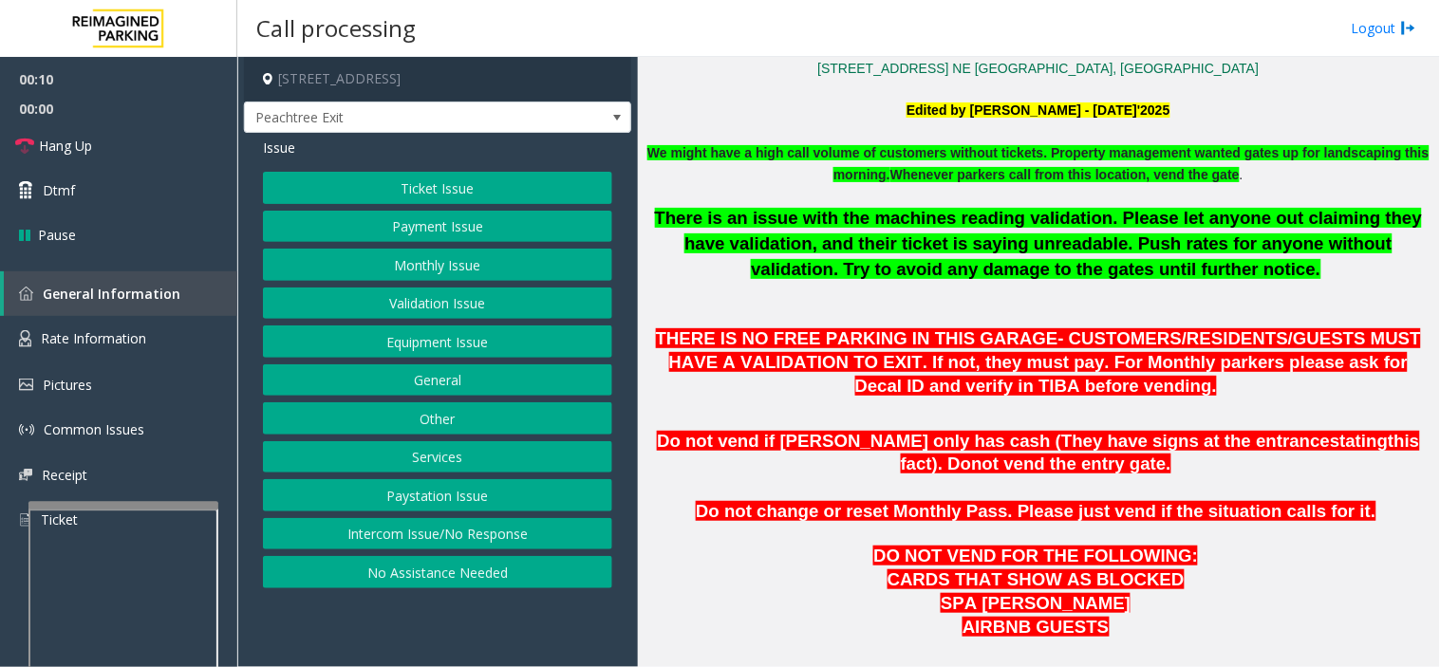
drag, startPoint x: 921, startPoint y: 623, endPoint x: 890, endPoint y: 611, distance: 33.7
drag, startPoint x: 890, startPoint y: 611, endPoint x: 831, endPoint y: 629, distance: 61.5
click at [831, 629] on p "AIRBNB GUESTS" at bounding box center [1038, 628] width 788 height 24
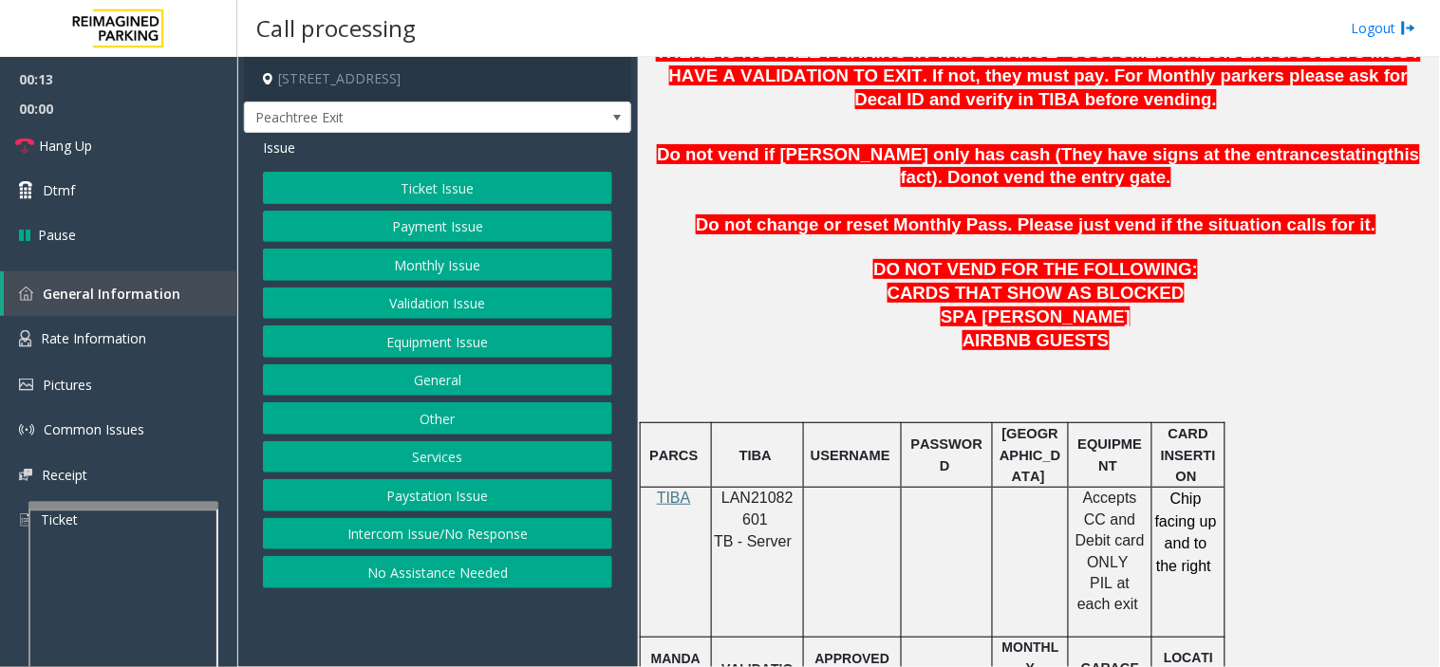
scroll to position [843, 0]
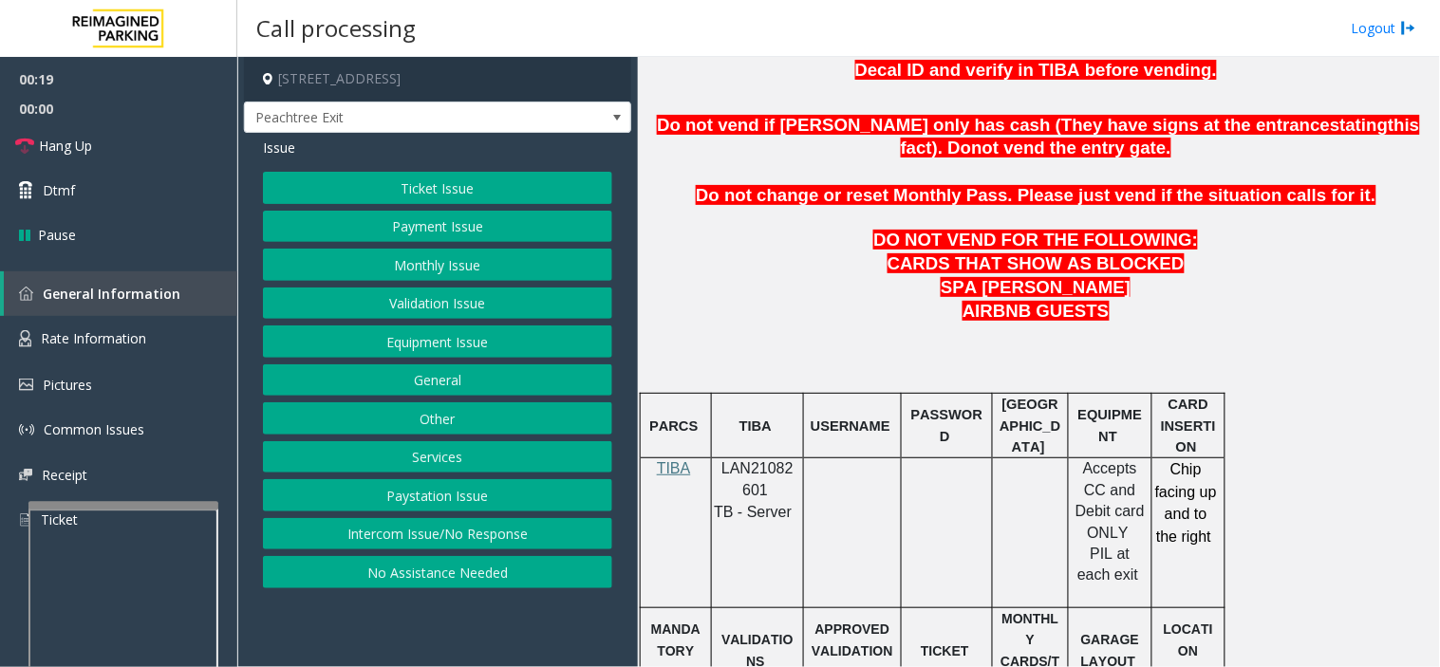
drag, startPoint x: 394, startPoint y: 234, endPoint x: 403, endPoint y: 282, distance: 48.4
click at [400, 267] on div "Ticket Issue Payment Issue Monthly Issue Validation Issue Equipment Issue Gener…" at bounding box center [437, 380] width 349 height 417
click at [362, 232] on button "Payment Issue" at bounding box center [437, 227] width 349 height 32
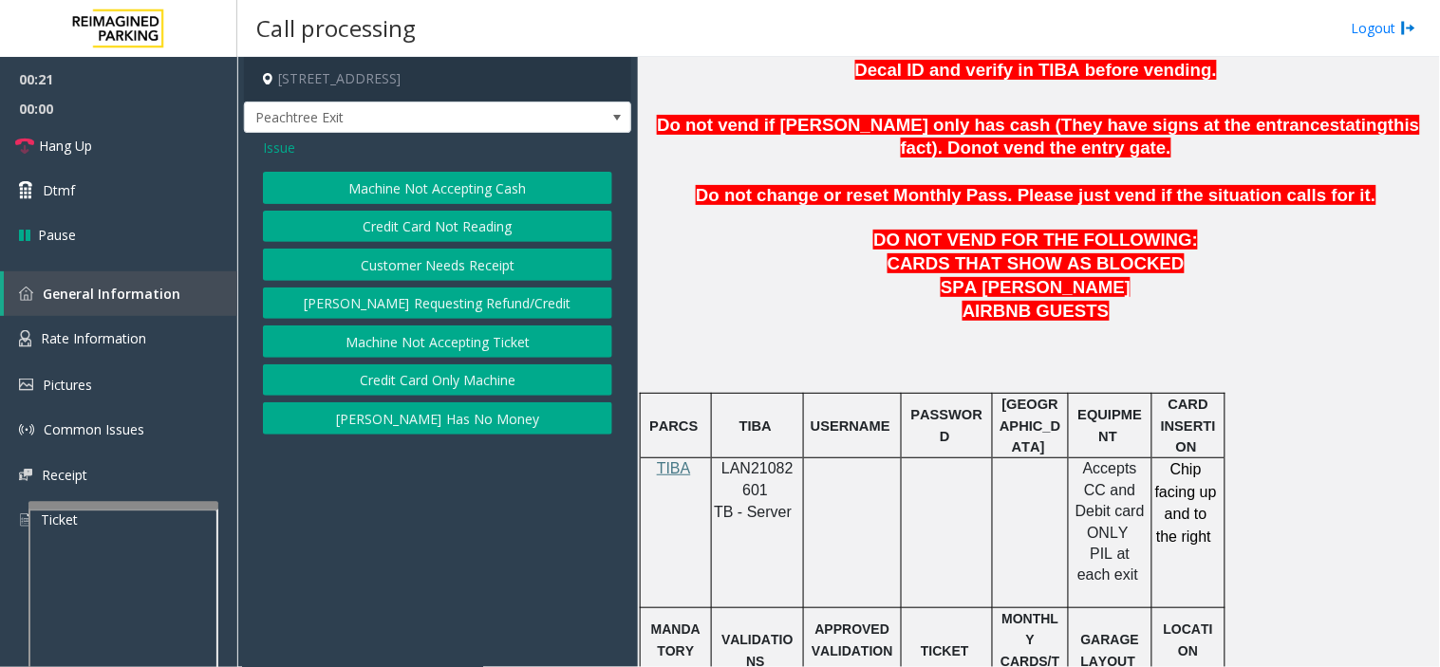
click at [373, 382] on button "Credit Card Only Machine" at bounding box center [437, 380] width 349 height 32
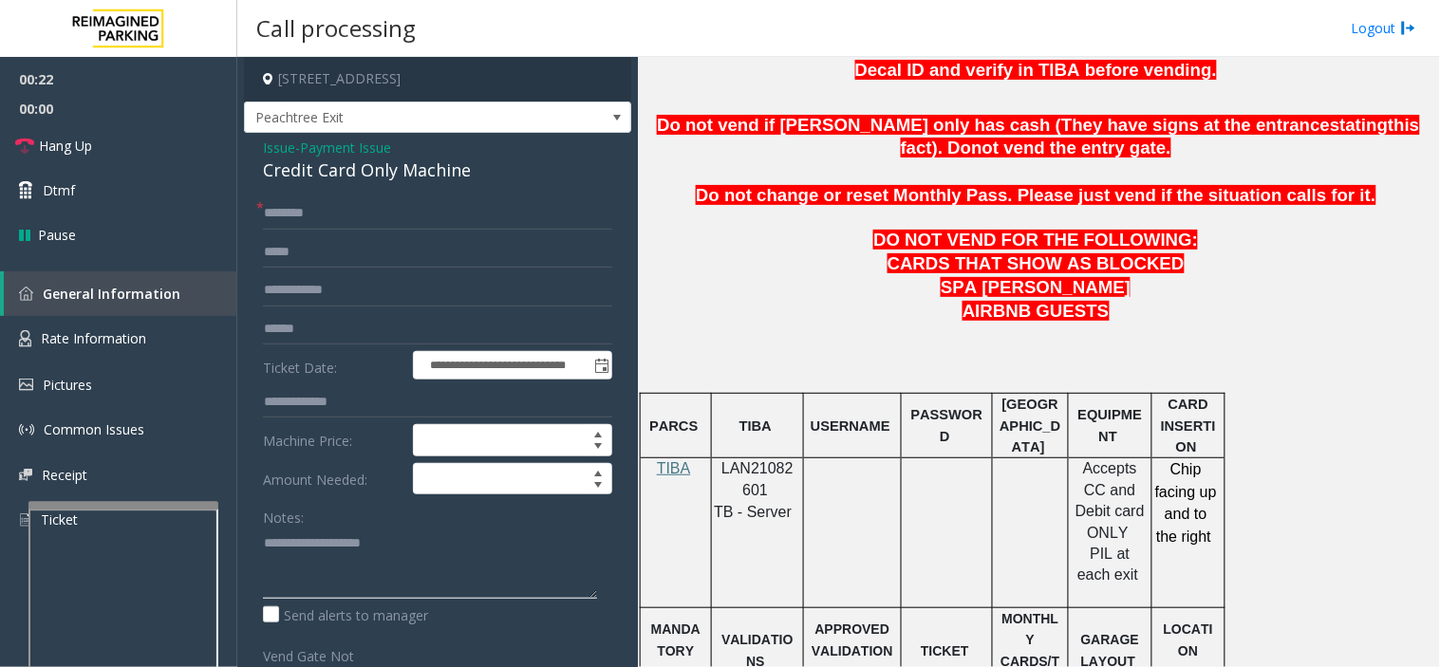
click at [382, 548] on textarea at bounding box center [430, 563] width 334 height 71
paste textarea "**********"
click at [315, 166] on div "Credit Card Only Machine" at bounding box center [437, 171] width 349 height 26
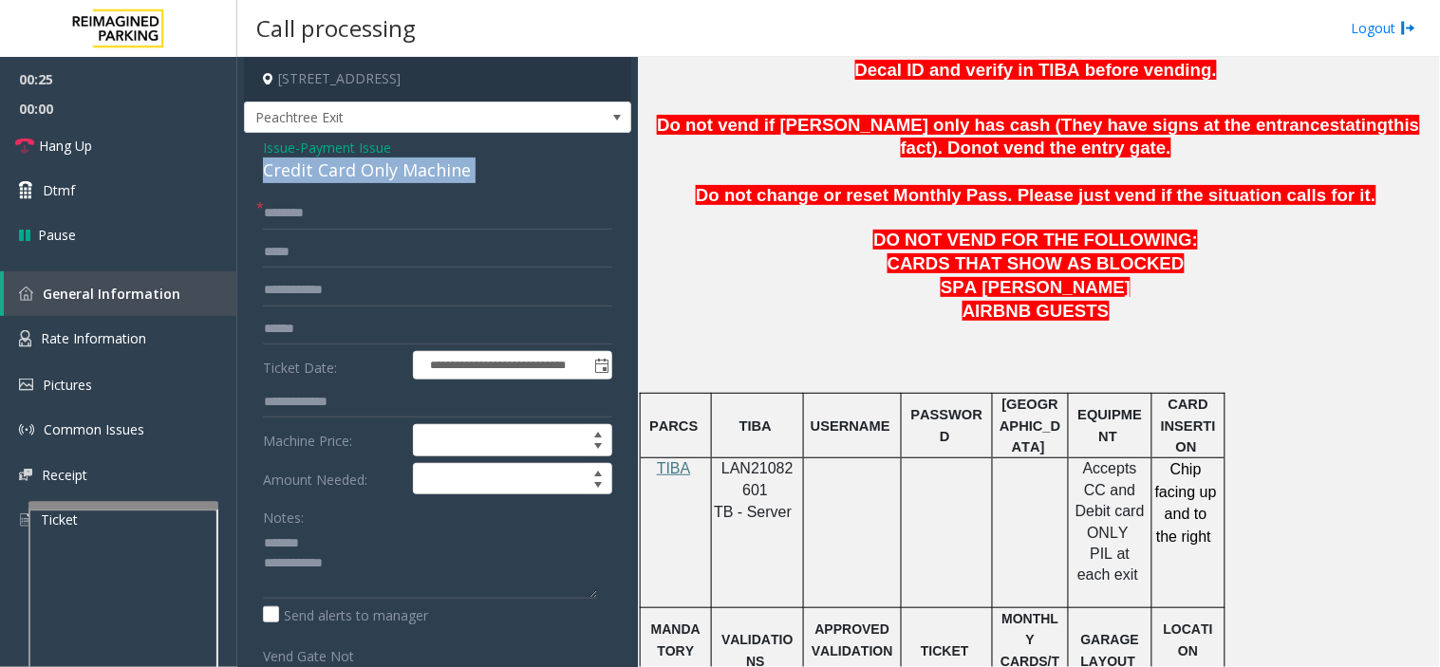
click at [315, 166] on div "Credit Card Only Machine" at bounding box center [437, 171] width 349 height 26
copy div "Credit Card Only Machine"
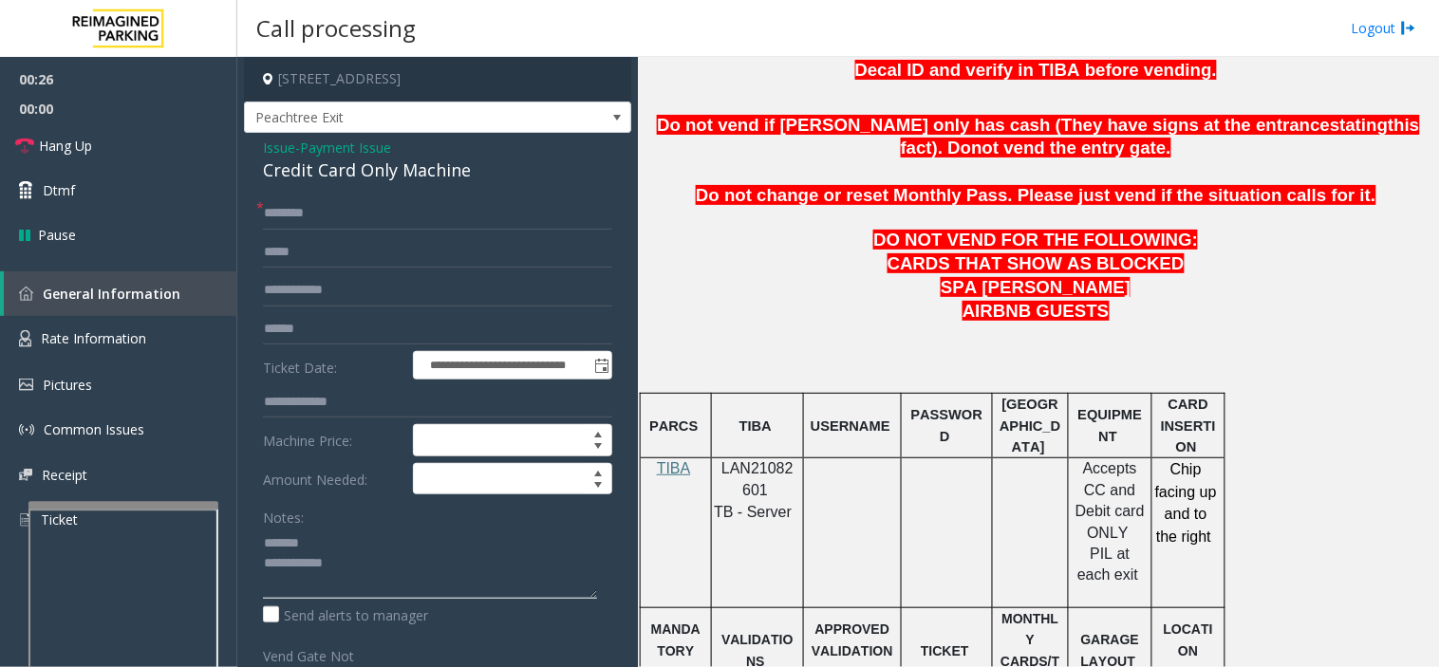
paste textarea "**********"
click at [345, 554] on textarea at bounding box center [430, 563] width 334 height 71
click at [353, 542] on textarea at bounding box center [430, 563] width 334 height 71
paste textarea "**********"
click at [271, 576] on textarea at bounding box center [430, 563] width 334 height 71
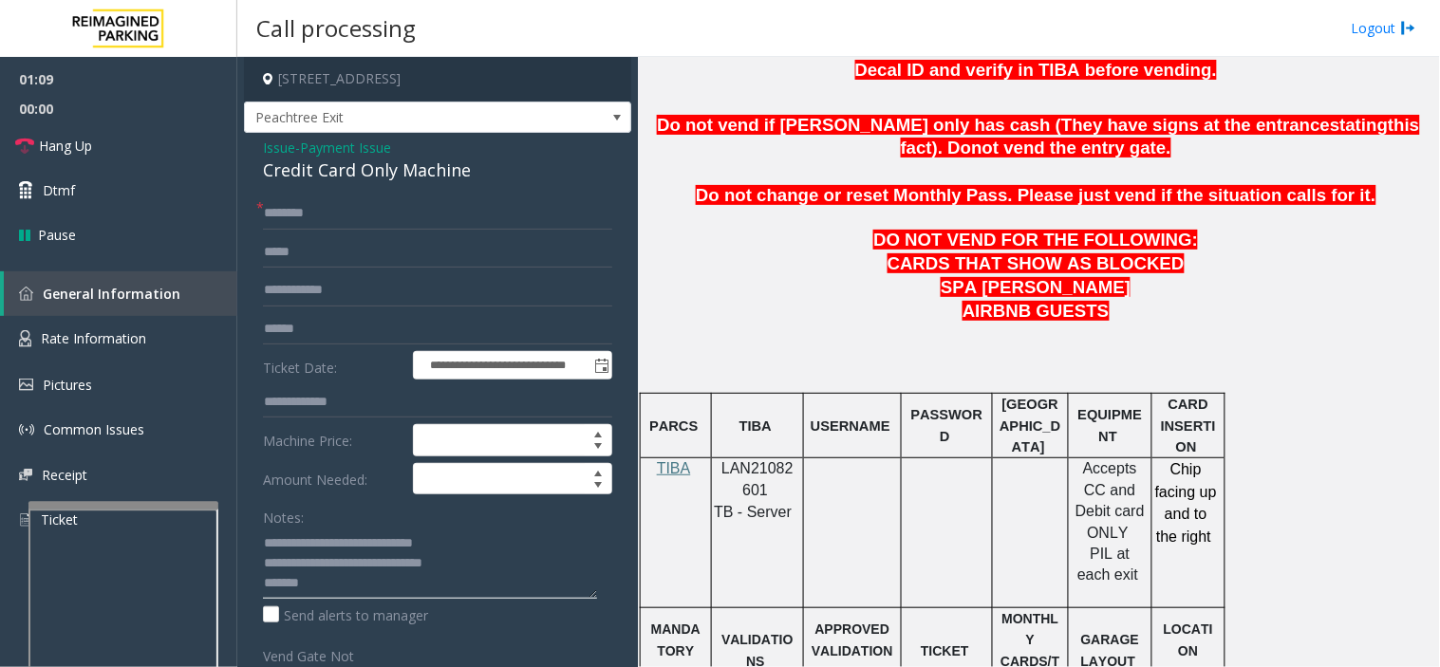
click at [272, 576] on textarea at bounding box center [430, 563] width 334 height 71
click at [275, 576] on textarea at bounding box center [430, 563] width 334 height 71
type textarea "**********"
click at [364, 339] on input "*******" at bounding box center [437, 329] width 349 height 32
type input "*******"
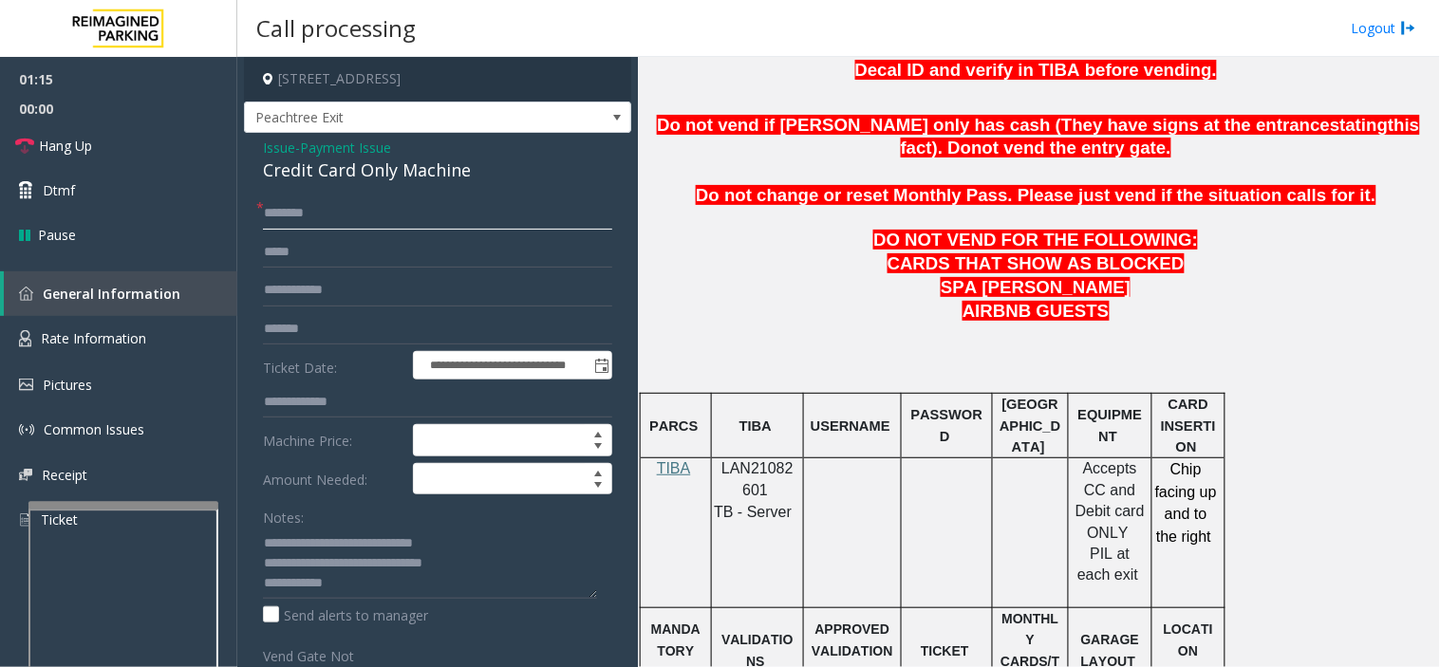
click at [404, 204] on input "text" at bounding box center [437, 213] width 349 height 32
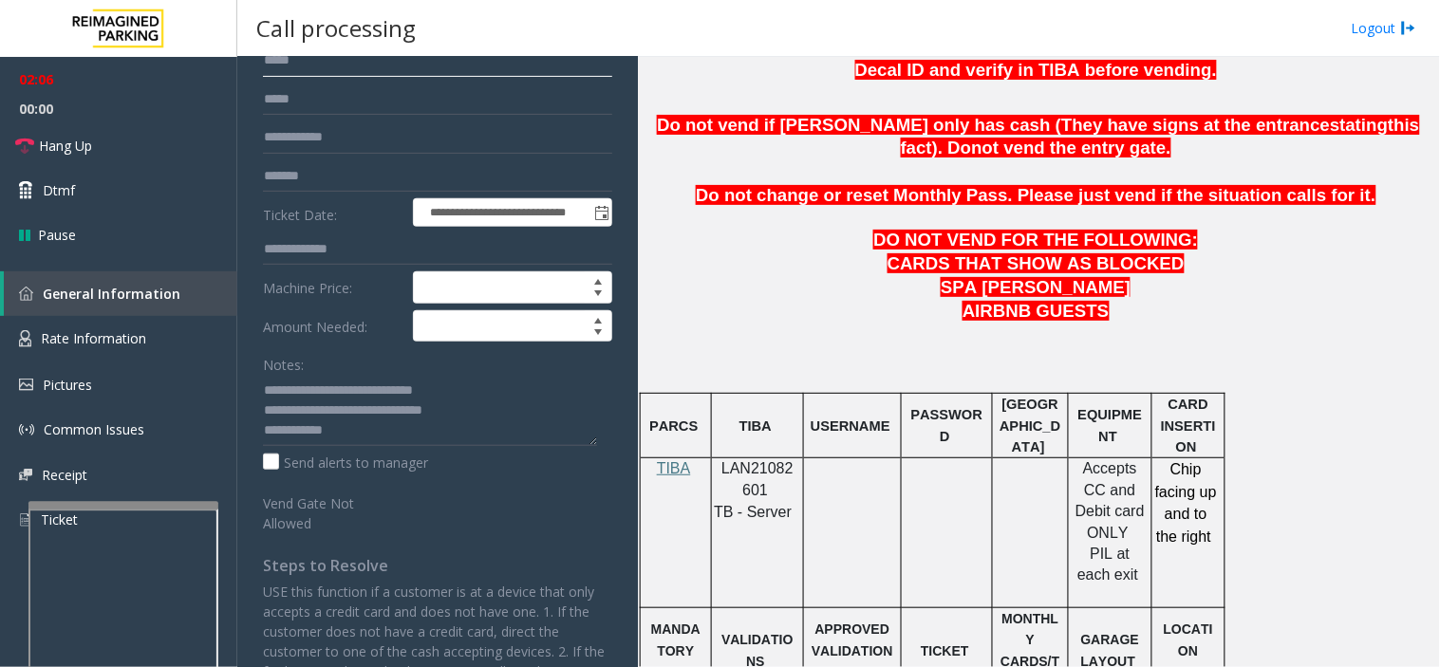
scroll to position [0, 0]
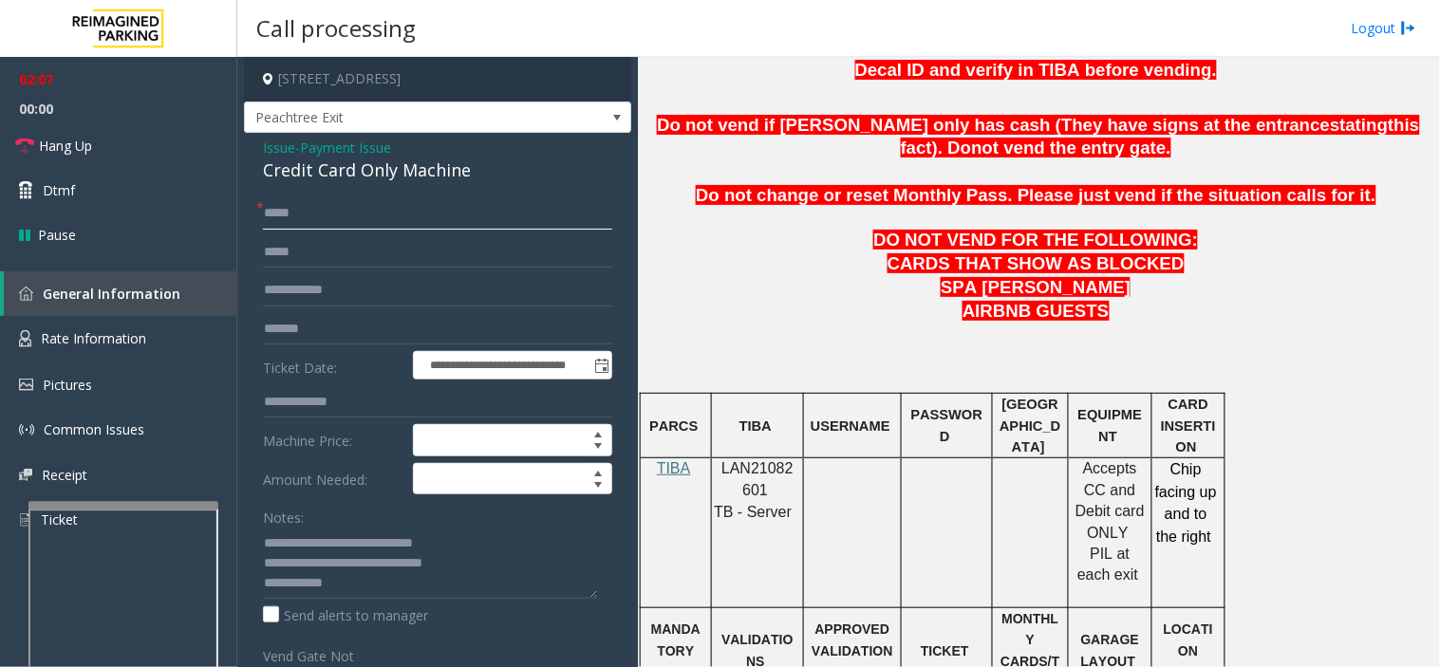
type input "*****"
click at [302, 159] on div "Issue - Payment Issue Credit Card Only Machine" at bounding box center [437, 161] width 349 height 46
click at [296, 156] on div "Issue - Payment Issue Credit Card Only Machine" at bounding box center [437, 161] width 349 height 46
click at [279, 150] on span "Issue" at bounding box center [279, 148] width 32 height 20
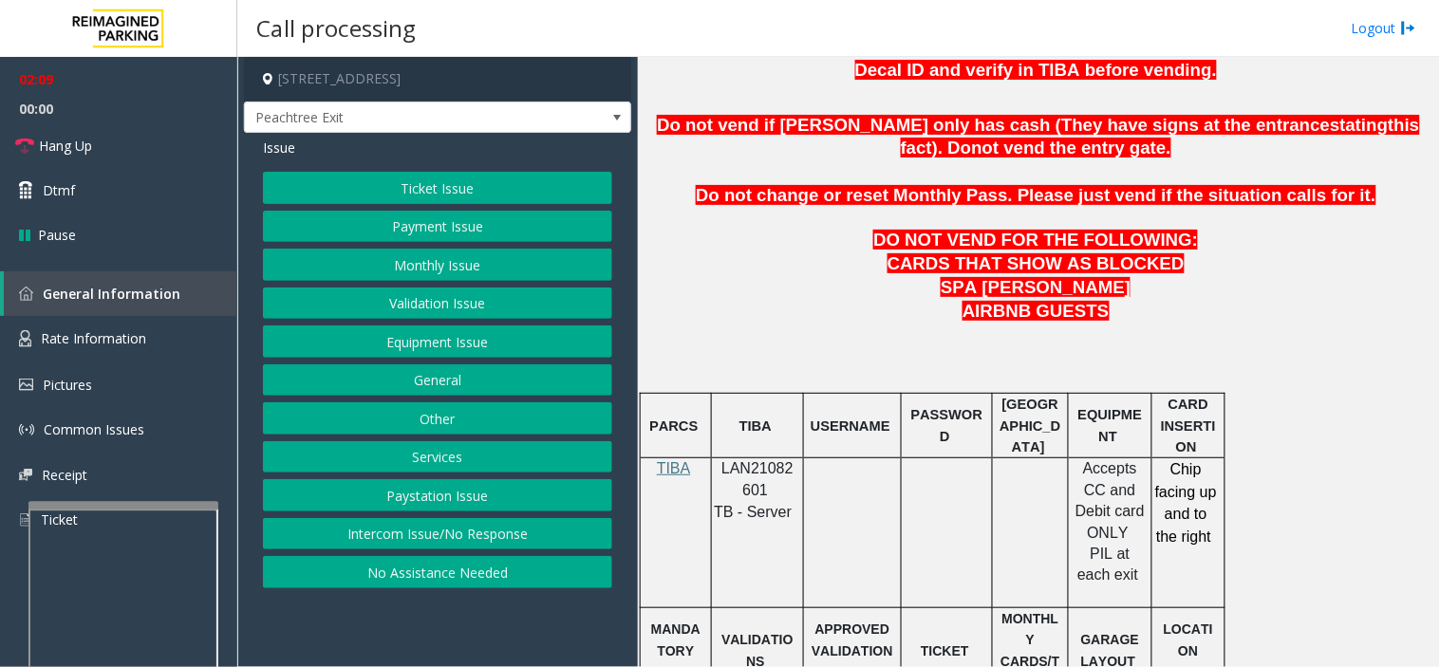
click at [393, 177] on button "Ticket Issue" at bounding box center [437, 188] width 349 height 32
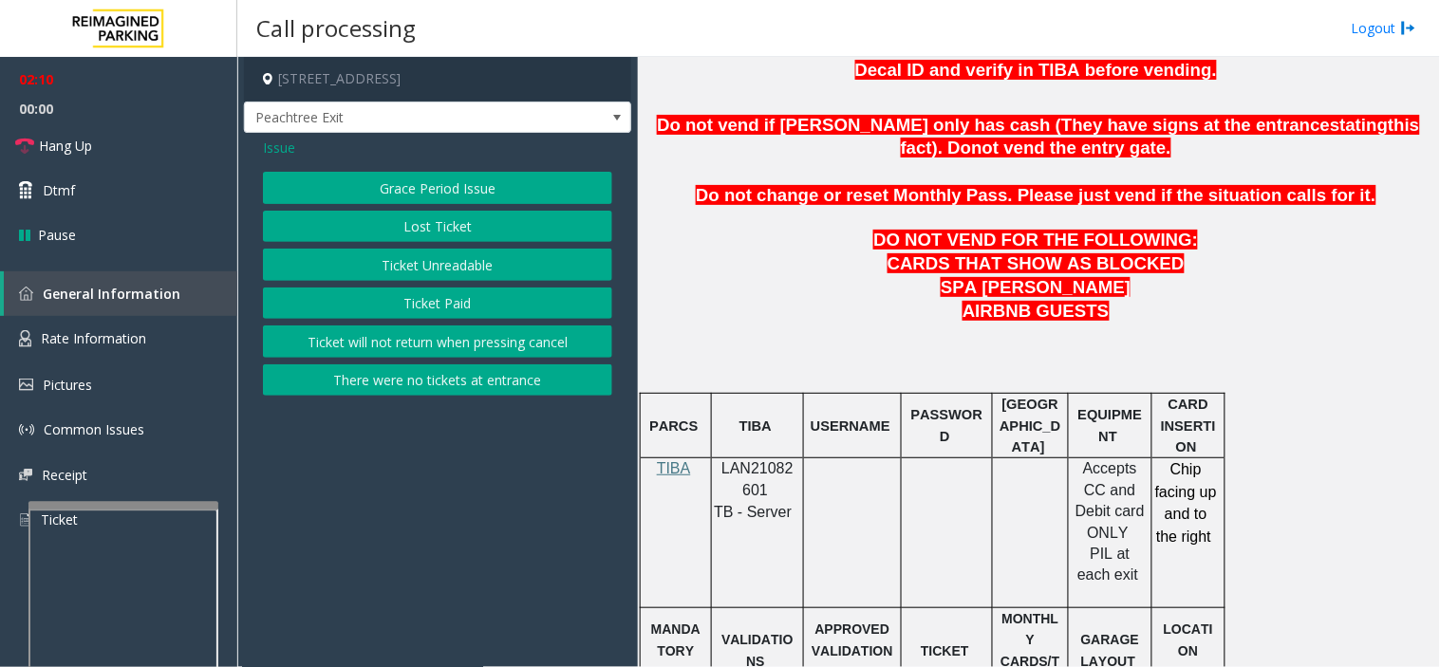
click at [432, 264] on button "Ticket Unreadable" at bounding box center [437, 265] width 349 height 32
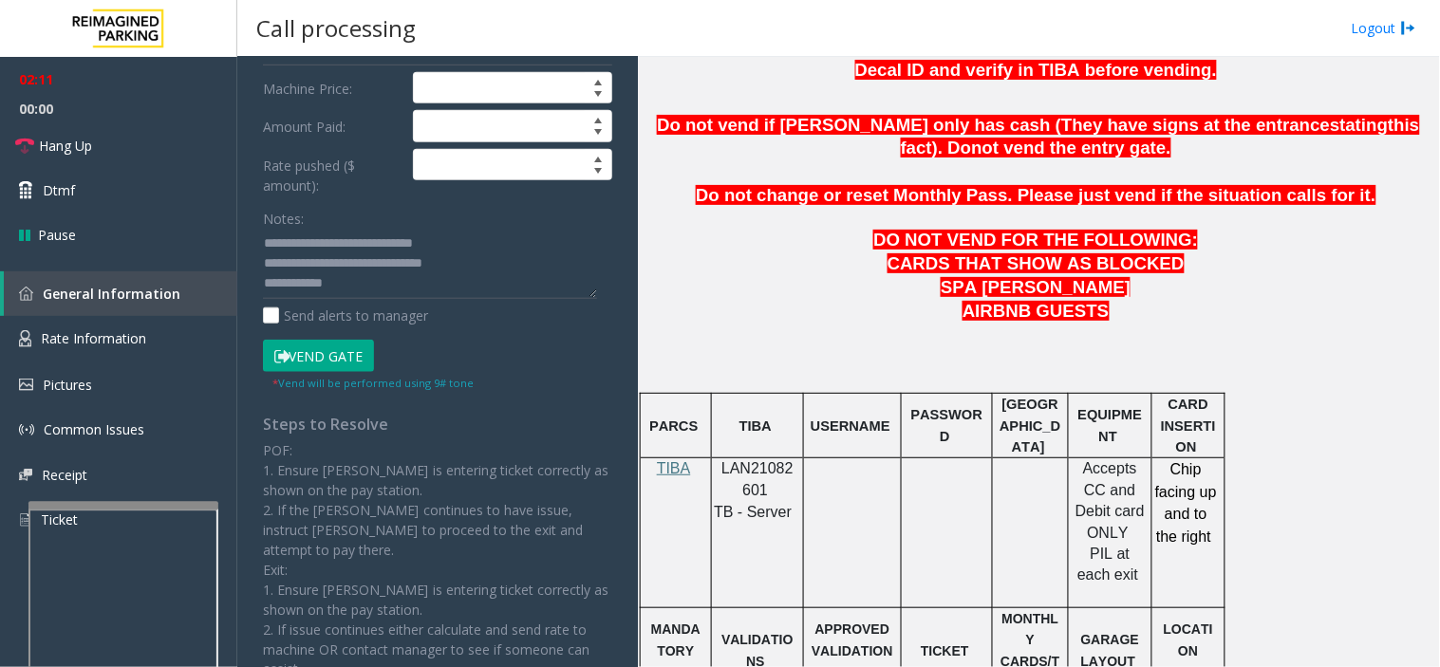
scroll to position [316, 0]
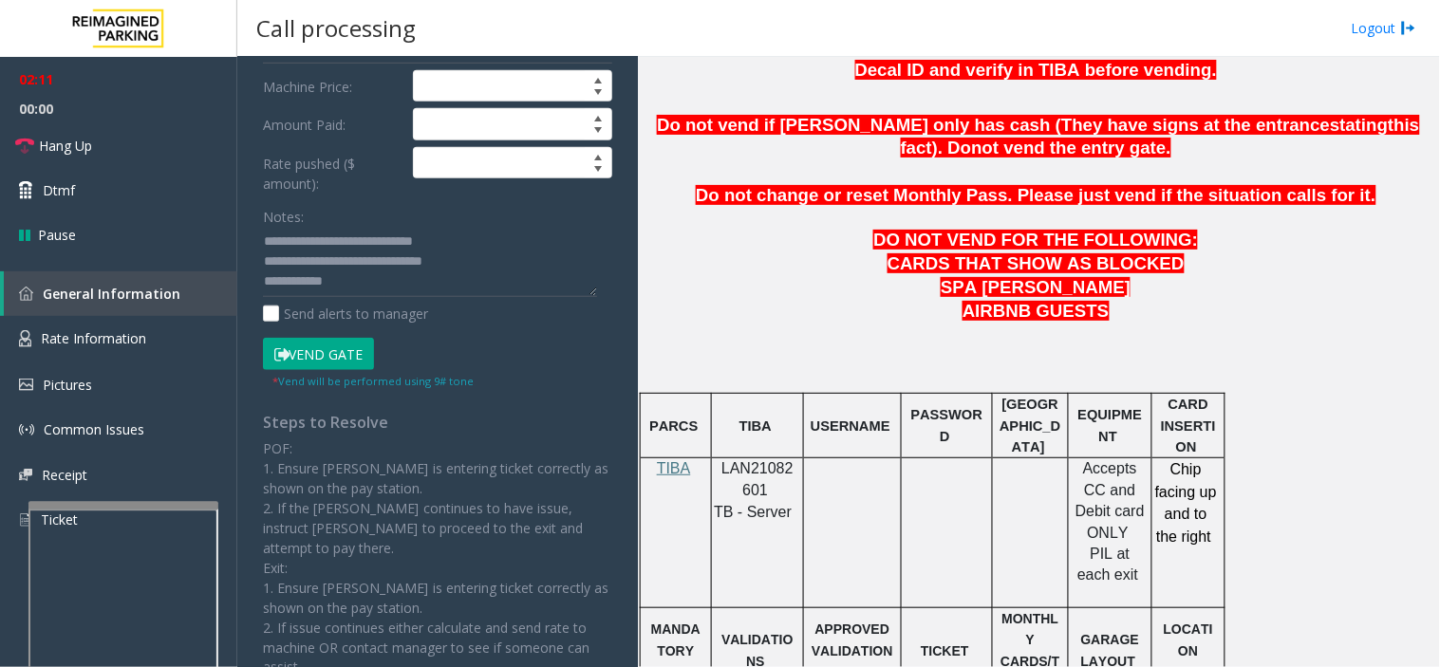
click at [314, 334] on form "**********" at bounding box center [437, 135] width 349 height 509
click at [325, 348] on button "Vend Gate" at bounding box center [318, 354] width 111 height 32
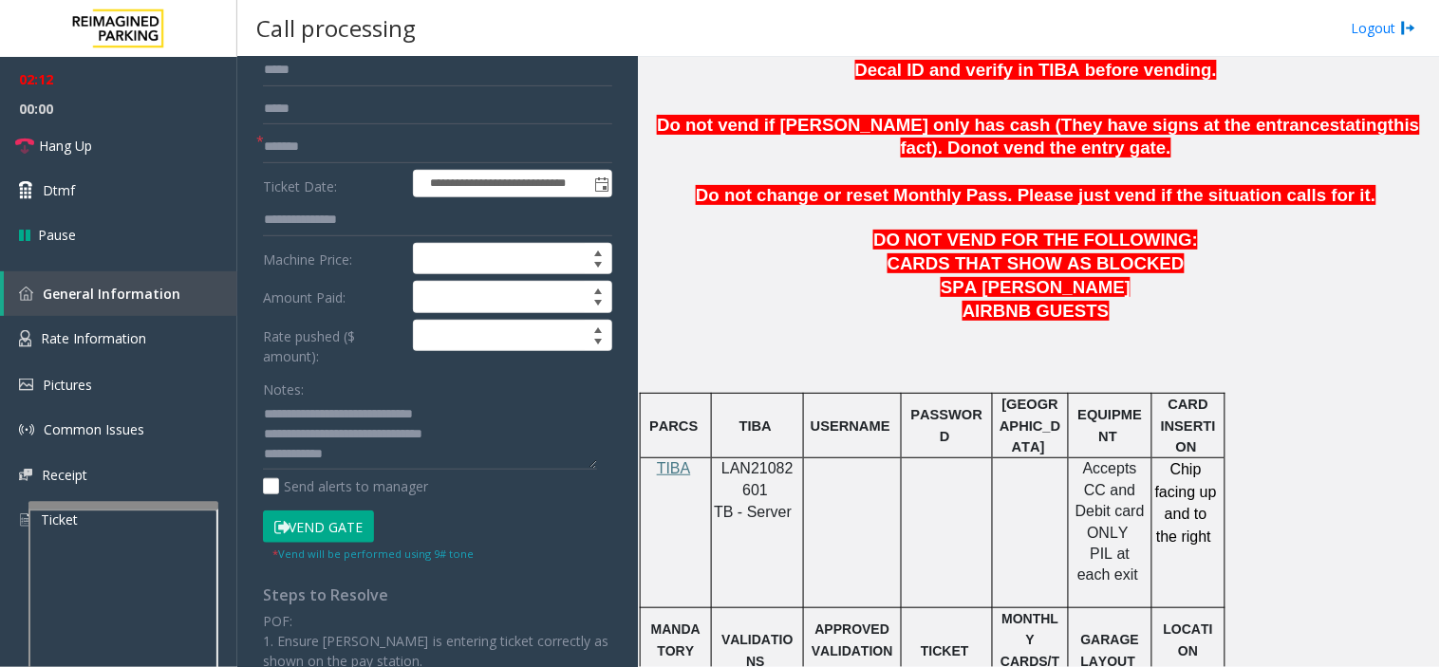
scroll to position [0, 0]
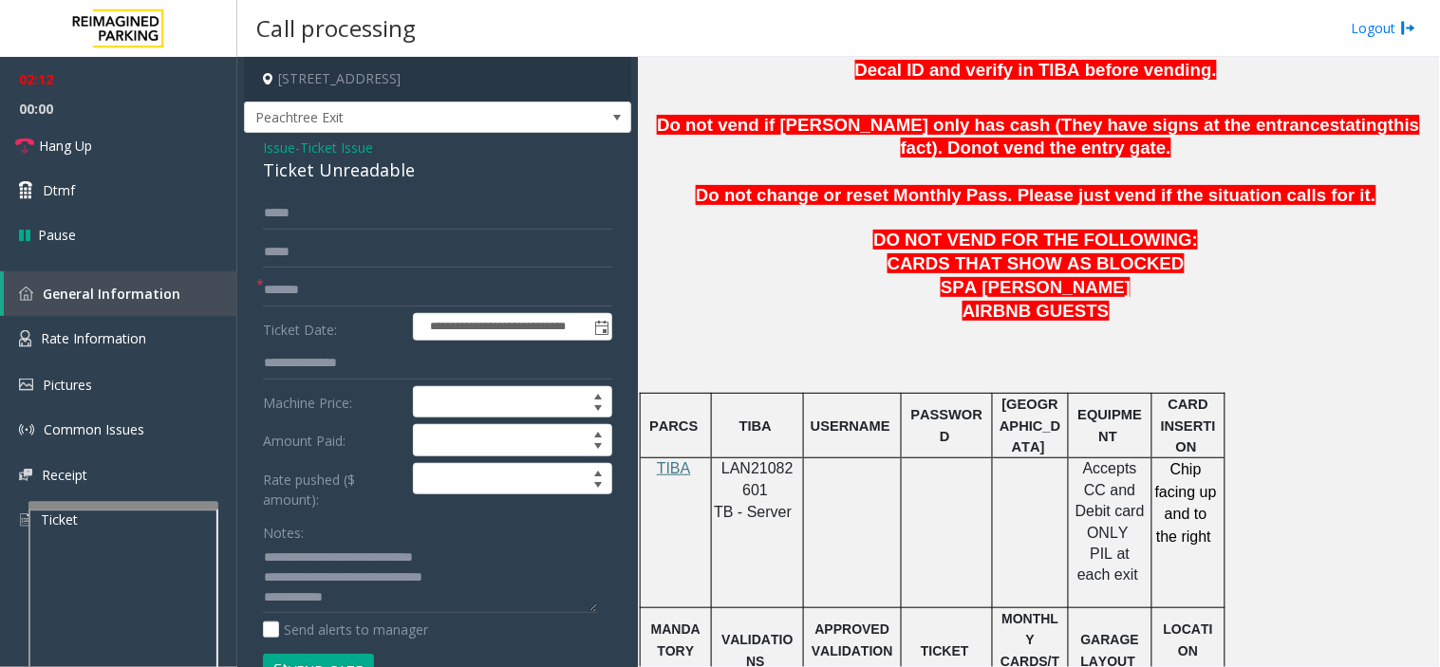
click at [264, 147] on span "Issue" at bounding box center [279, 148] width 32 height 20
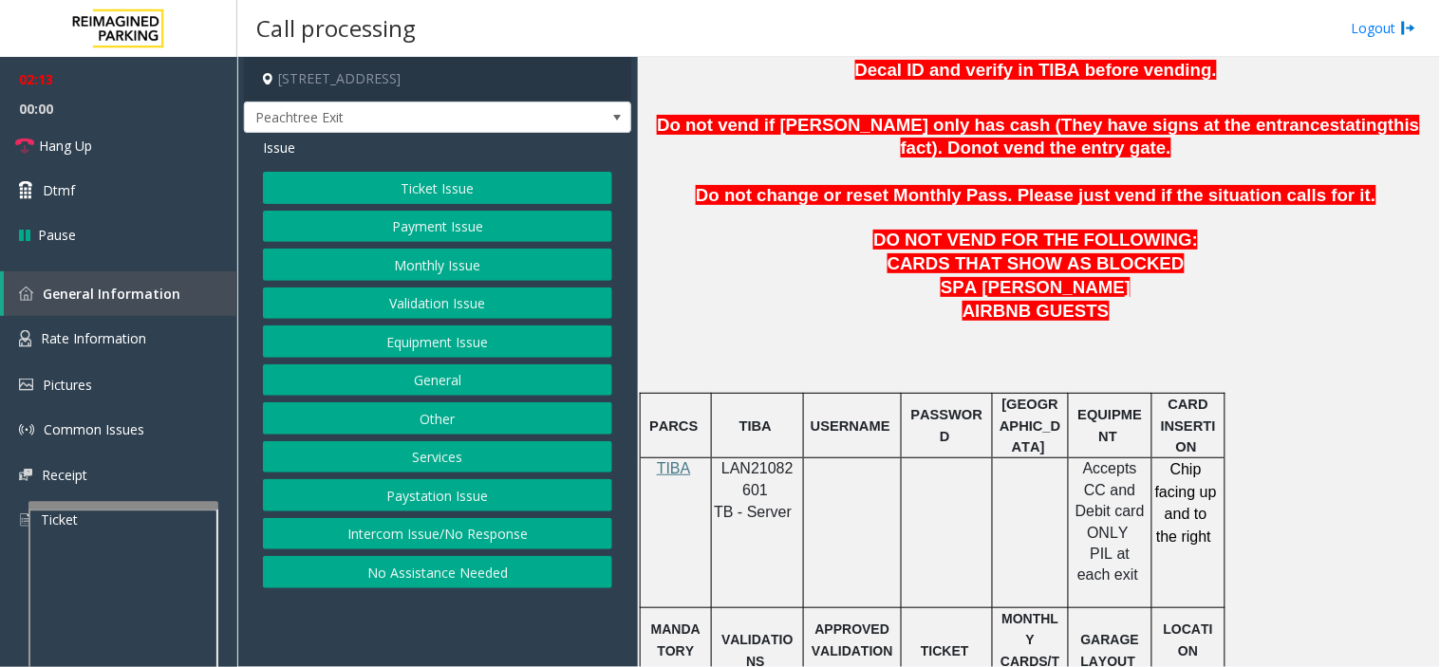
click at [381, 220] on button "Payment Issue" at bounding box center [437, 227] width 349 height 32
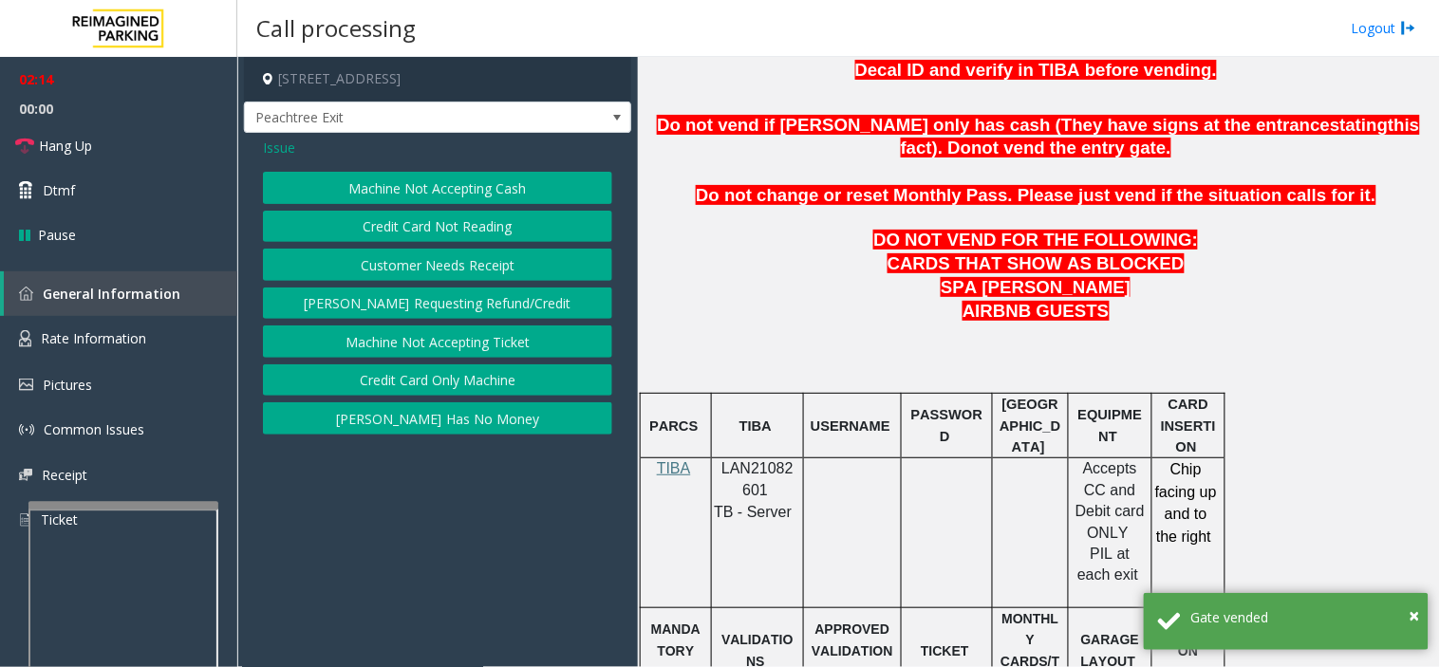
click at [411, 372] on button "Credit Card Only Machine" at bounding box center [437, 380] width 349 height 32
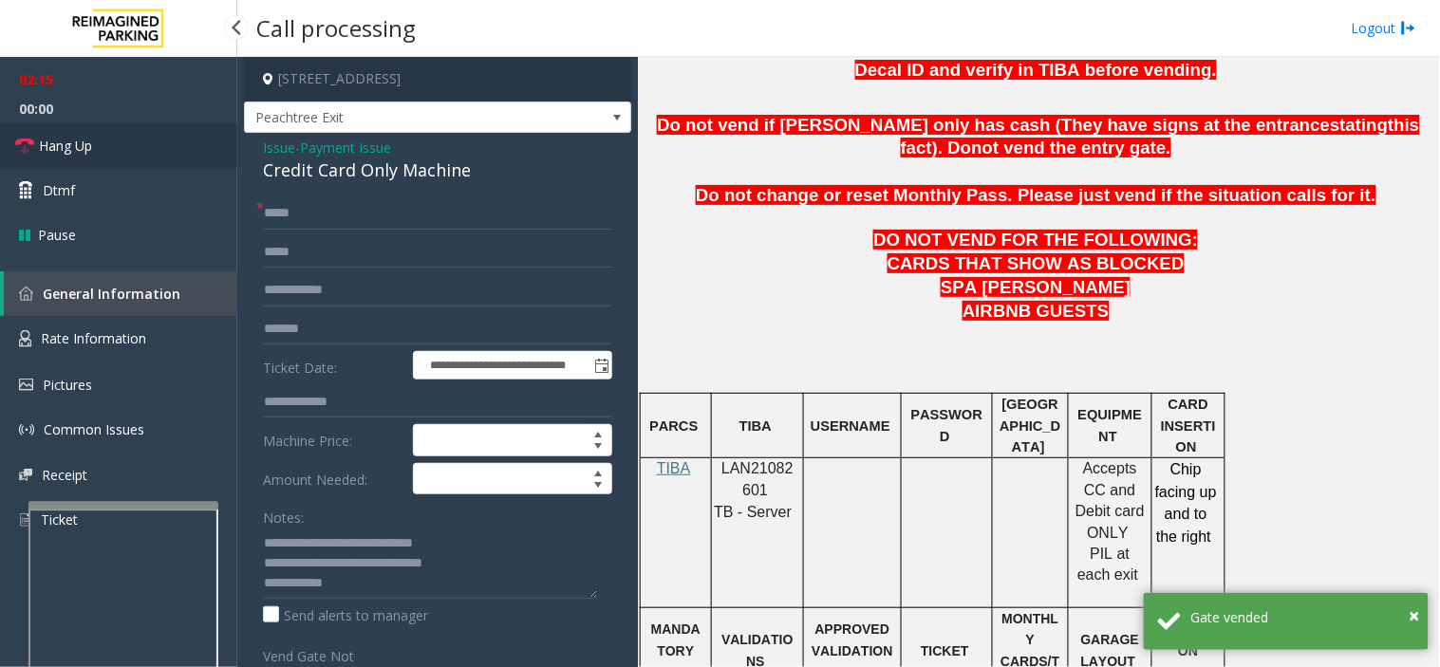
click at [152, 138] on link "Hang Up" at bounding box center [118, 145] width 237 height 45
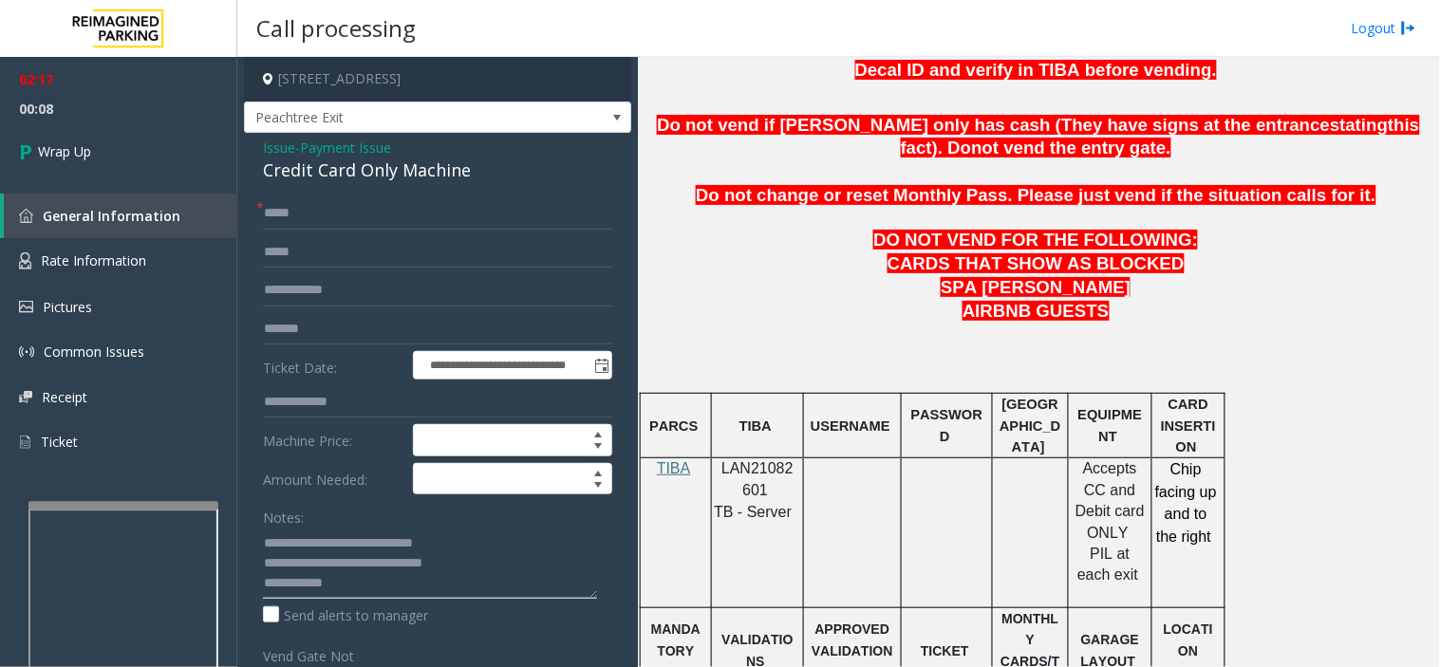
drag, startPoint x: 389, startPoint y: 586, endPoint x: 1416, endPoint y: 461, distance: 1034.4
click at [392, 585] on textarea at bounding box center [430, 563] width 334 height 71
drag, startPoint x: 382, startPoint y: 585, endPoint x: 382, endPoint y: 569, distance: 15.2
click at [383, 577] on textarea at bounding box center [430, 563] width 334 height 71
paste textarea "**********"
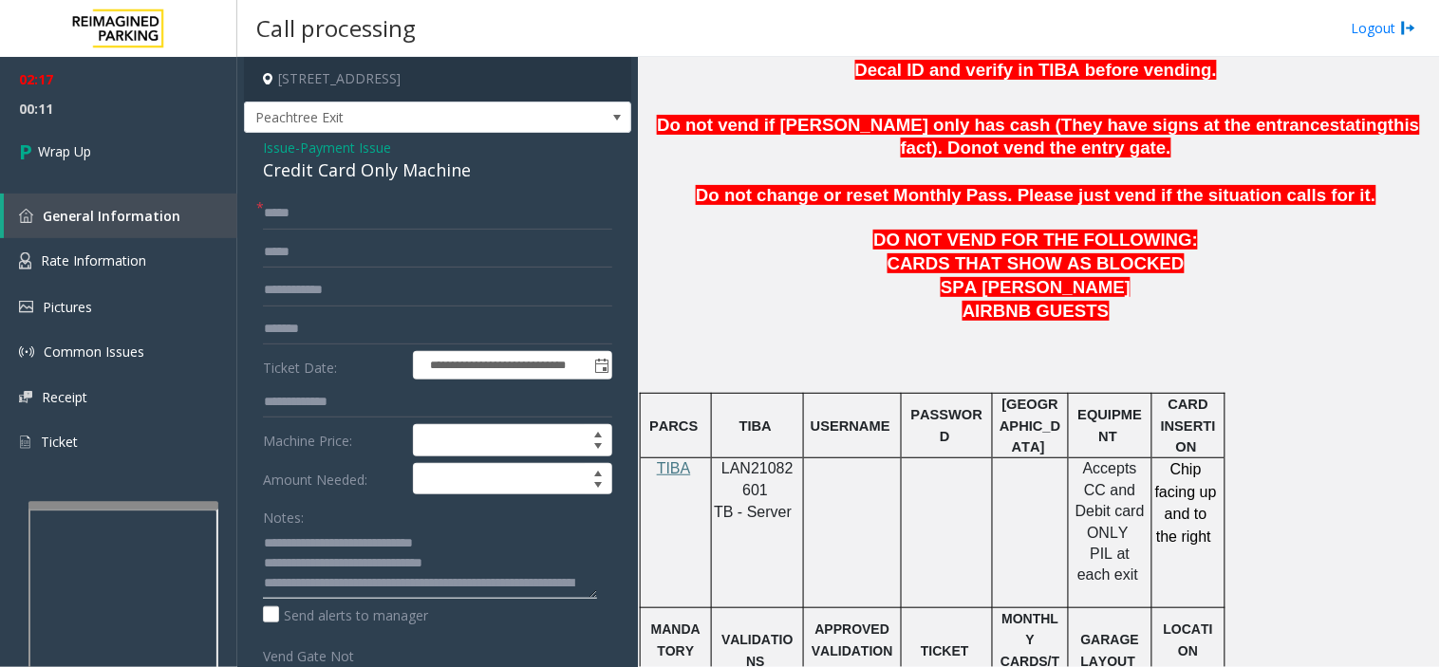
scroll to position [32, 0]
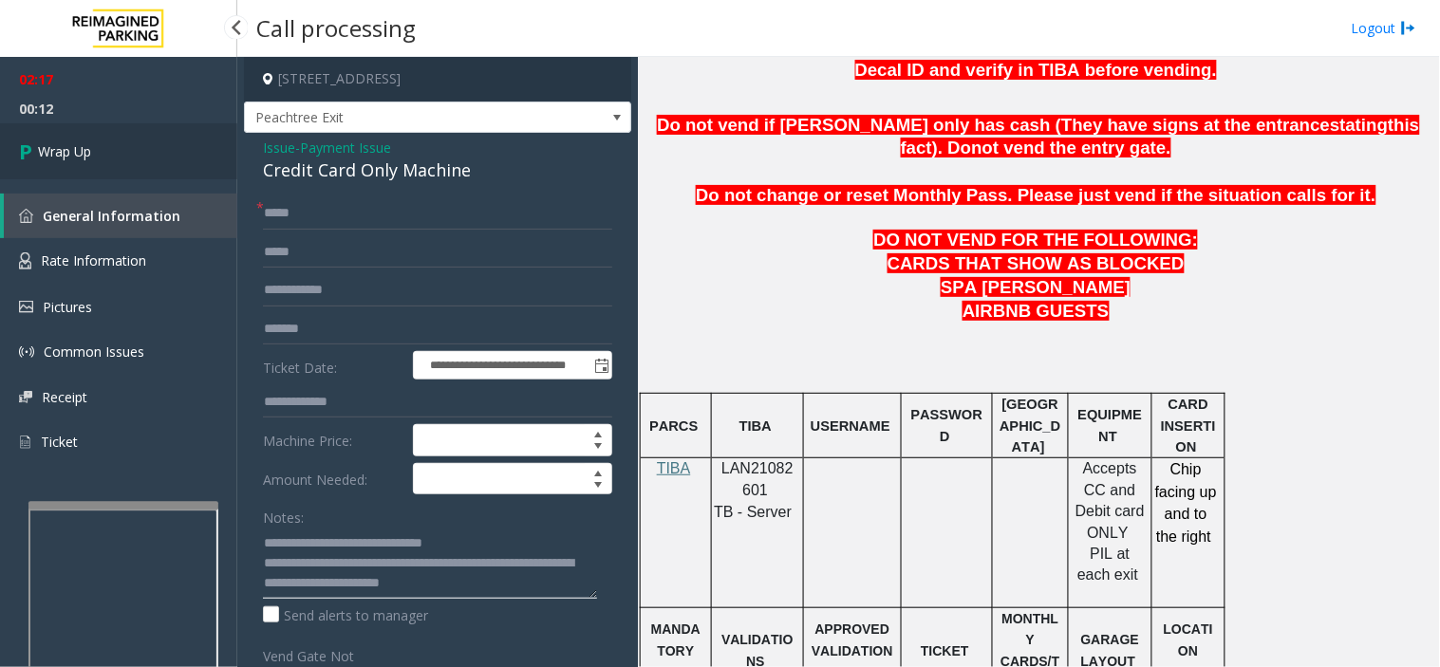
type textarea "**********"
click at [166, 147] on link "Wrap Up" at bounding box center [118, 151] width 237 height 56
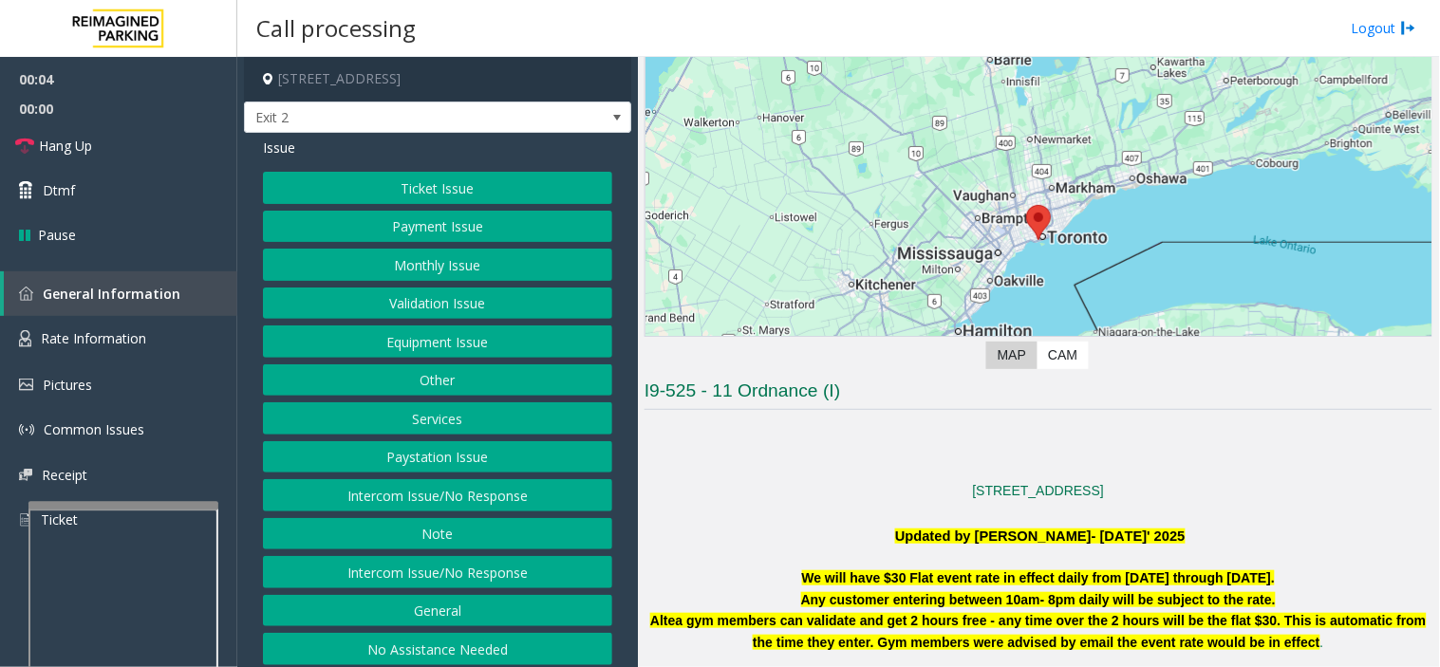
scroll to position [316, 0]
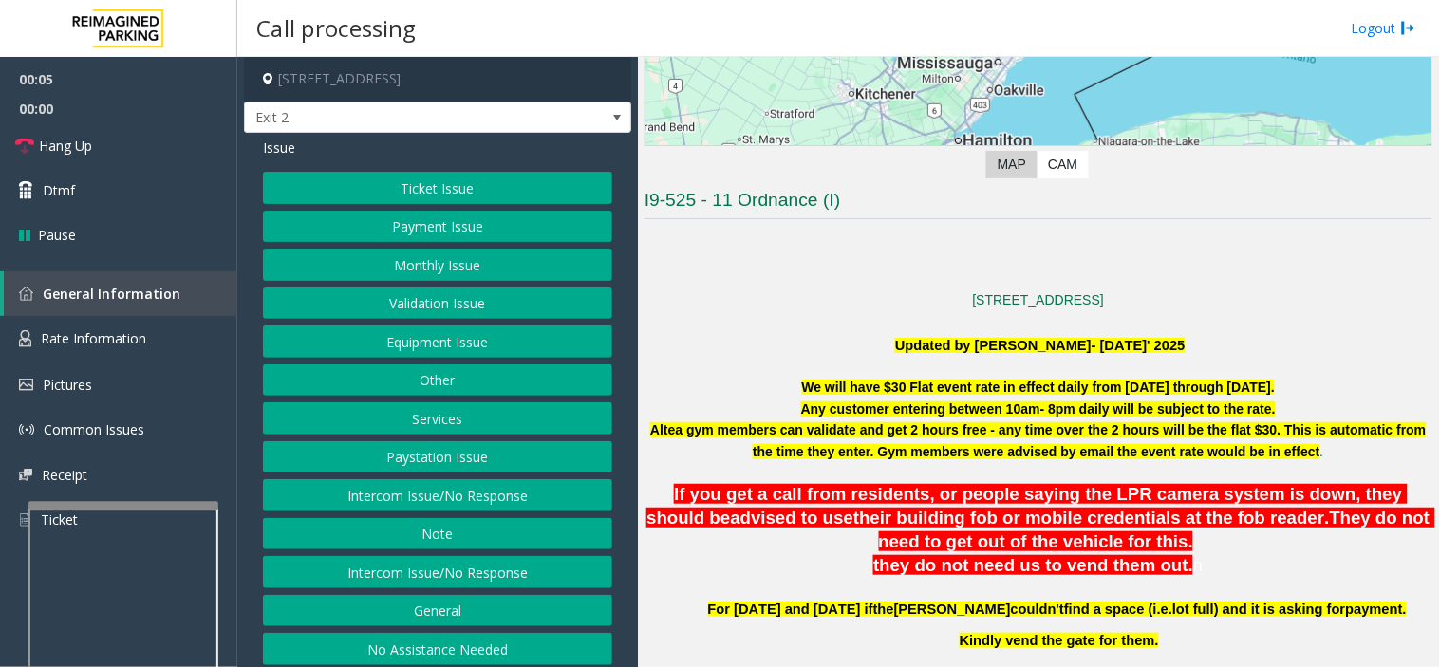
click at [441, 177] on button "Ticket Issue" at bounding box center [437, 188] width 349 height 32
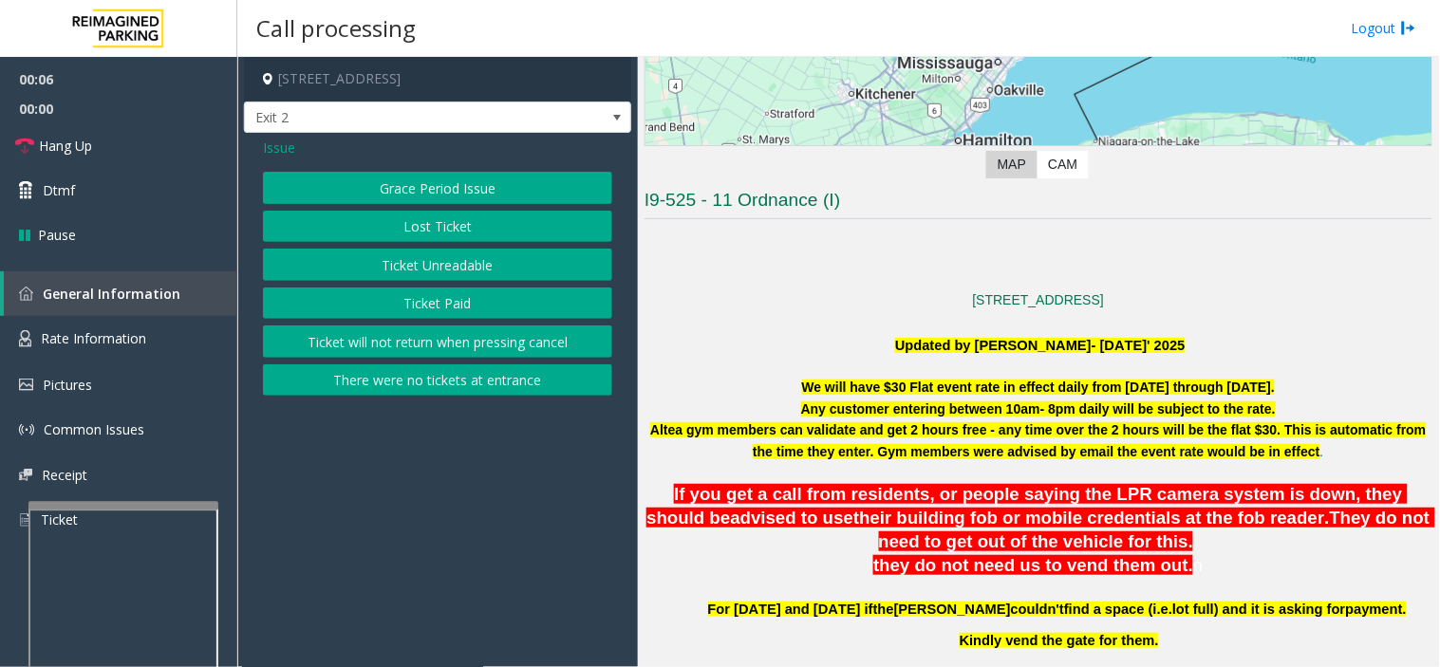
click at [458, 225] on button "Lost Ticket" at bounding box center [437, 227] width 349 height 32
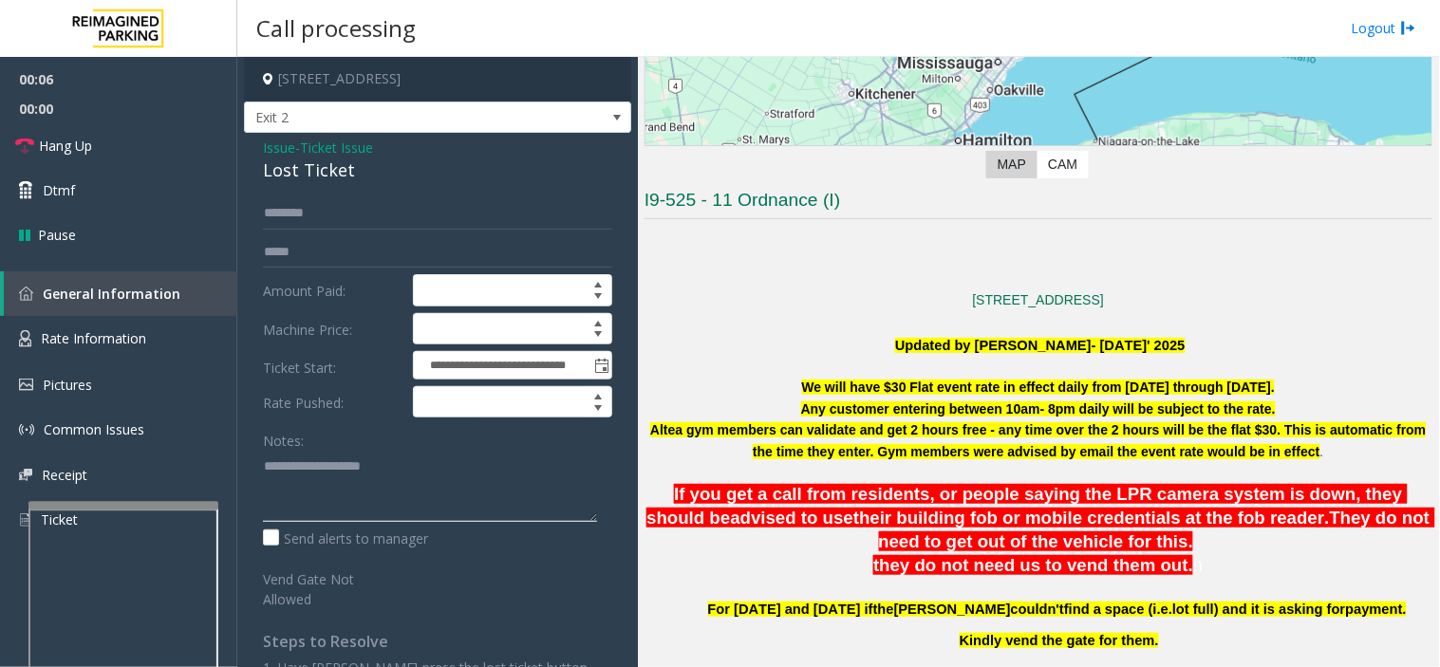
click at [367, 506] on textarea at bounding box center [430, 486] width 334 height 71
paste textarea "**********"
type textarea "**********"
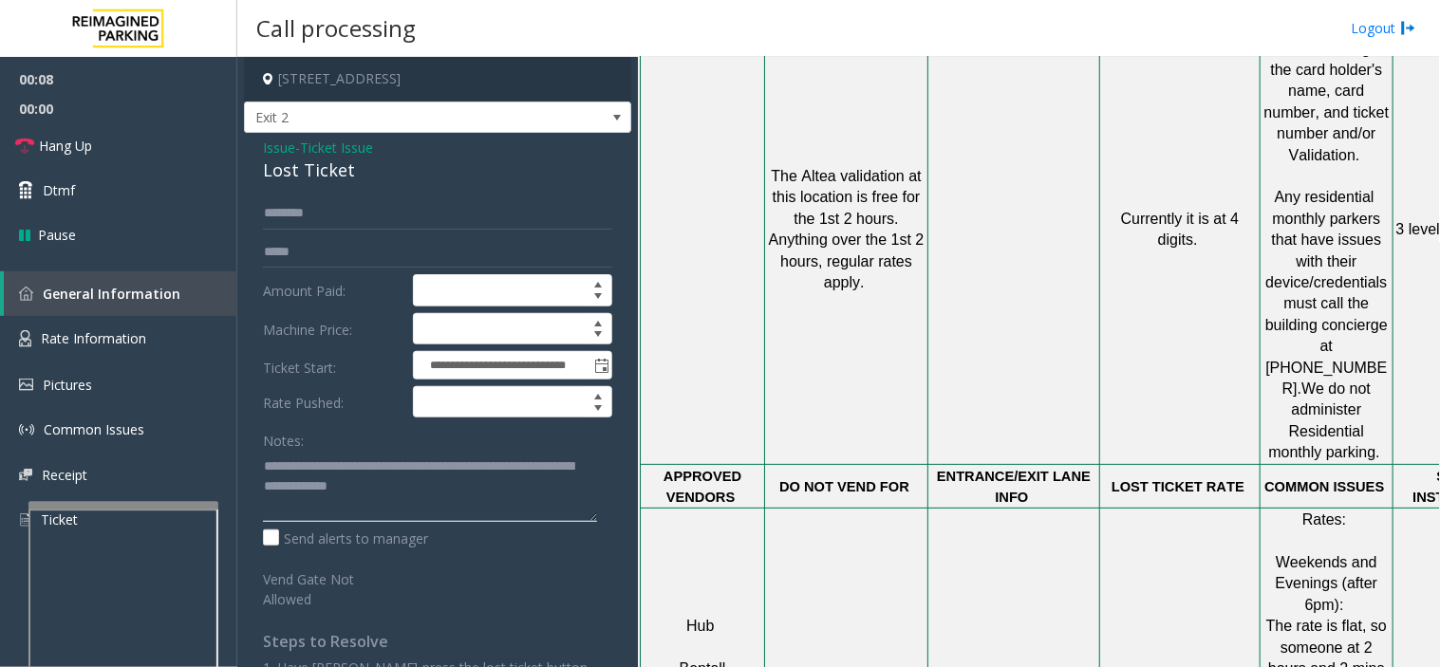
scroll to position [2003, 0]
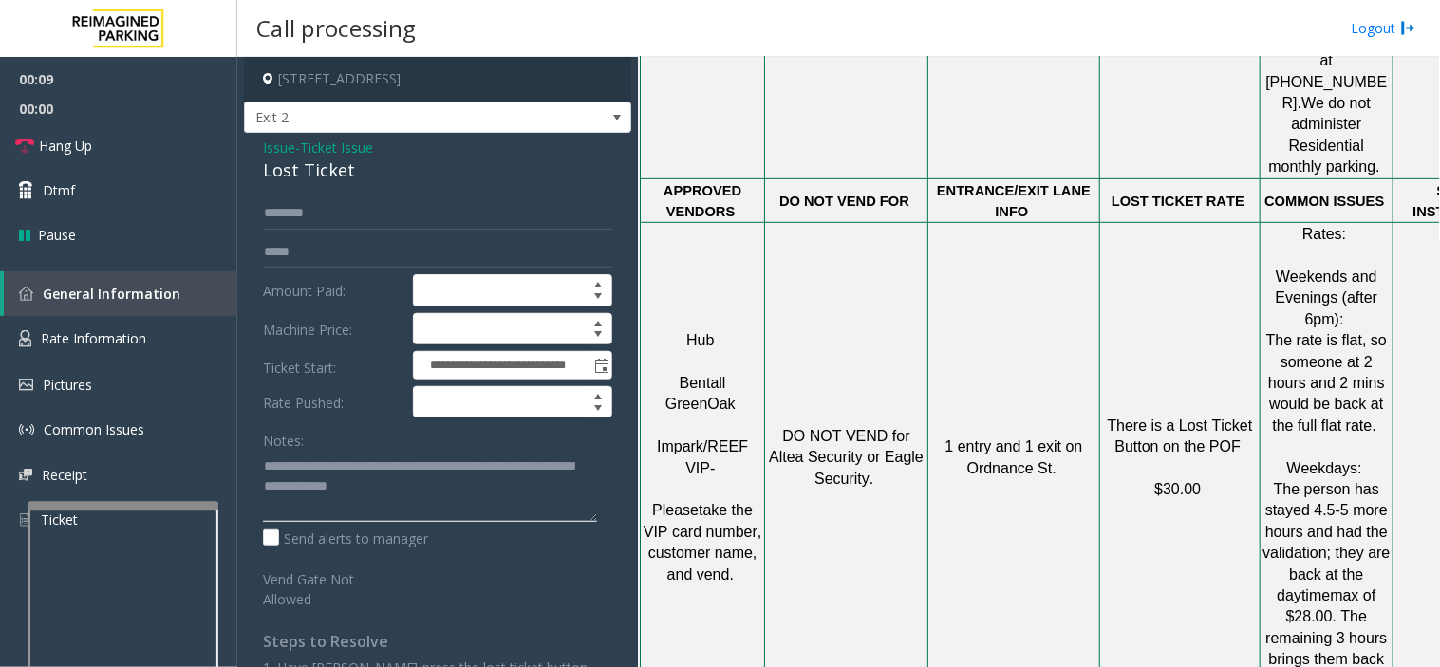
click at [385, 479] on textarea at bounding box center [430, 486] width 334 height 71
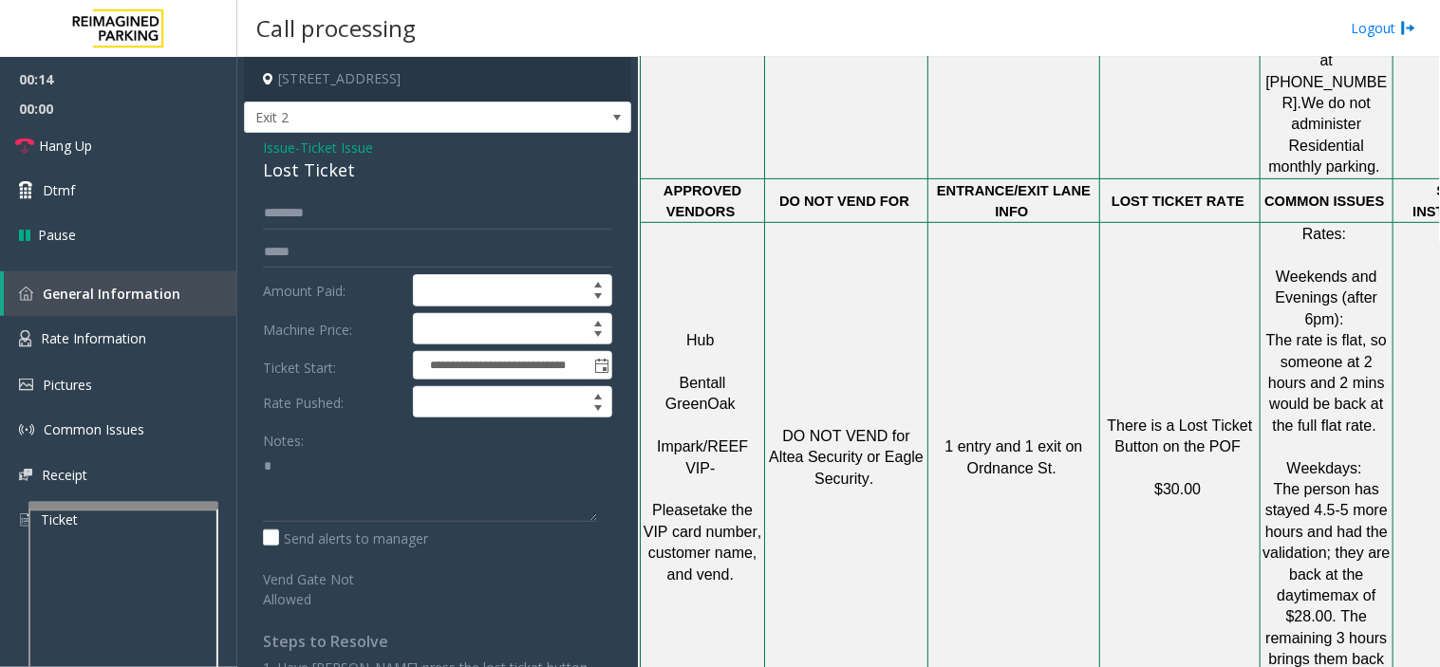
click at [323, 444] on div "Notes:" at bounding box center [437, 473] width 349 height 98
click at [328, 475] on textarea at bounding box center [430, 486] width 334 height 71
paste textarea "**********"
click at [318, 162] on div "Lost Ticket" at bounding box center [437, 171] width 349 height 26
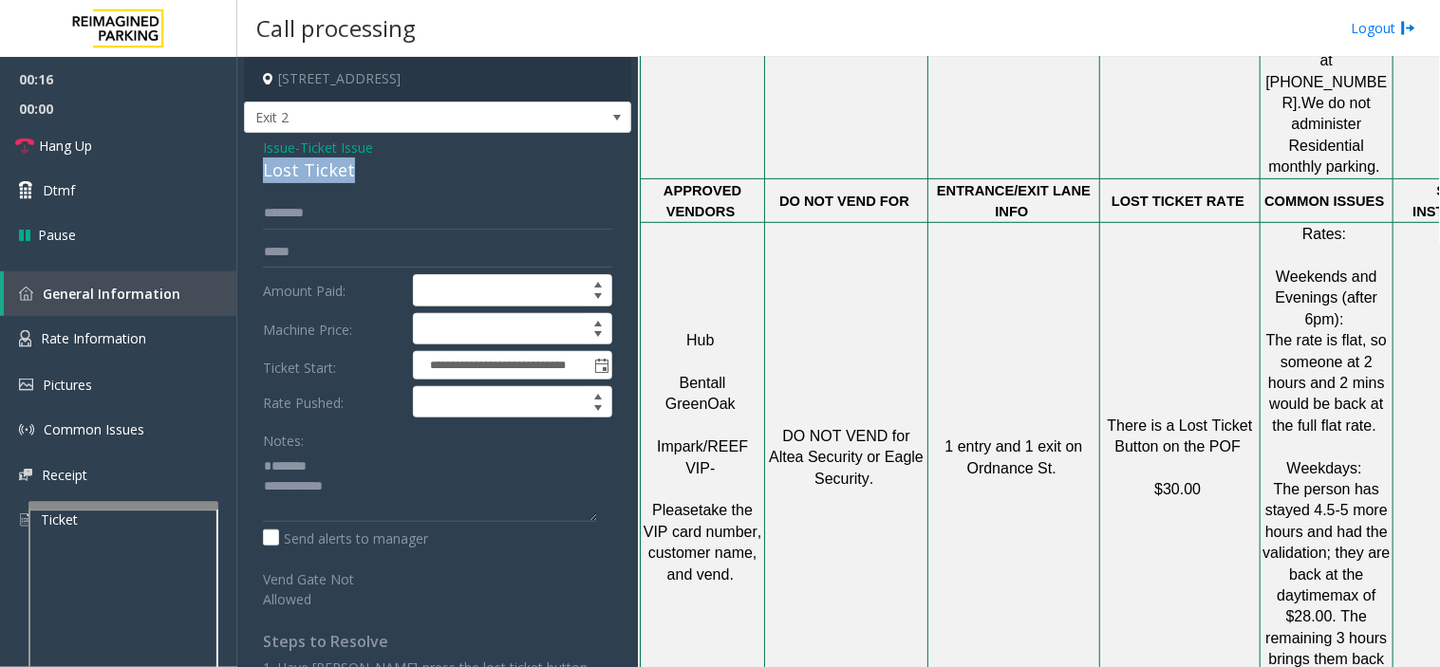
drag, startPoint x: 318, startPoint y: 162, endPoint x: 396, endPoint y: 643, distance: 487.4
click at [319, 184] on div "**********" at bounding box center [437, 444] width 387 height 623
copy div "Lost Ticket"
paste textarea "**********"
click at [336, 463] on textarea at bounding box center [430, 486] width 334 height 71
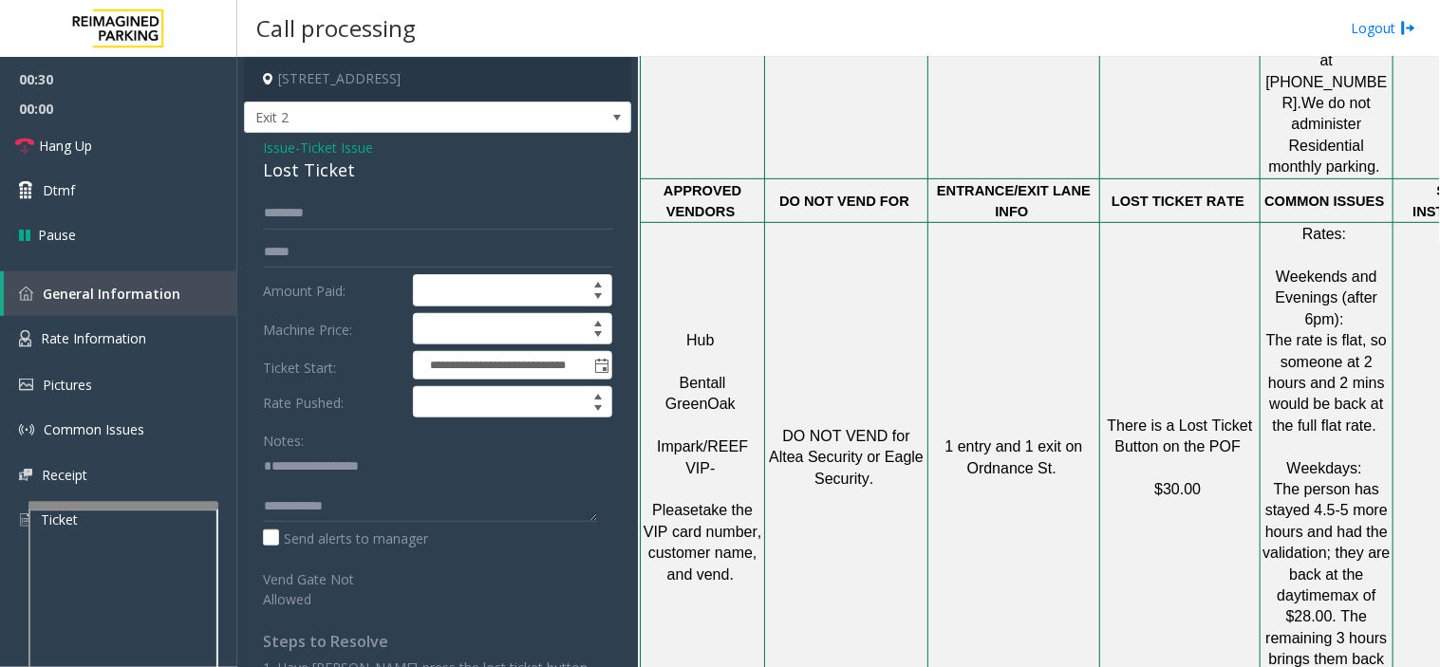
drag, startPoint x: 651, startPoint y: 374, endPoint x: 1049, endPoint y: 234, distance: 421.4
click at [1049, 234] on td "1 entry and 1 exit on Ordnance St." at bounding box center [1014, 458] width 172 height 470
drag, startPoint x: 473, startPoint y: 511, endPoint x: 411, endPoint y: 510, distance: 61.7
click at [411, 510] on textarea at bounding box center [430, 486] width 334 height 71
click at [404, 495] on textarea at bounding box center [430, 486] width 334 height 71
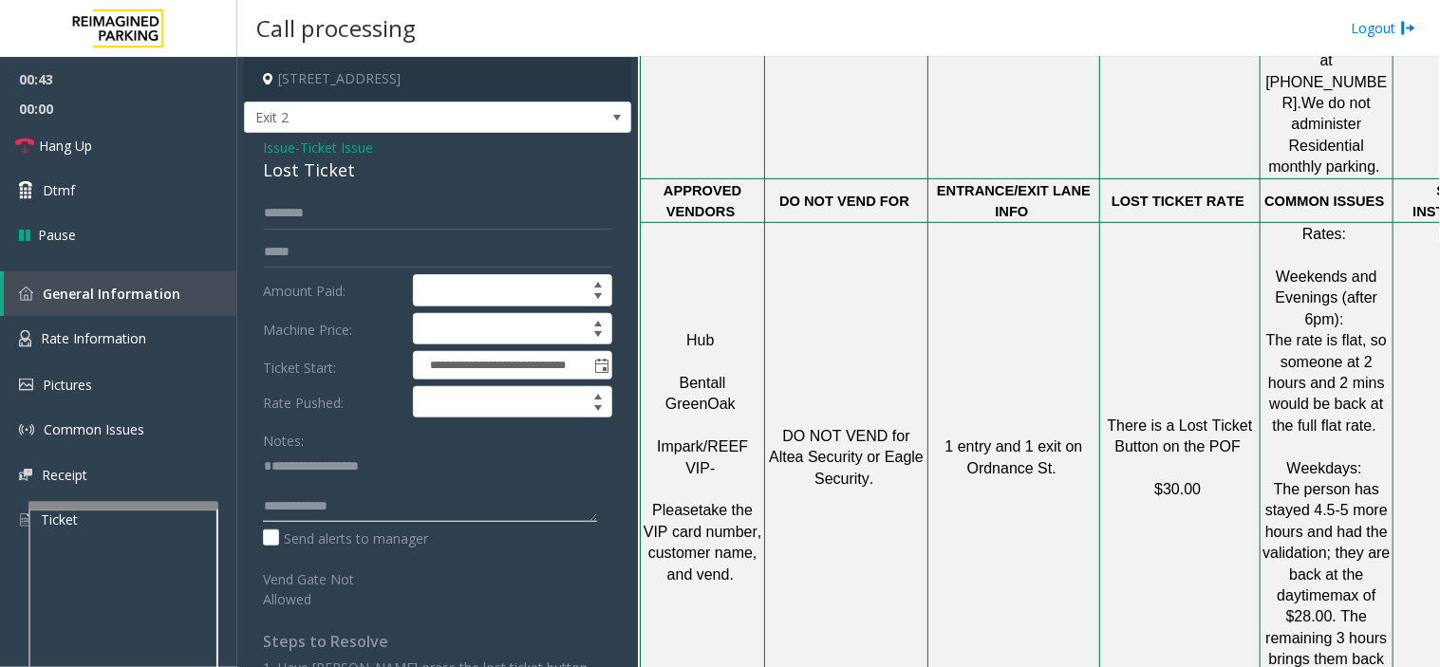
drag, startPoint x: 399, startPoint y: 495, endPoint x: 378, endPoint y: 496, distance: 20.9
click at [378, 496] on textarea at bounding box center [430, 486] width 334 height 71
click at [380, 497] on textarea at bounding box center [430, 486] width 334 height 71
click at [385, 498] on textarea at bounding box center [430, 486] width 334 height 71
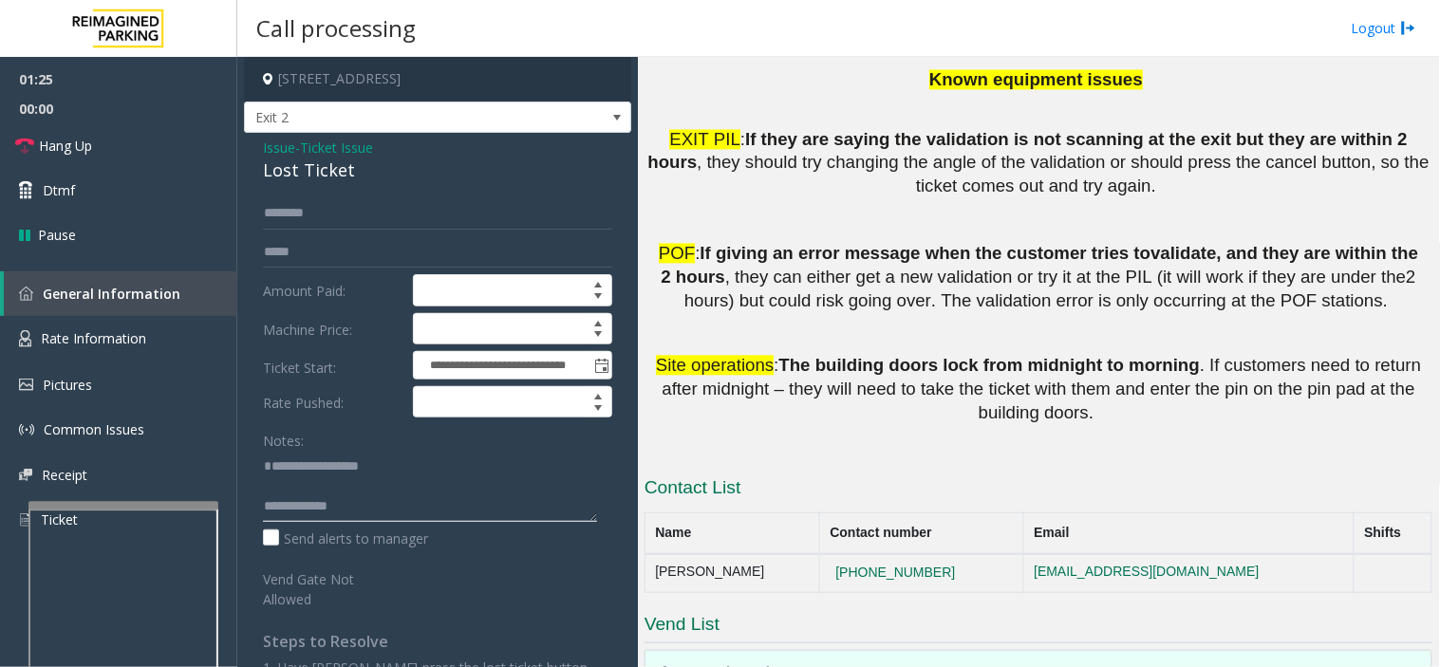
scroll to position [2968, 0]
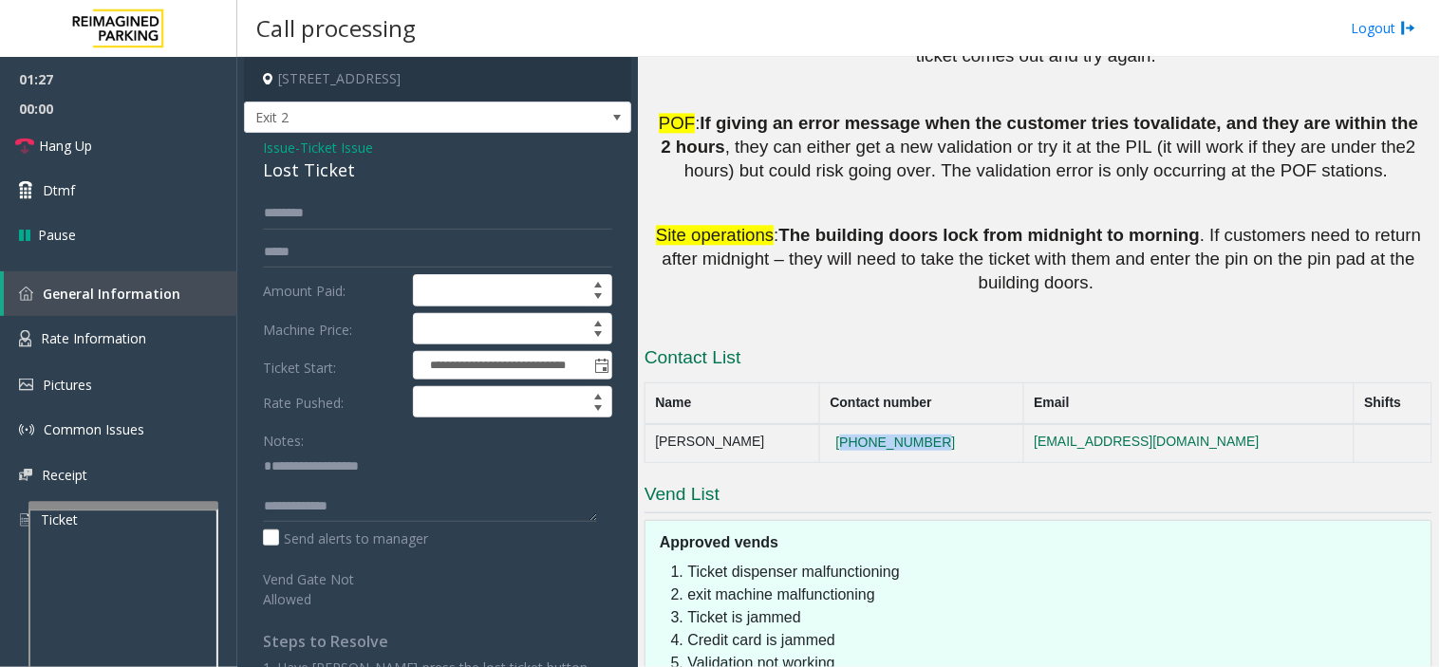
copy button "[PHONE_NUMBER]"
drag, startPoint x: 924, startPoint y: 261, endPoint x: 691, endPoint y: 214, distance: 238.0
click at [732, 424] on tr "[PERSON_NAME] [PHONE_NUMBER] [EMAIL_ADDRESS][DOMAIN_NAME]" at bounding box center [1038, 443] width 787 height 38
copy tr "[PHONE_NUMBER]"
click at [401, 515] on textarea at bounding box center [430, 486] width 334 height 71
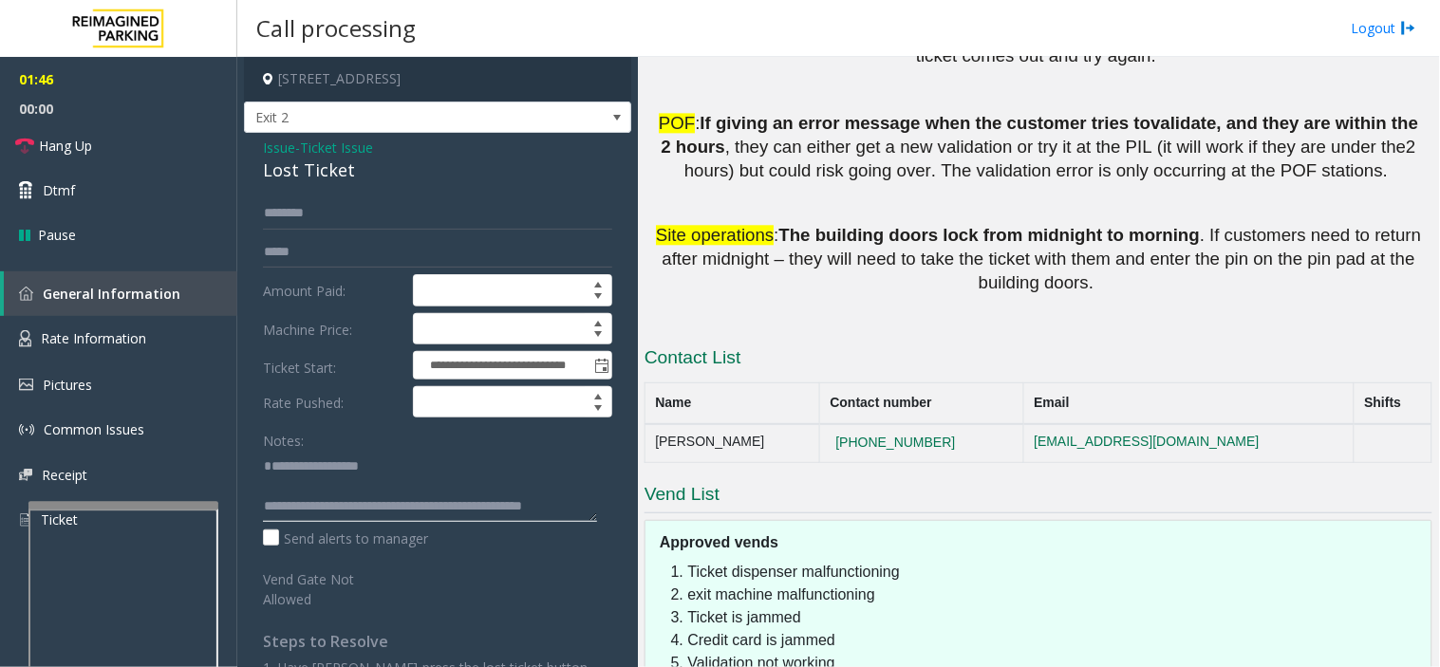
scroll to position [13, 0]
drag, startPoint x: 971, startPoint y: 435, endPoint x: 938, endPoint y: 454, distance: 38.3
click at [938, 629] on li "Credit card is jammed" at bounding box center [1055, 640] width 734 height 23
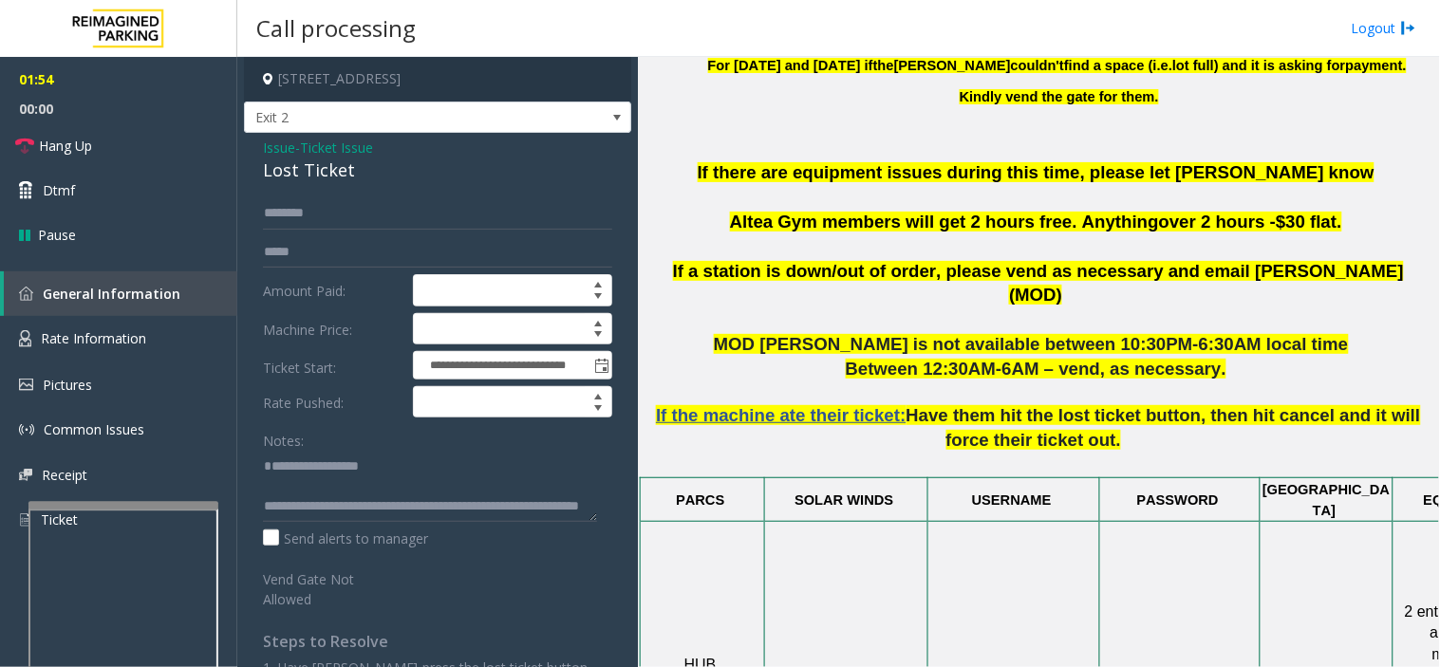
scroll to position [438, 0]
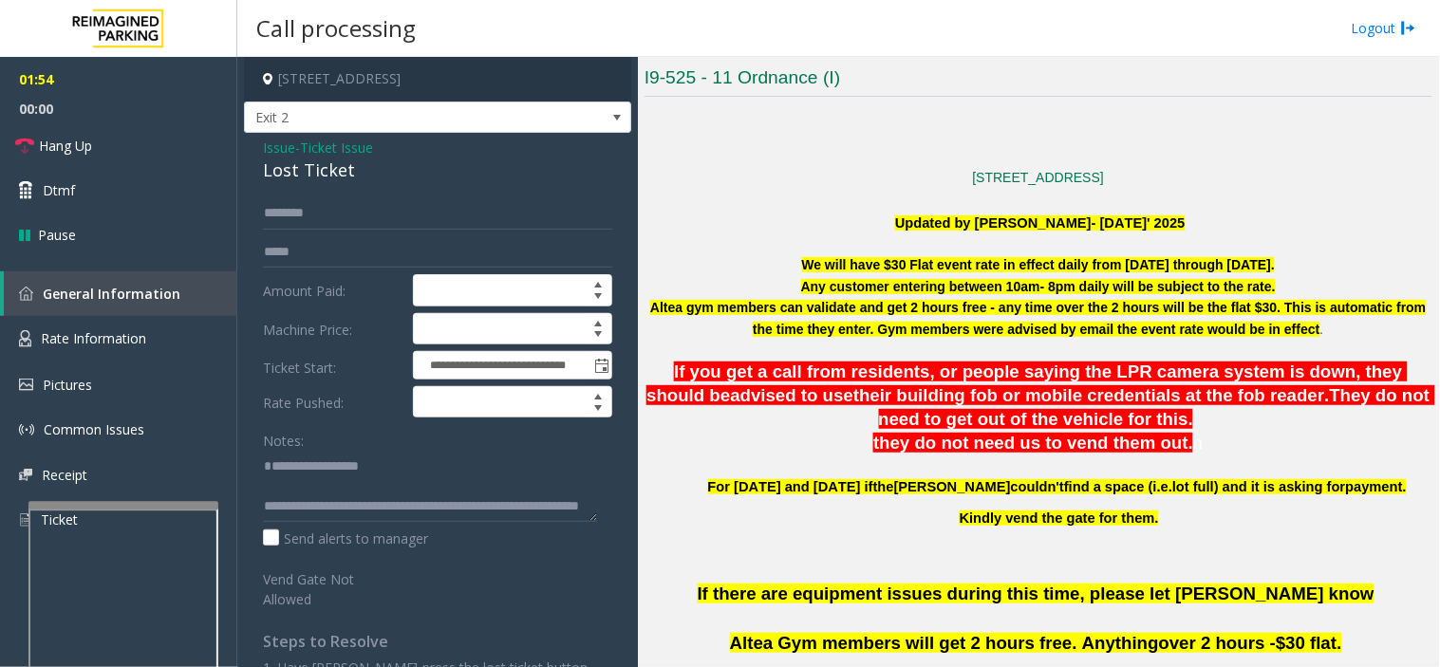
drag, startPoint x: 839, startPoint y: 232, endPoint x: 818, endPoint y: 234, distance: 21.1
click at [818, 234] on p at bounding box center [1038, 243] width 788 height 21
click at [922, 385] on span "their building fob or mobile credentials at the fob reader" at bounding box center [1089, 395] width 472 height 20
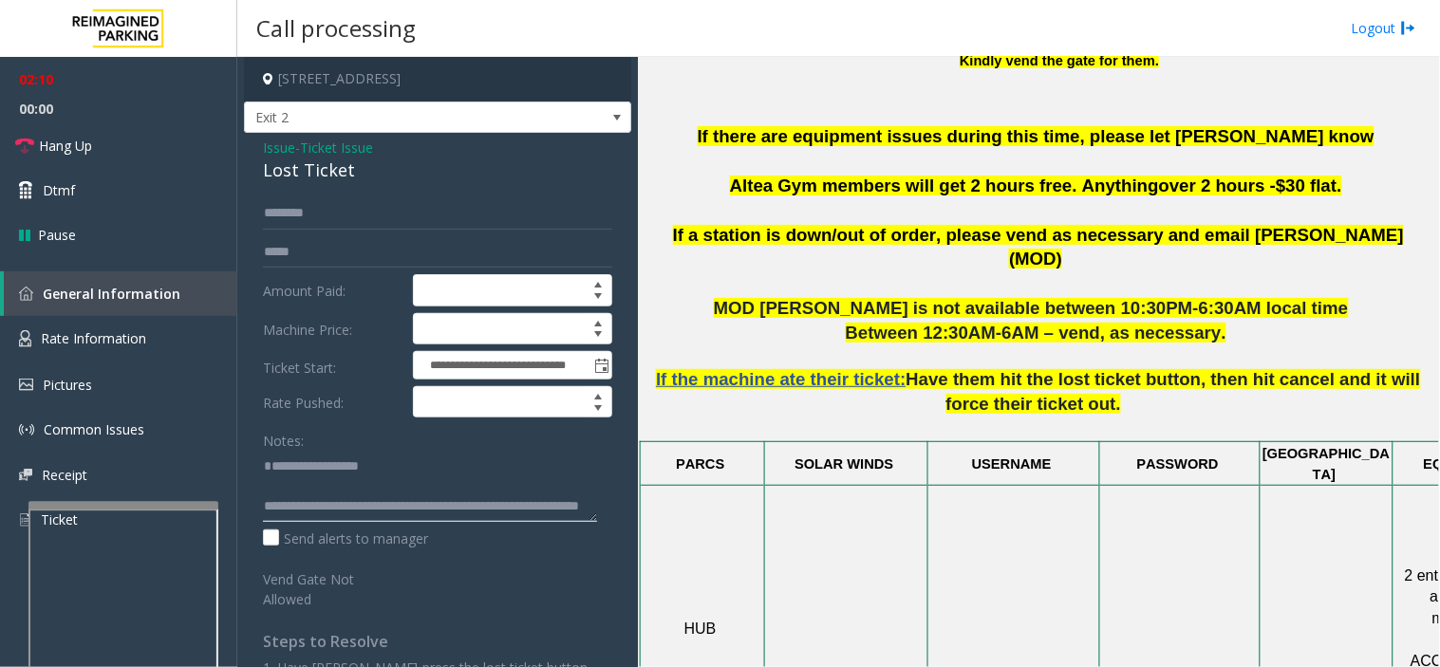
click at [421, 515] on textarea at bounding box center [430, 486] width 334 height 71
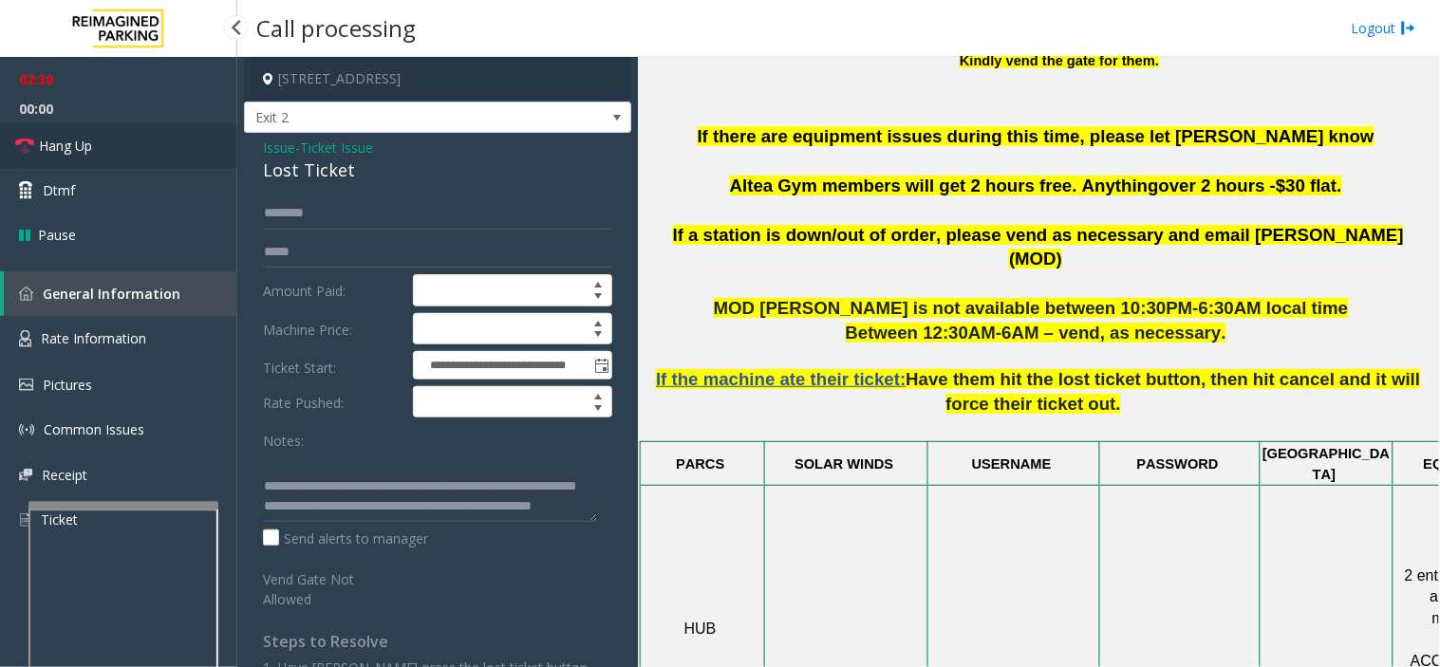
click at [142, 131] on link "Hang Up" at bounding box center [118, 145] width 237 height 45
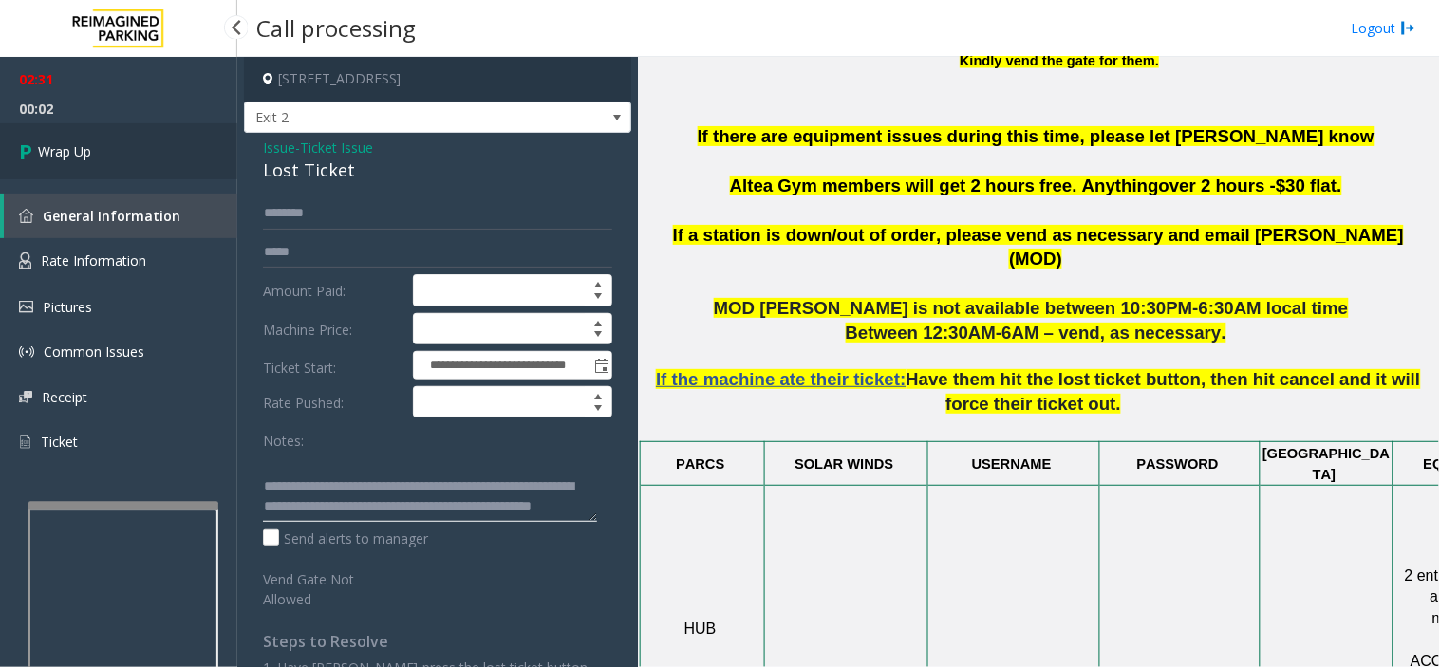
type textarea "**********"
click at [181, 153] on link "Wrap Up" at bounding box center [118, 151] width 237 height 56
